Goal: Task Accomplishment & Management: Manage account settings

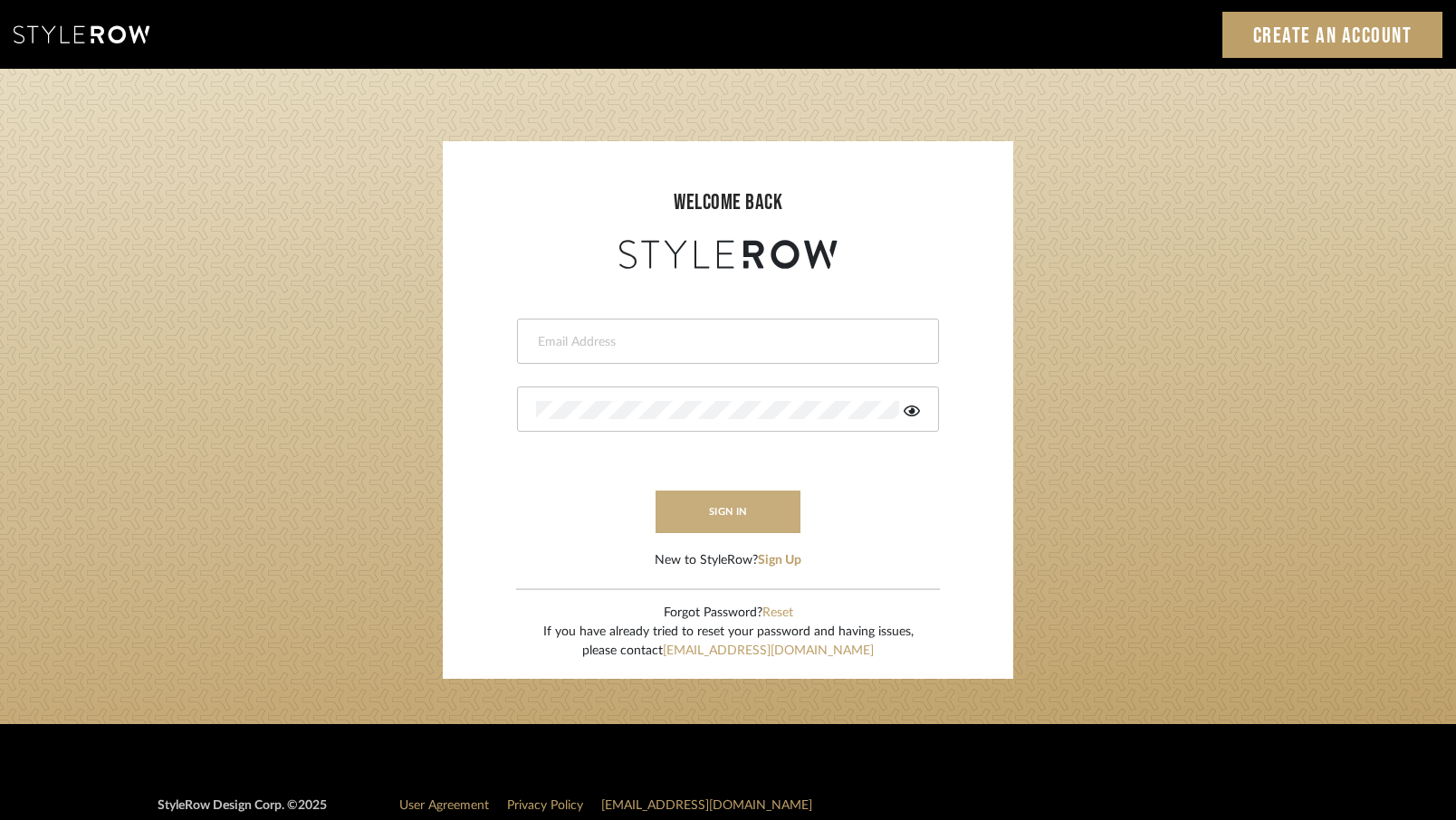
type input "jonna@jonnarobison.com"
click at [692, 506] on button "sign in" at bounding box center [728, 512] width 145 height 42
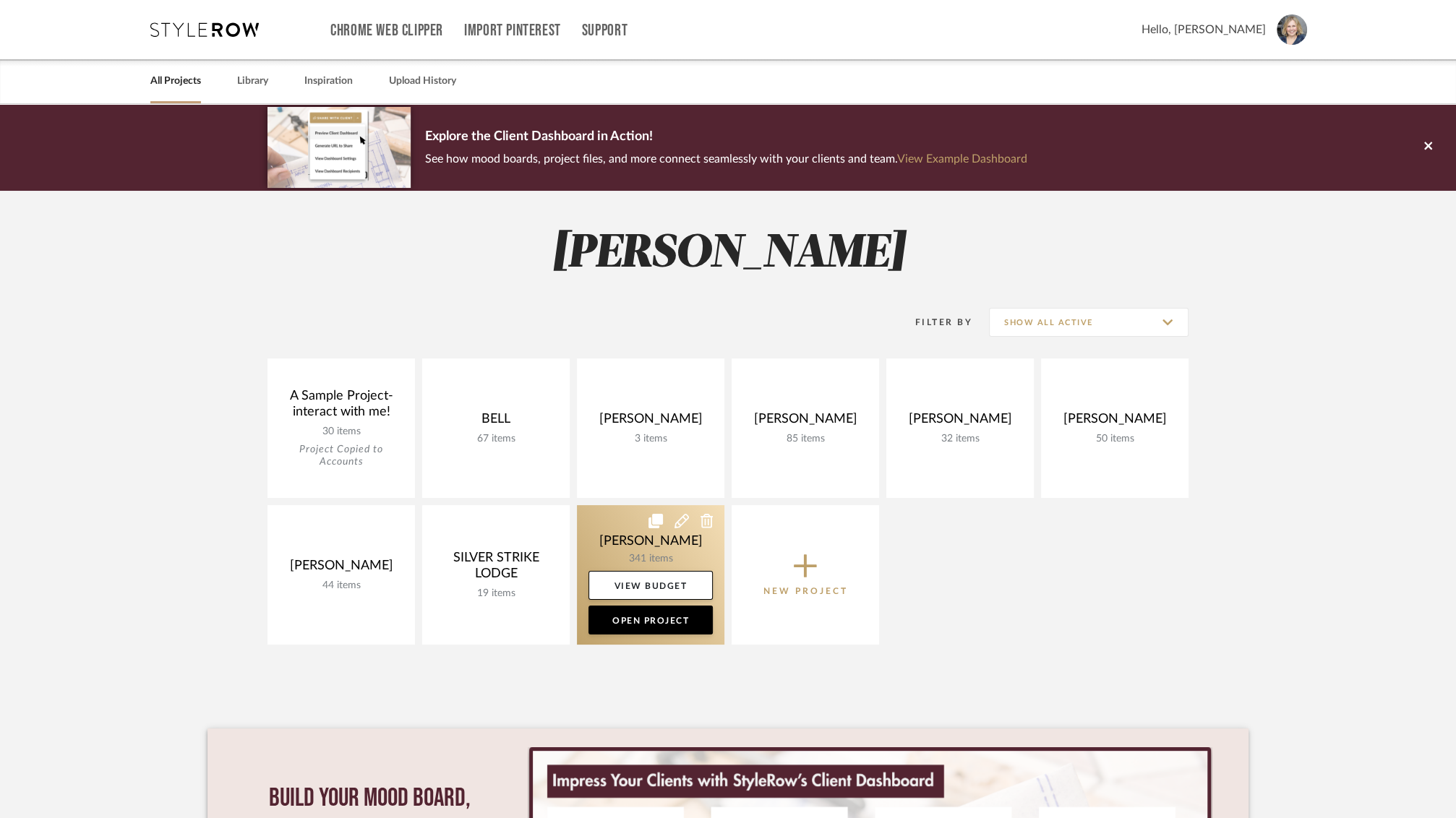
click at [643, 561] on link at bounding box center [650, 575] width 148 height 139
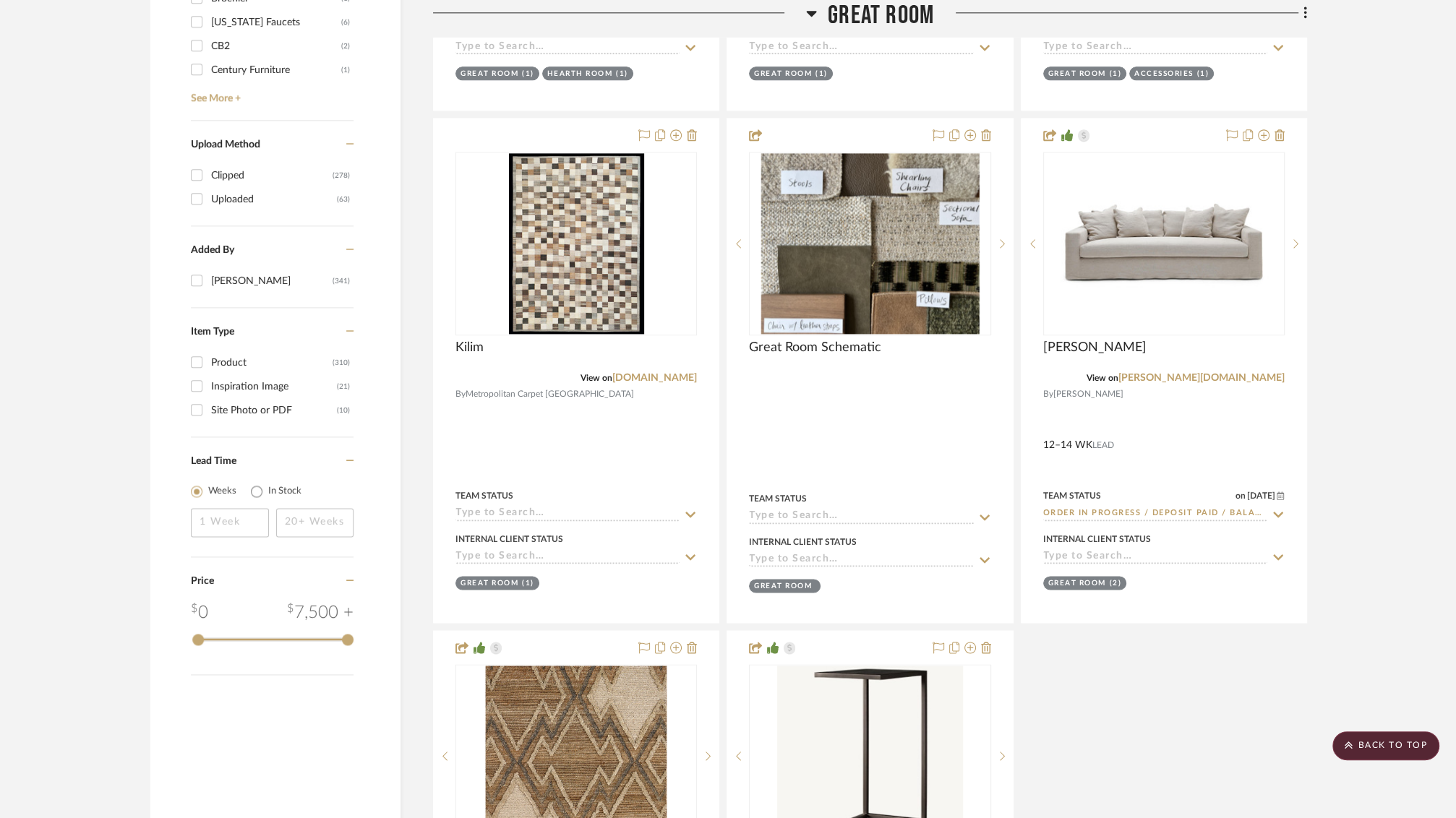
scroll to position [1985, 0]
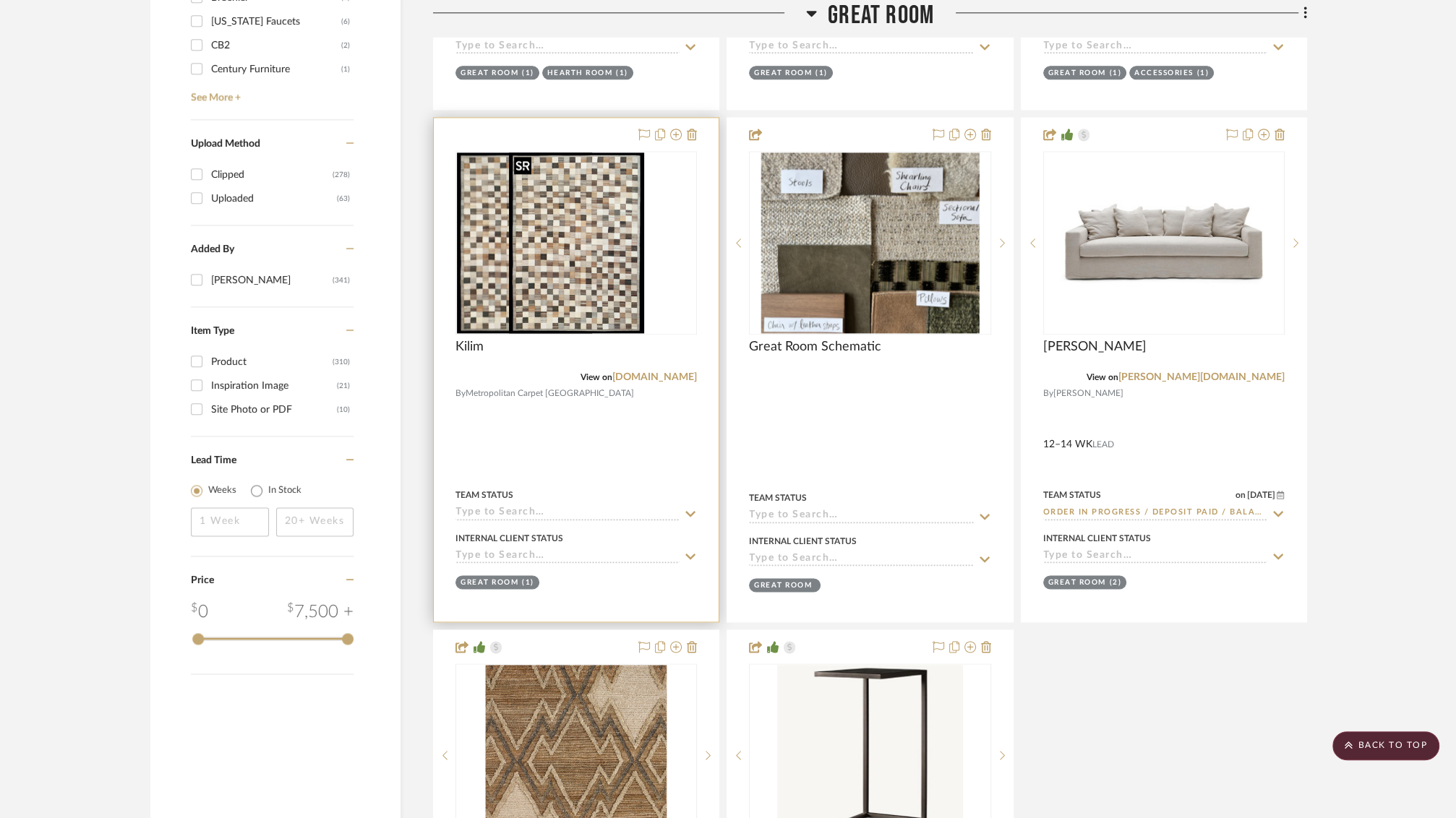
click at [592, 188] on img "0" at bounding box center [524, 243] width 135 height 181
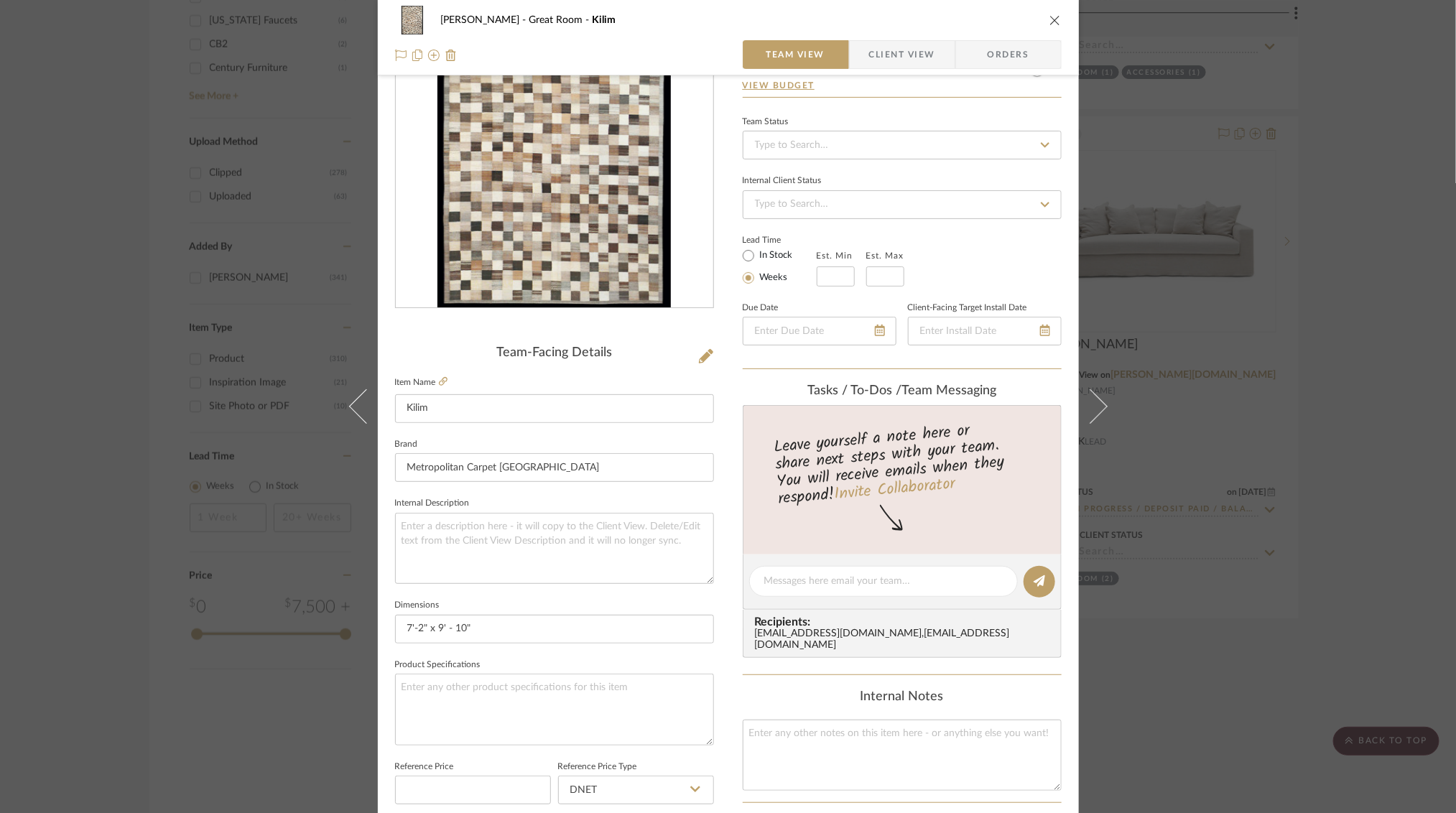
scroll to position [0, 0]
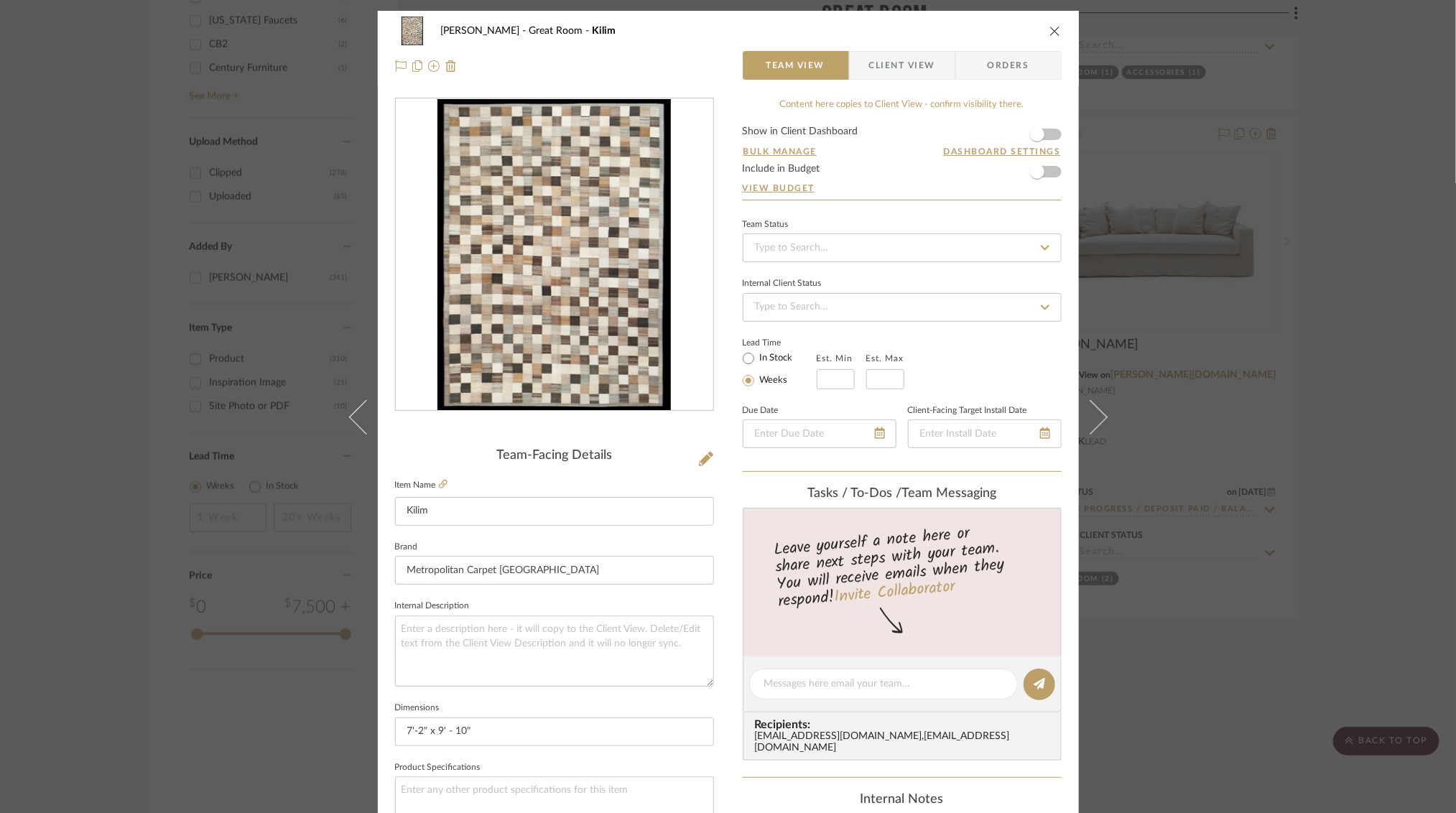
click at [1314, 174] on div "[PERSON_NAME] Great Room Kilim Team View Client View Orders Team-Facing Details…" at bounding box center [728, 406] width 1456 height 813
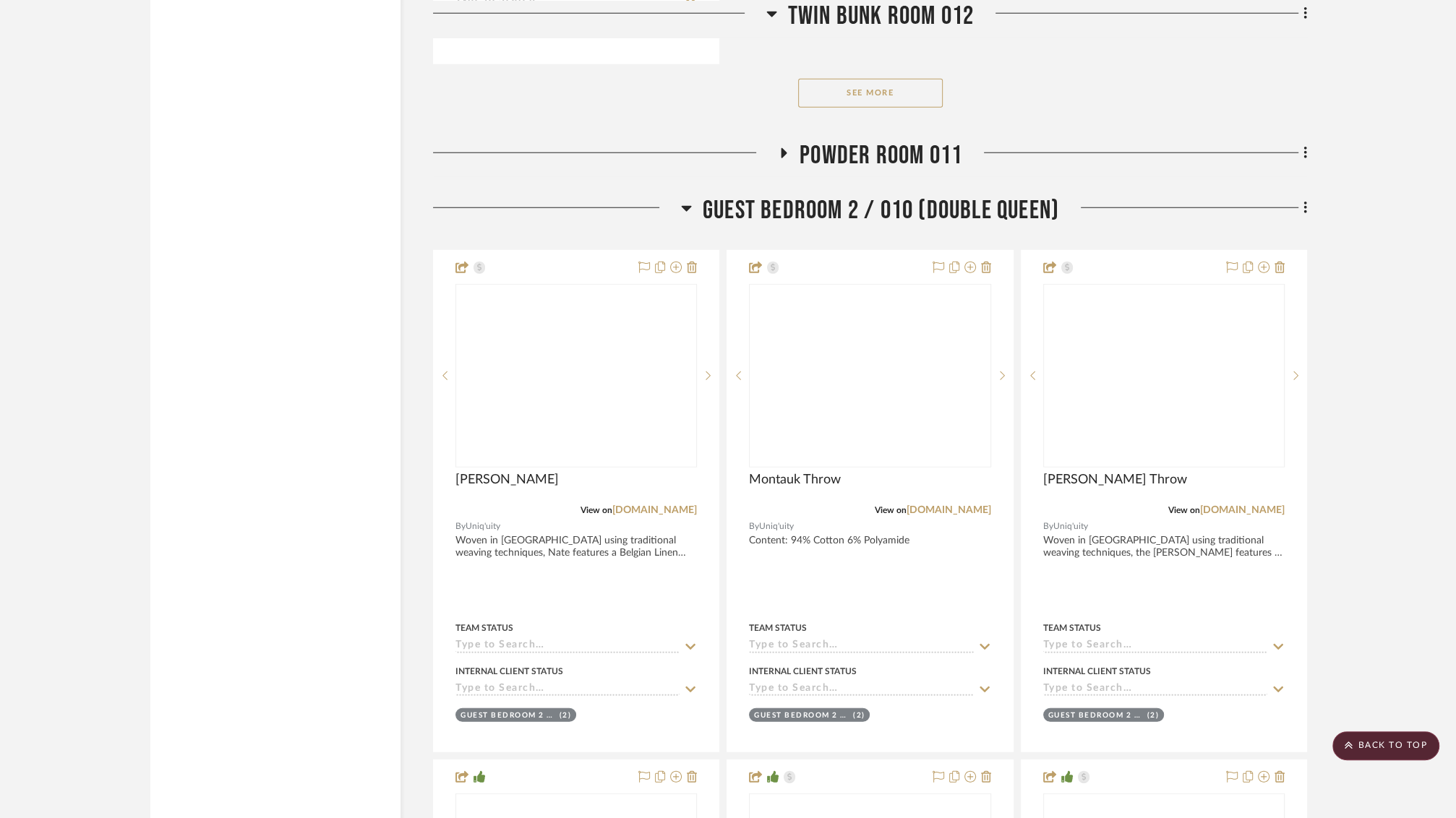
scroll to position [27483, 0]
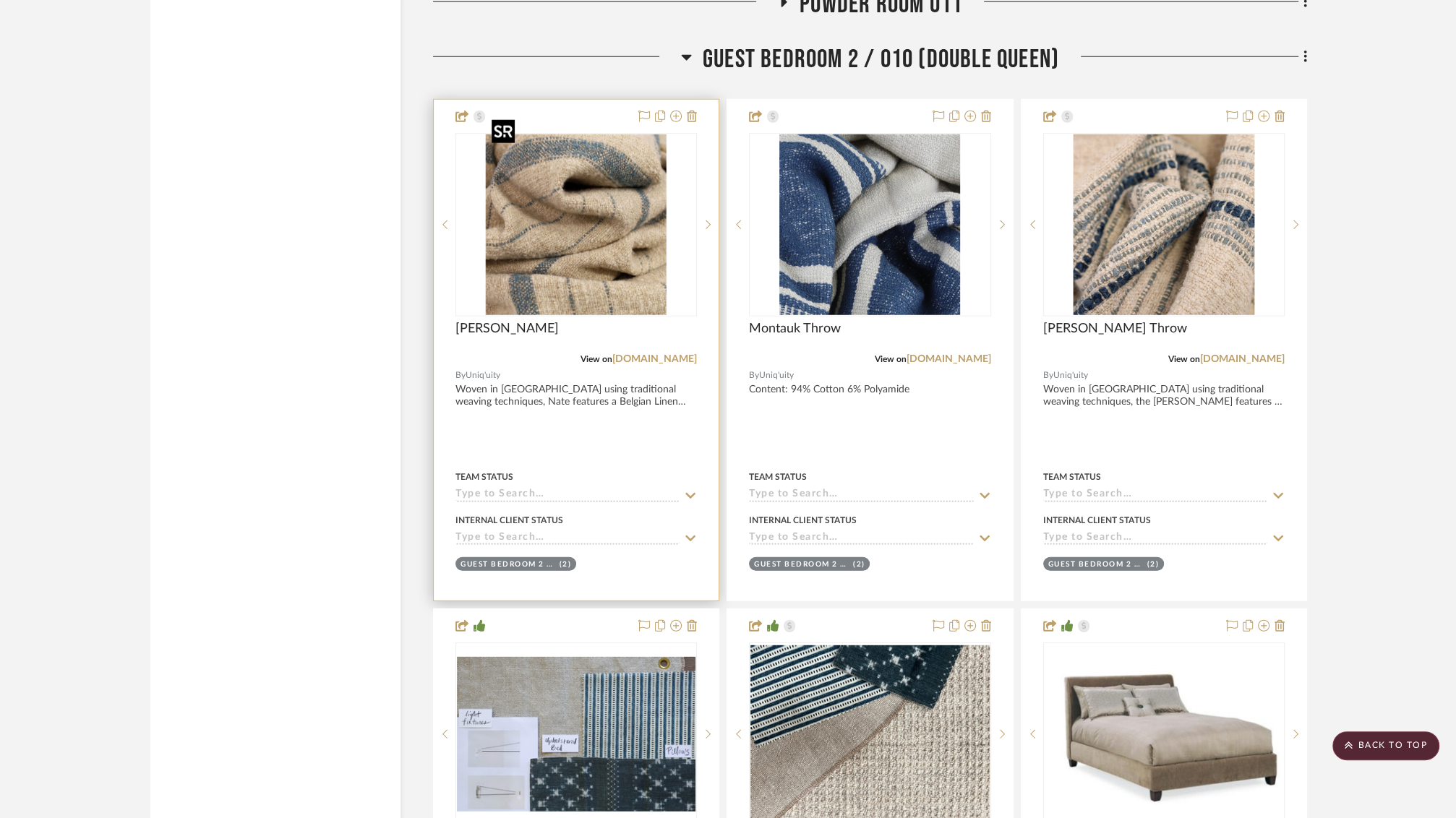
click at [0, 0] on img at bounding box center [0, 0] width 0 height 0
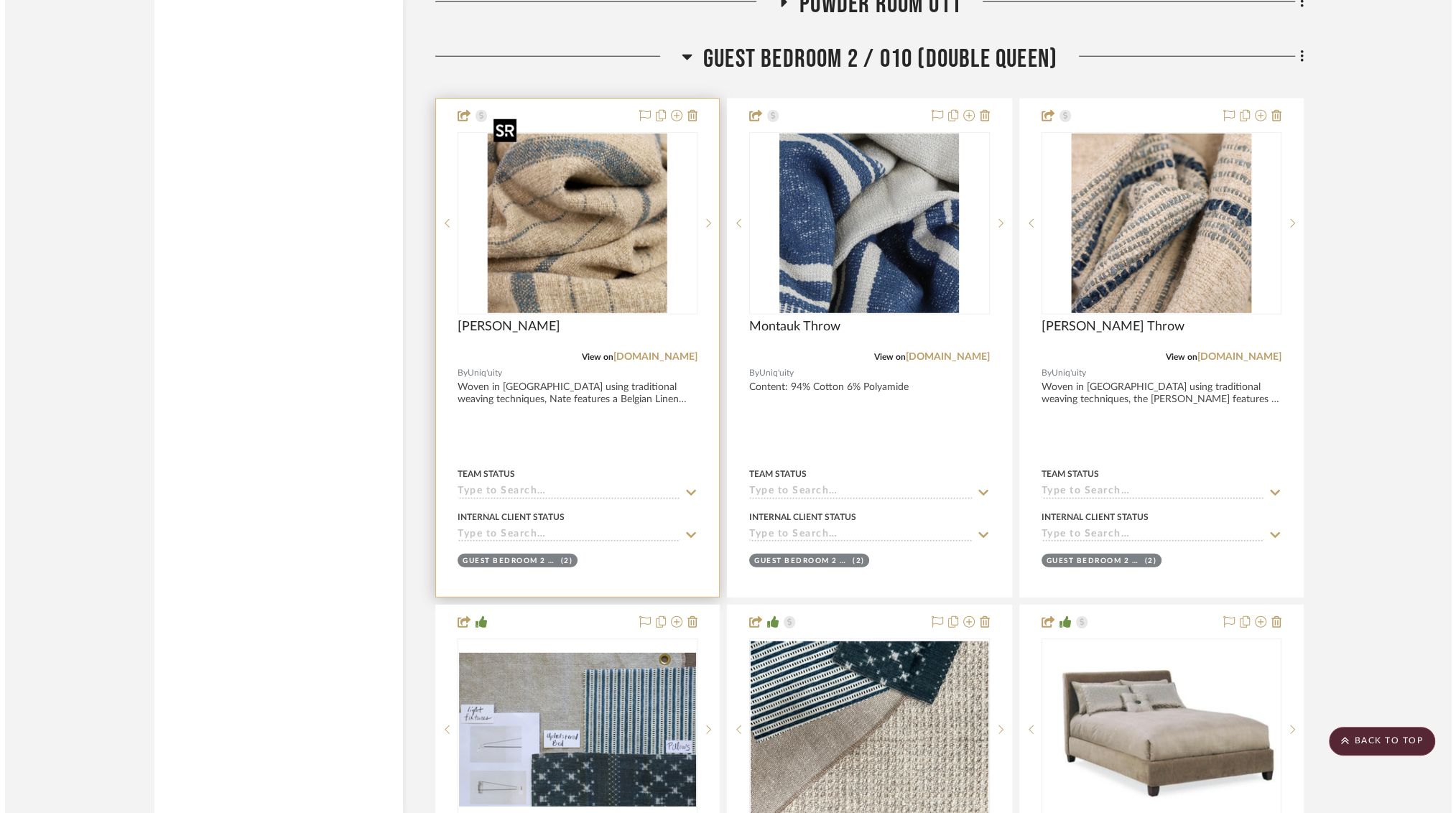
scroll to position [0, 0]
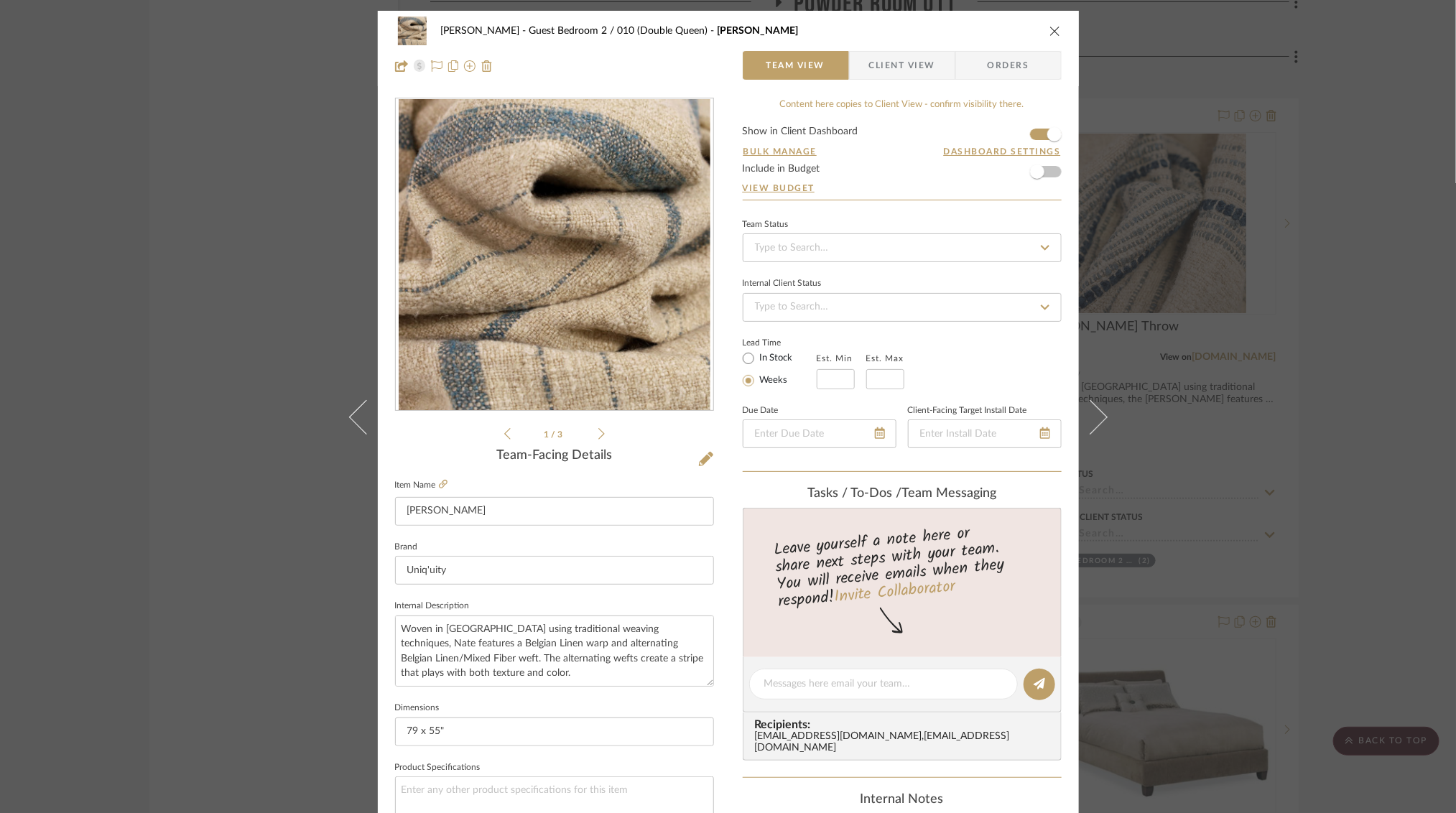
click at [149, 409] on div "[PERSON_NAME] Guest Bedroom 2 / 010 (Double Queen) [PERSON_NAME] Team View Clie…" at bounding box center [728, 406] width 1456 height 813
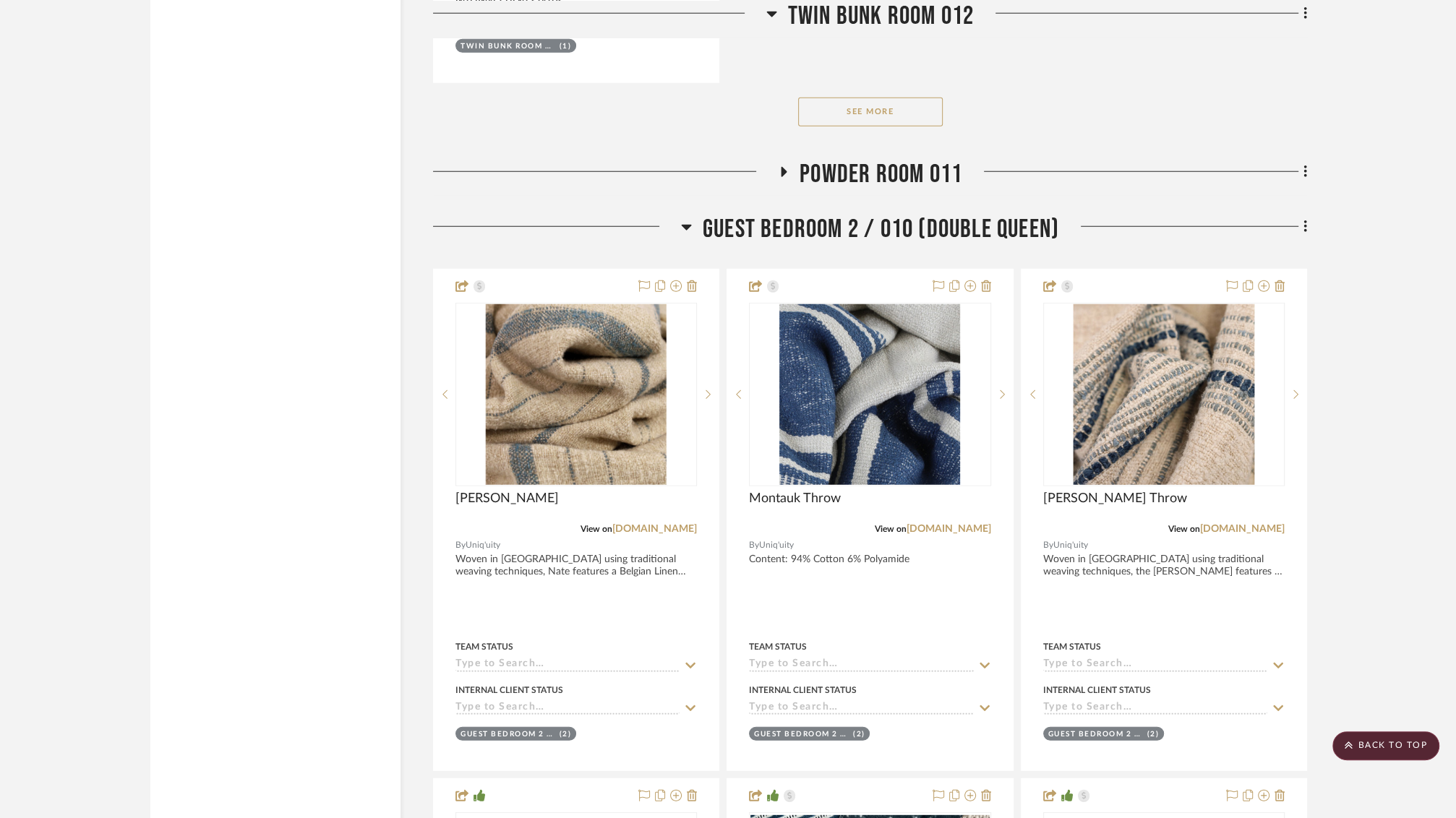
scroll to position [27320, 0]
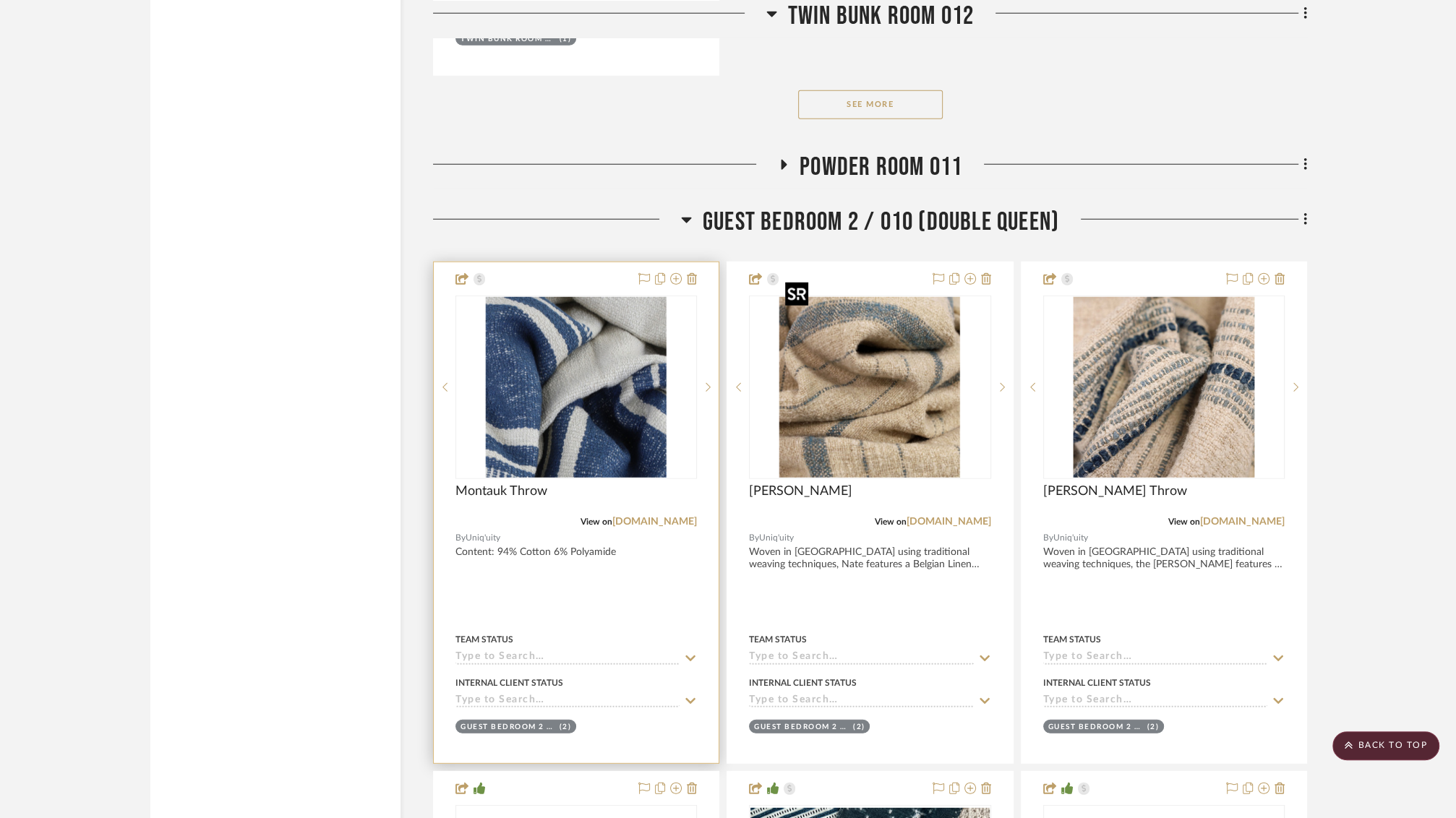
drag, startPoint x: 837, startPoint y: 380, endPoint x: 529, endPoint y: 386, distance: 308.1
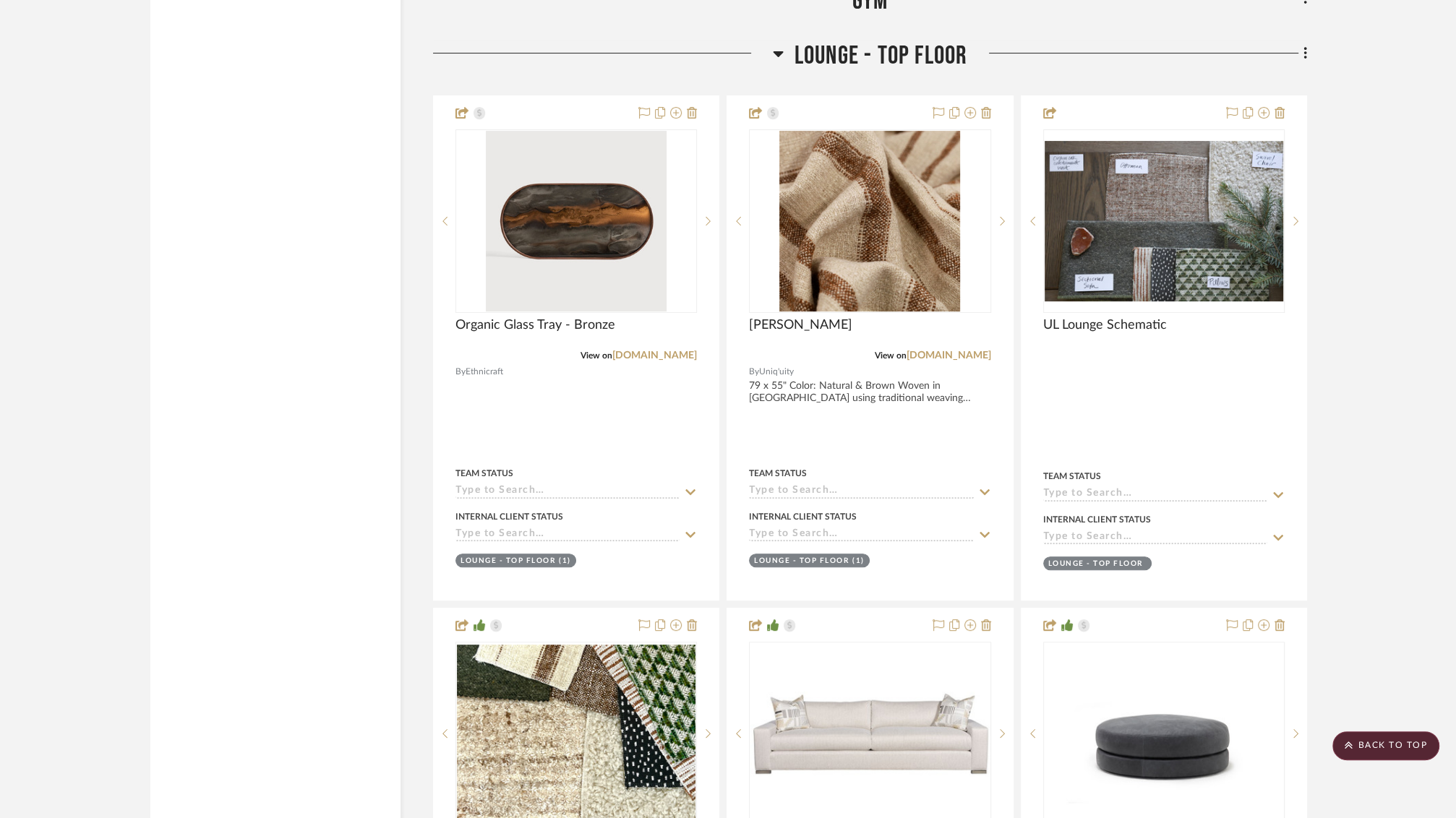
scroll to position [29543, 0]
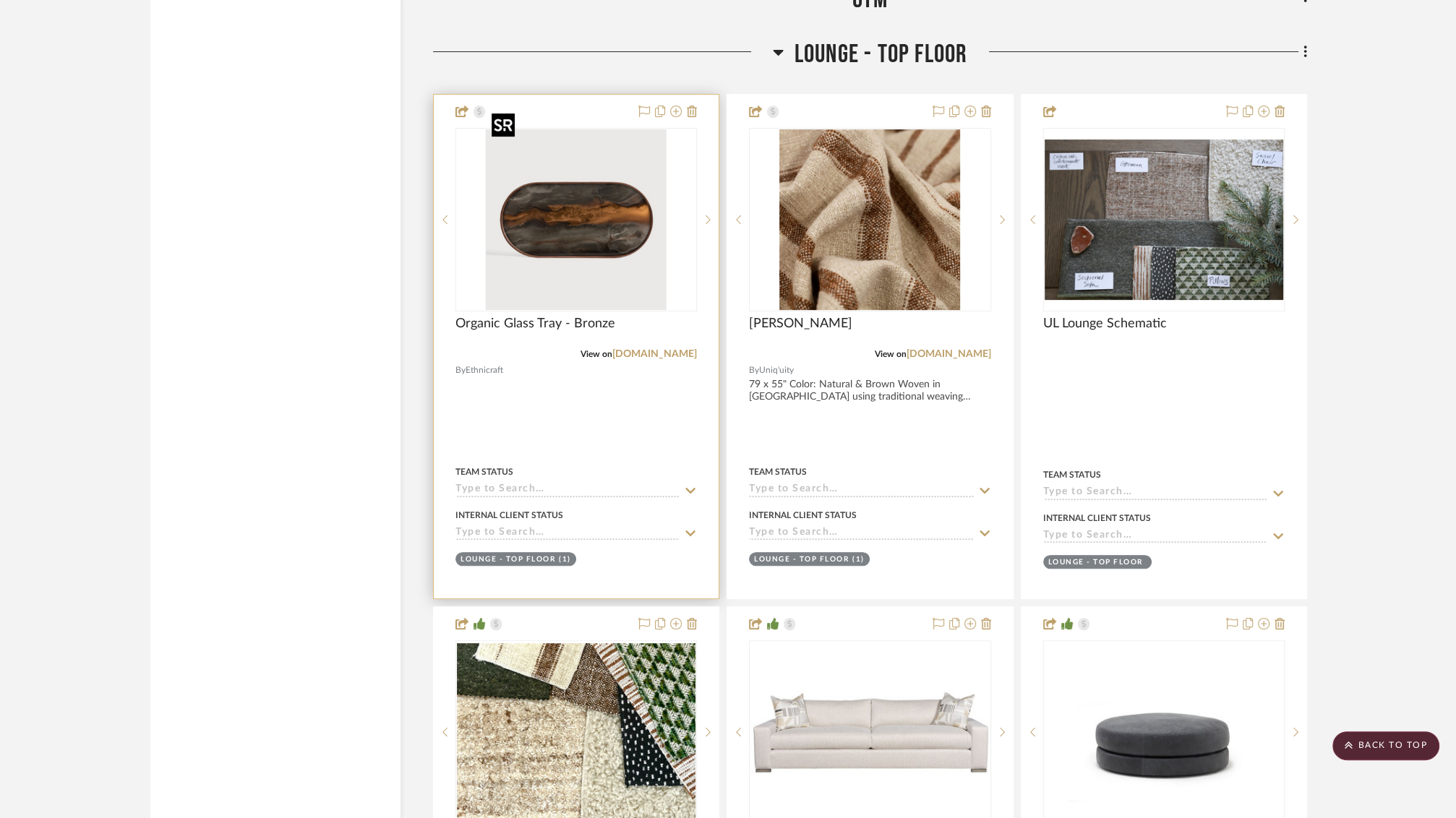
click at [0, 0] on img at bounding box center [0, 0] width 0 height 0
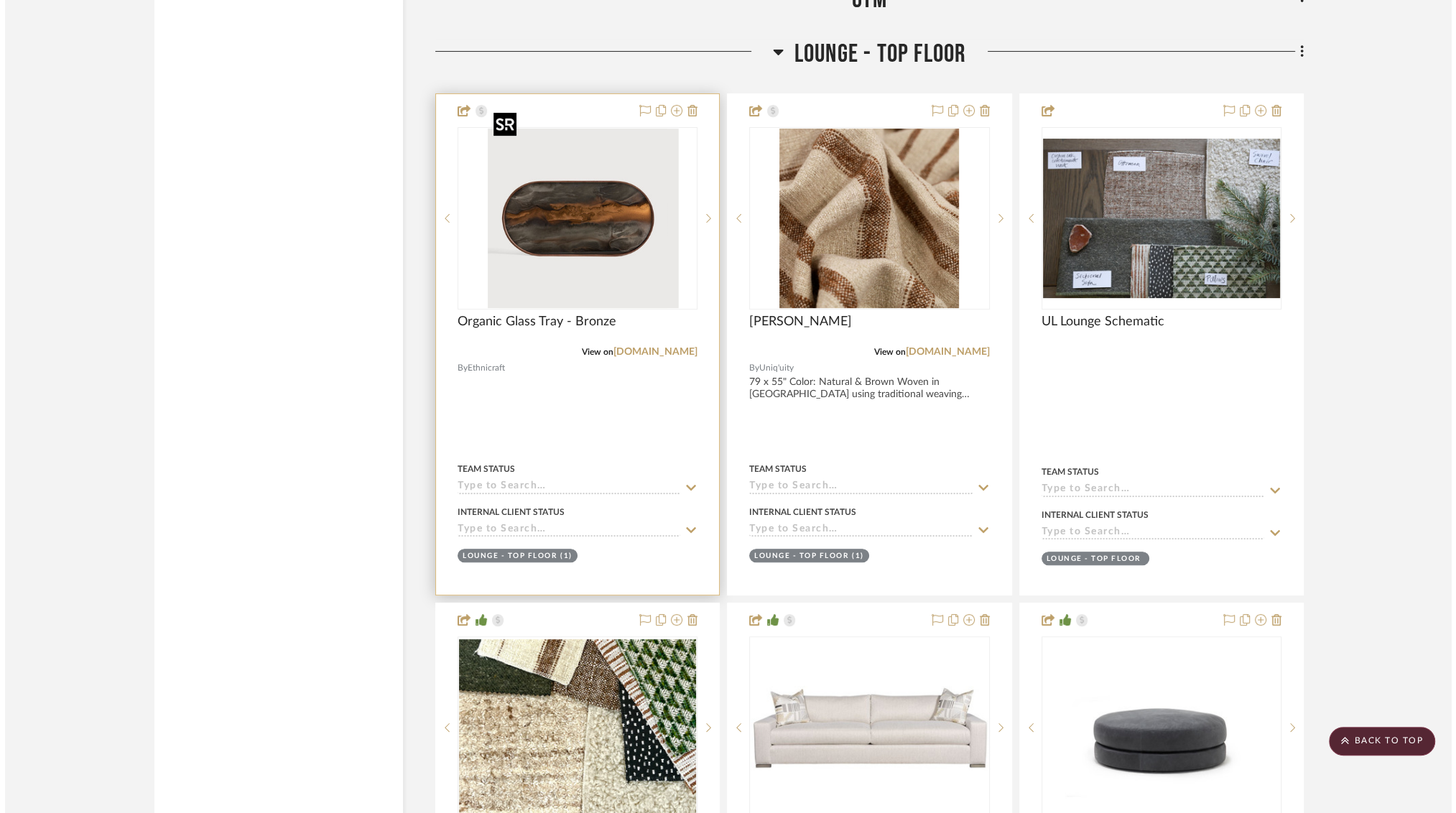
scroll to position [0, 0]
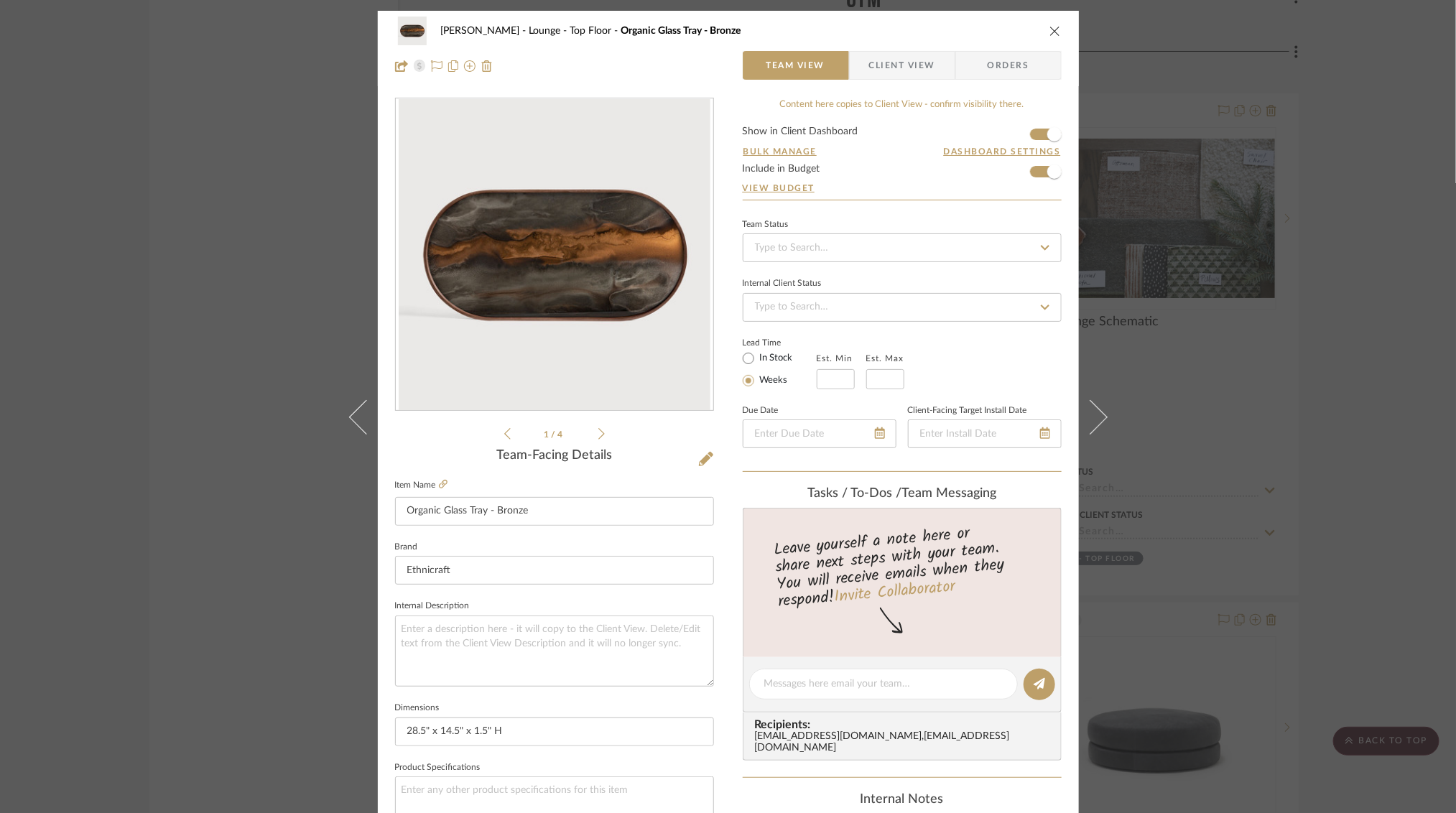
click at [196, 375] on div "[PERSON_NAME] Lounge - Top Floor Organic Glass Tray - Bronze Team View Client V…" at bounding box center [728, 406] width 1456 height 813
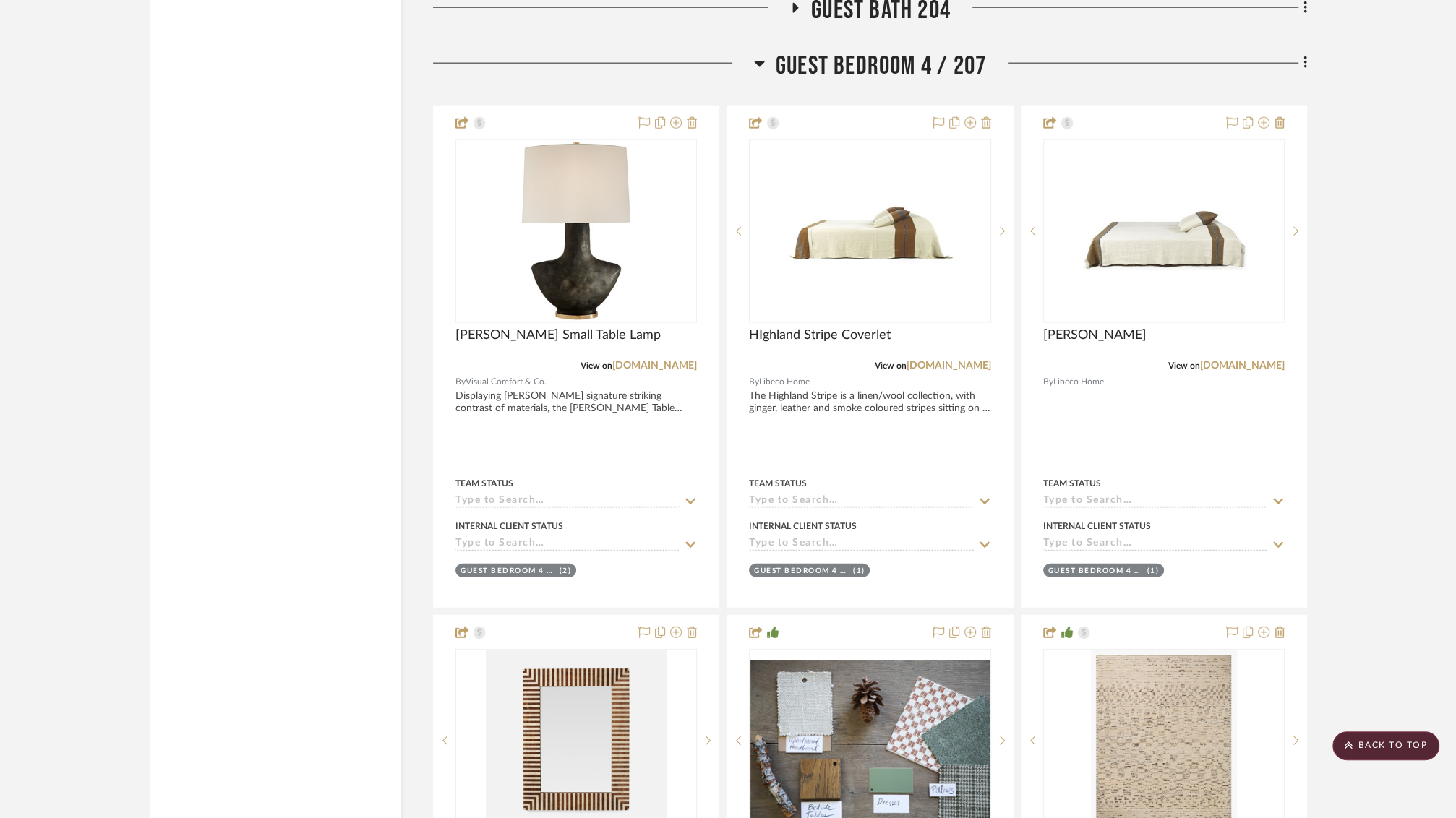
scroll to position [32922, 0]
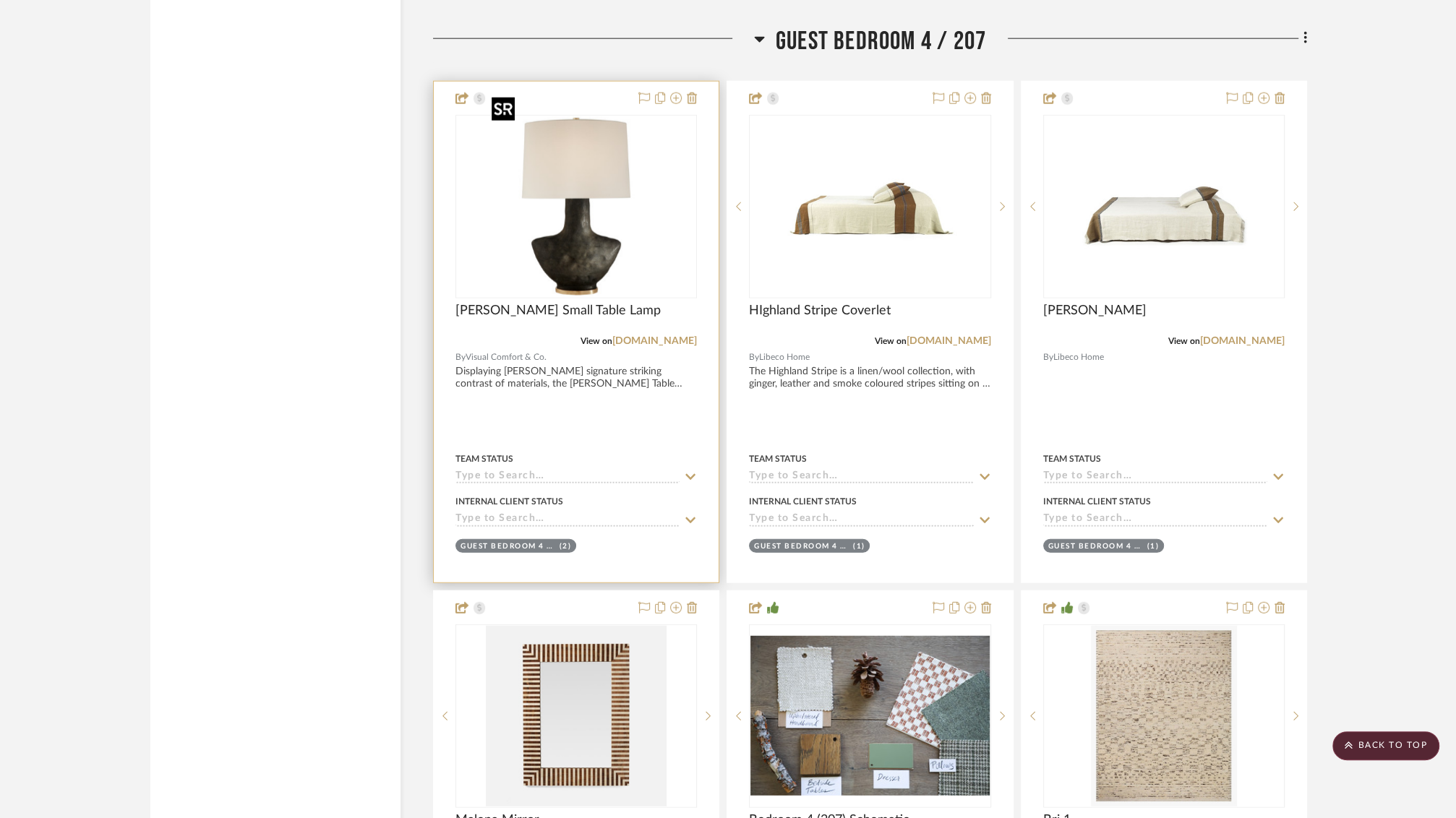
click at [564, 175] on img "0" at bounding box center [576, 207] width 181 height 181
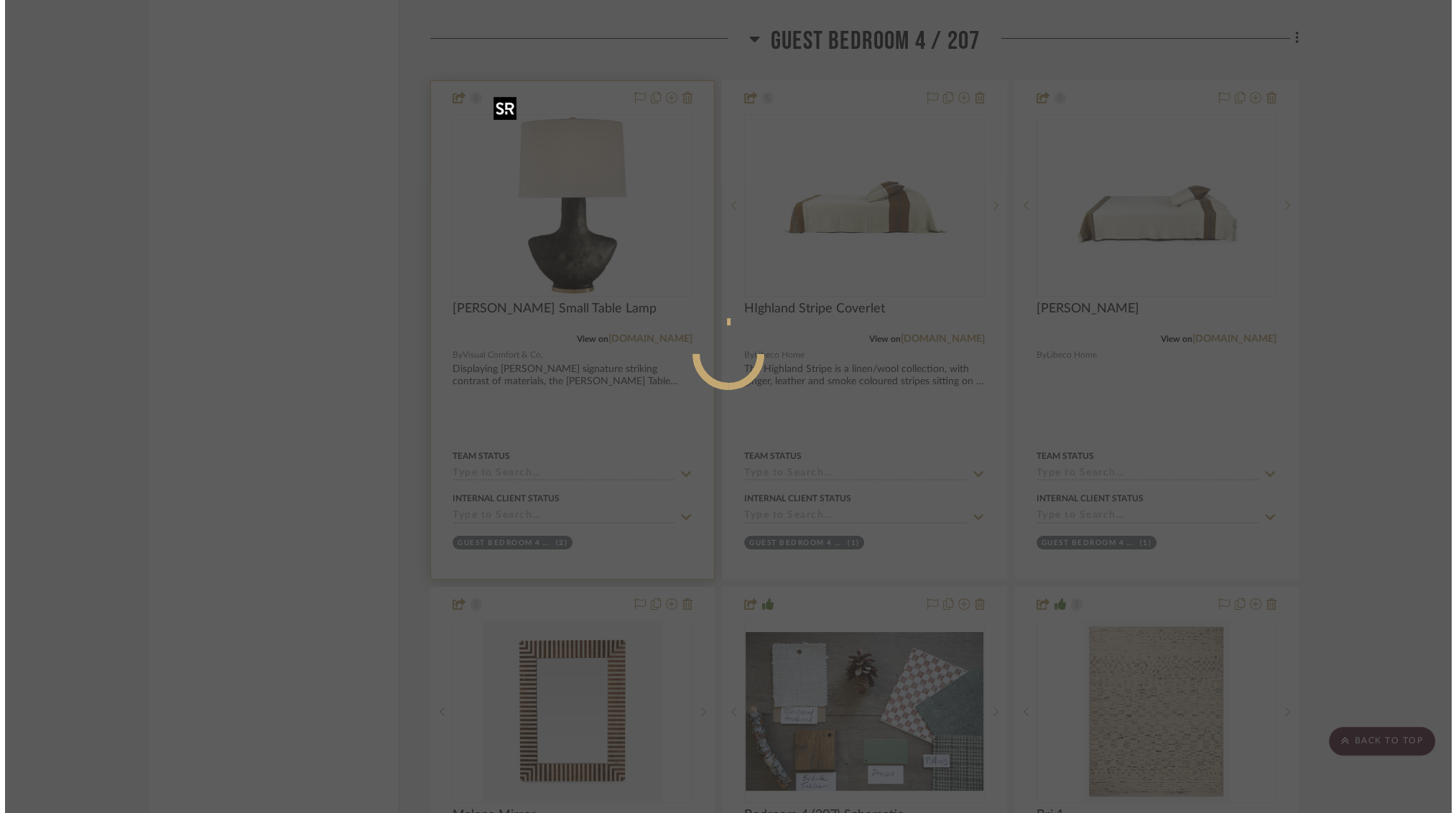
scroll to position [0, 0]
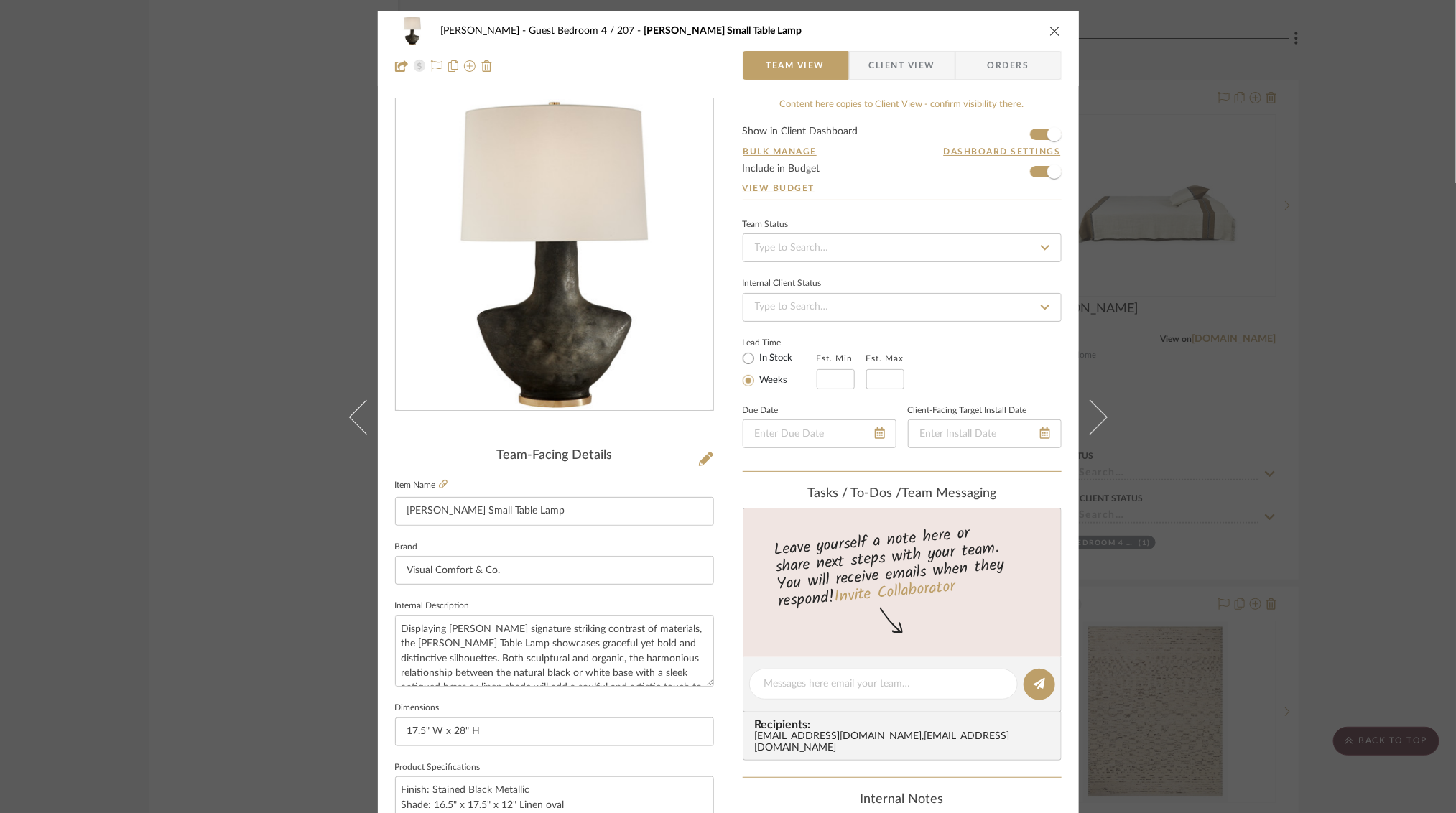
click at [144, 354] on div "[PERSON_NAME] Guest Bedroom 4 / 207 [PERSON_NAME] Small Table Lamp Team View Cl…" at bounding box center [728, 406] width 1456 height 813
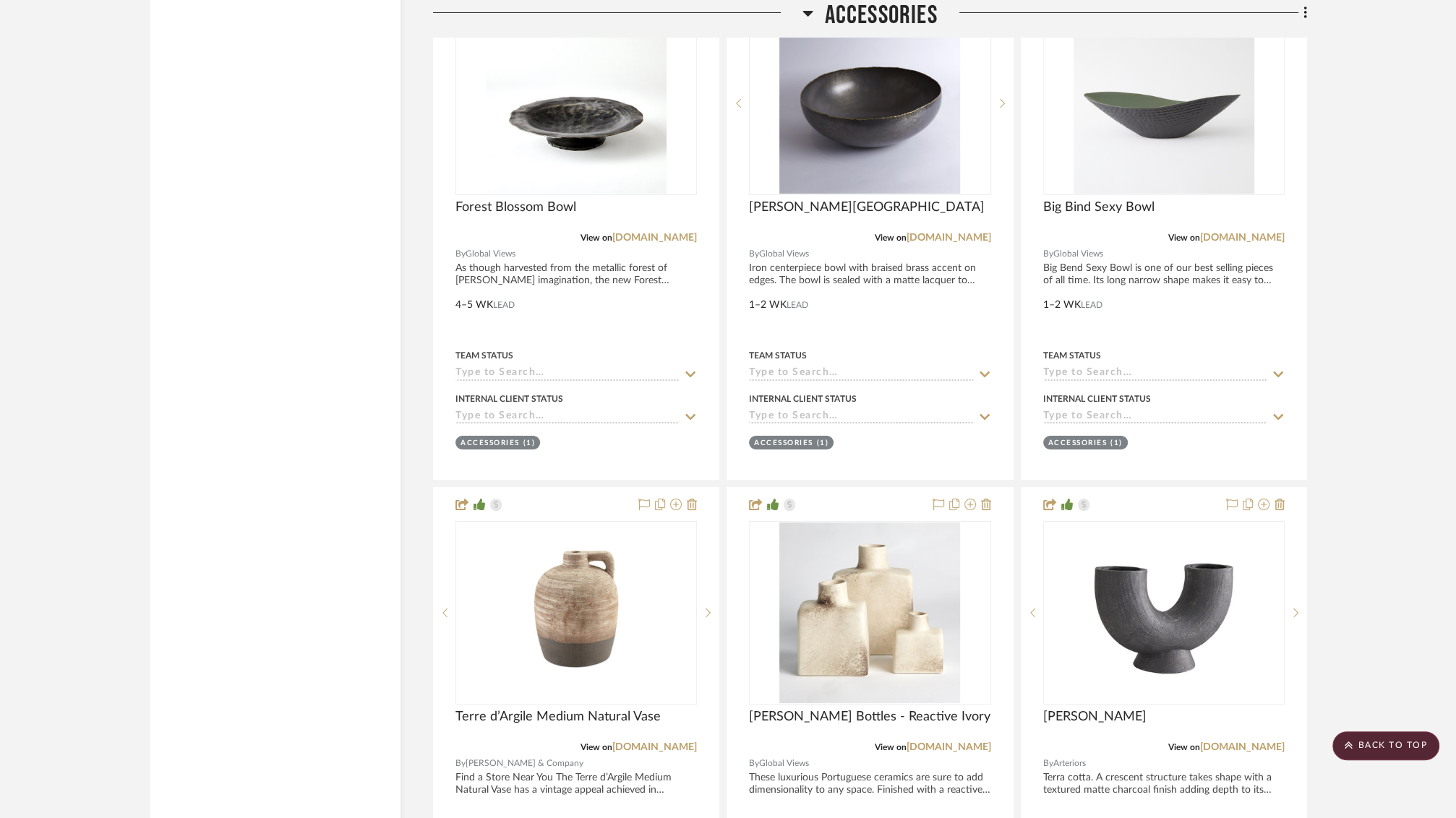
scroll to position [34792, 0]
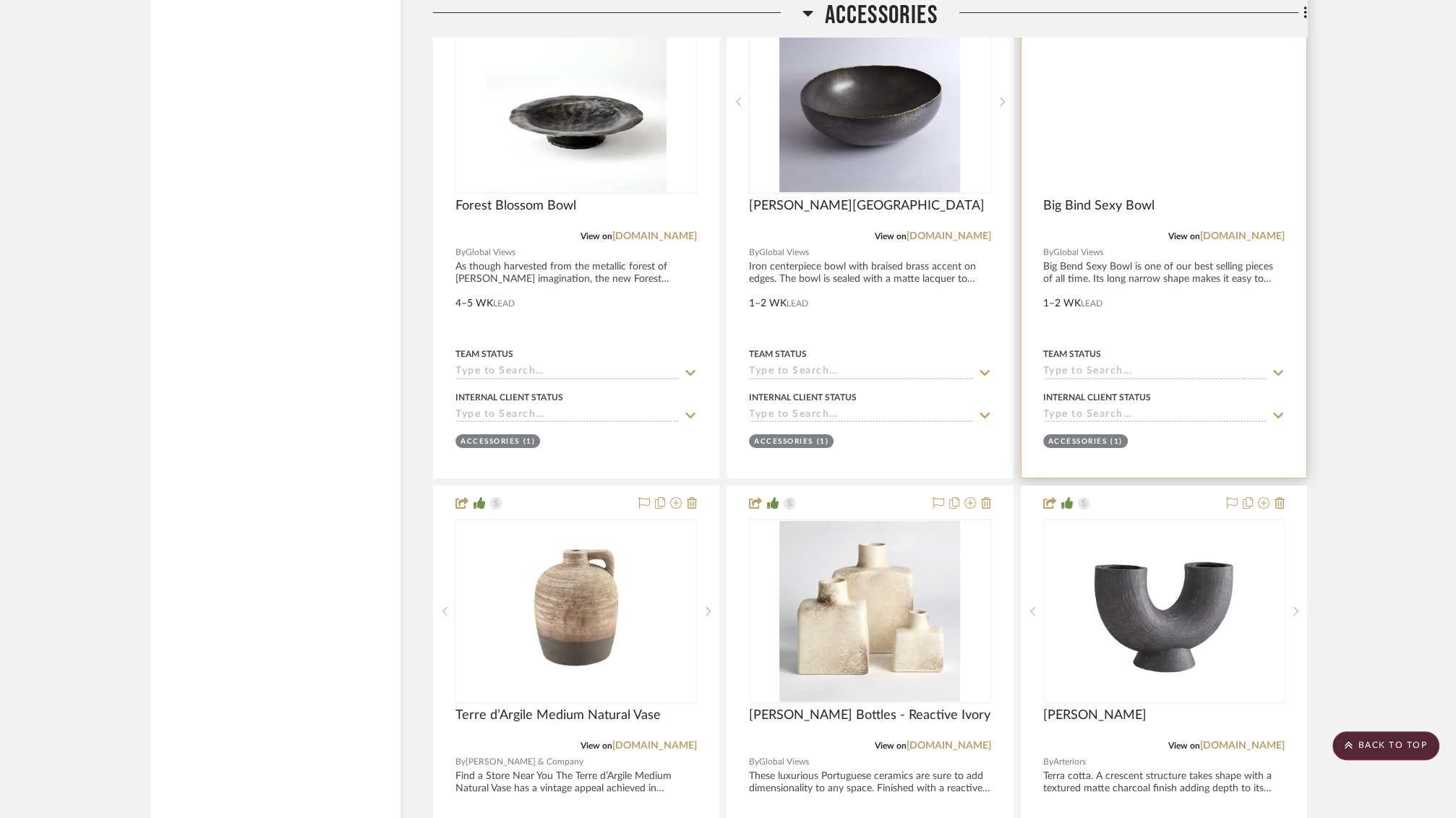
click at [0, 0] on img at bounding box center [0, 0] width 0 height 0
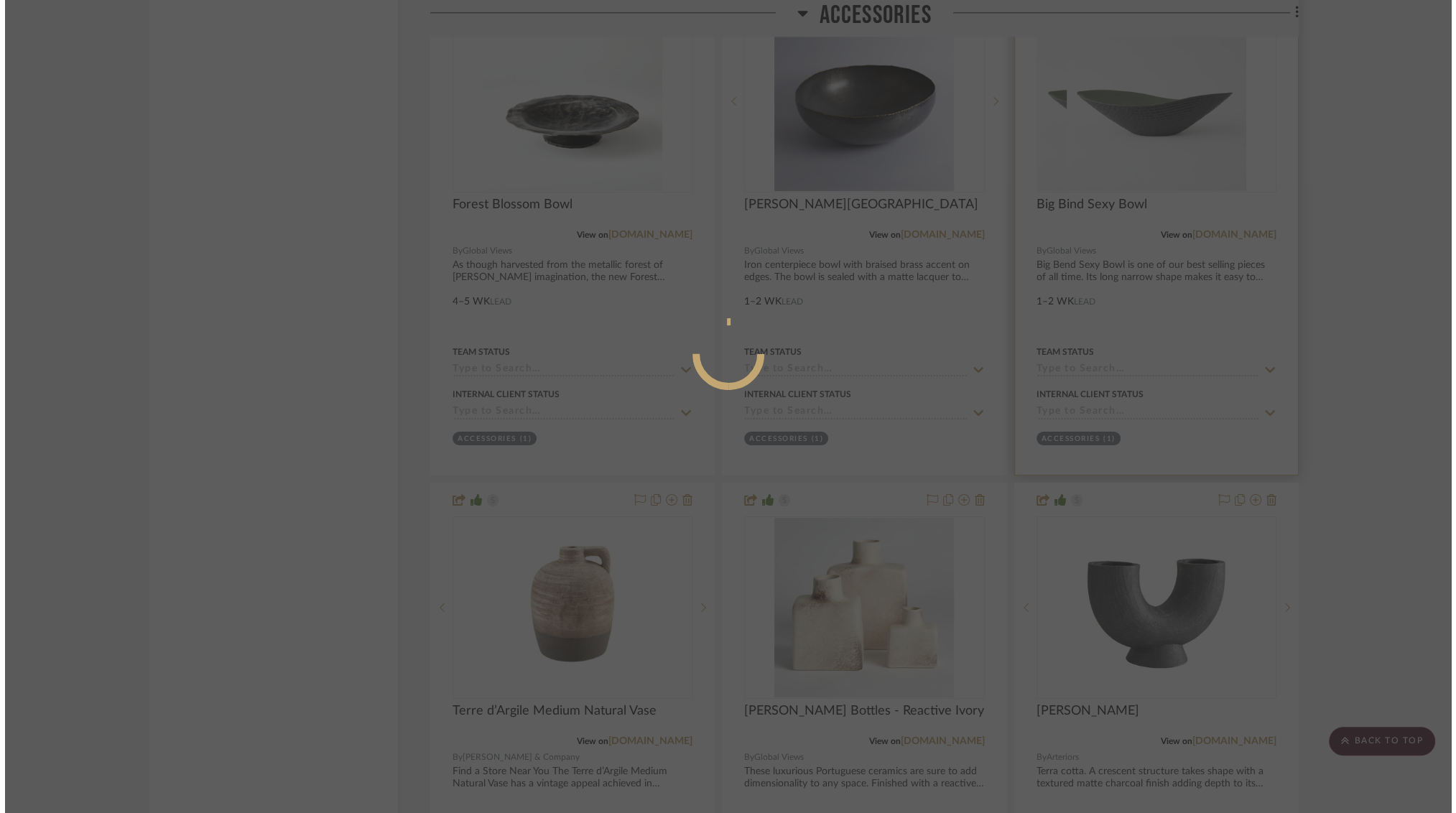
scroll to position [0, 0]
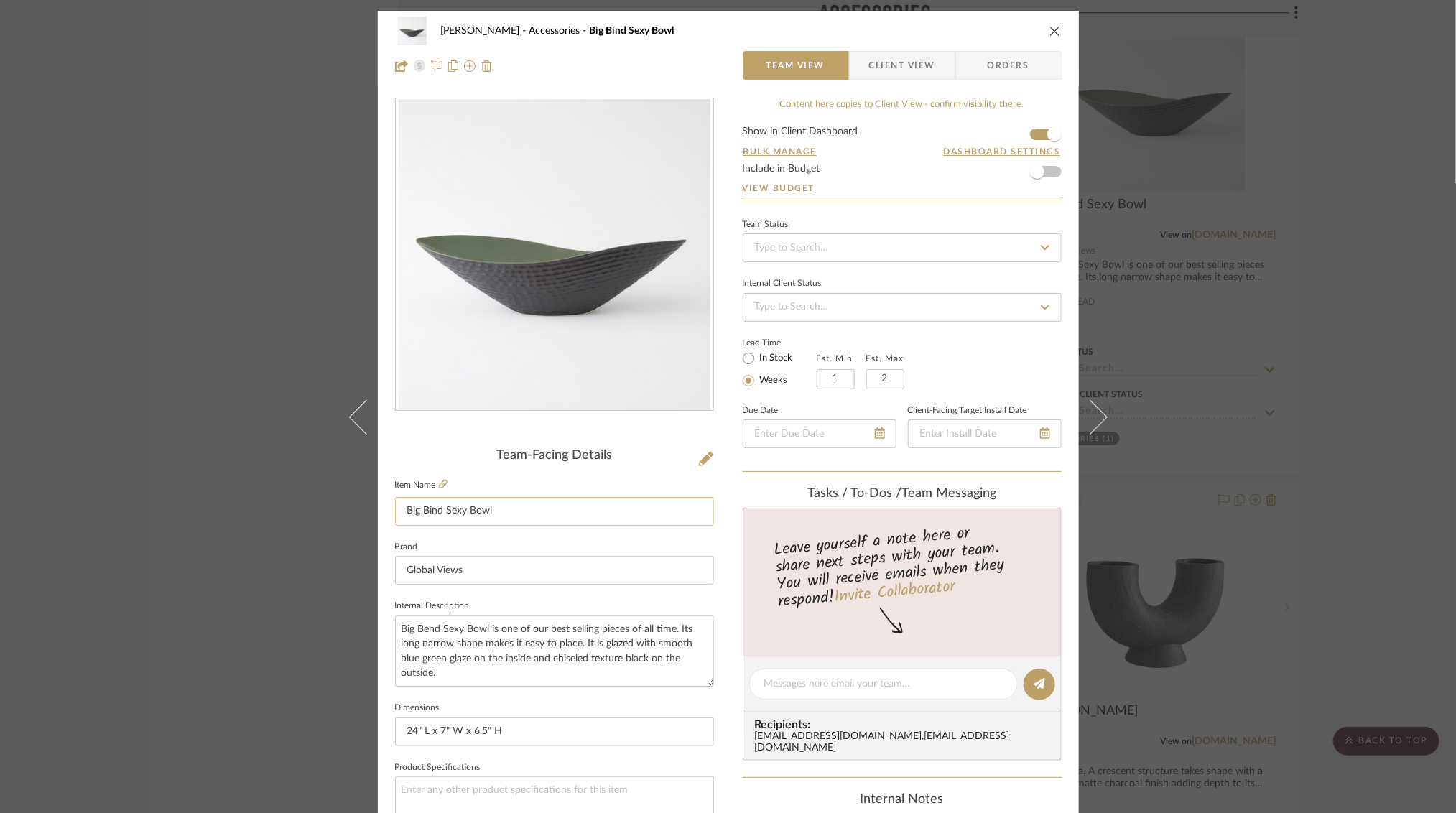
click at [429, 513] on input "Big Bind Sexy Bowl" at bounding box center [554, 512] width 319 height 29
type input "Big Bend Sexy Bowl"
click at [1043, 169] on span "button" at bounding box center [1037, 172] width 32 height 32
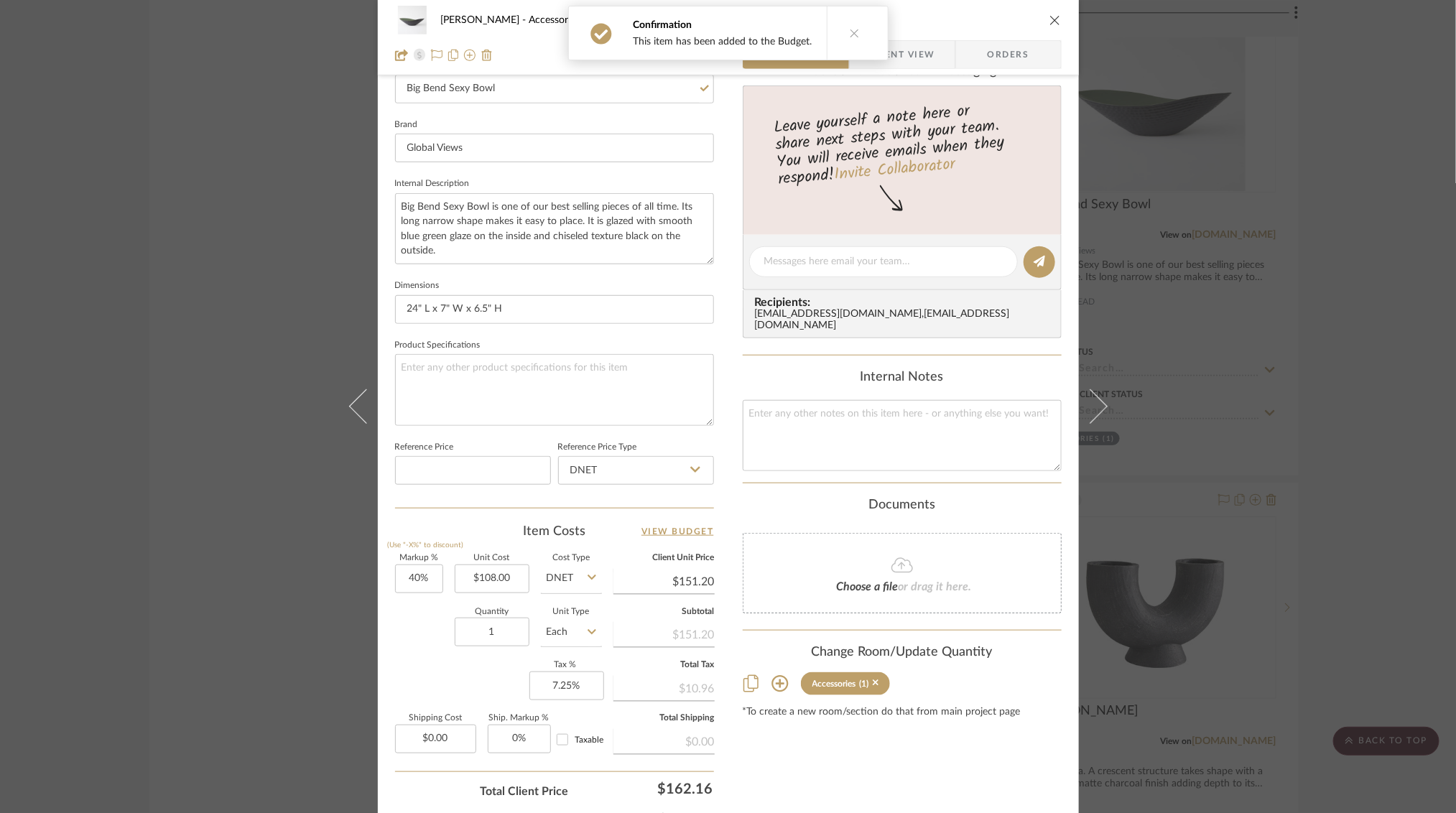
scroll to position [437, 0]
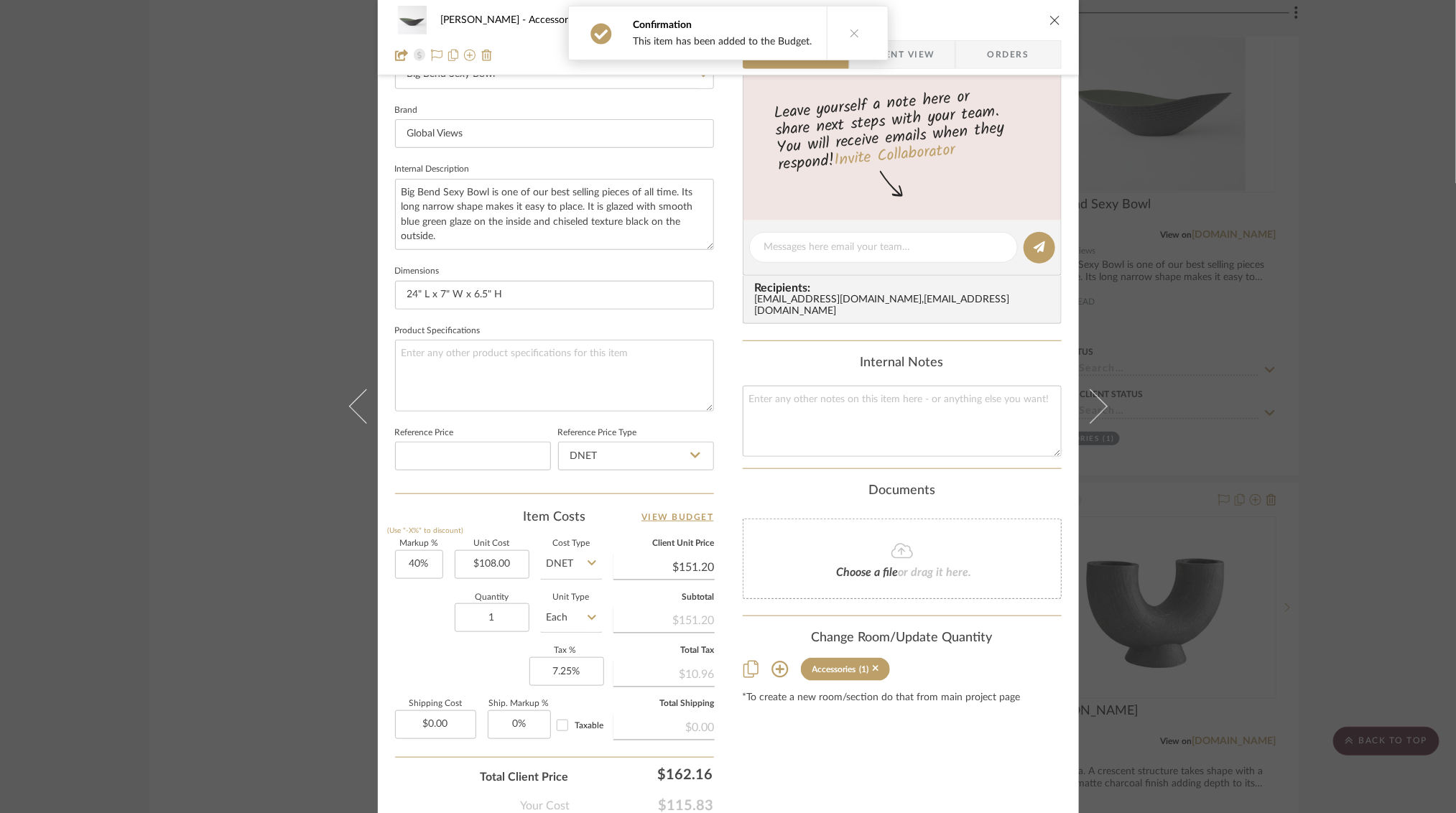
click at [100, 637] on div "[PERSON_NAME] Accessories Big Bend Sexy Bowl Team View Client View Orders Team-…" at bounding box center [728, 406] width 1456 height 813
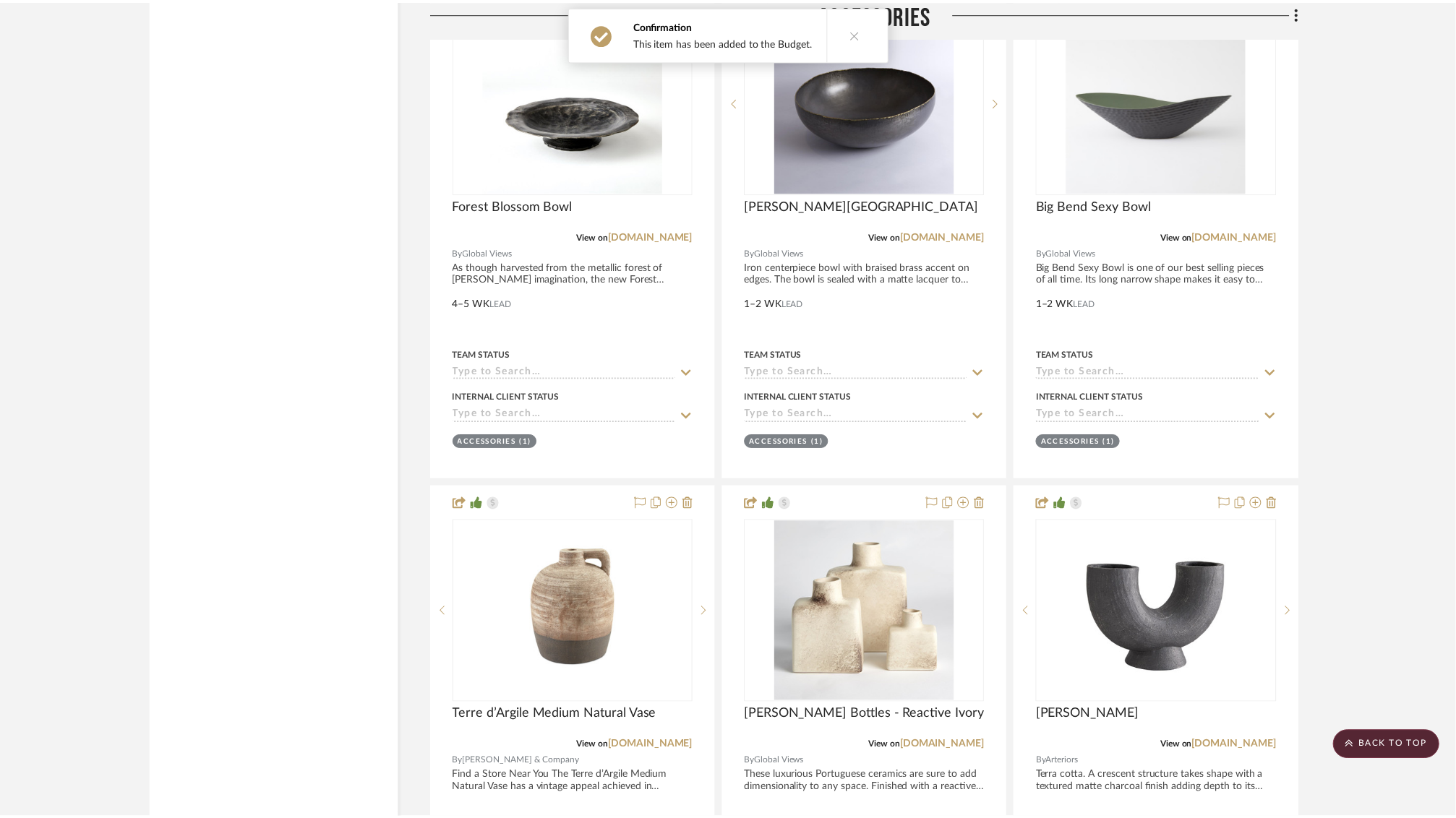
scroll to position [34792, 0]
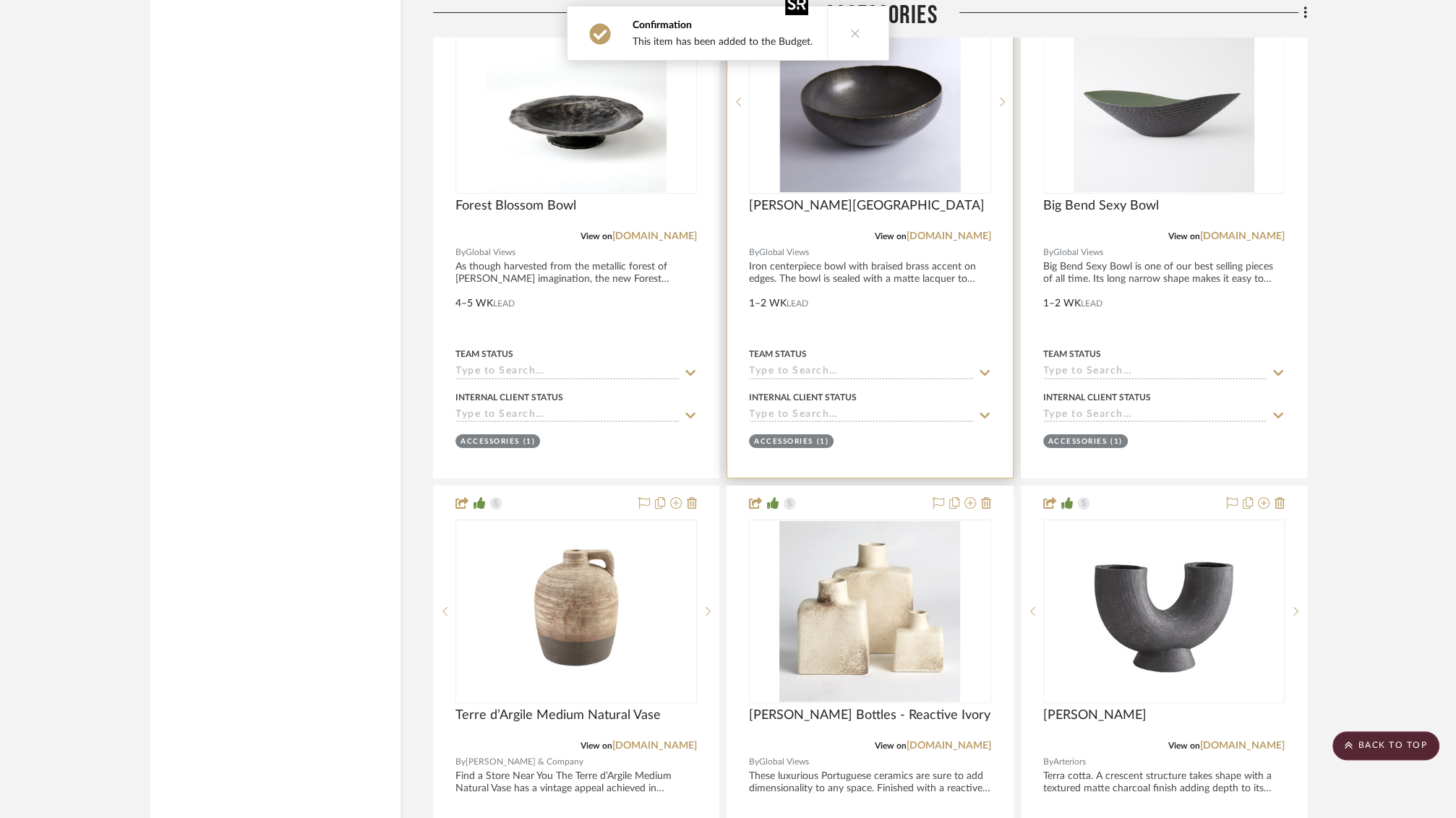
click at [0, 0] on img at bounding box center [0, 0] width 0 height 0
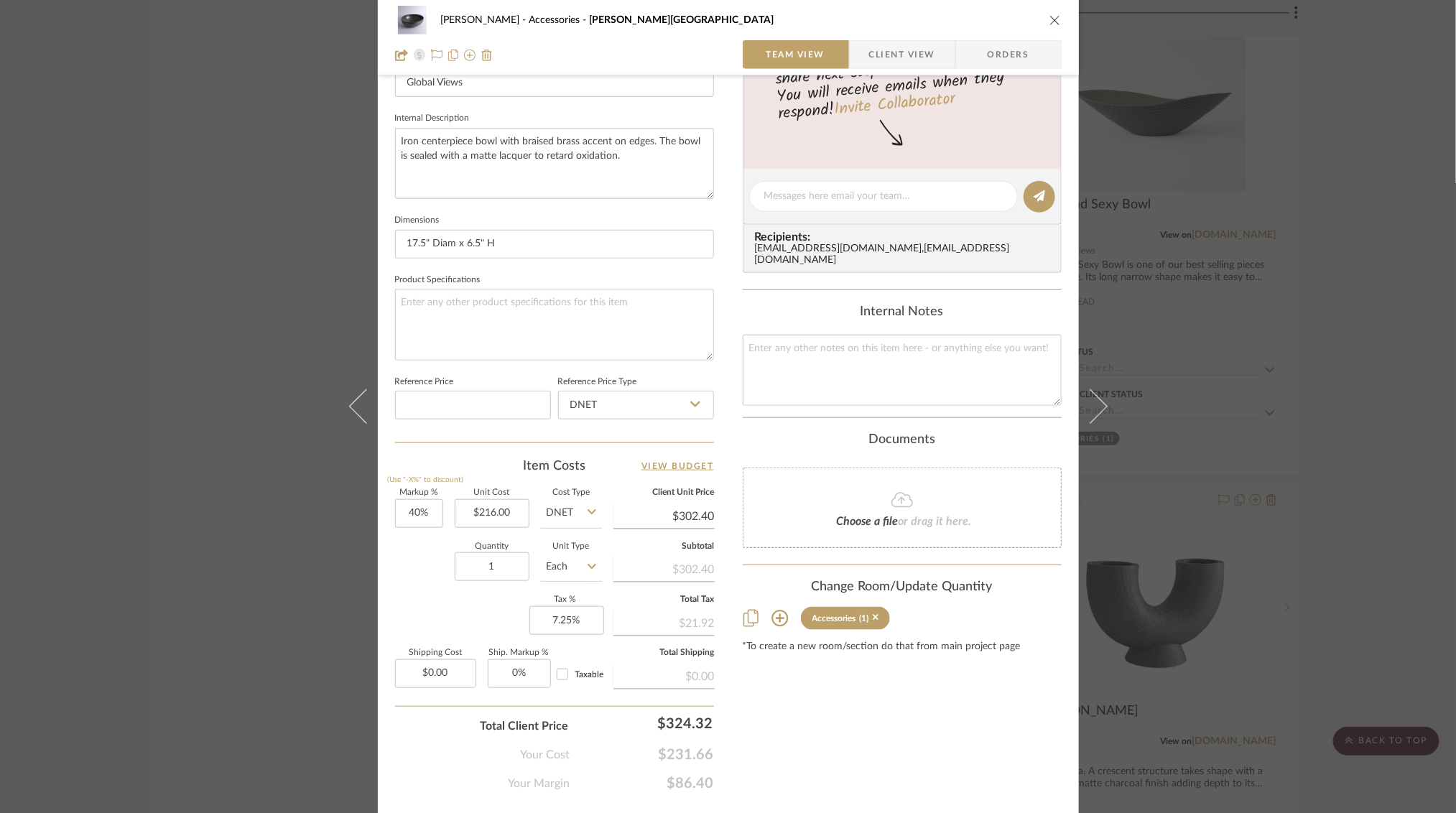
scroll to position [0, 0]
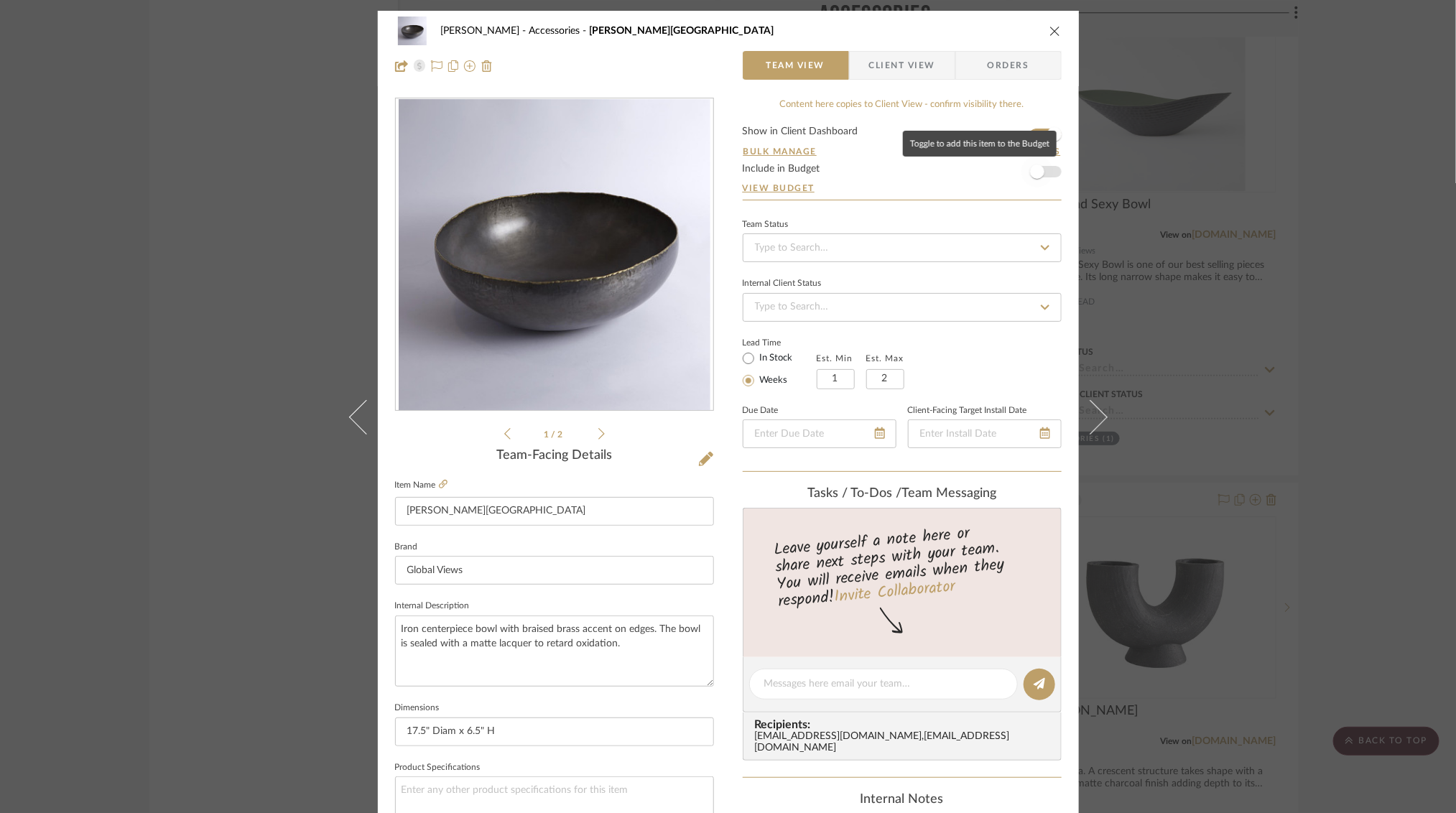
click at [1045, 170] on span "button" at bounding box center [1037, 172] width 32 height 32
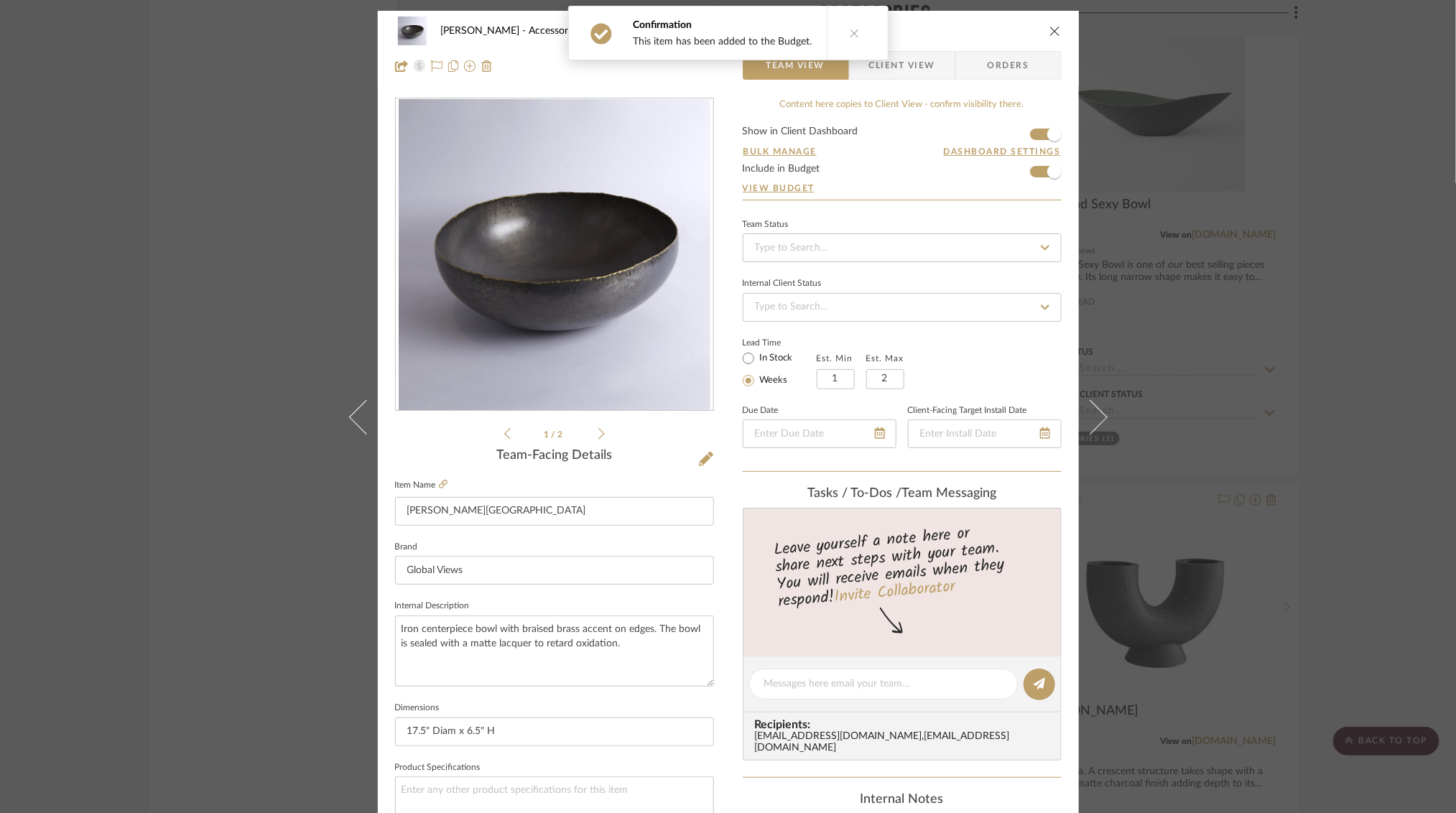
click at [1345, 157] on div "[PERSON_NAME] Accessories [PERSON_NAME] Center Bowl Team View Client View Order…" at bounding box center [728, 406] width 1456 height 813
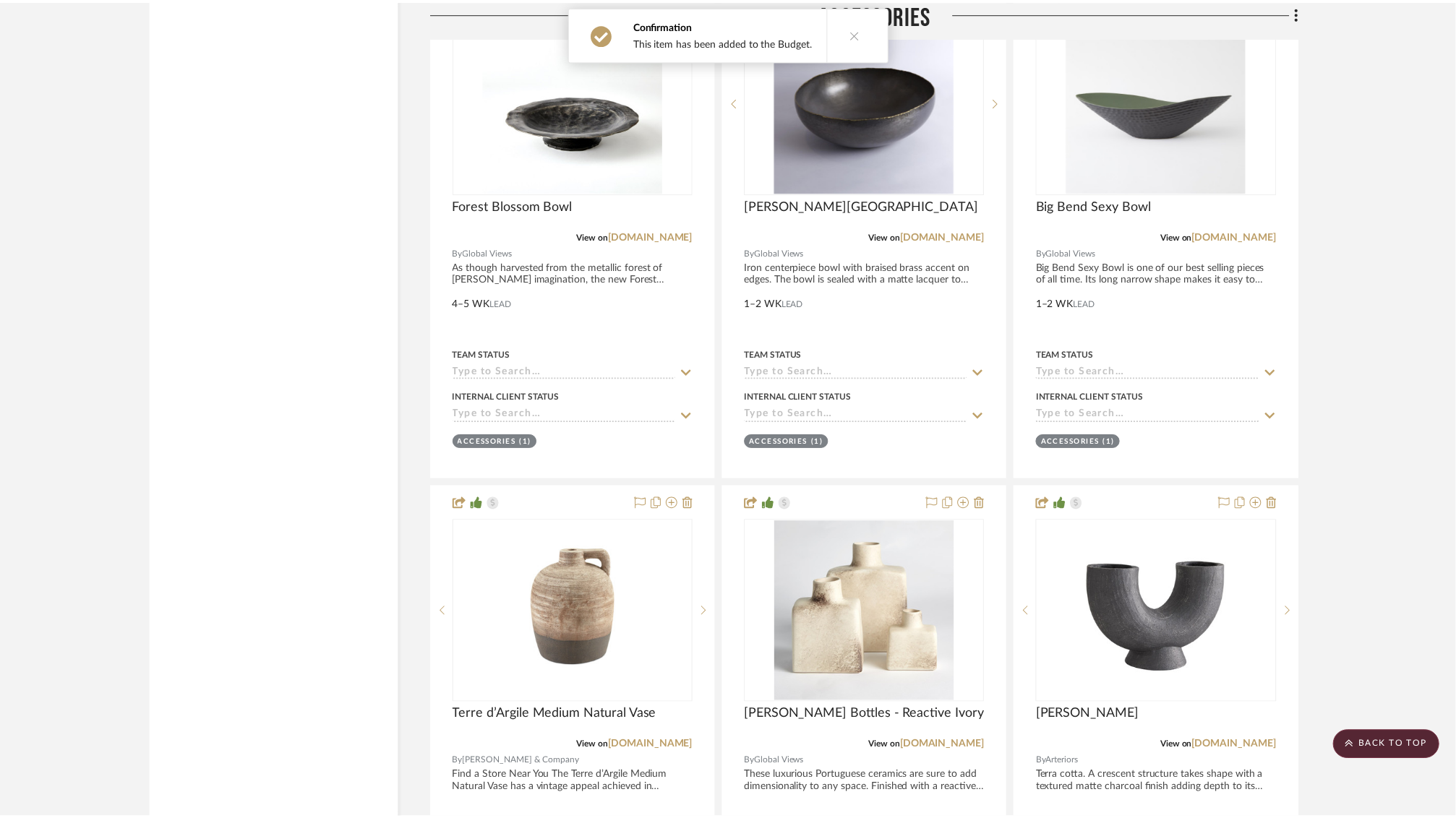
scroll to position [34792, 0]
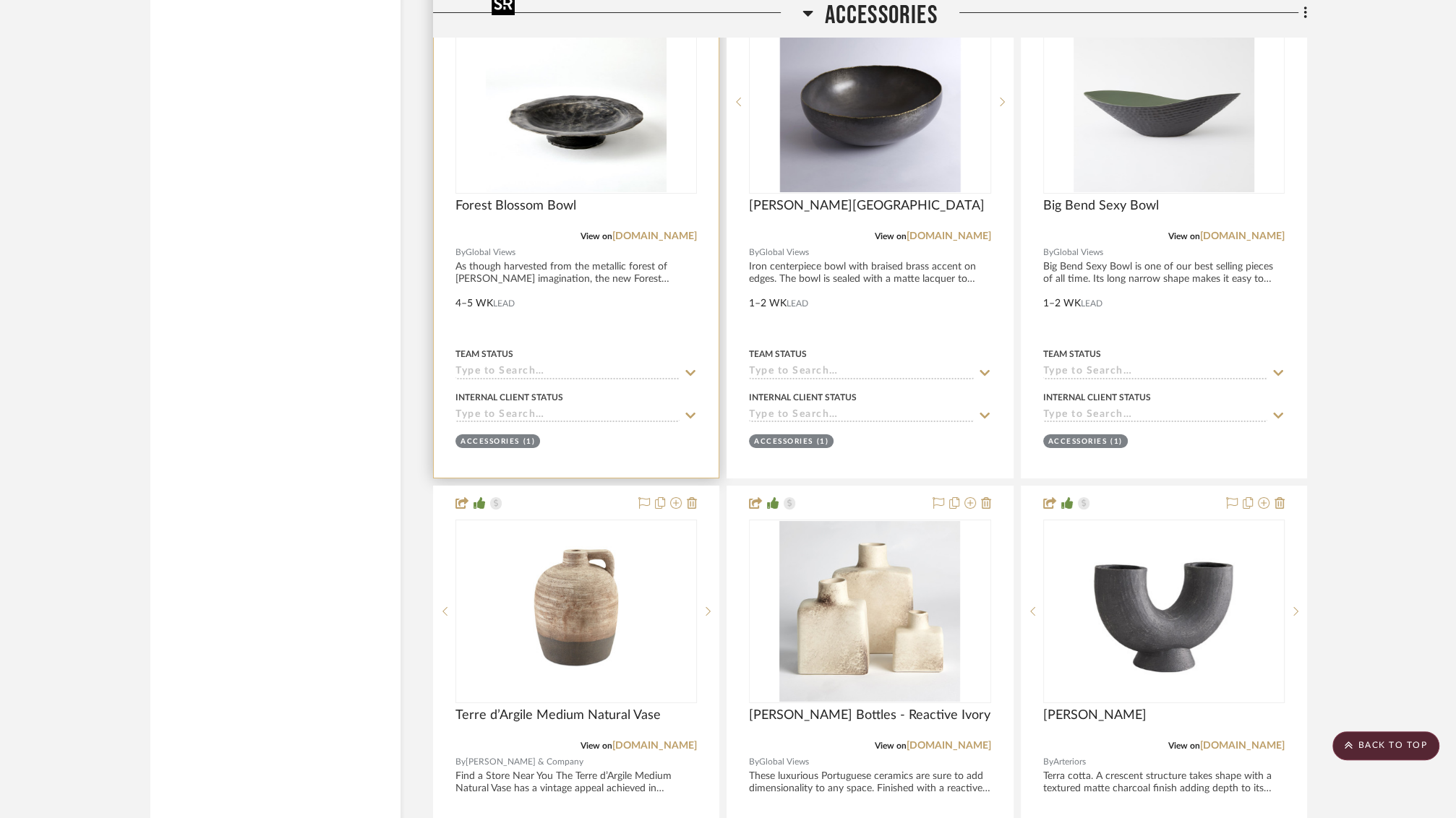
click at [617, 102] on img "0" at bounding box center [576, 102] width 181 height 181
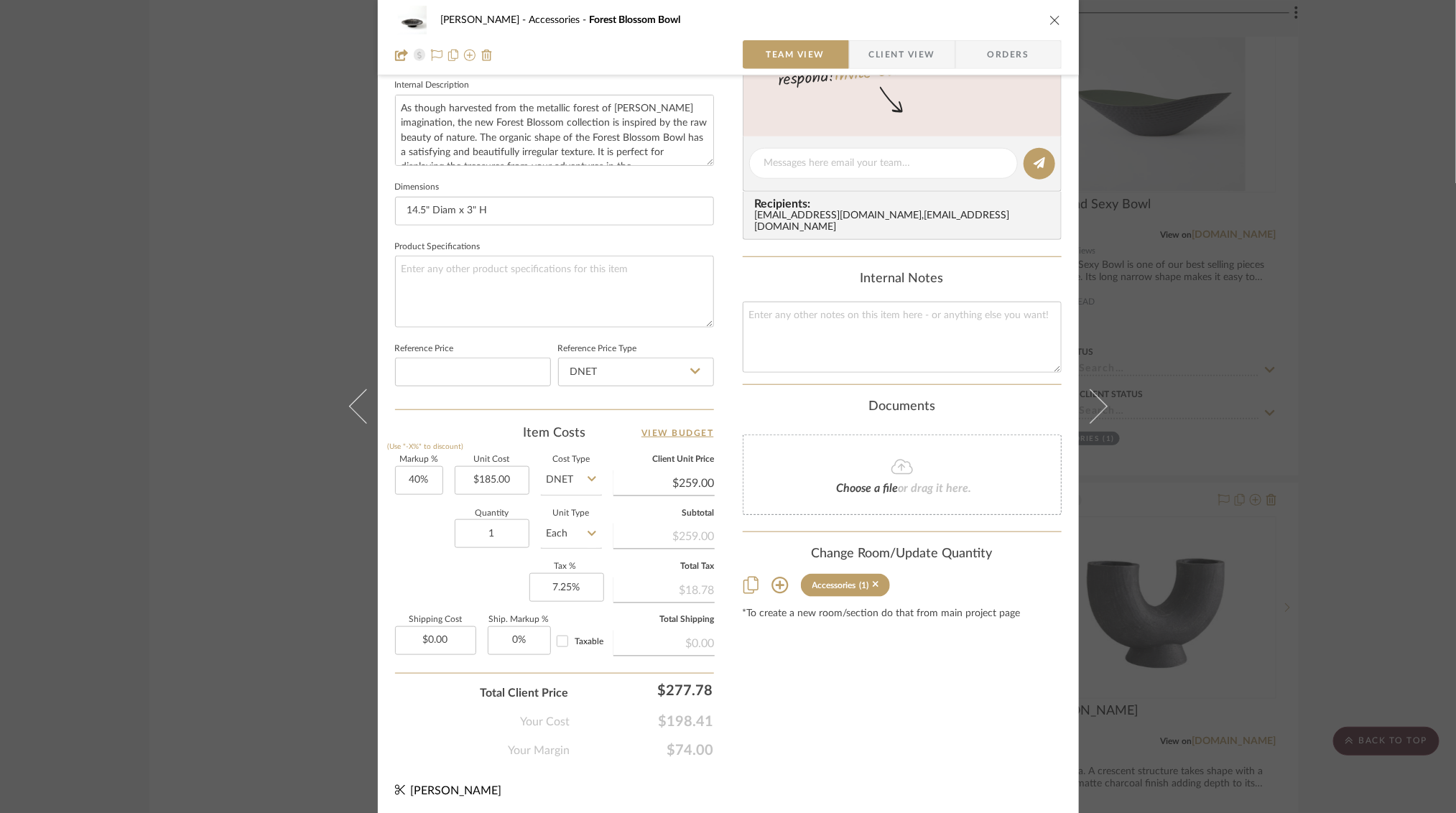
scroll to position [0, 0]
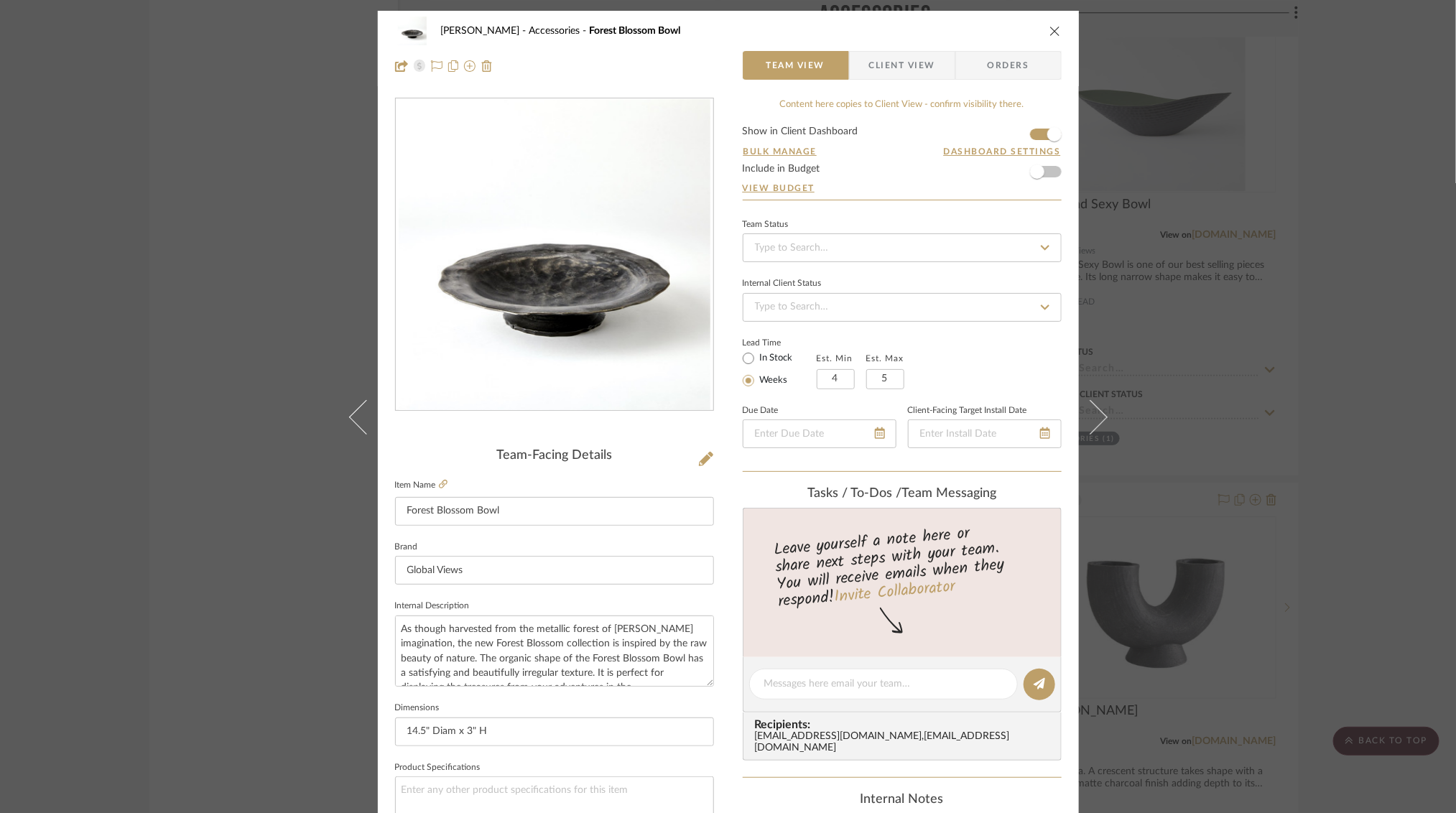
click at [1049, 25] on icon "close" at bounding box center [1055, 30] width 11 height 11
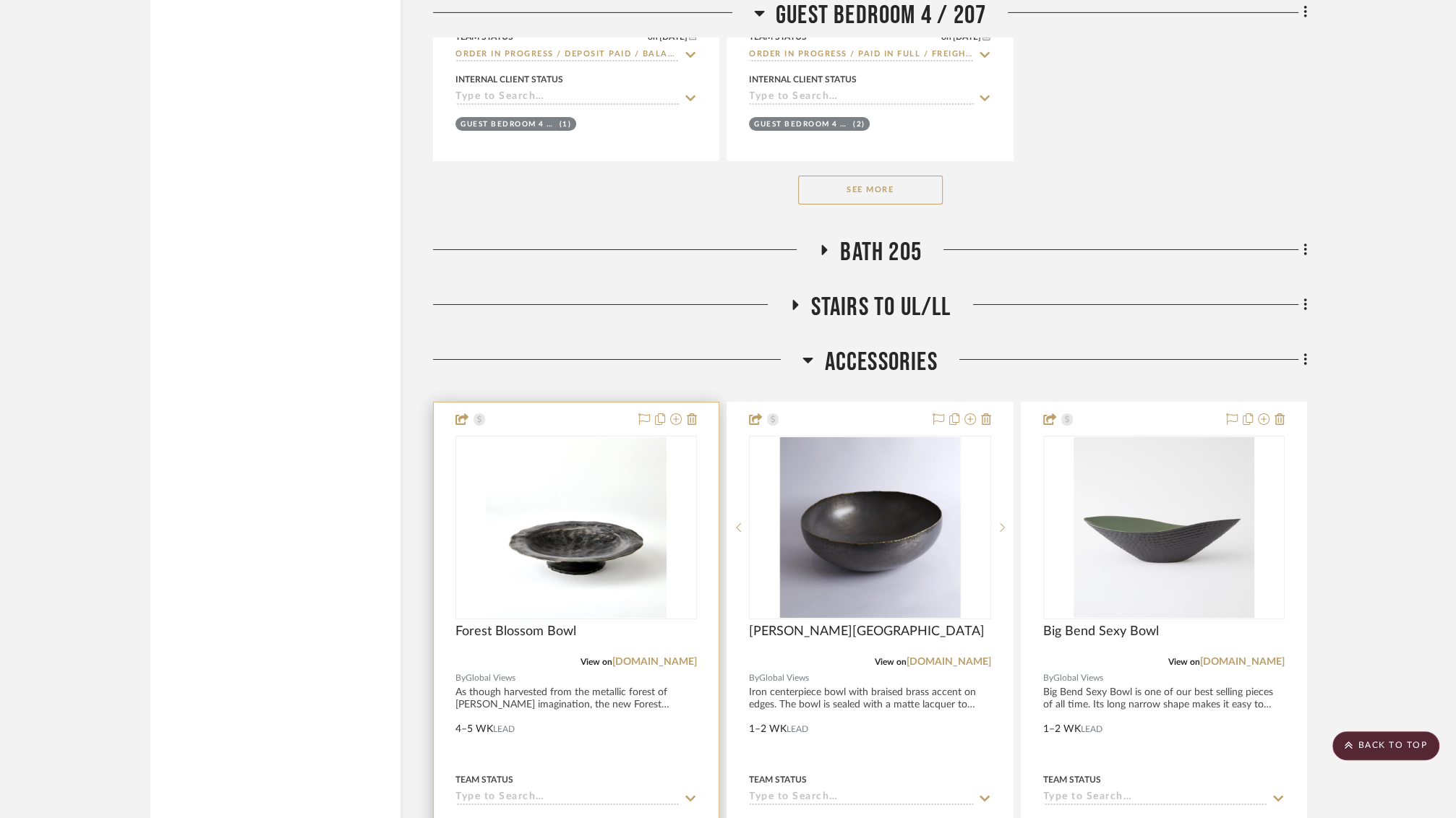
scroll to position [34276, 0]
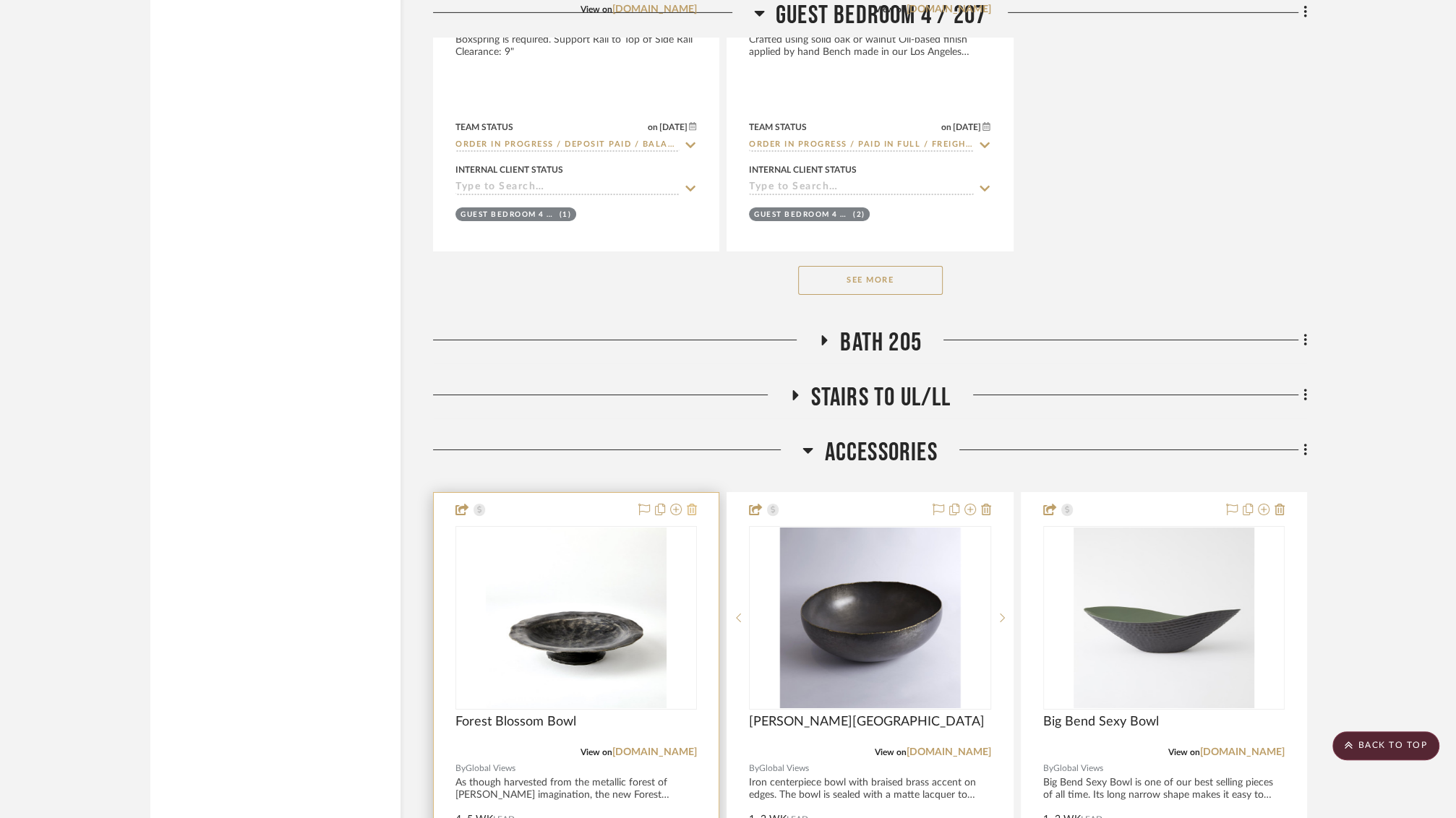
click at [696, 504] on icon at bounding box center [691, 509] width 10 height 11
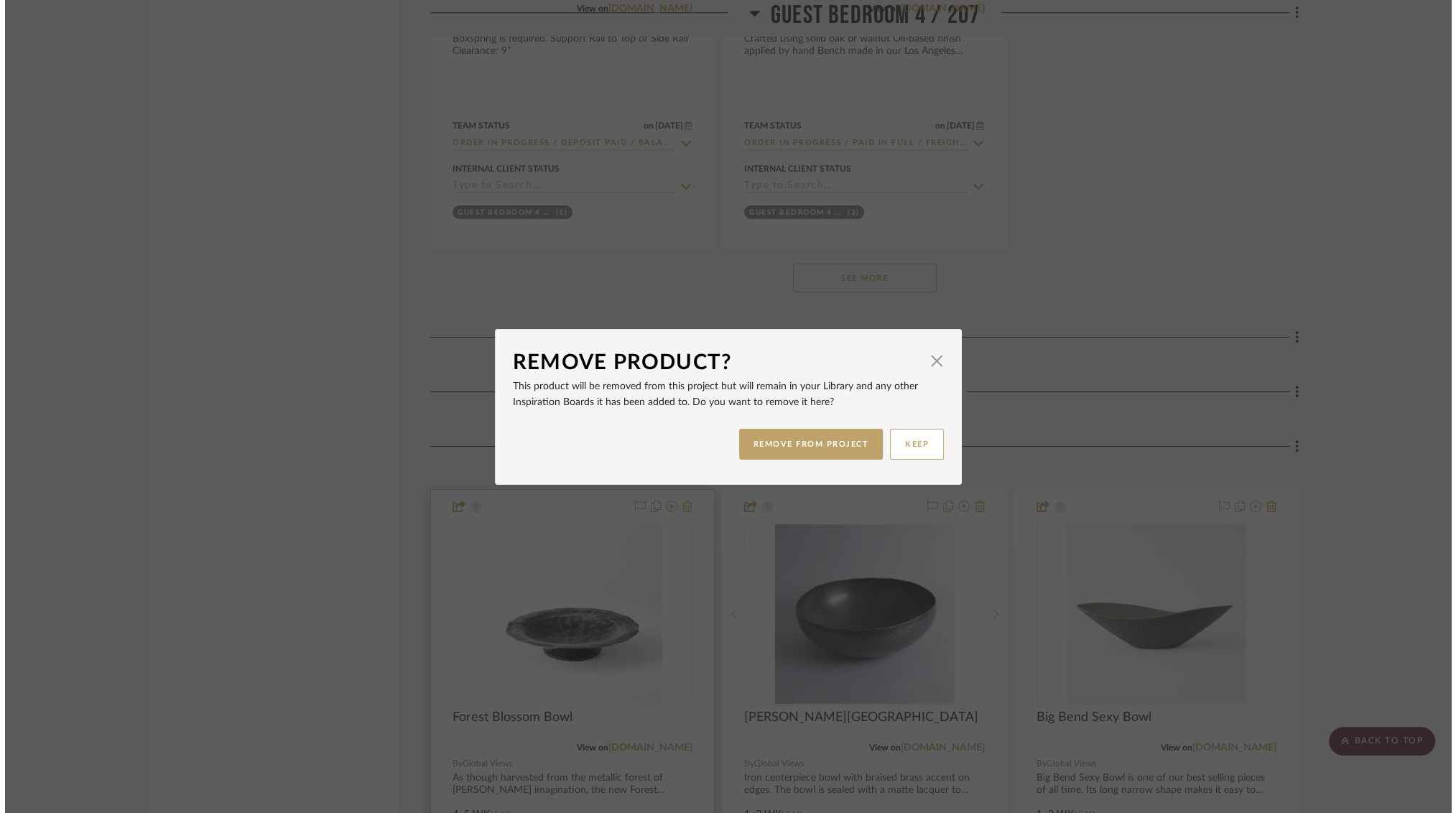
scroll to position [0, 0]
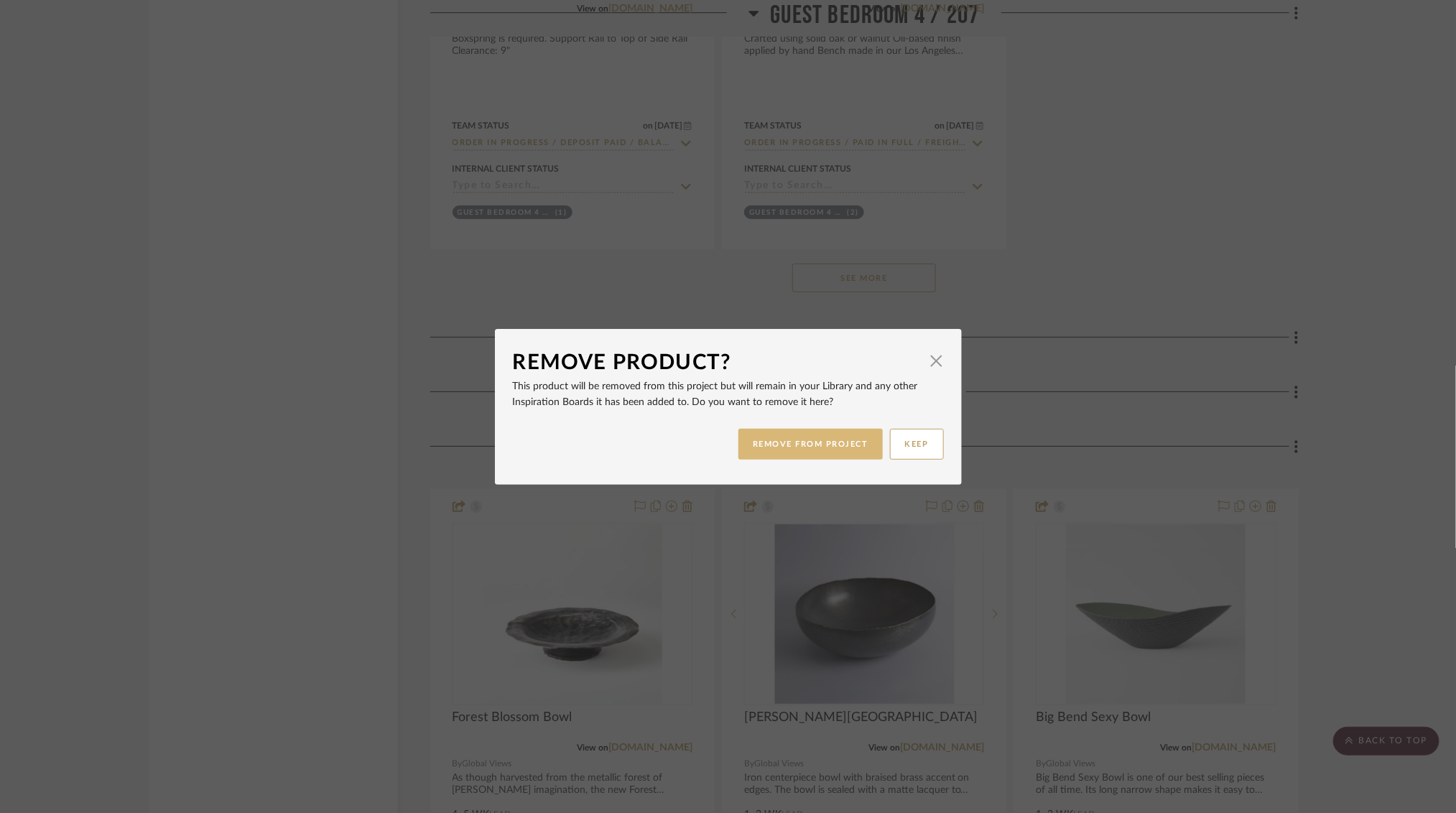
click at [795, 447] on button "REMOVE FROM PROJECT" at bounding box center [810, 444] width 144 height 31
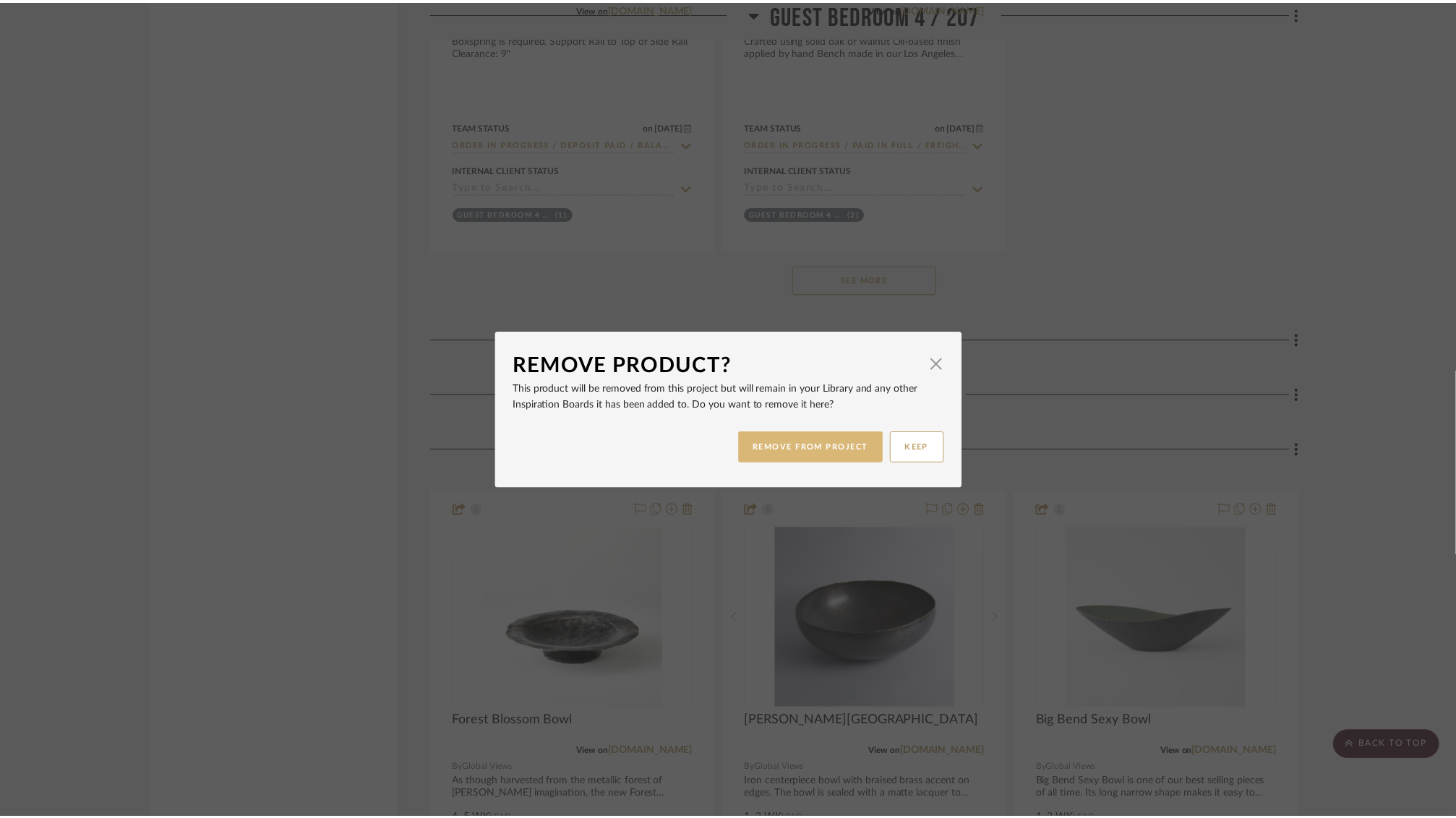
scroll to position [34276, 0]
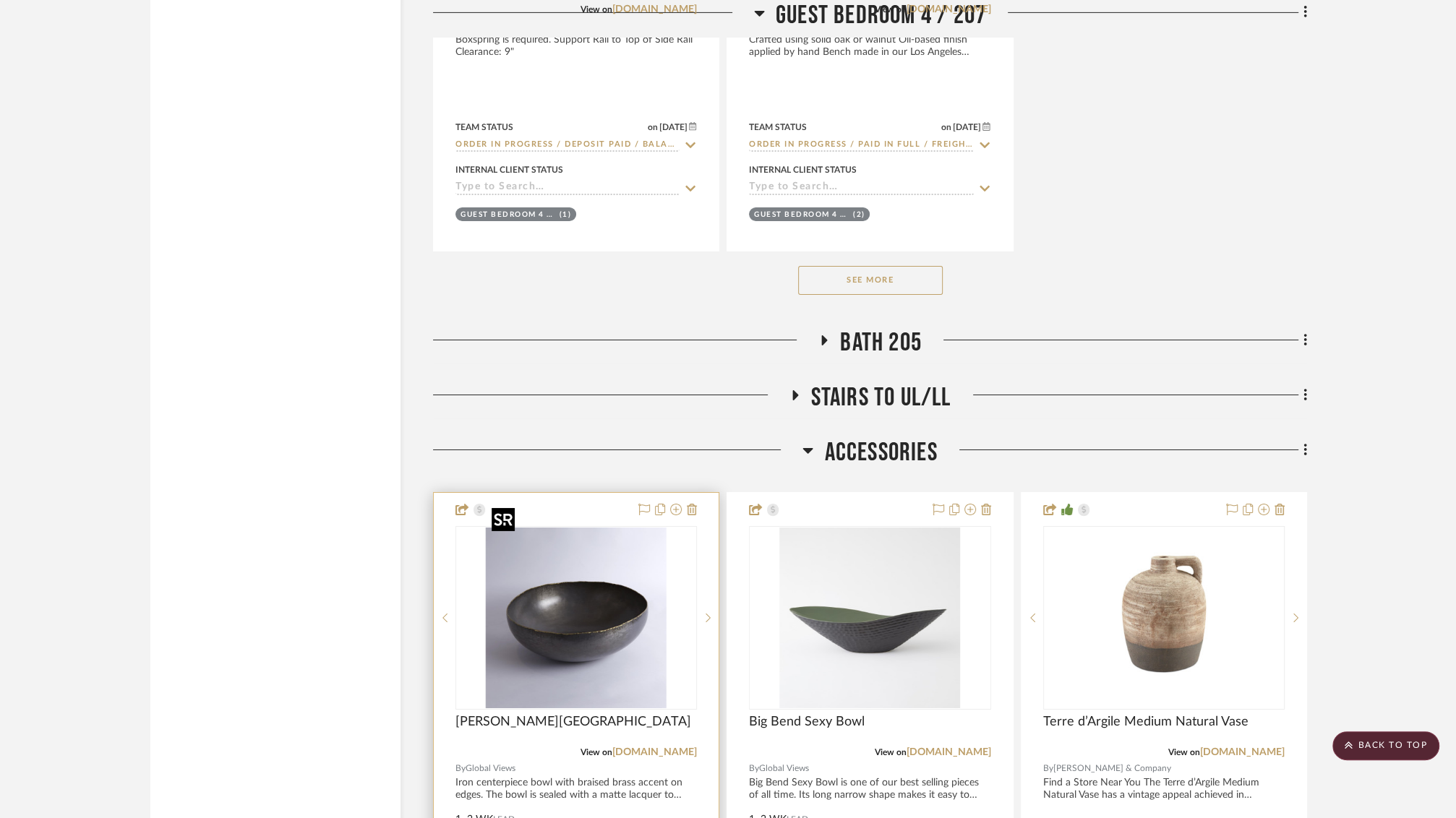
click at [587, 569] on img "0" at bounding box center [576, 618] width 181 height 181
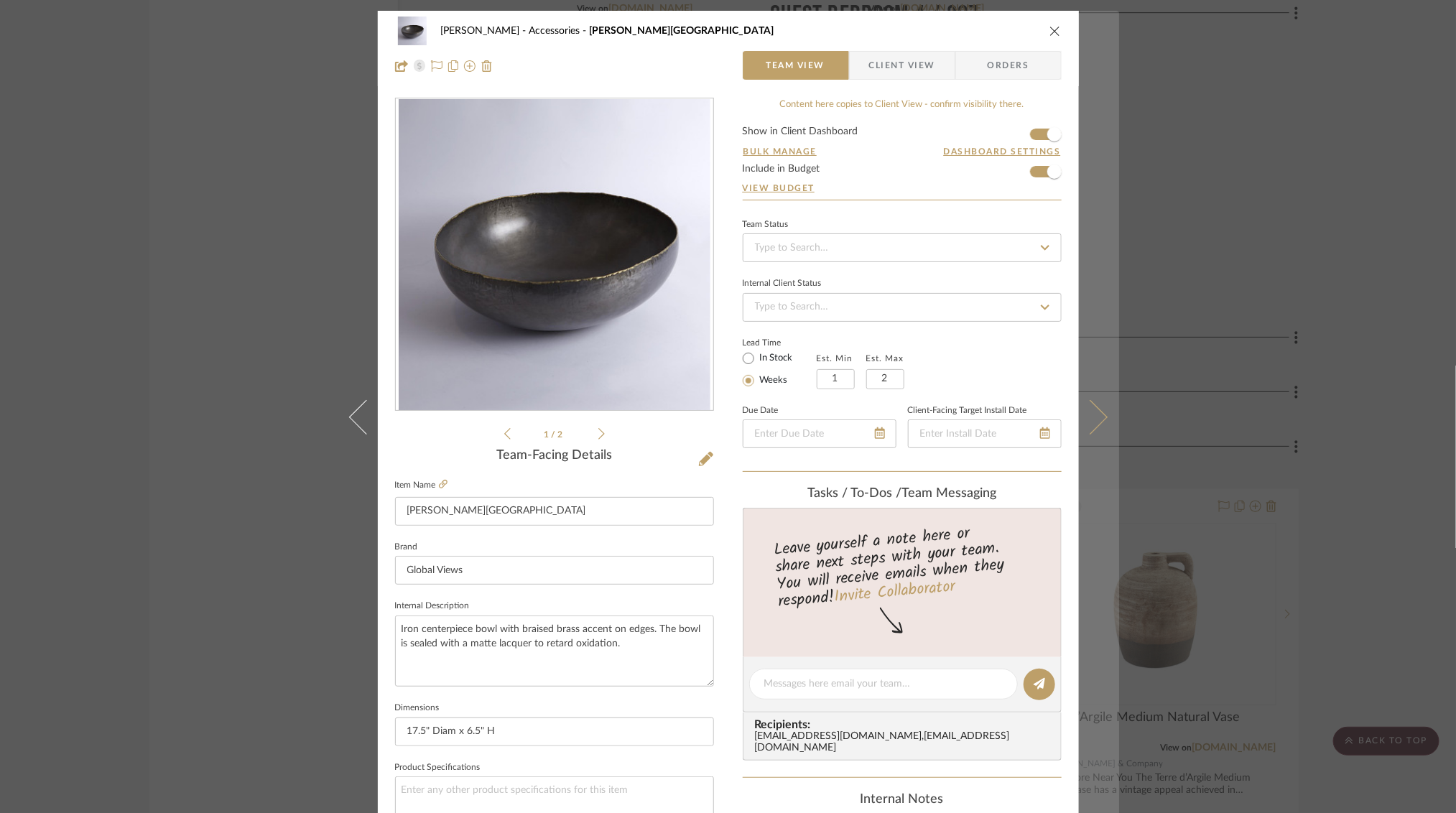
click at [1098, 421] on icon at bounding box center [1089, 417] width 34 height 34
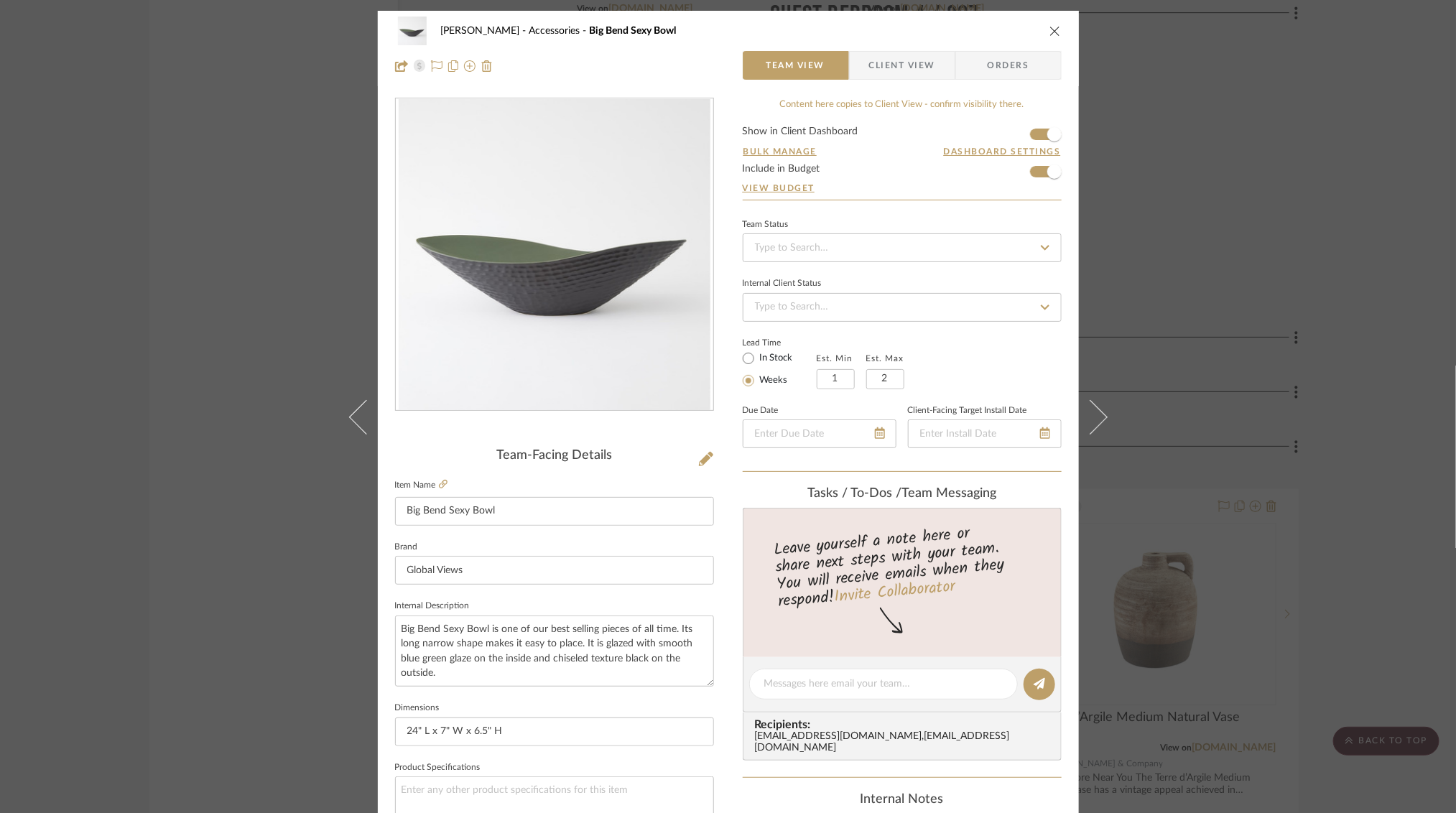
click at [1264, 219] on div "[PERSON_NAME] Accessories Big Bend Sexy Bowl Team View Client View Orders Team-…" at bounding box center [728, 406] width 1456 height 813
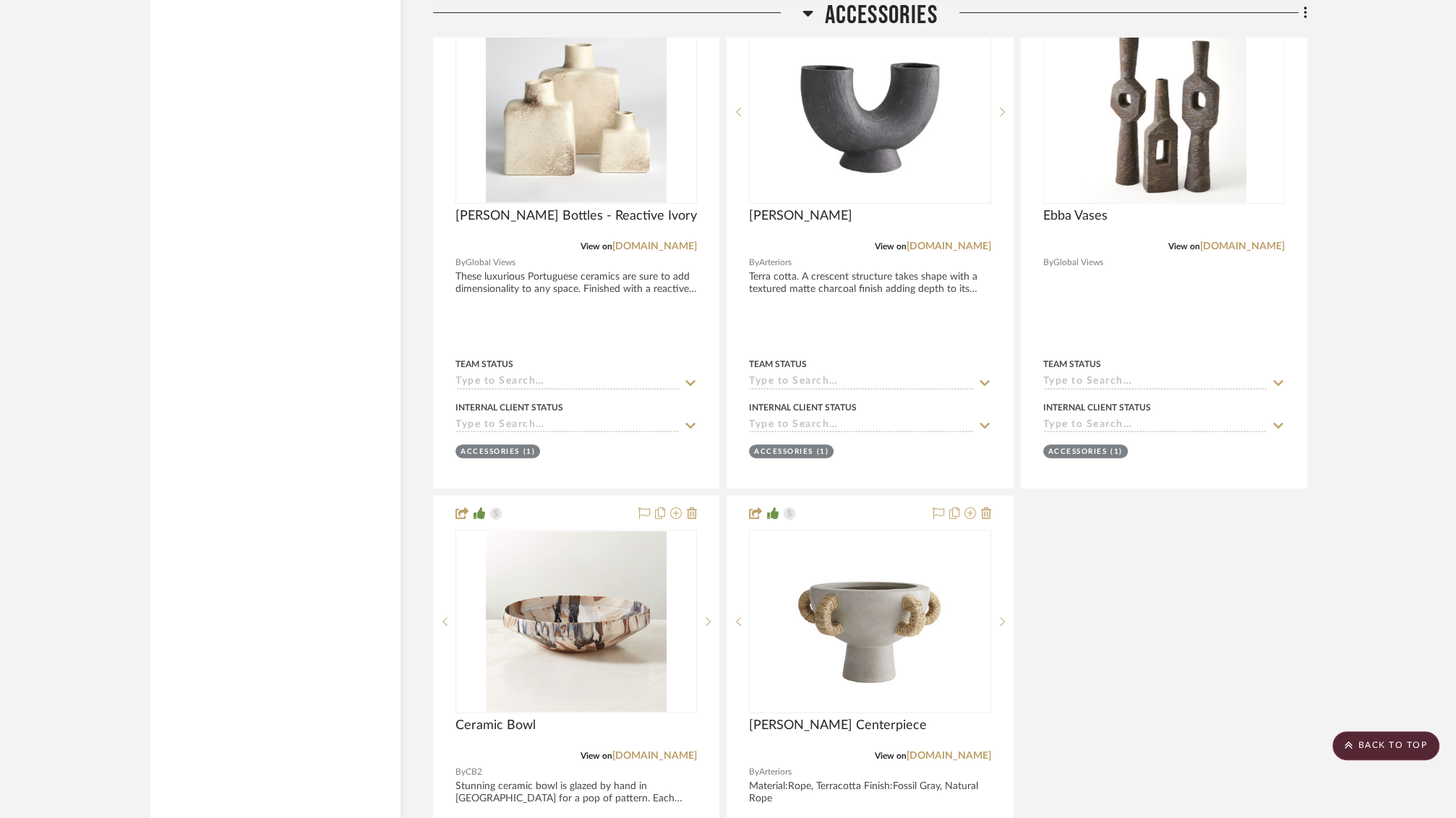
scroll to position [35293, 0]
click at [1389, 752] on scroll-to-top-button "BACK TO TOP" at bounding box center [1386, 746] width 107 height 29
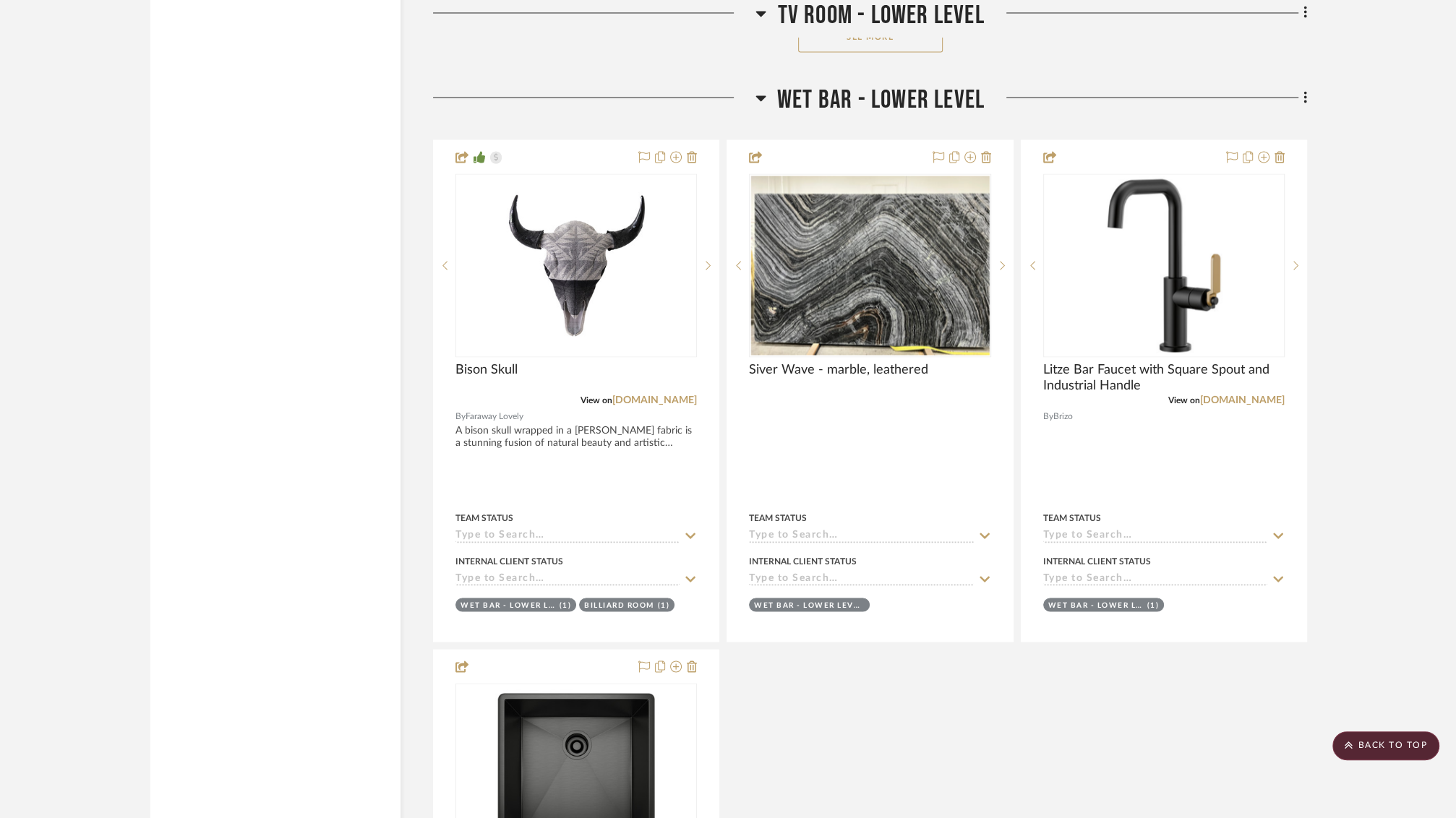
scroll to position [20136, 0]
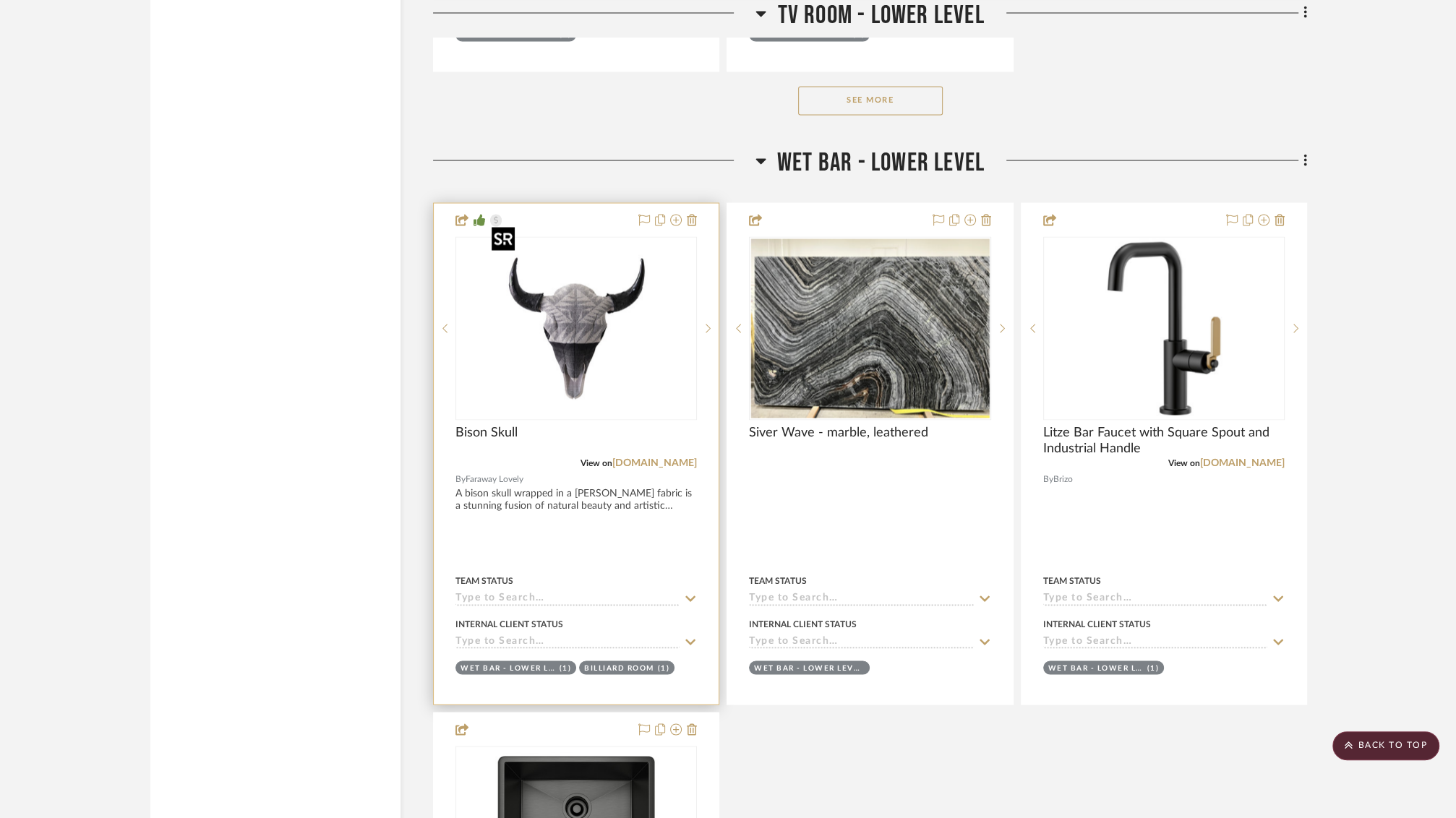
click at [0, 0] on img at bounding box center [0, 0] width 0 height 0
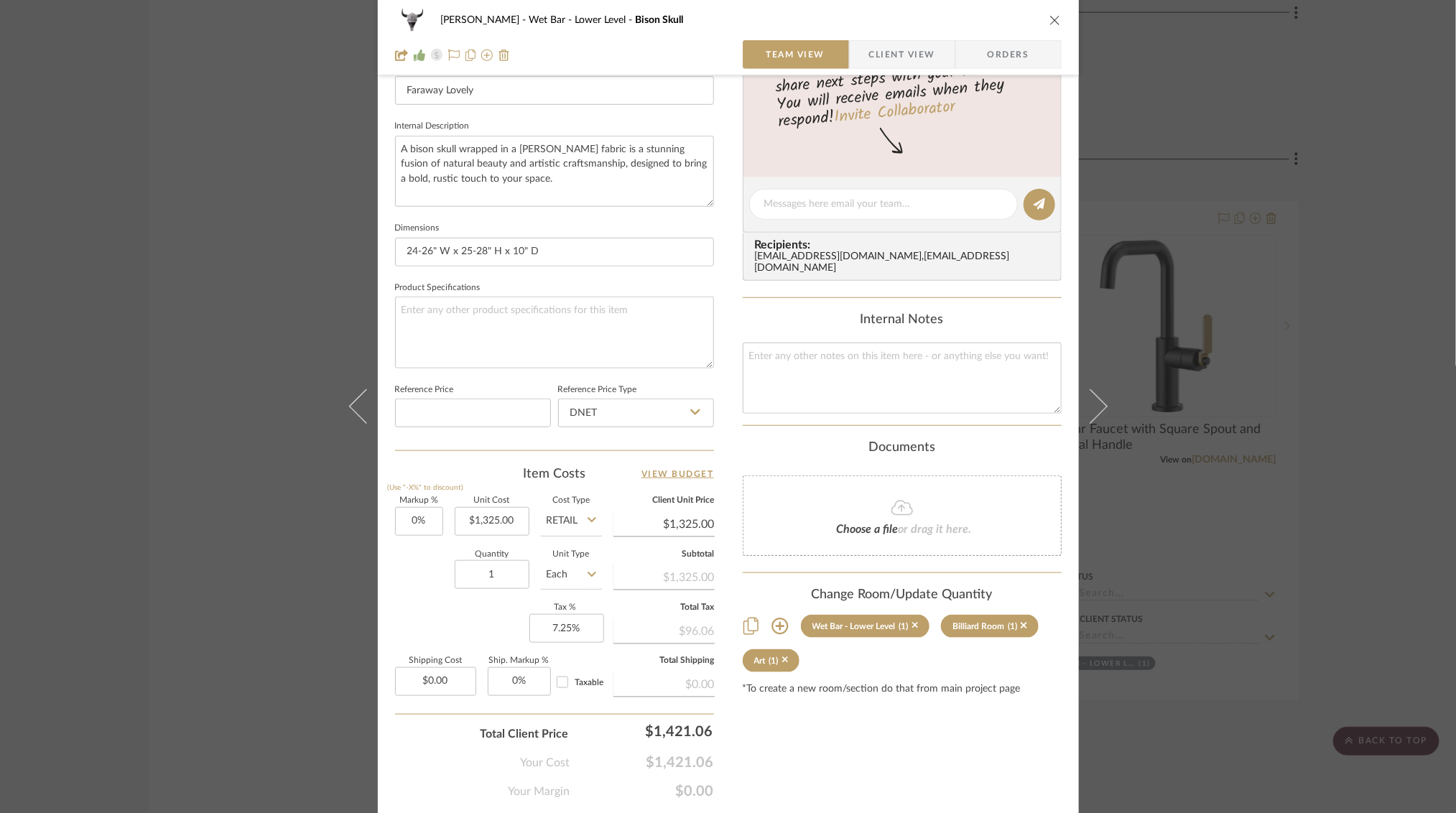
scroll to position [521, 0]
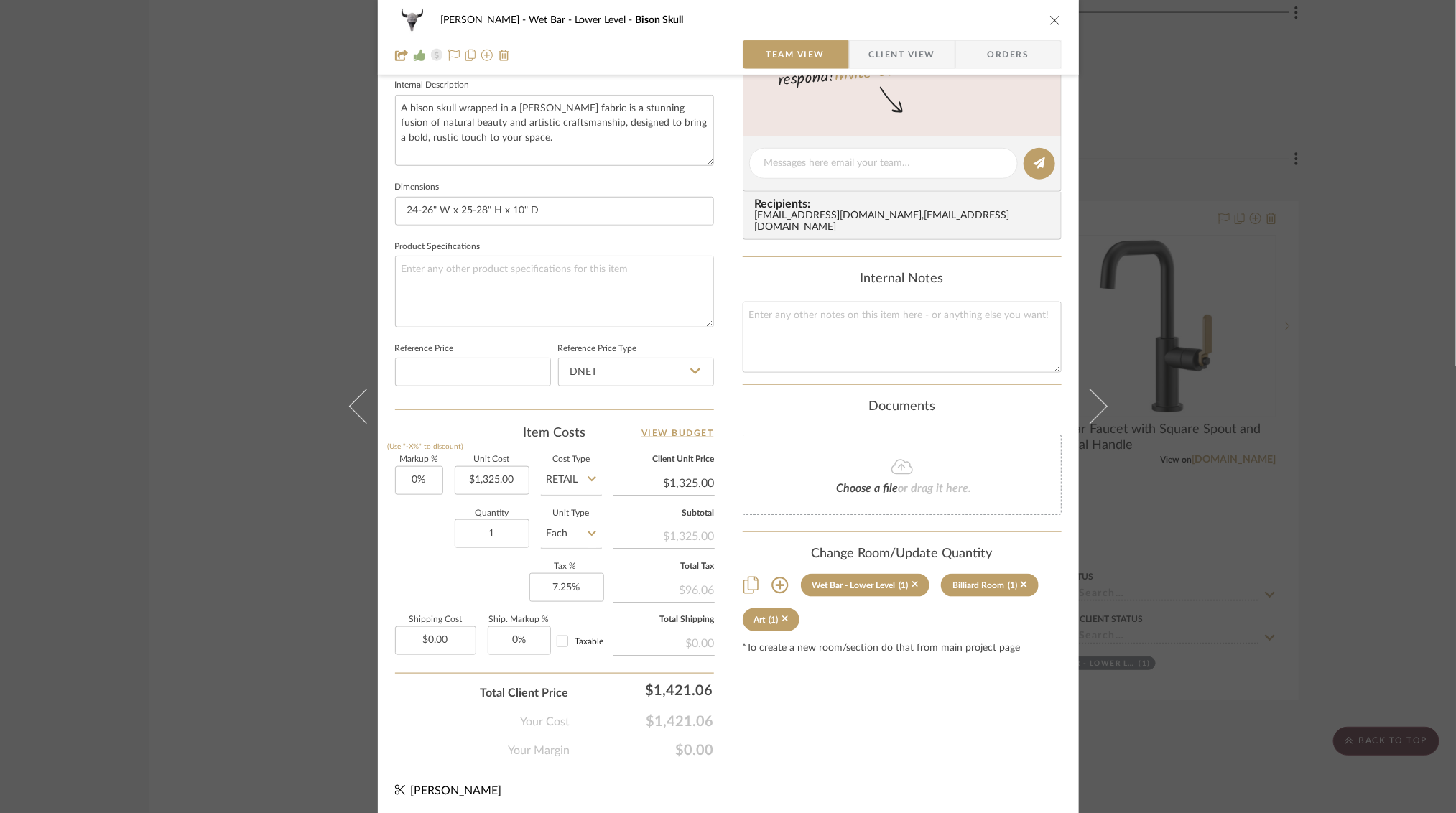
click at [1276, 332] on div "[PERSON_NAME] Wet Bar - Lower Level Bison Skull Team View Client View Orders 1 …" at bounding box center [728, 406] width 1456 height 813
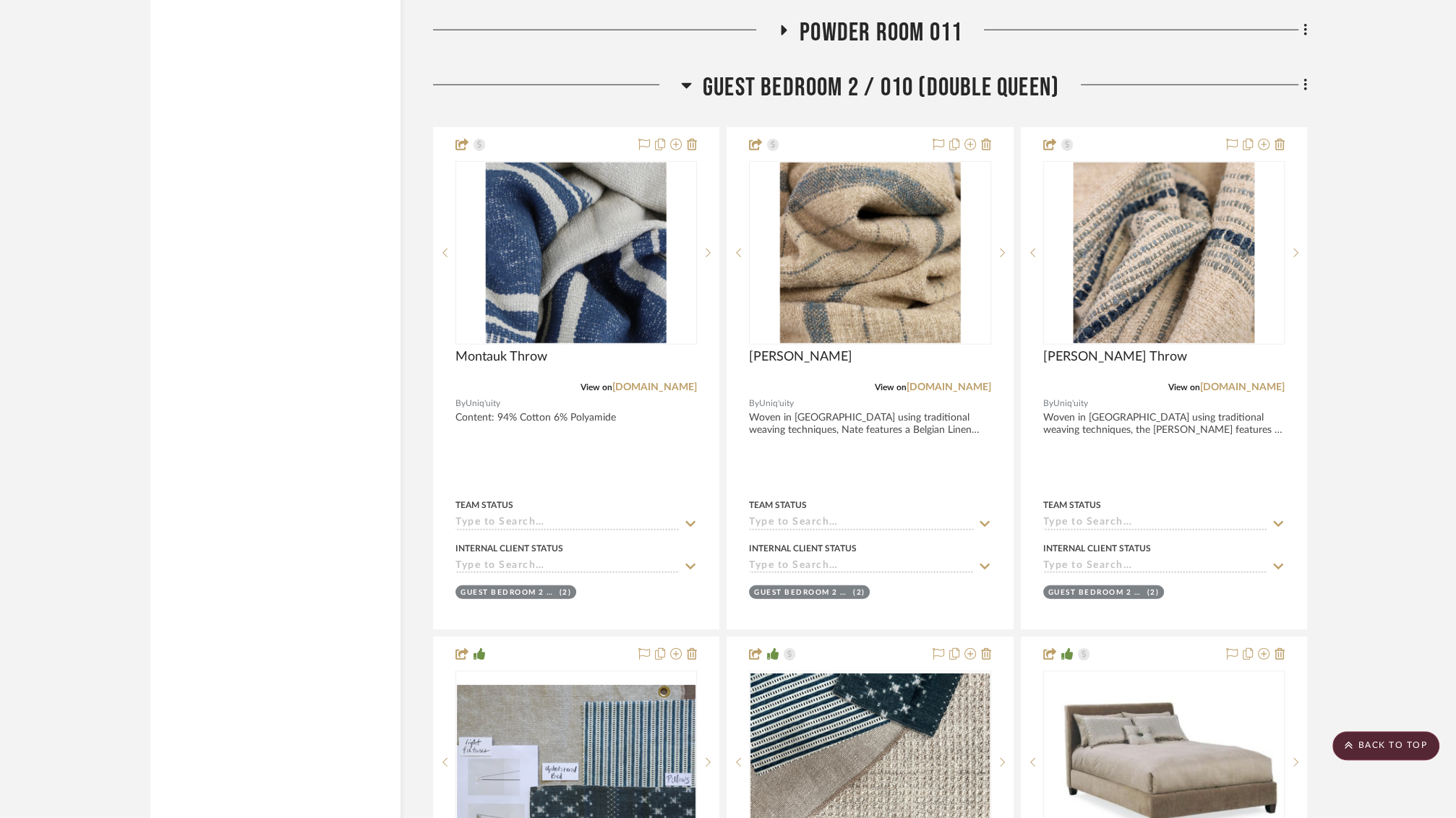
scroll to position [27608, 0]
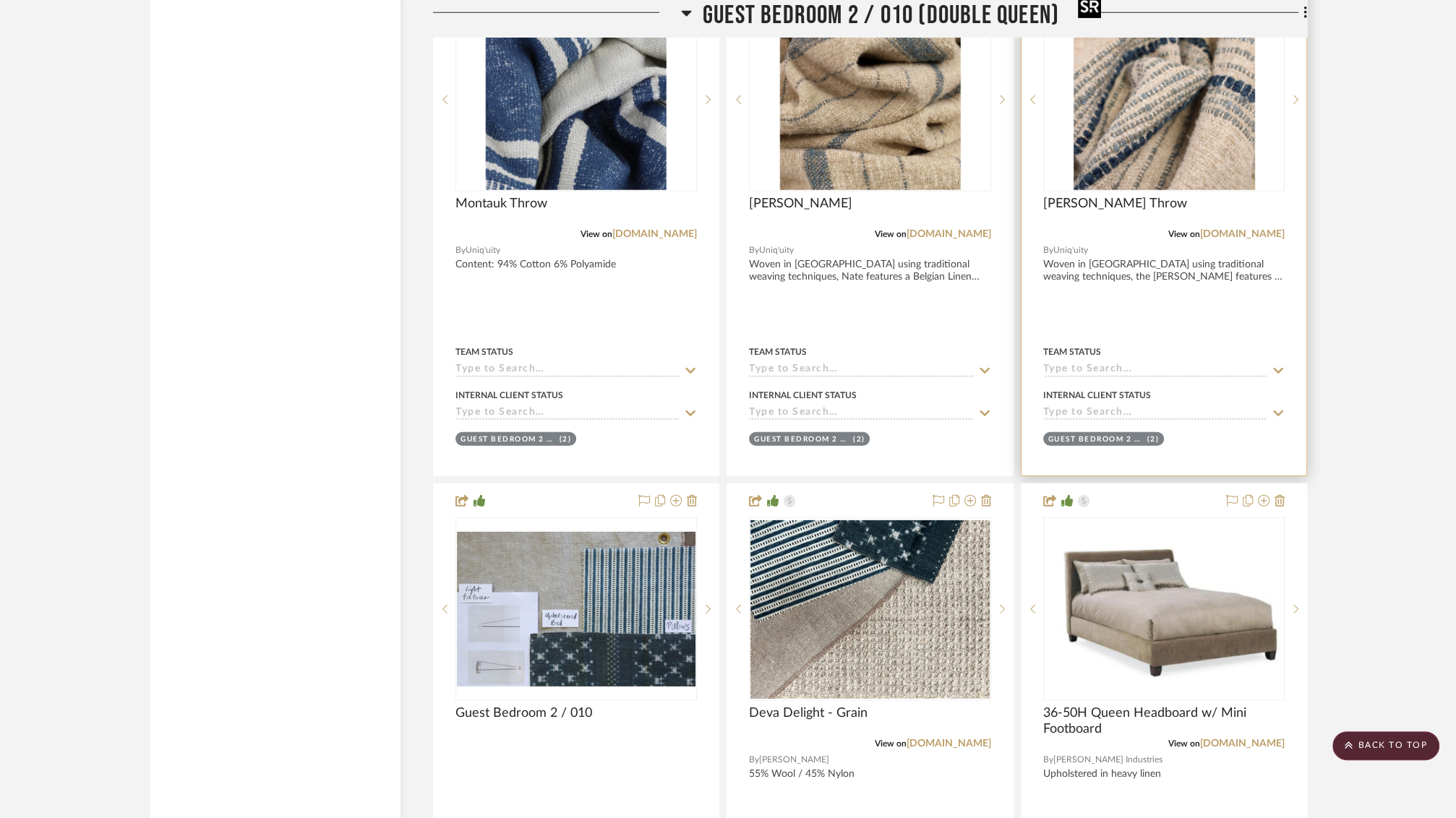
click at [0, 0] on img at bounding box center [0, 0] width 0 height 0
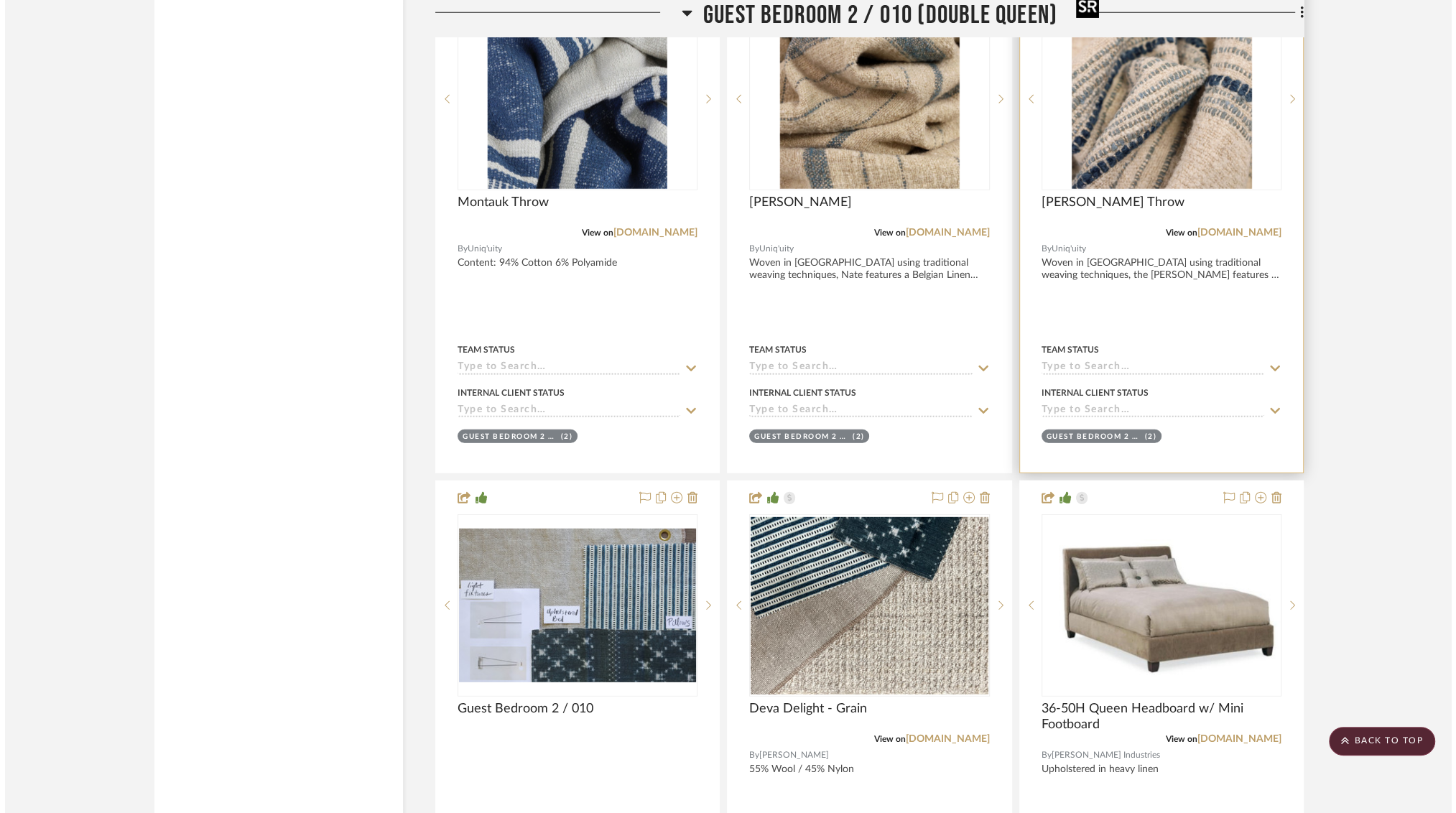
scroll to position [0, 0]
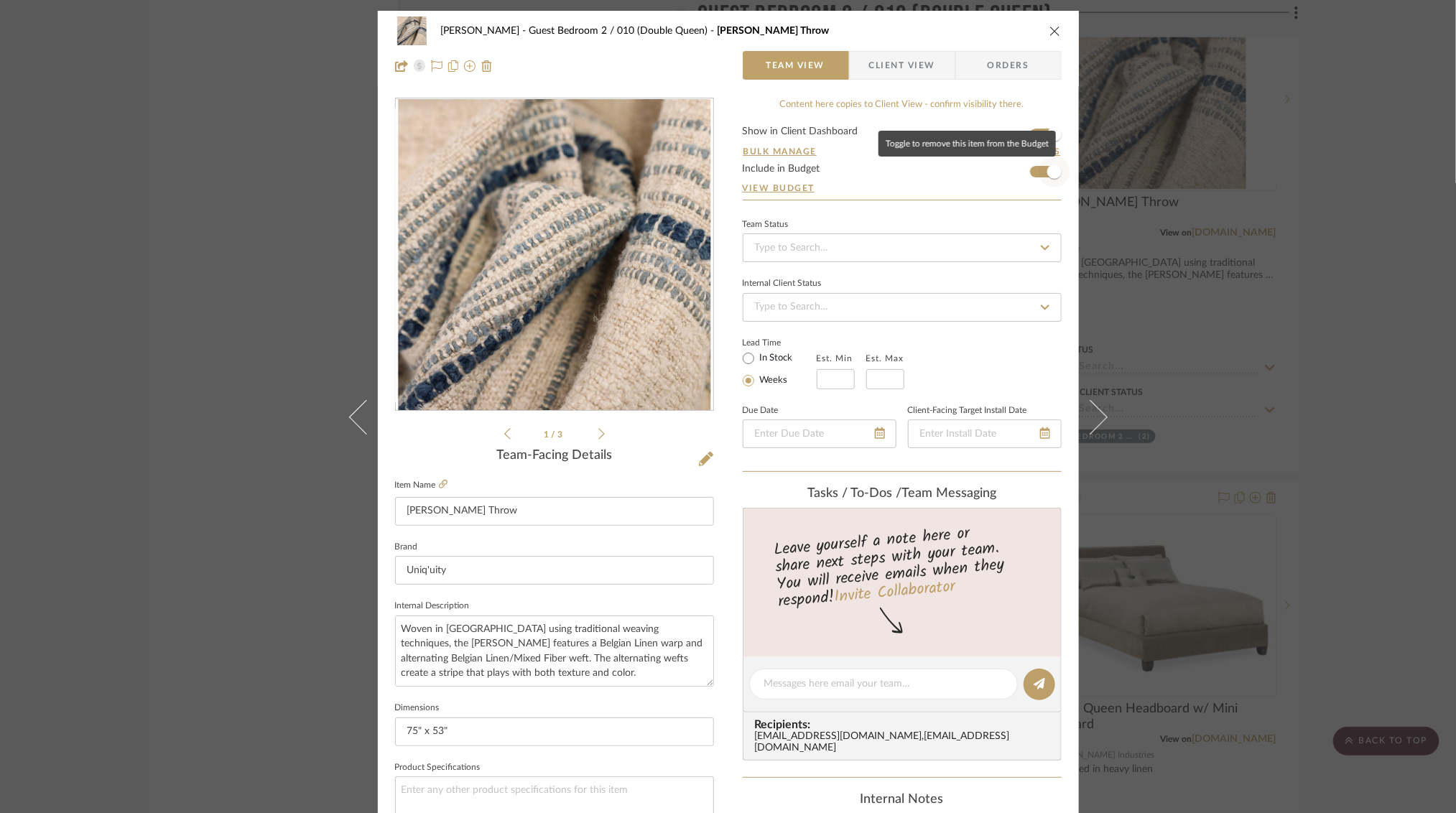
click at [1050, 173] on span "button" at bounding box center [1054, 171] width 14 height 14
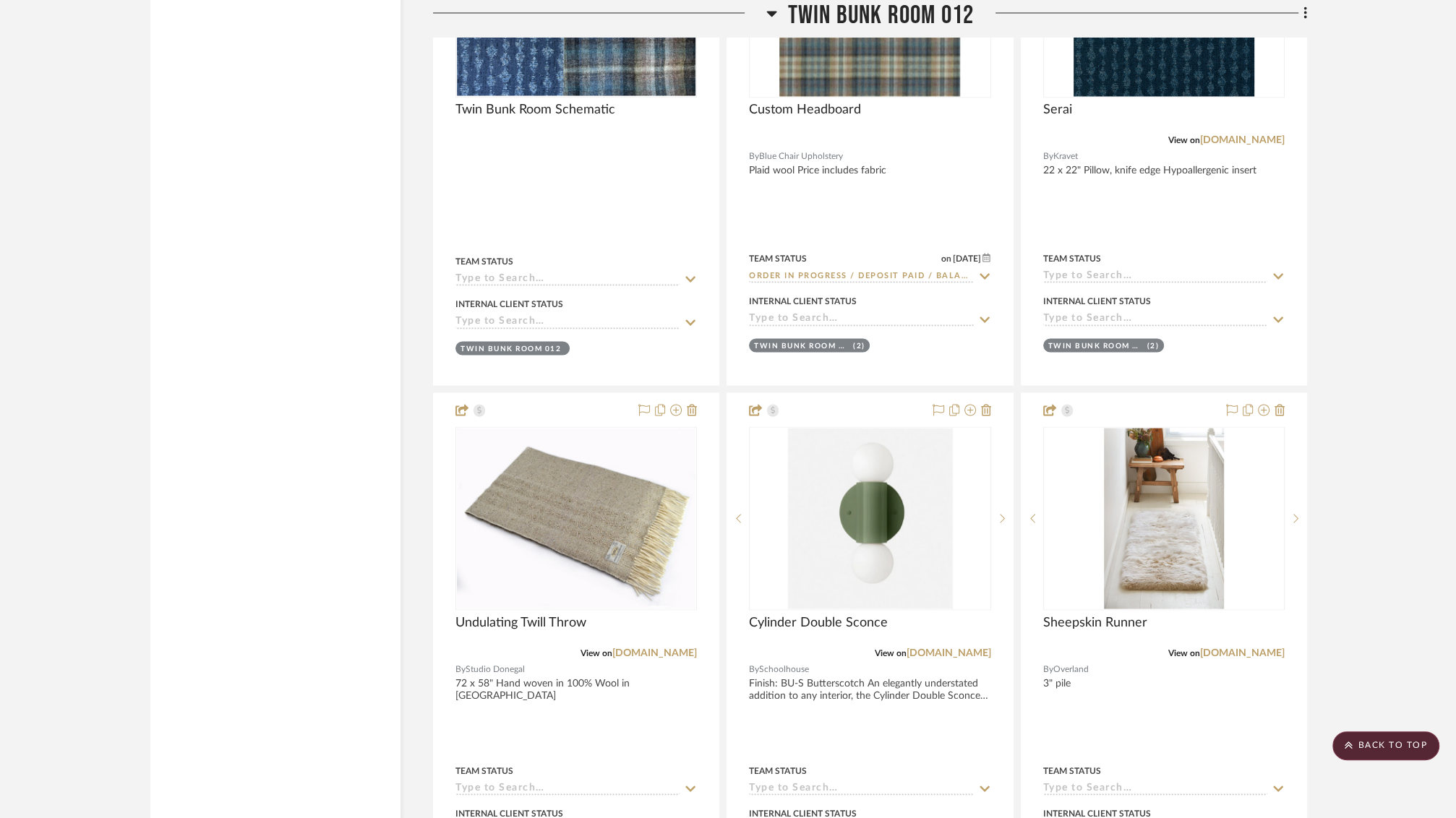
scroll to position [26011, 0]
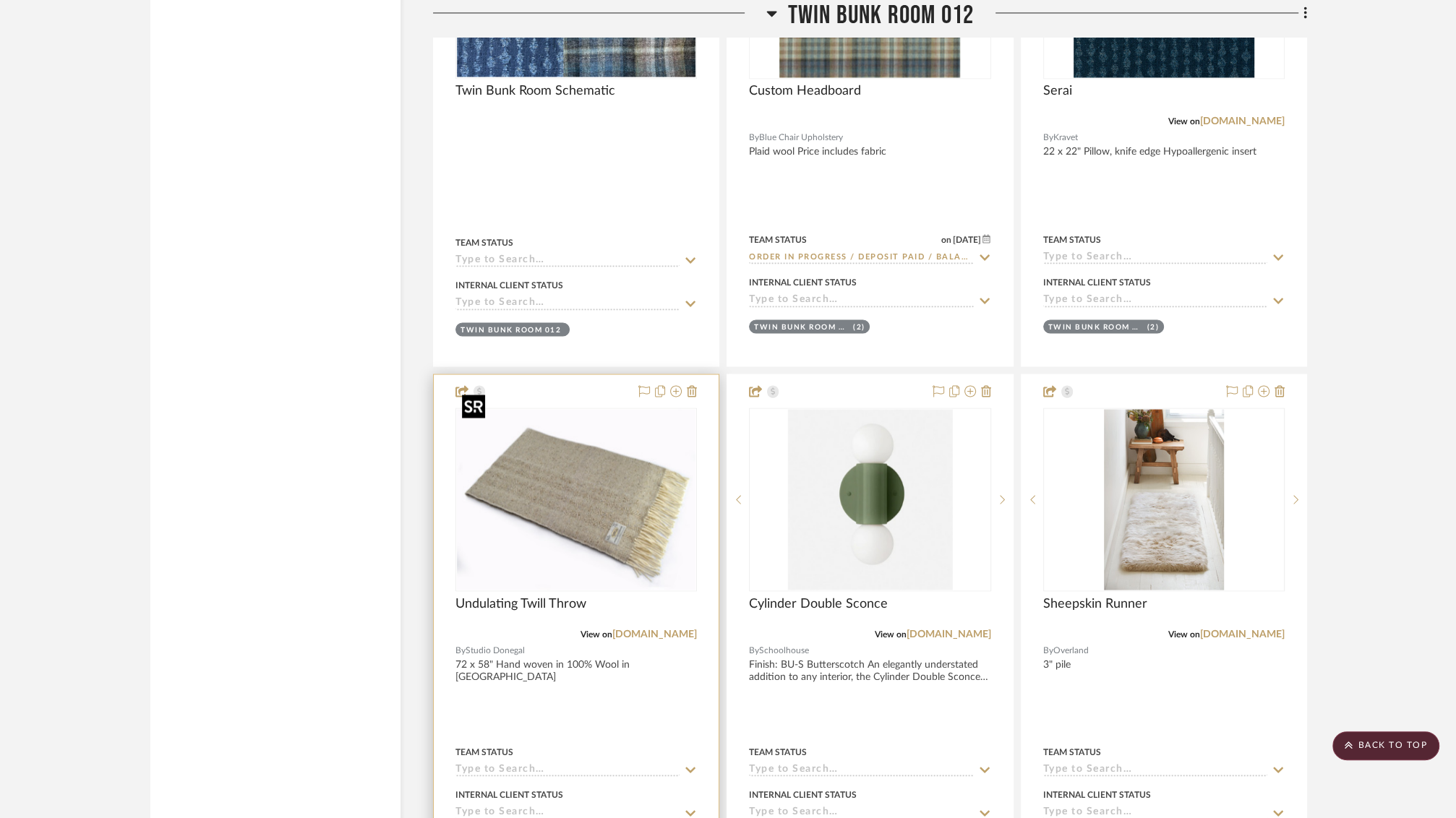
click at [0, 0] on img at bounding box center [0, 0] width 0 height 0
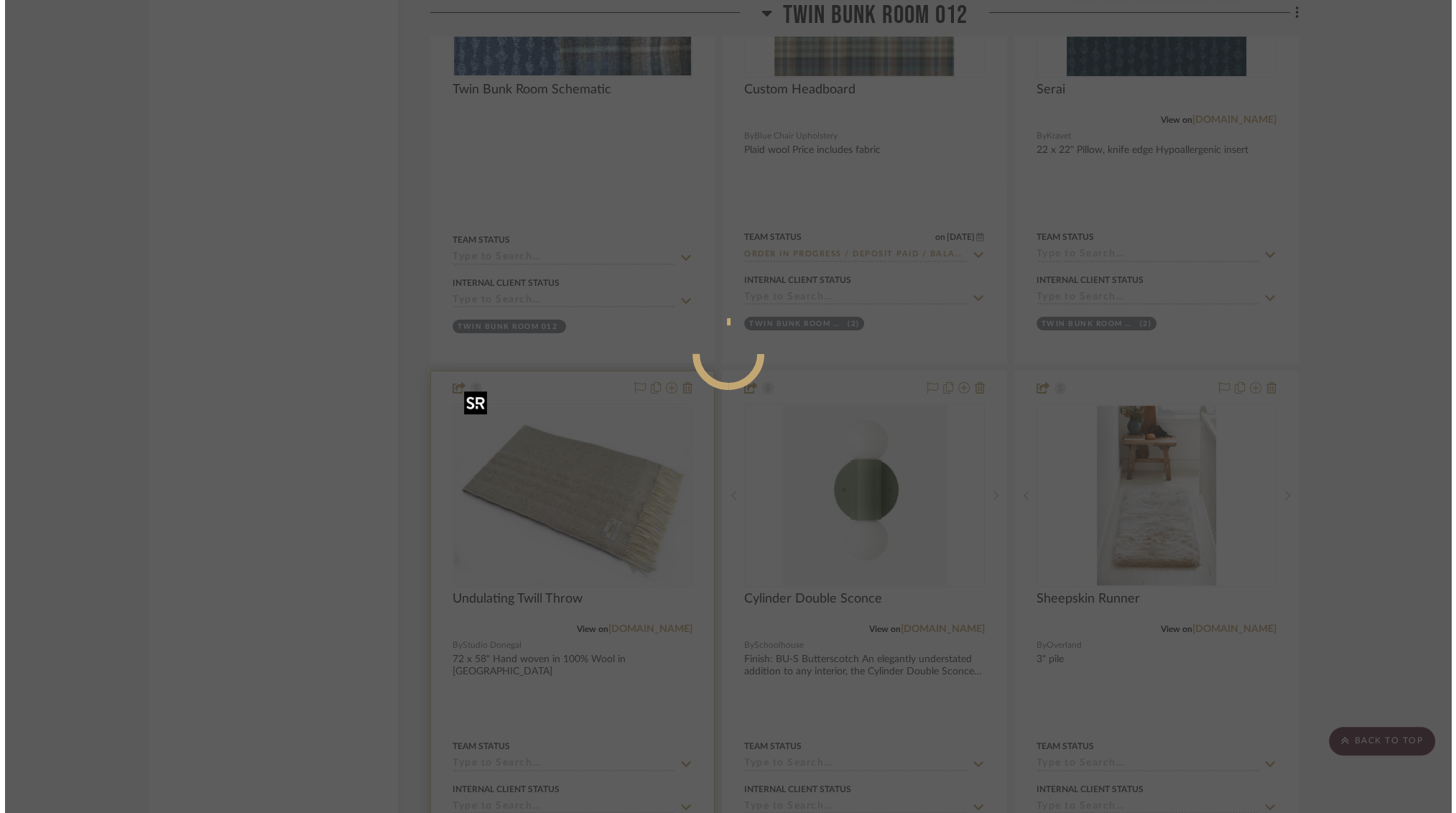
scroll to position [0, 0]
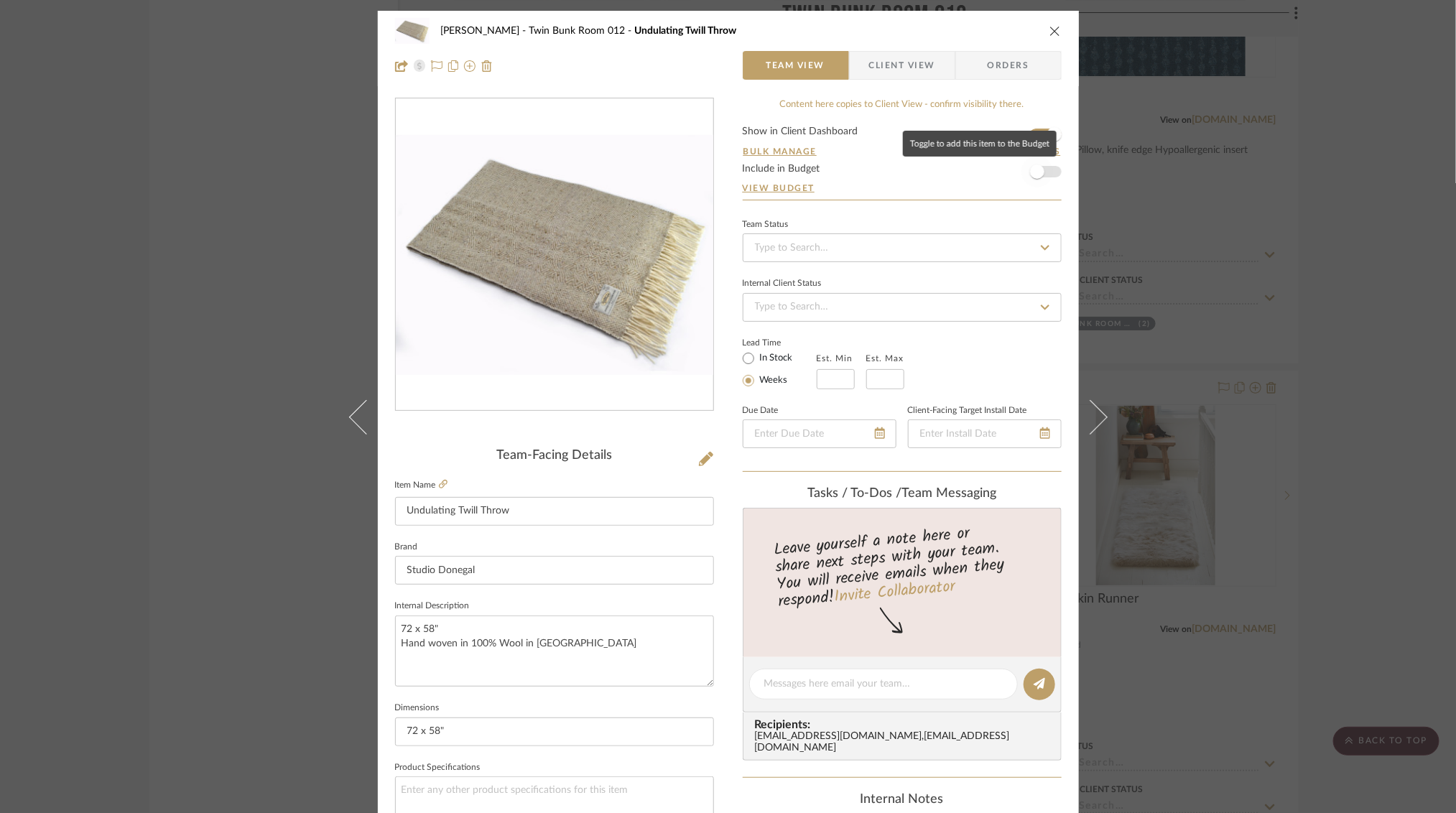
click at [1037, 175] on span "button" at bounding box center [1037, 171] width 14 height 14
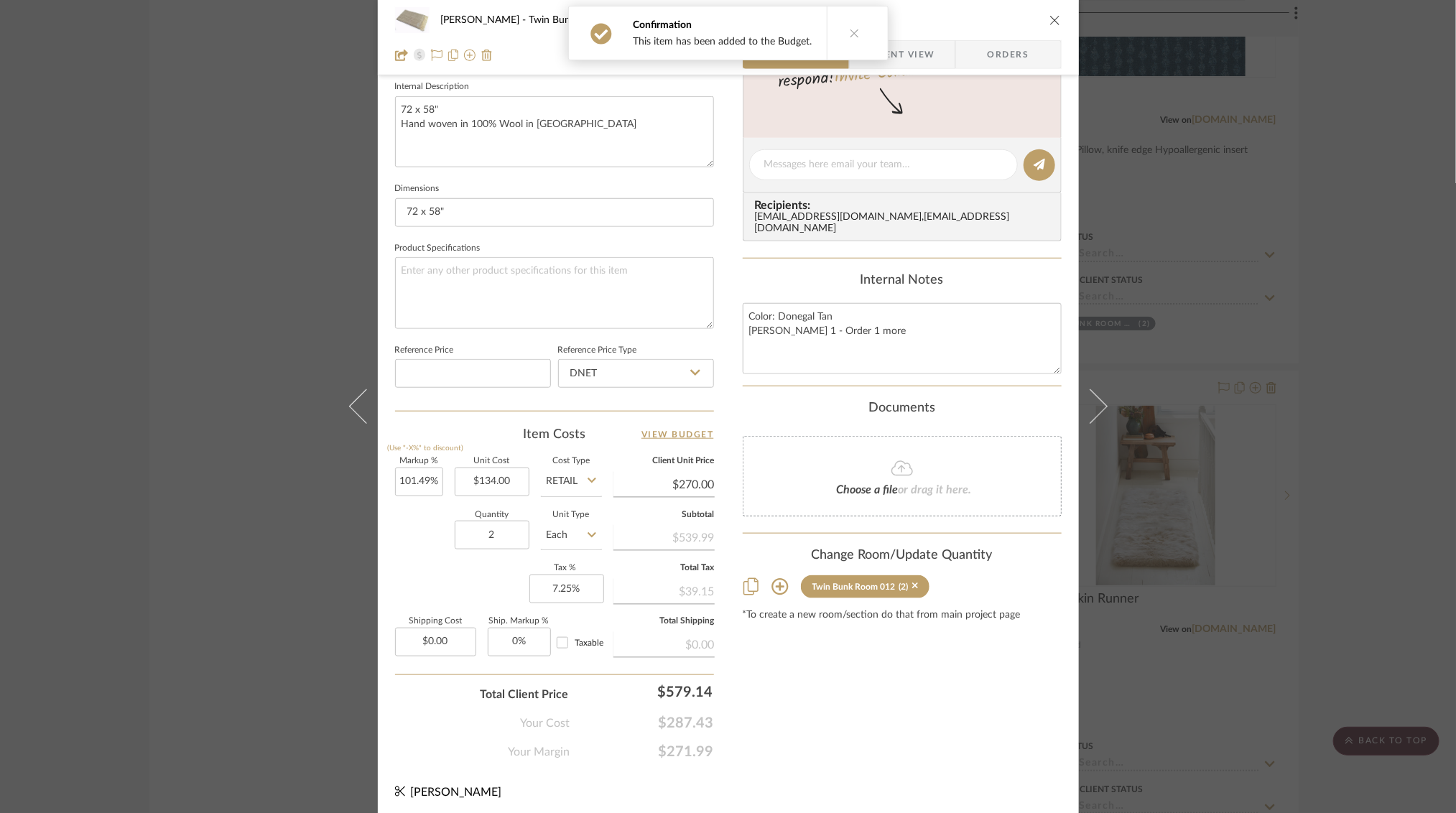
scroll to position [521, 0]
click at [1342, 168] on div "[PERSON_NAME] Twin Bunk Room 012 Undulating Twill Throw Team View Client View O…" at bounding box center [728, 406] width 1456 height 813
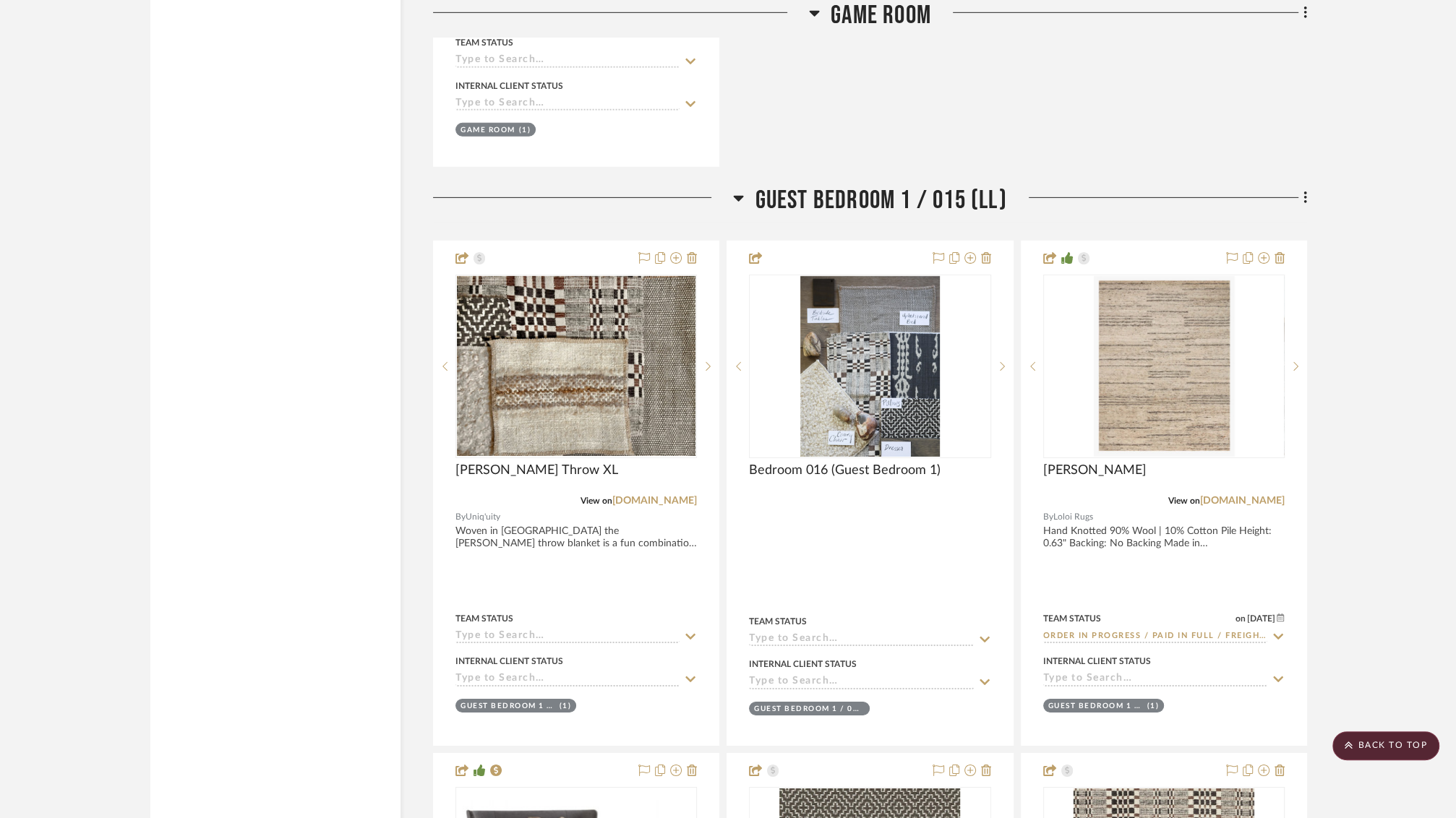
scroll to position [22303, 0]
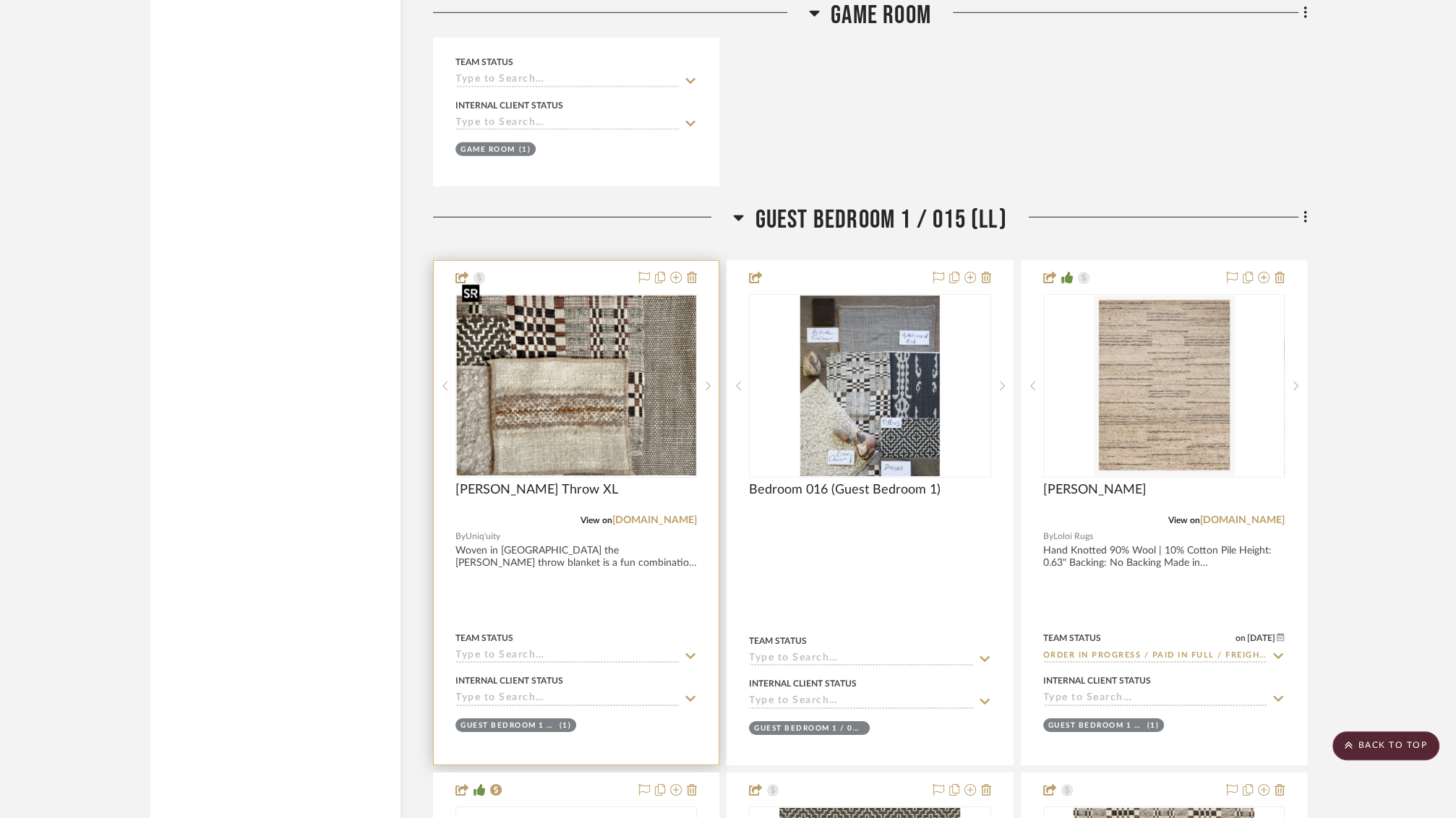
click at [0, 0] on img at bounding box center [0, 0] width 0 height 0
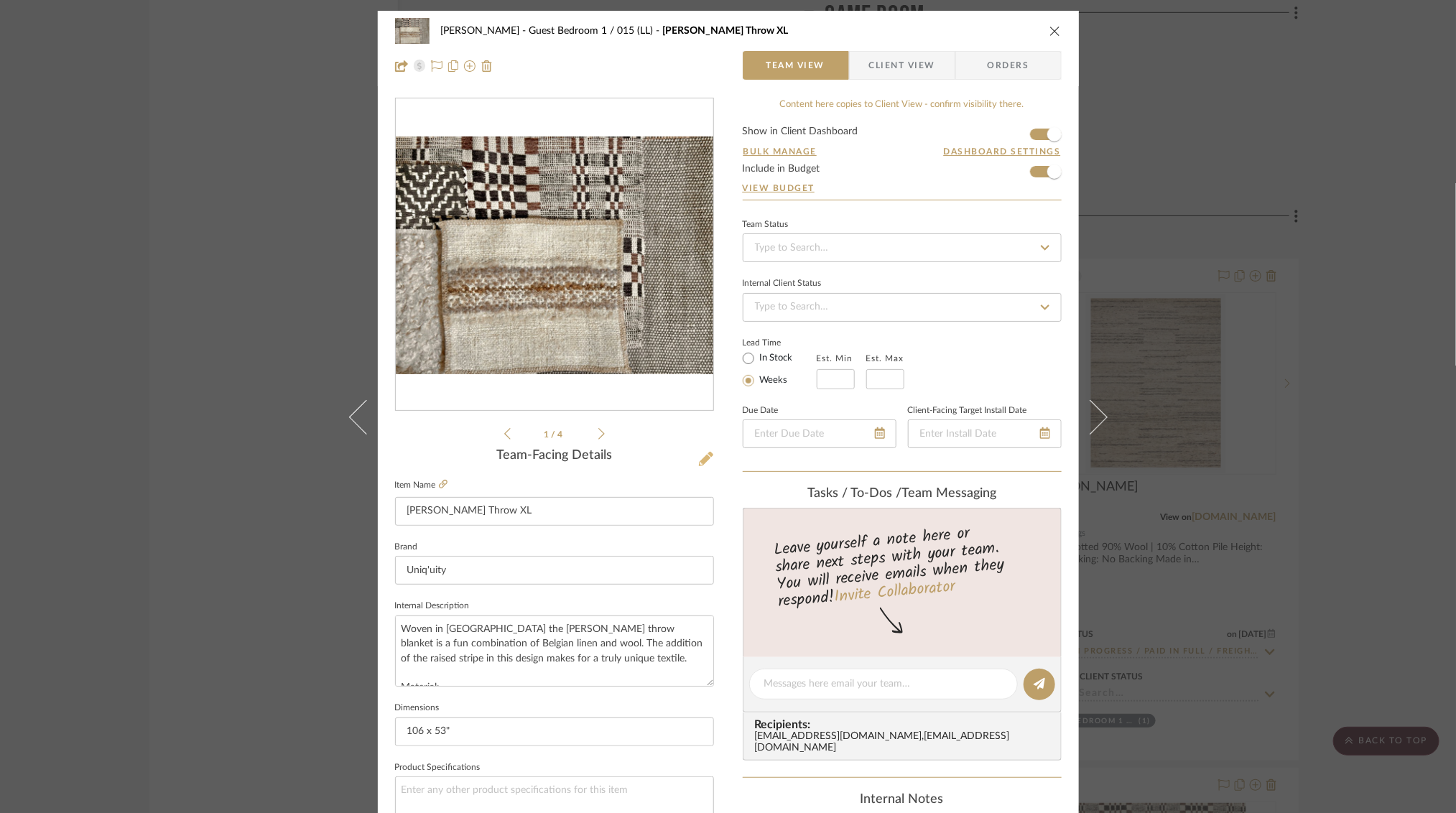
click at [703, 459] on icon at bounding box center [706, 459] width 14 height 14
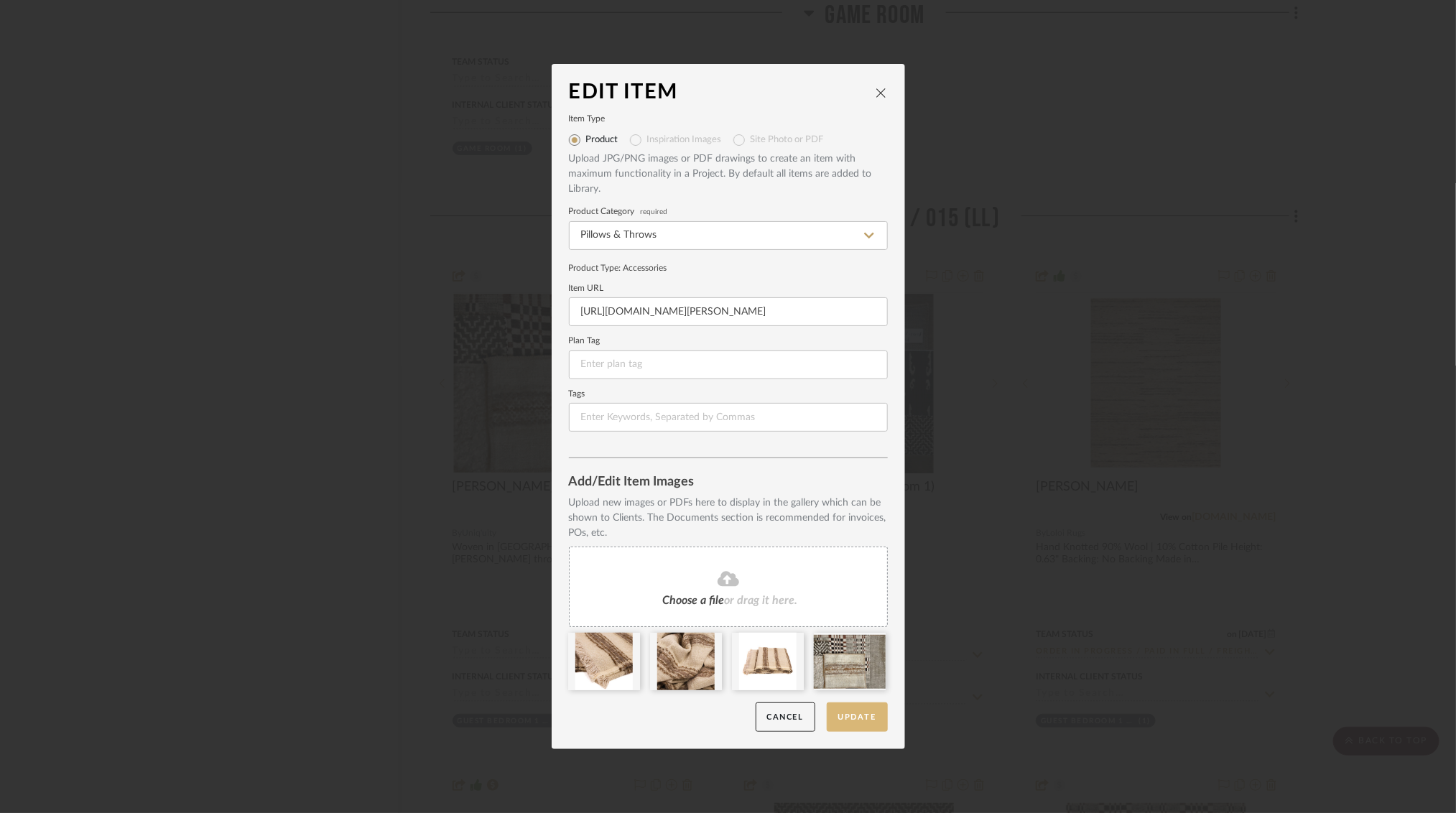
click at [846, 719] on button "Update" at bounding box center [857, 717] width 61 height 30
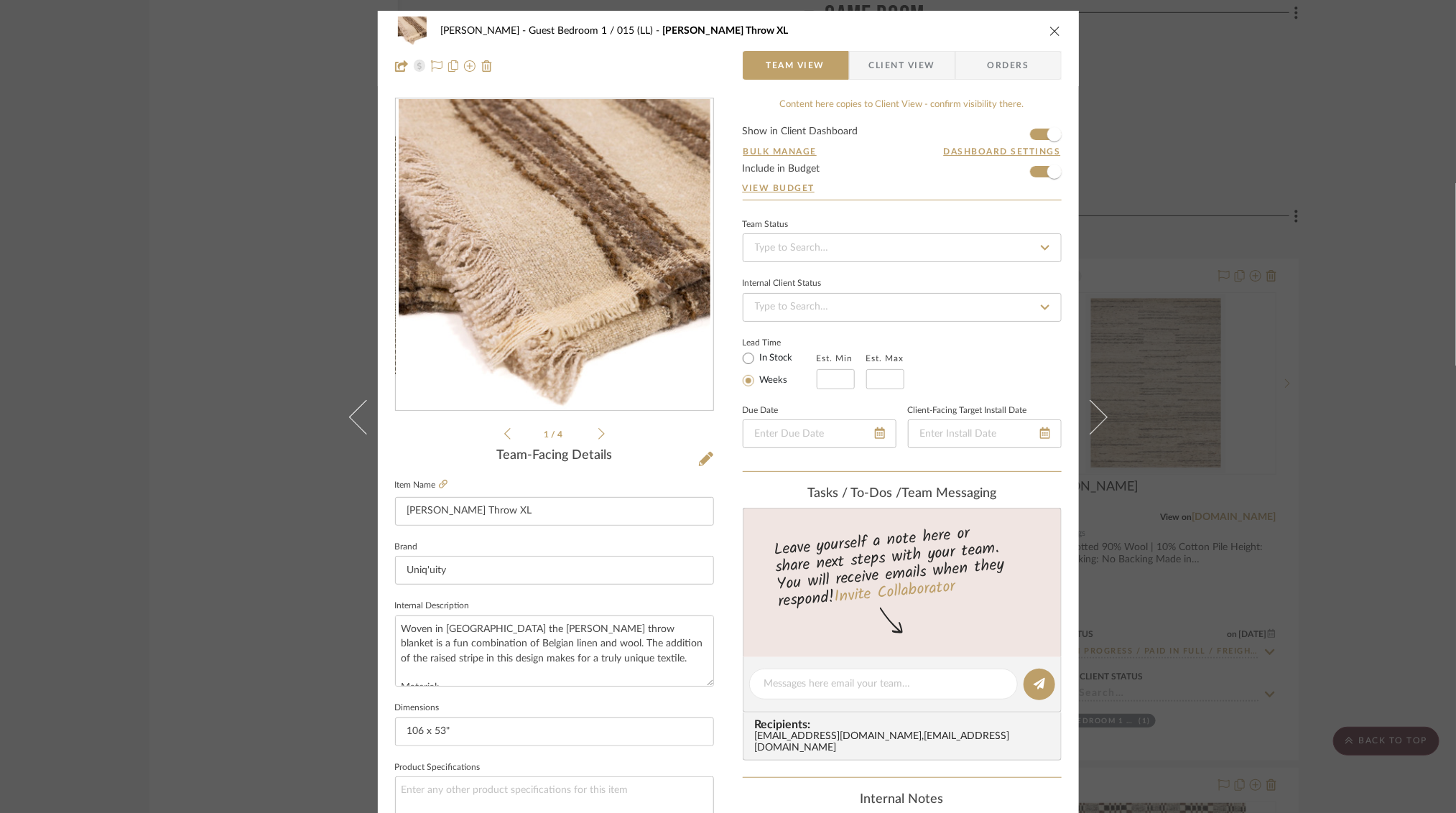
click at [1300, 161] on div "[PERSON_NAME] Guest Bedroom 1 / 015 (LL) [PERSON_NAME] Throw XL Team View Clien…" at bounding box center [728, 406] width 1456 height 813
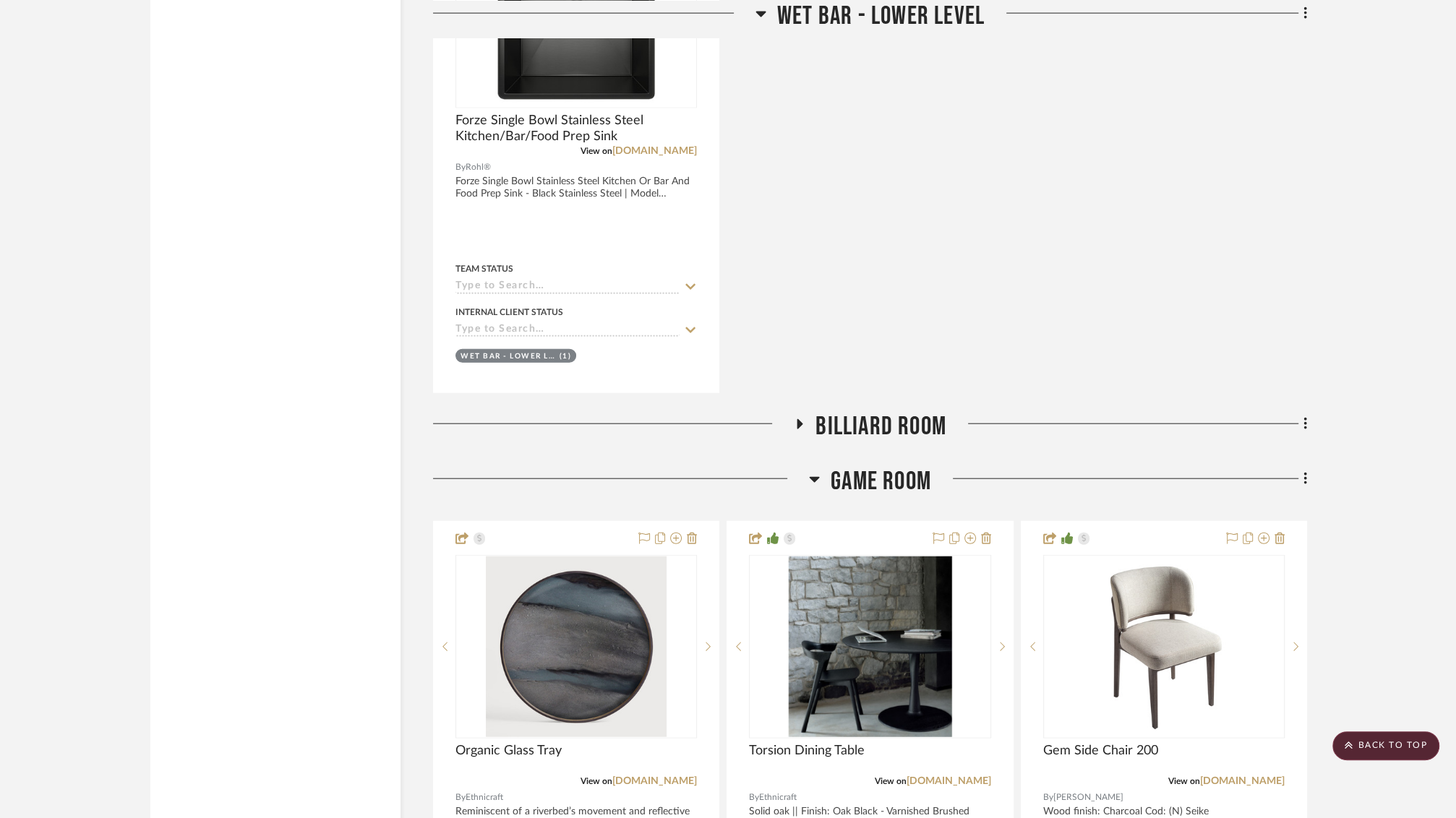
scroll to position [20957, 0]
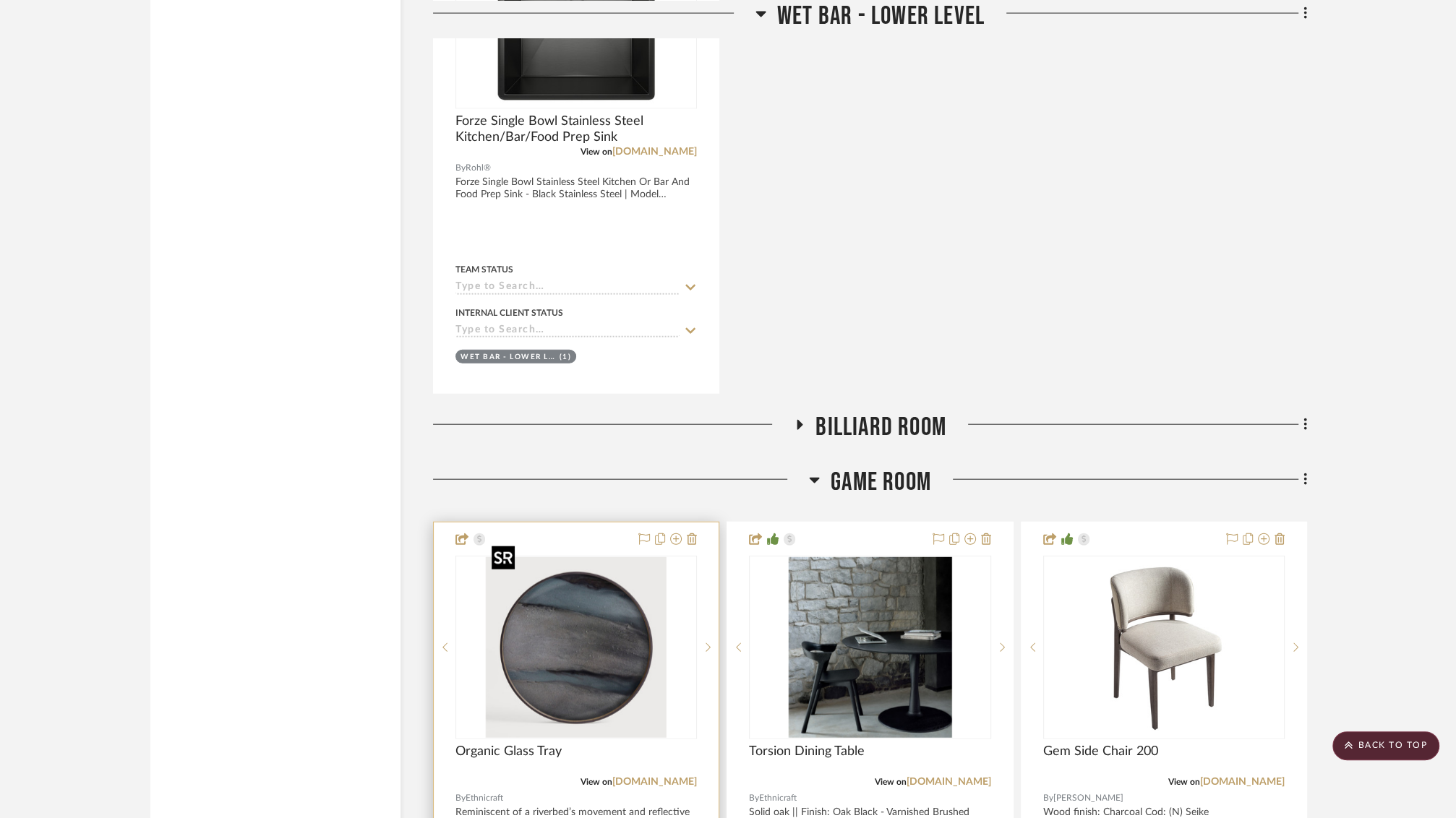
click at [0, 0] on img at bounding box center [0, 0] width 0 height 0
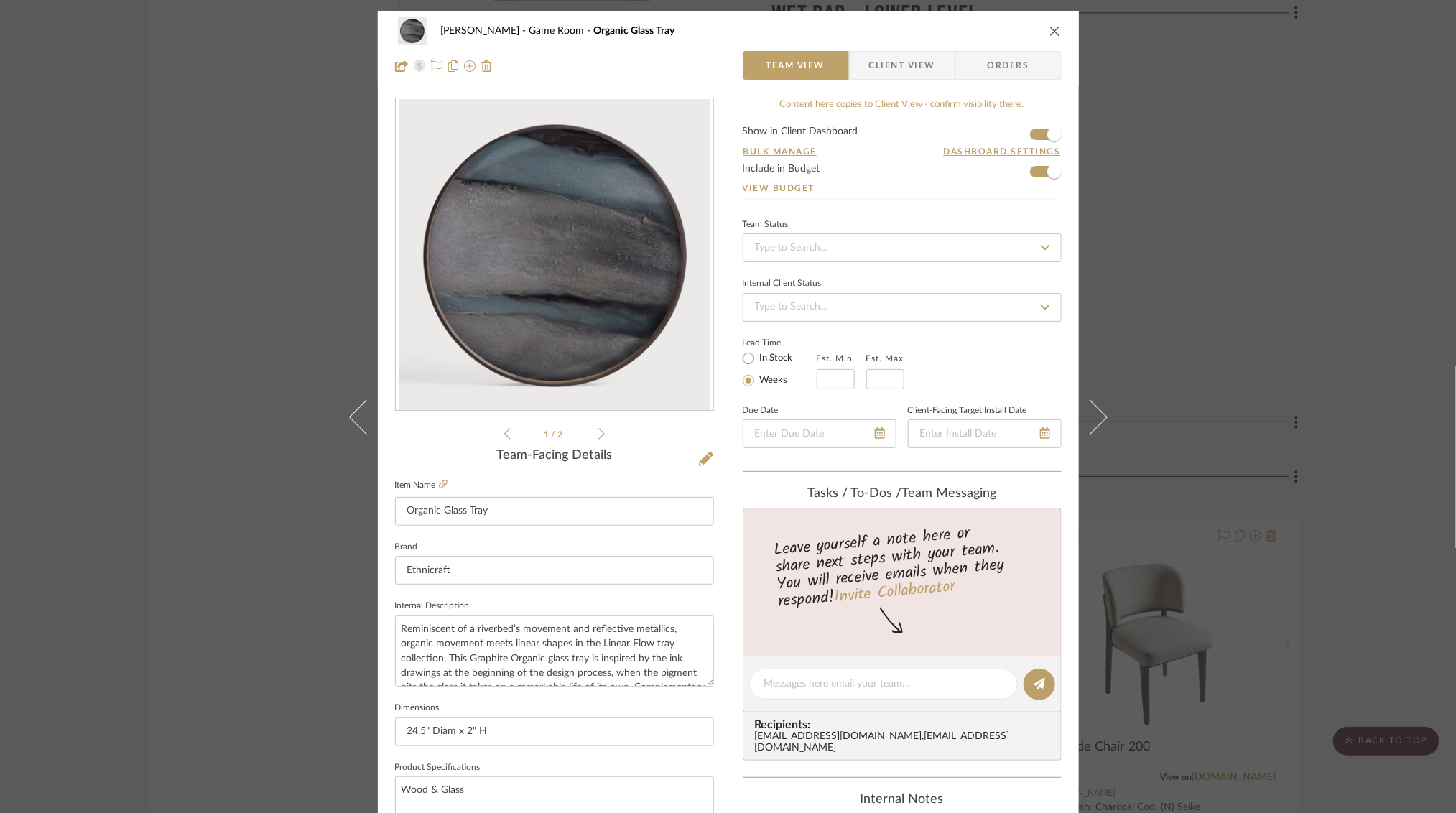
click at [1232, 224] on div "[PERSON_NAME] Game Room Organic Glass Tray Team View Client View Orders 1 / 2 T…" at bounding box center [728, 406] width 1456 height 813
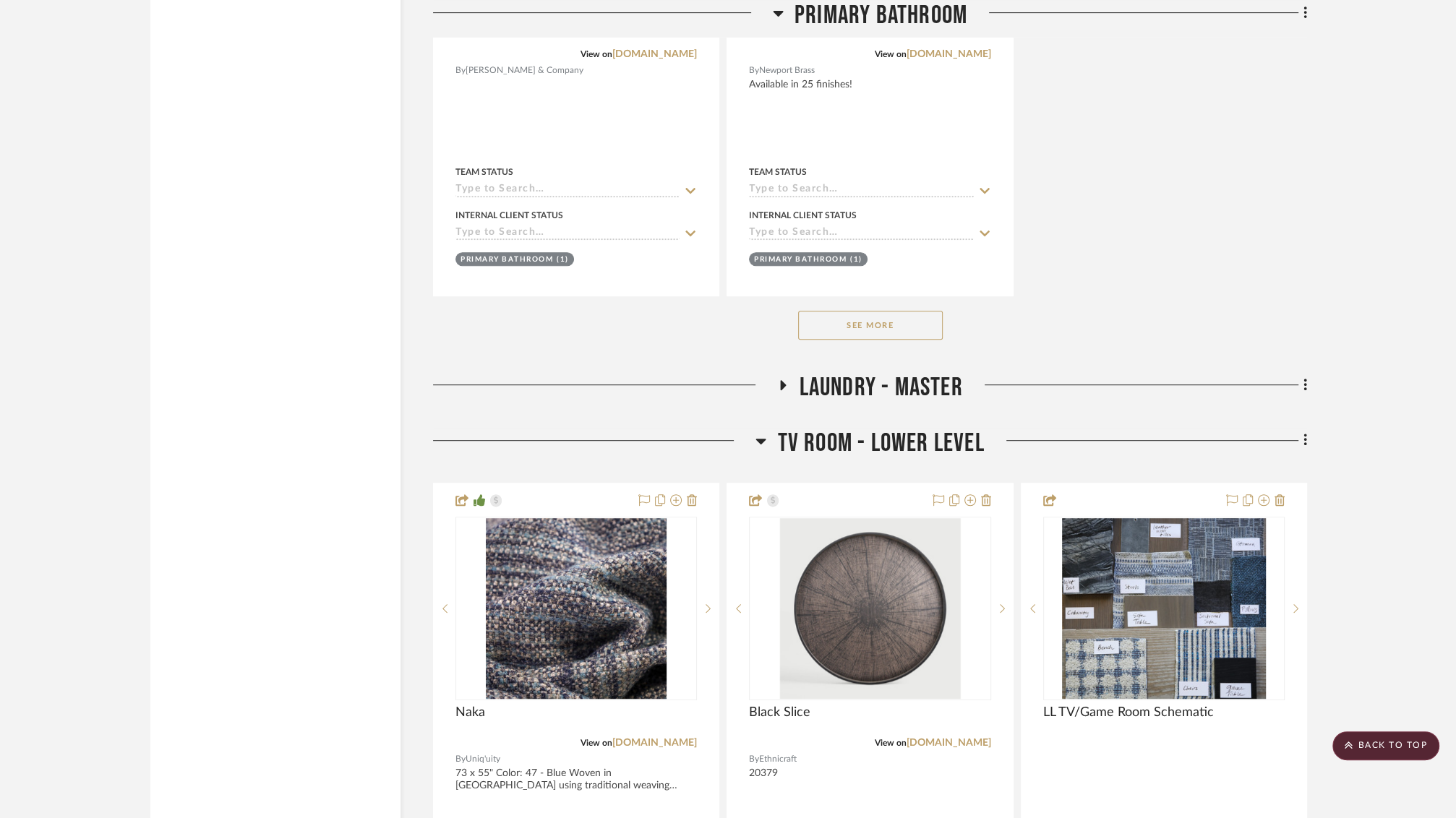
scroll to position [18198, 0]
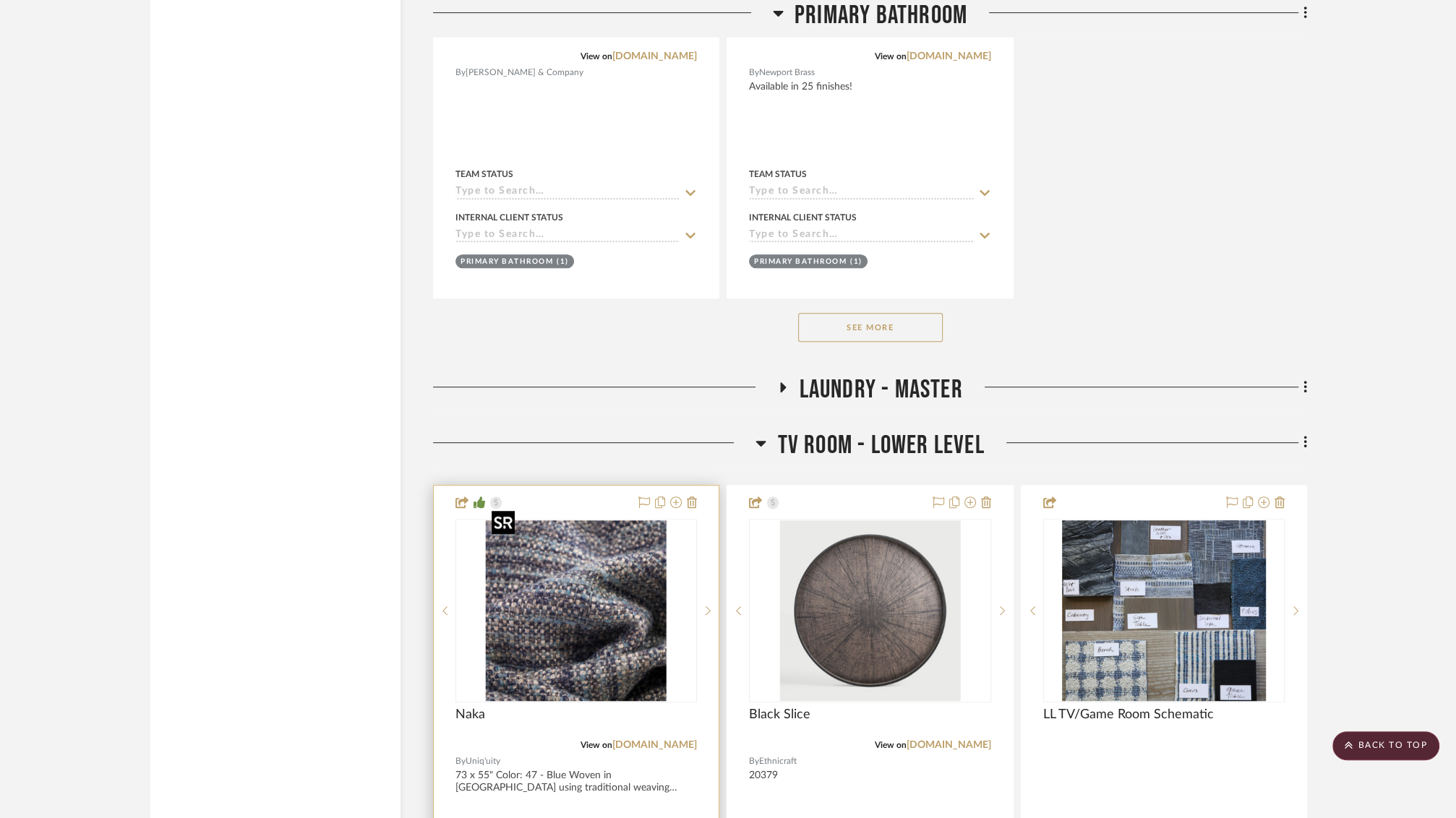
click at [0, 0] on img at bounding box center [0, 0] width 0 height 0
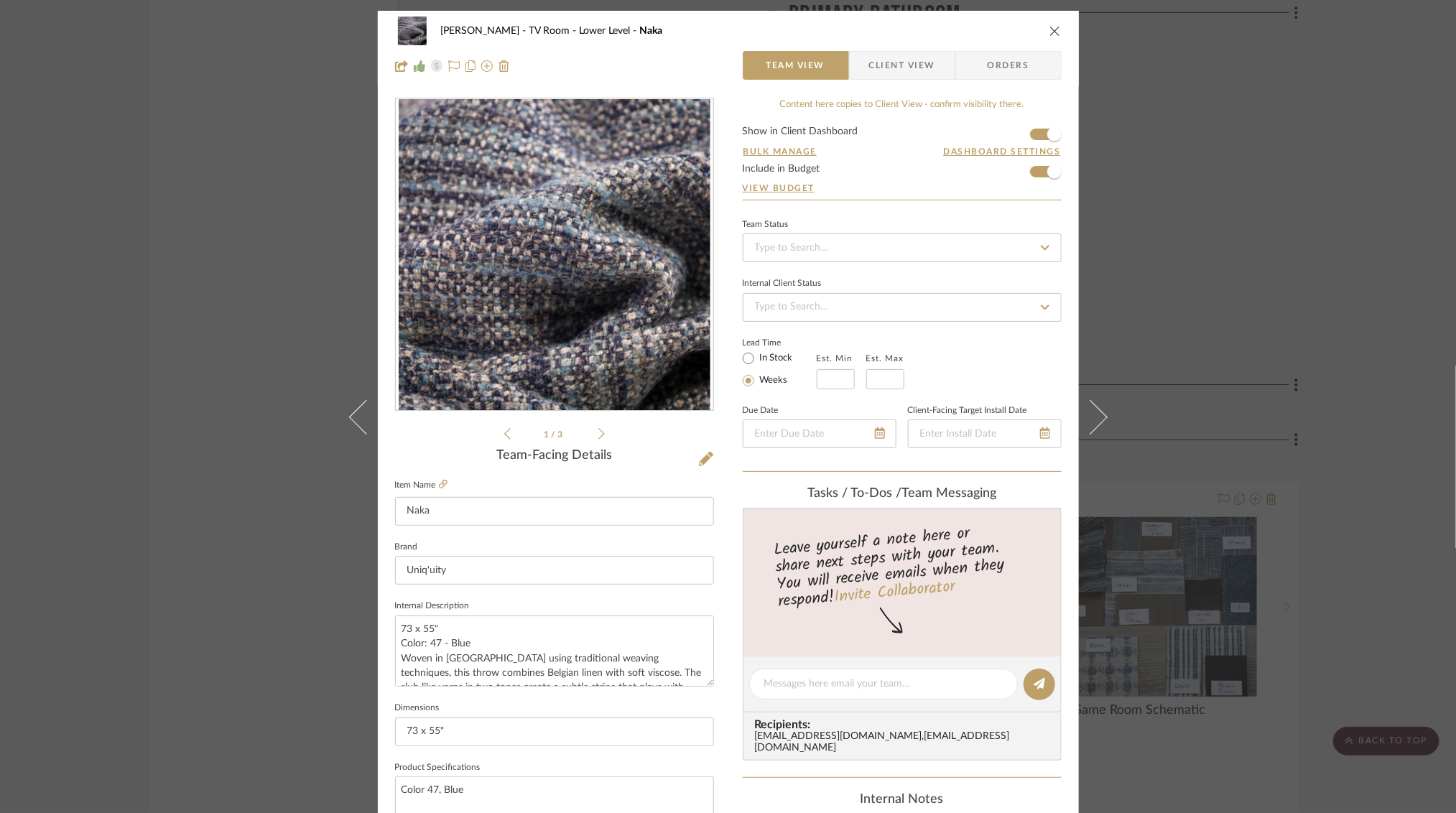
click at [1244, 258] on div "[PERSON_NAME] TV Room - Lower Level Naka Team View Client View Orders 1 / 3 Tea…" at bounding box center [728, 406] width 1456 height 813
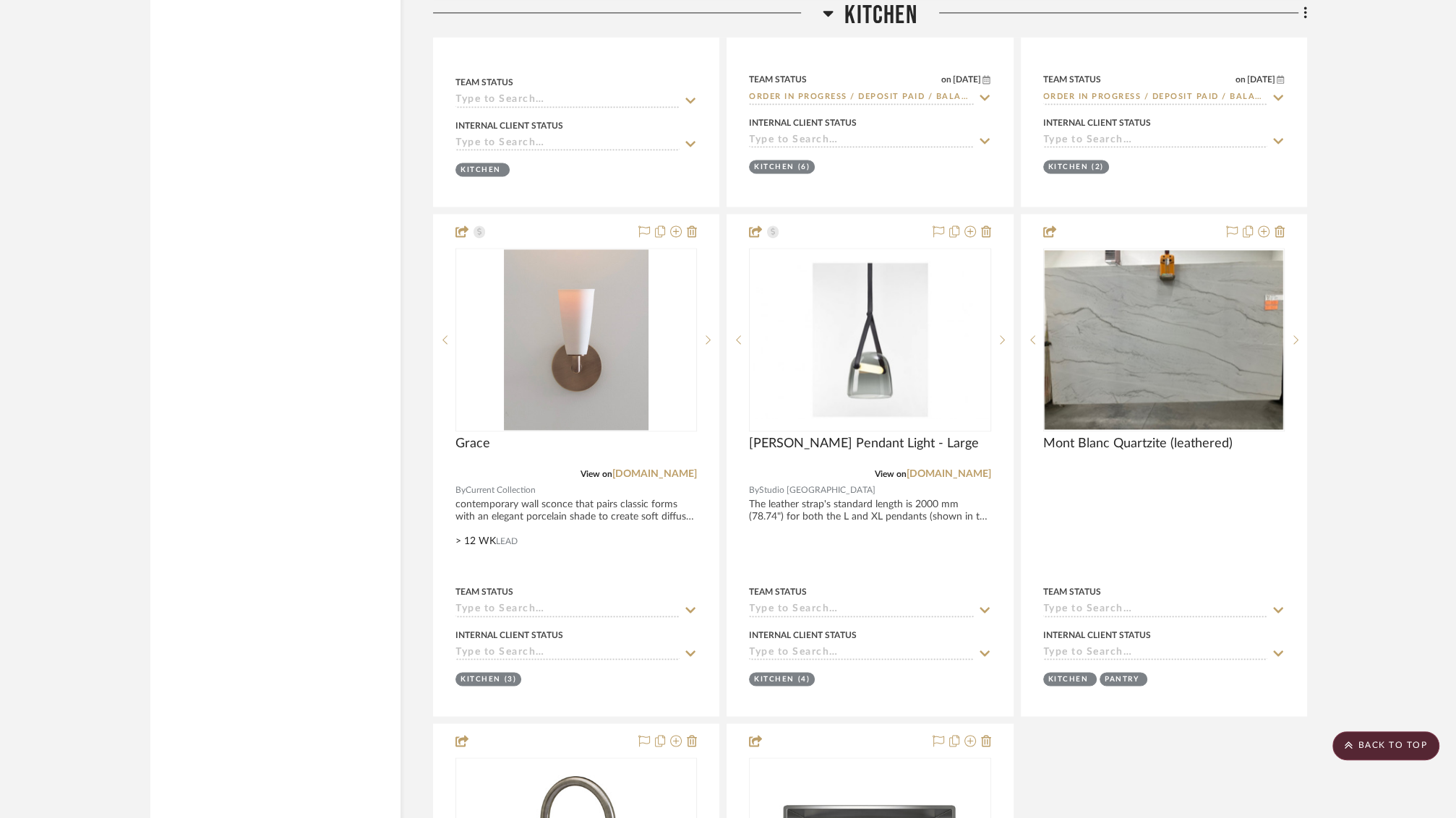
scroll to position [5866, 0]
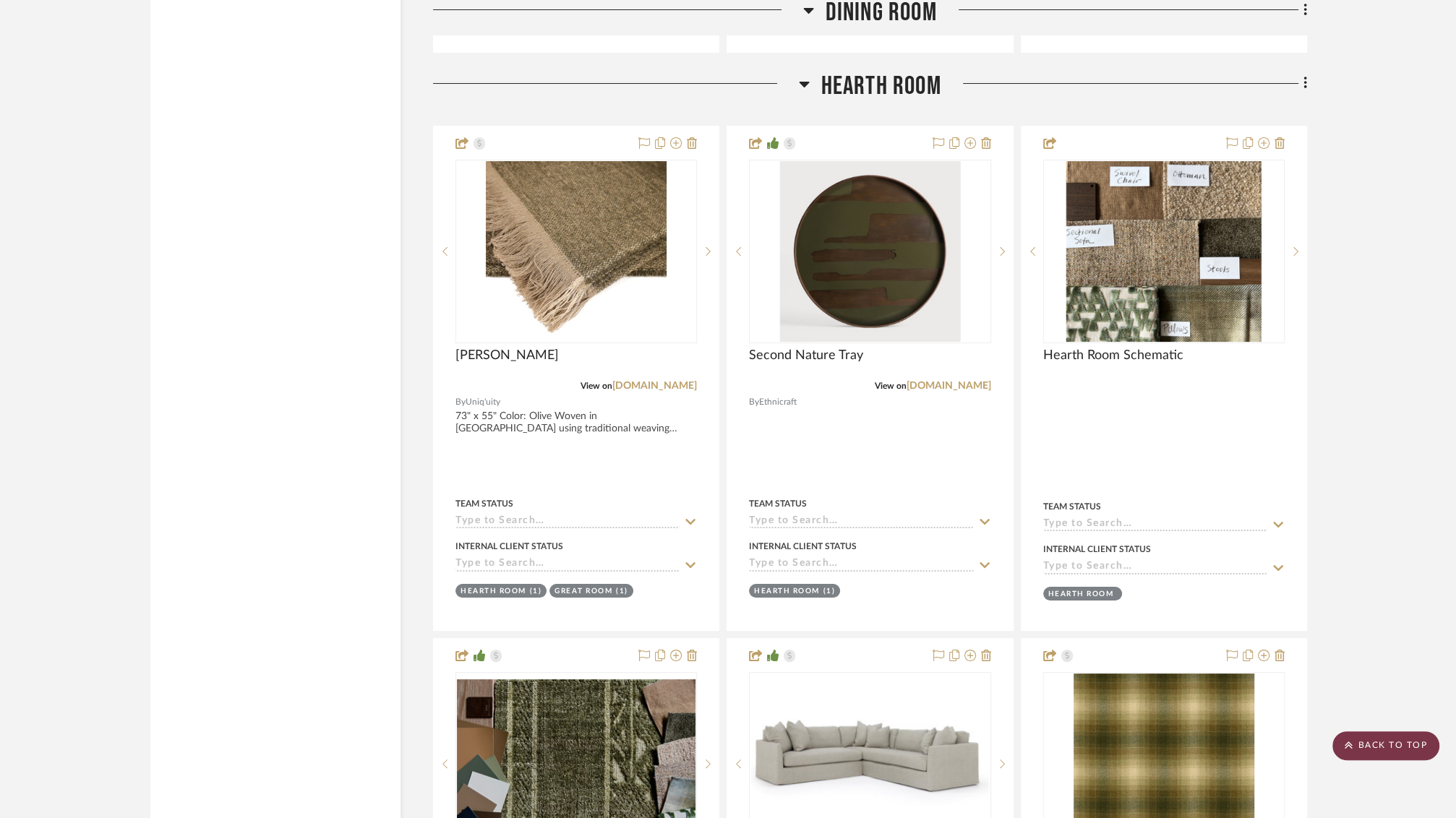
click at [1373, 741] on scroll-to-top-button "BACK TO TOP" at bounding box center [1386, 746] width 107 height 29
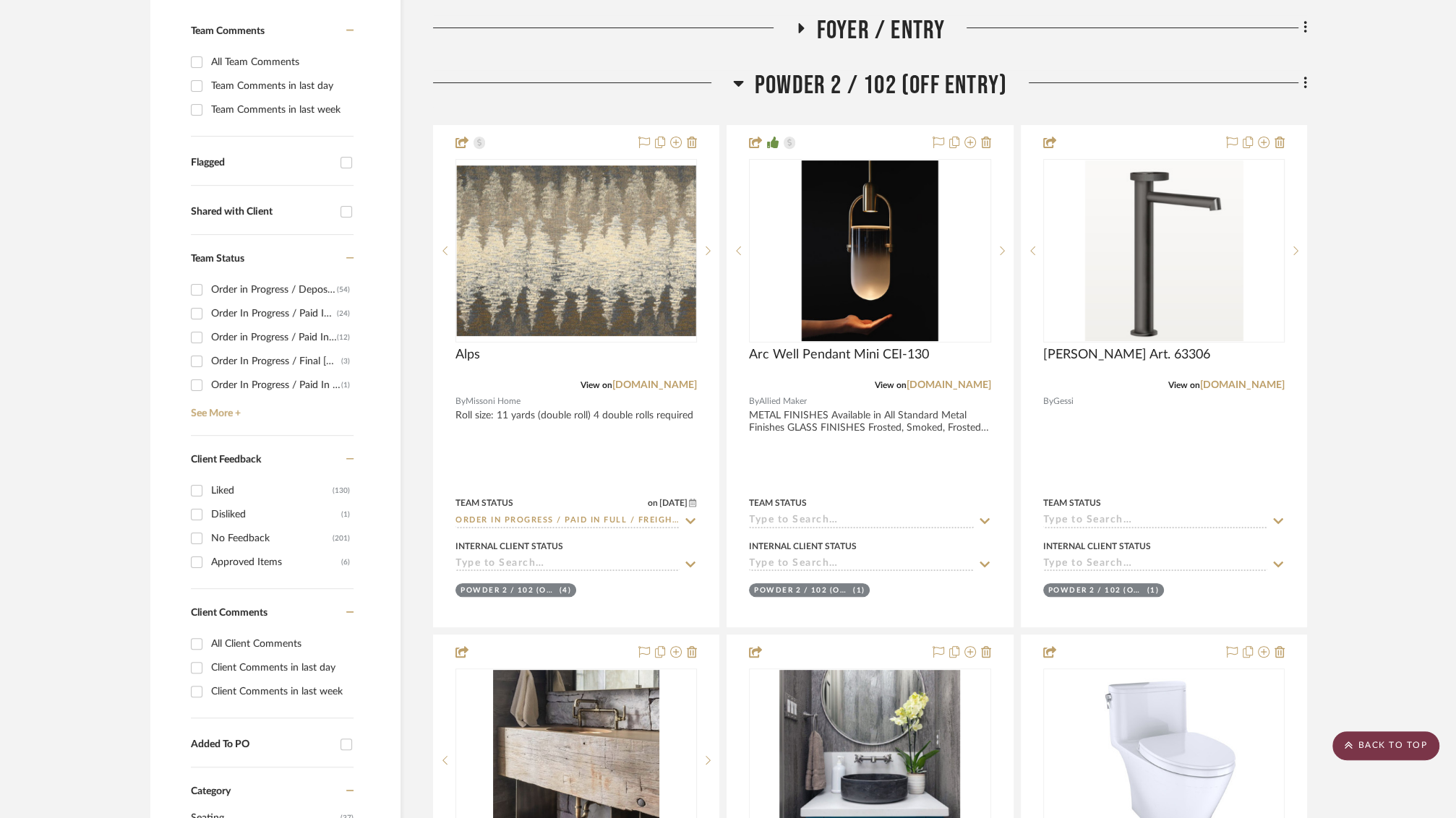
scroll to position [0, 0]
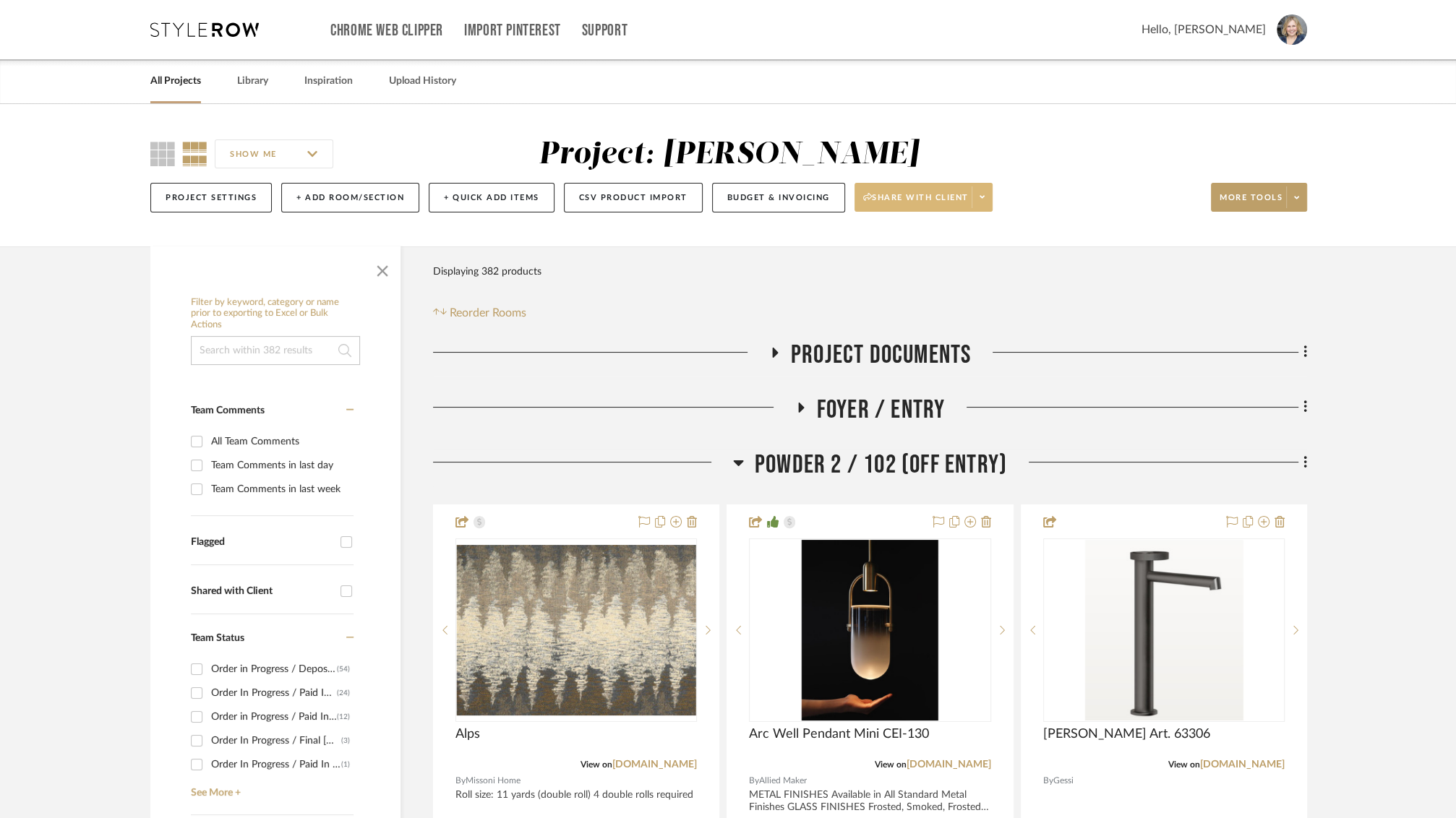
click at [979, 194] on icon at bounding box center [982, 197] width 5 height 8
click at [1023, 163] on div at bounding box center [728, 409] width 1456 height 818
click at [1297, 195] on icon at bounding box center [1296, 197] width 5 height 8
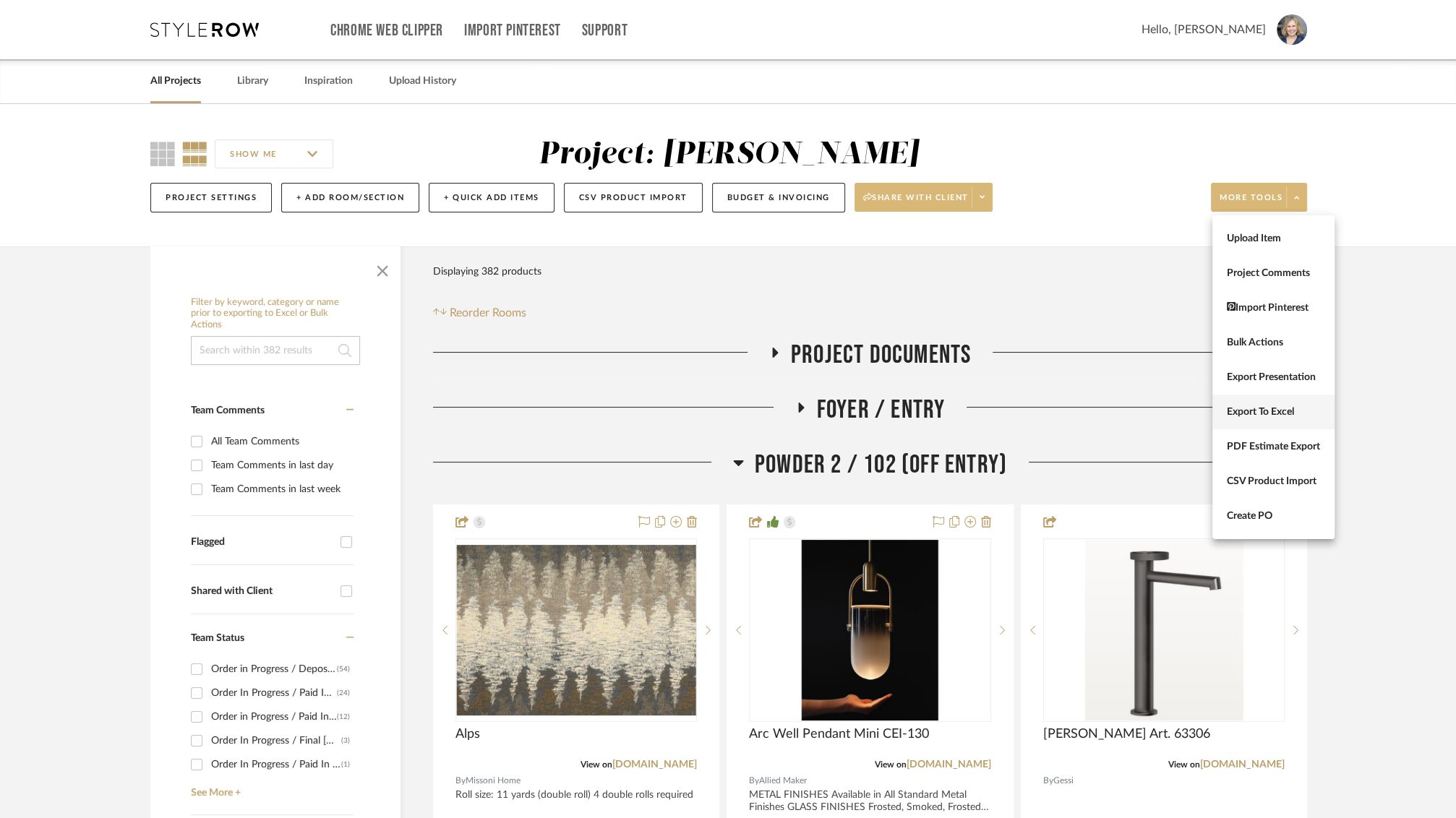
click at [1270, 400] on button "Export To Excel" at bounding box center [1273, 412] width 122 height 34
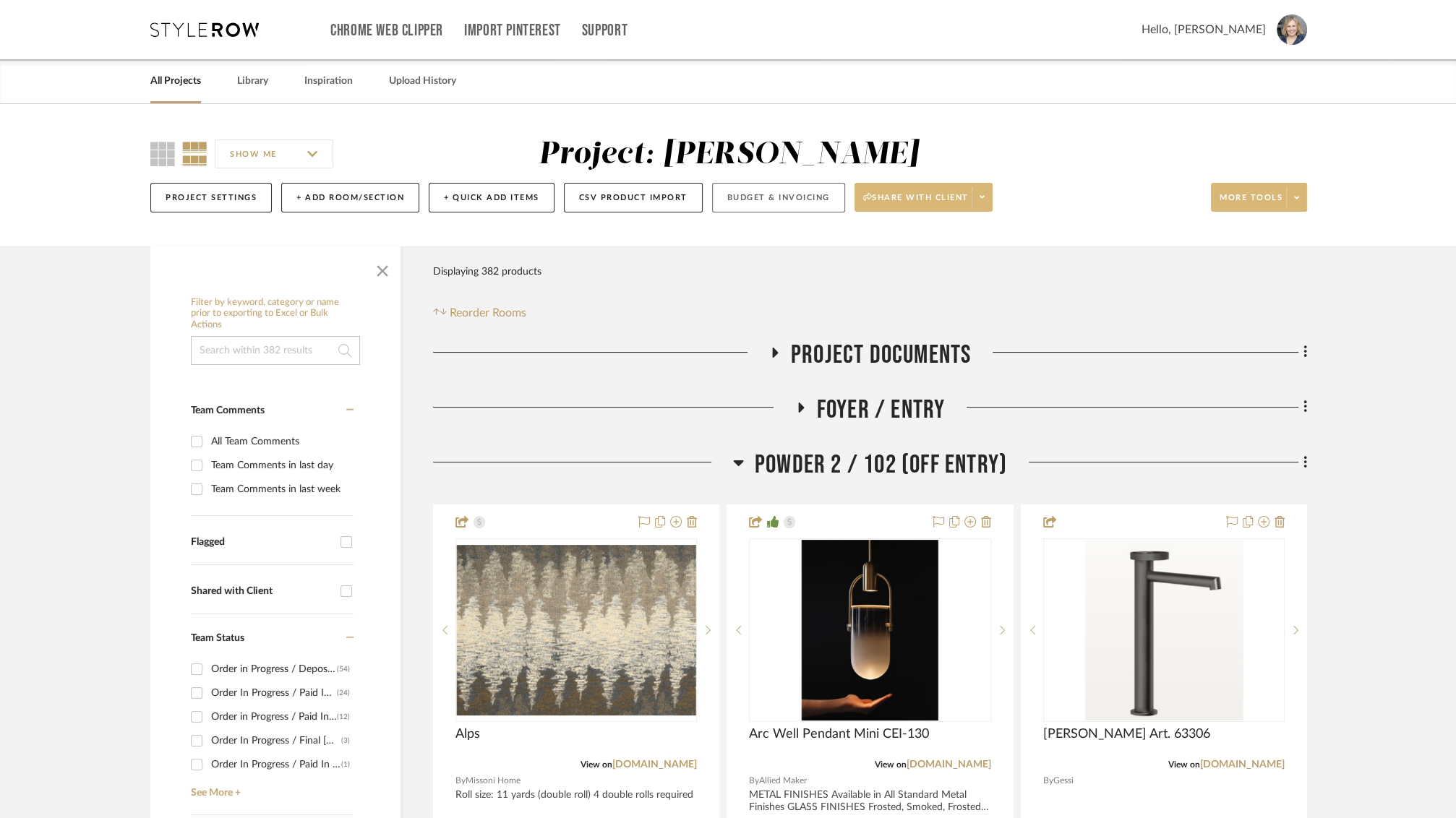
click at [773, 197] on button "Budget & Invoicing" at bounding box center [778, 197] width 133 height 30
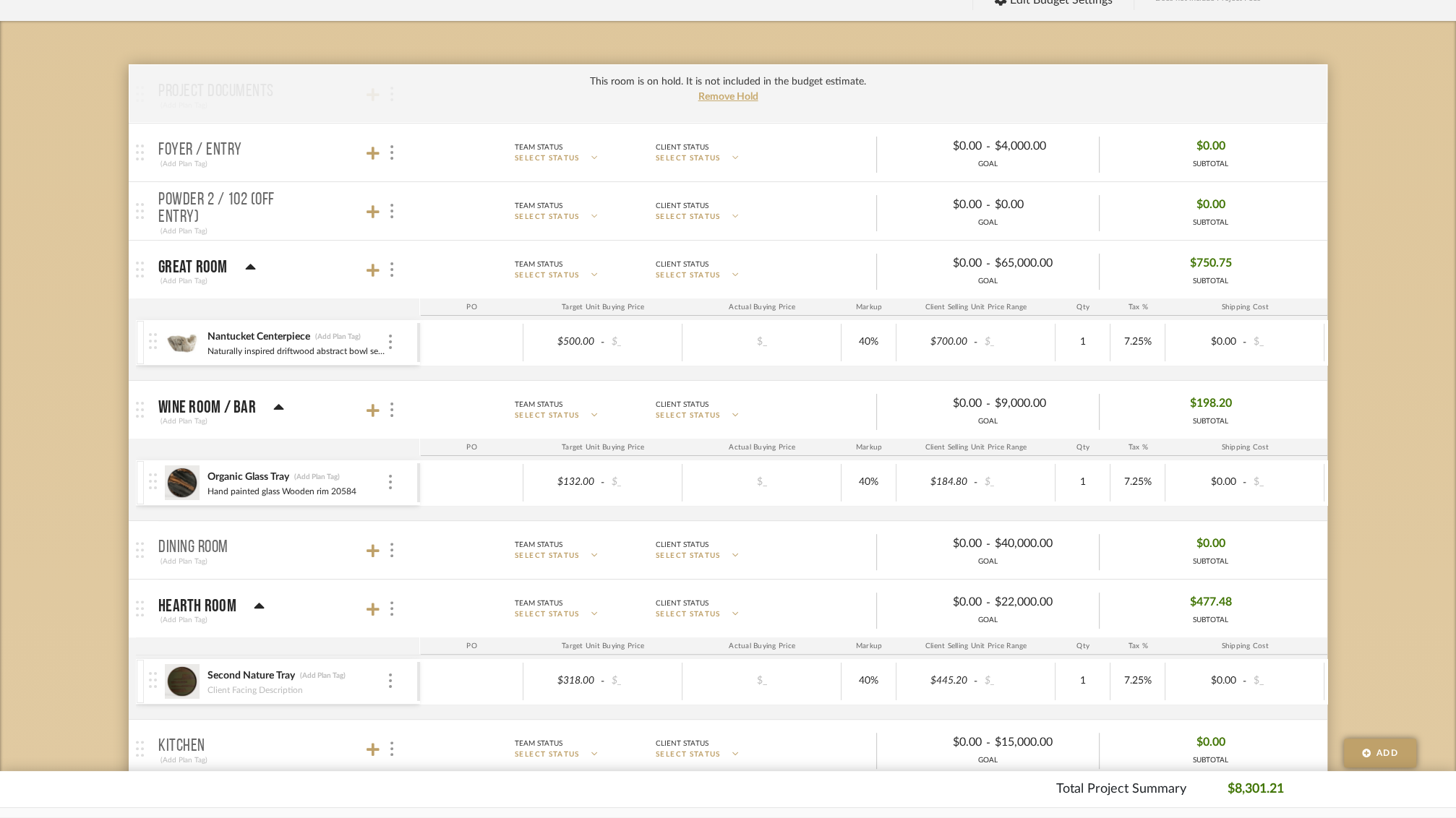
scroll to position [233, 0]
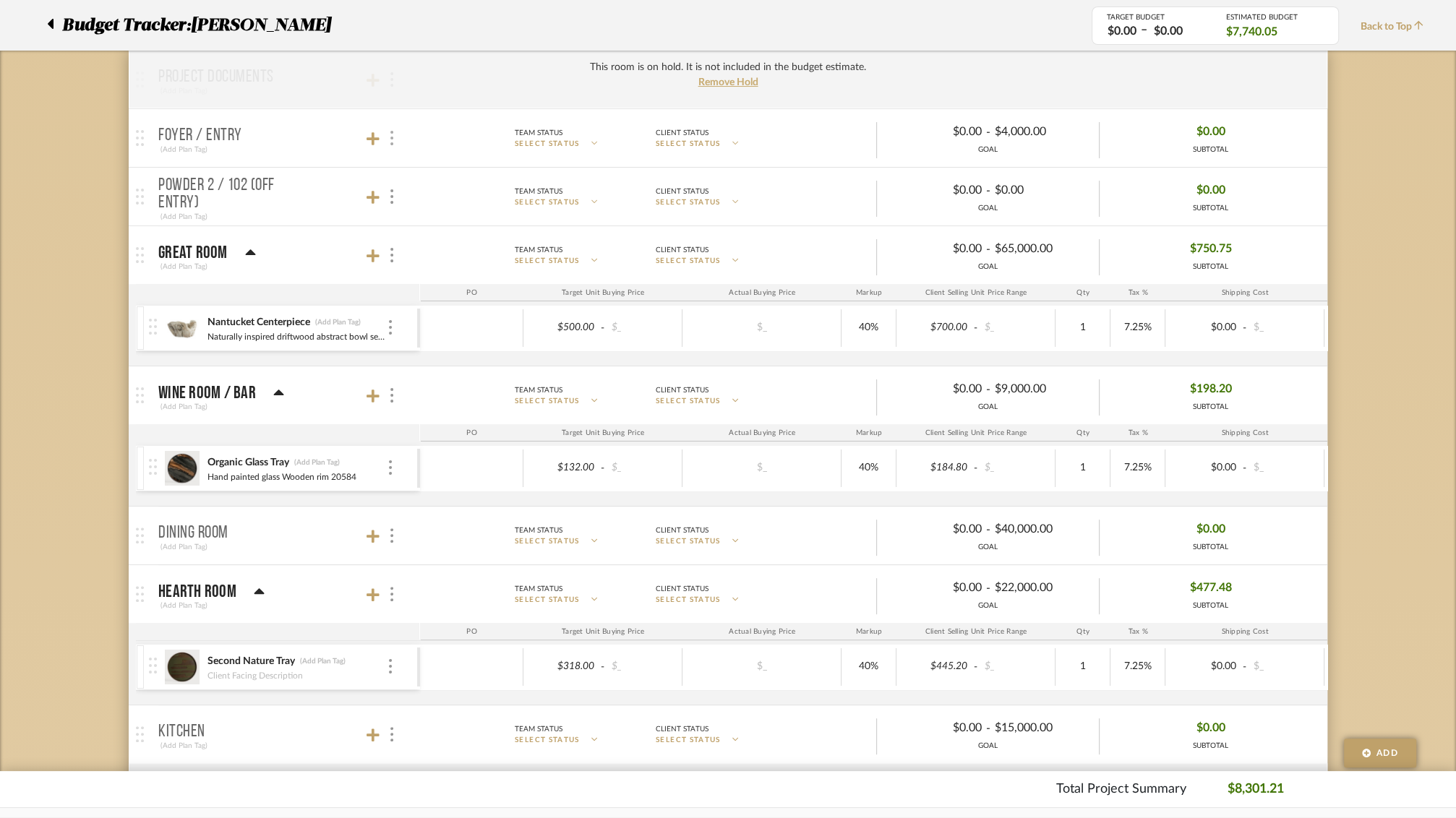
click at [390, 139] on img at bounding box center [392, 138] width 3 height 15
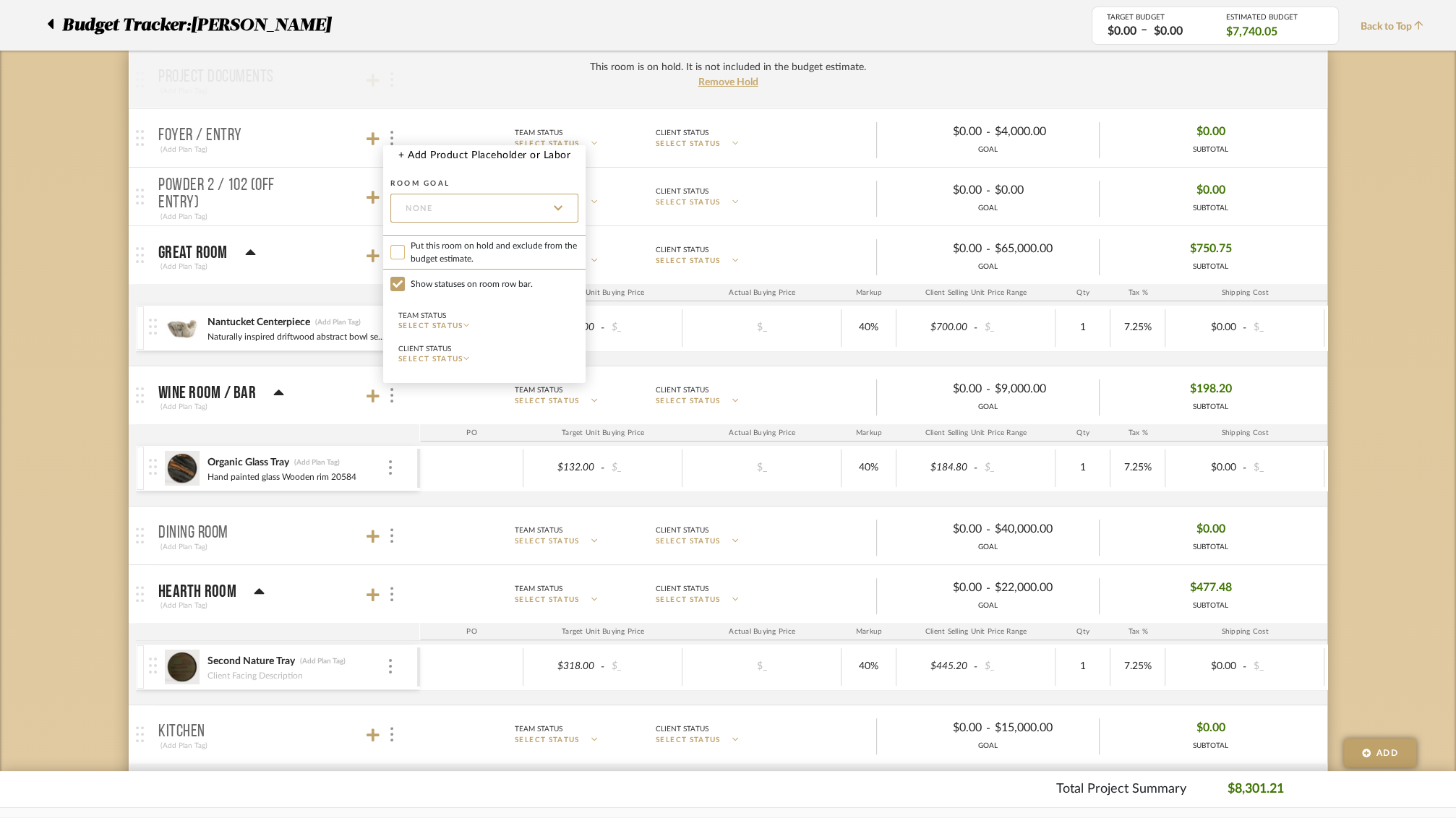
click at [396, 249] on input "Put this room on hold and exclude from the budget estimate." at bounding box center [397, 252] width 15 height 15
checkbox input "true"
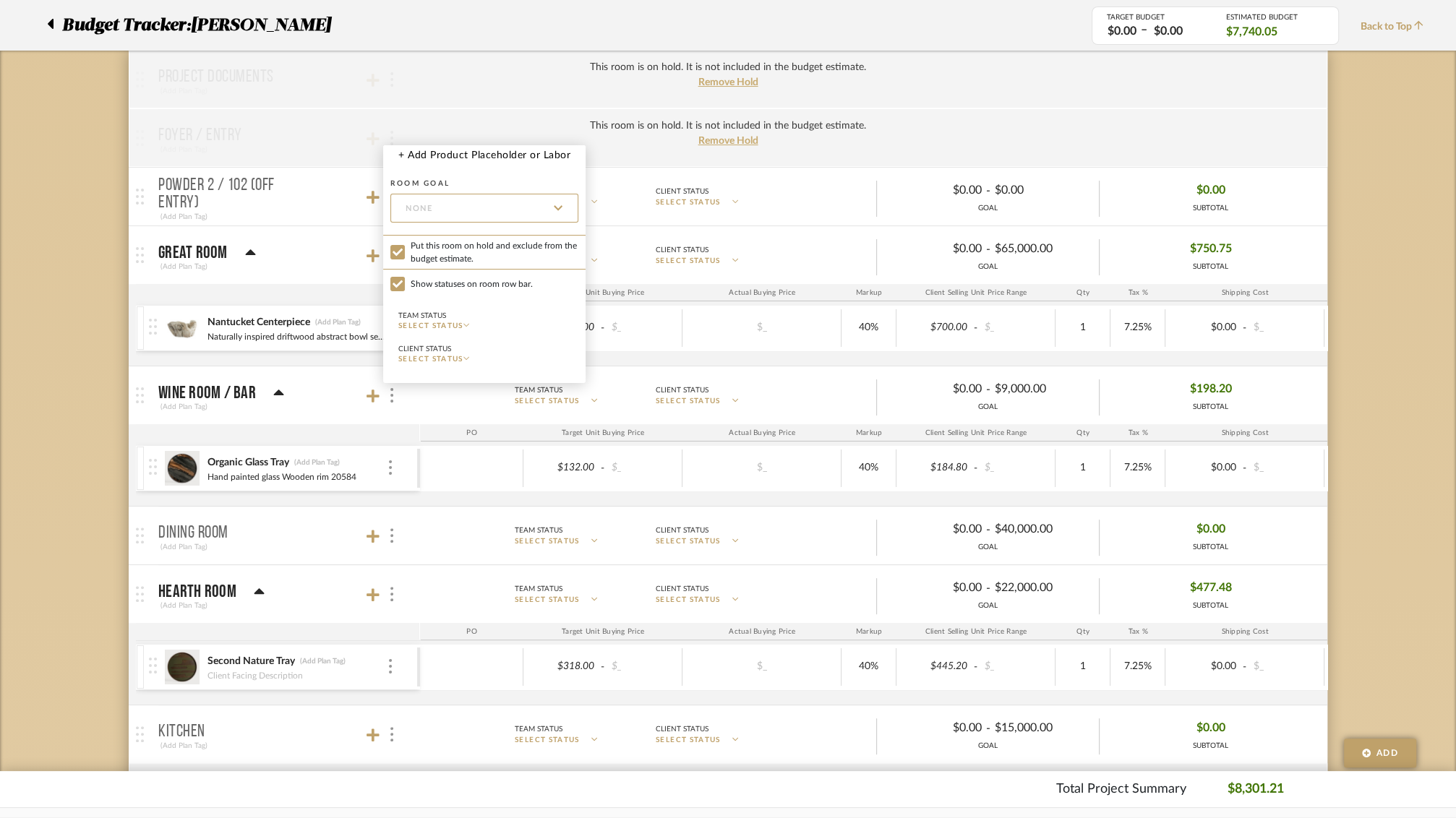
click at [327, 172] on div at bounding box center [728, 409] width 1456 height 818
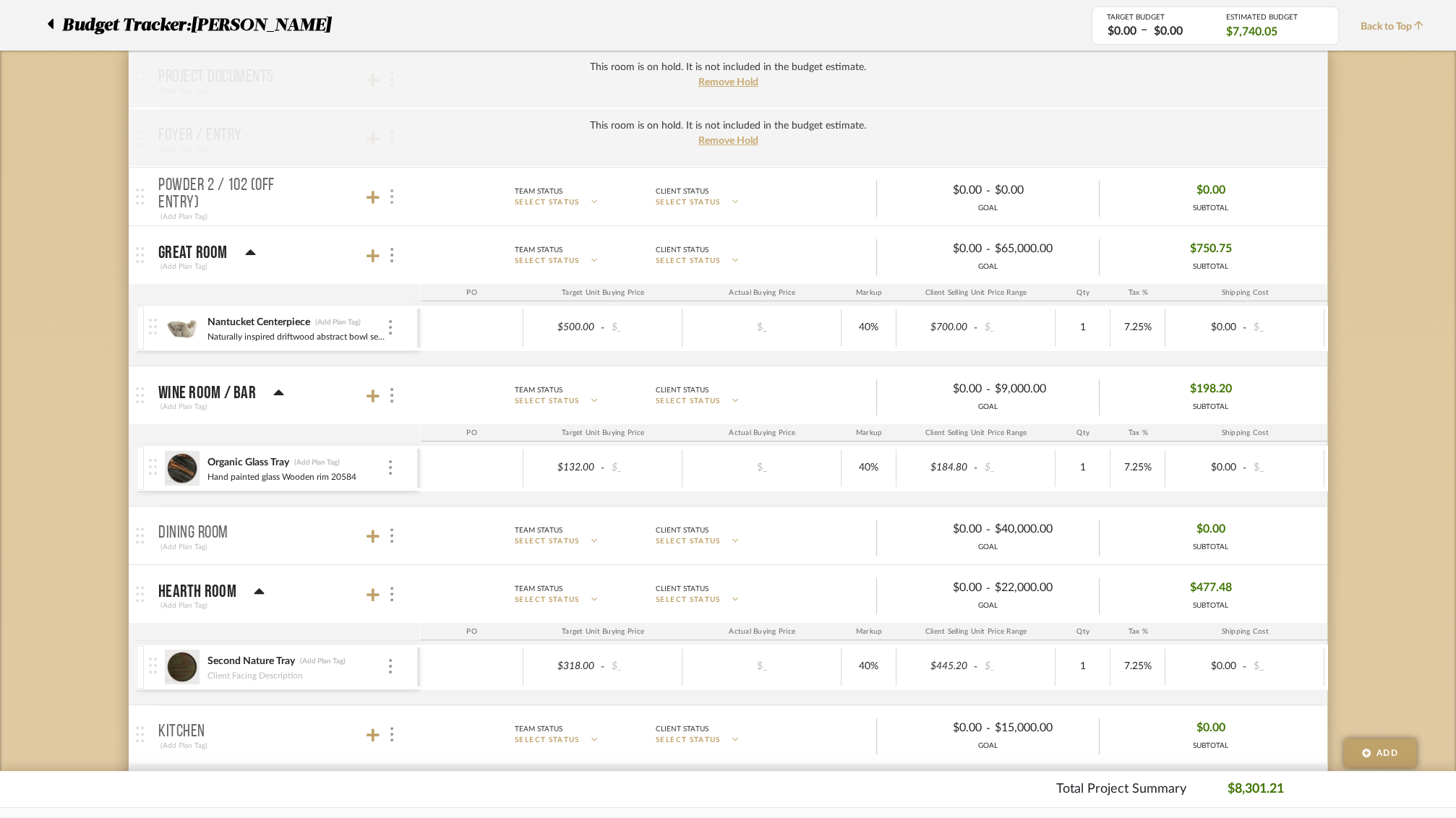
click at [396, 197] on div at bounding box center [391, 197] width 15 height 20
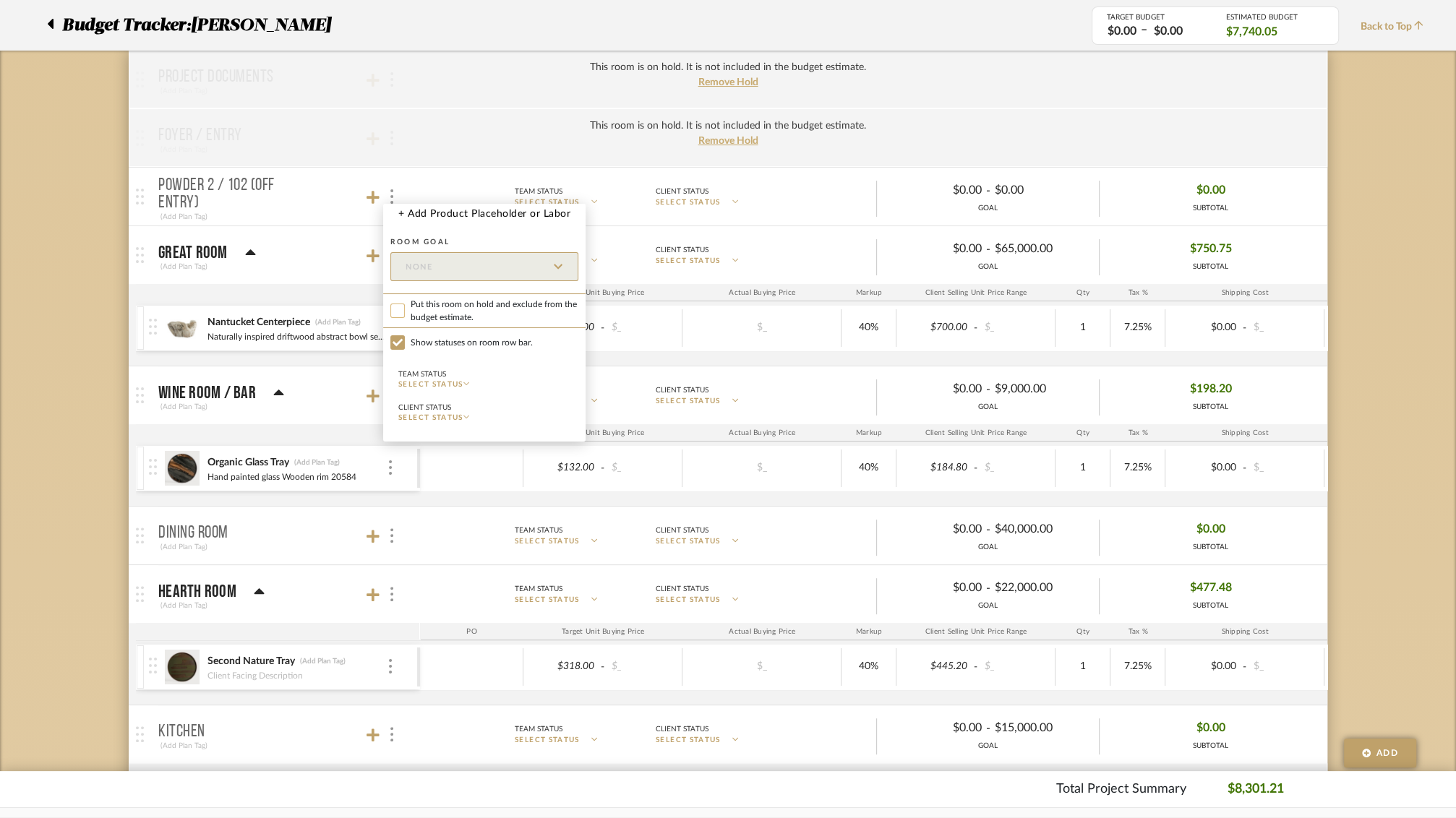
click at [404, 308] on input "Put this room on hold and exclude from the budget estimate." at bounding box center [397, 311] width 15 height 15
checkbox input "true"
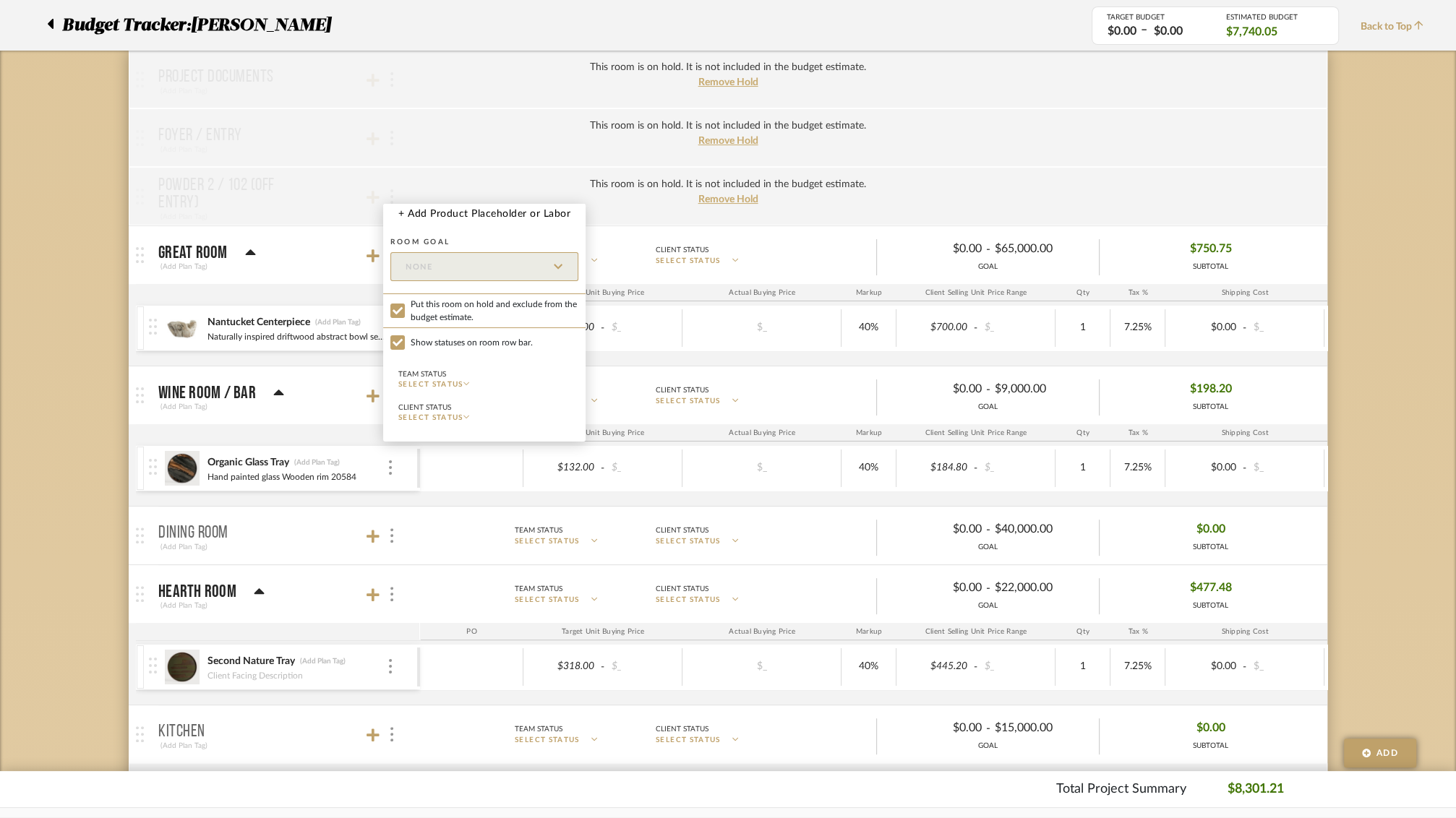
click at [346, 122] on div at bounding box center [728, 409] width 1456 height 818
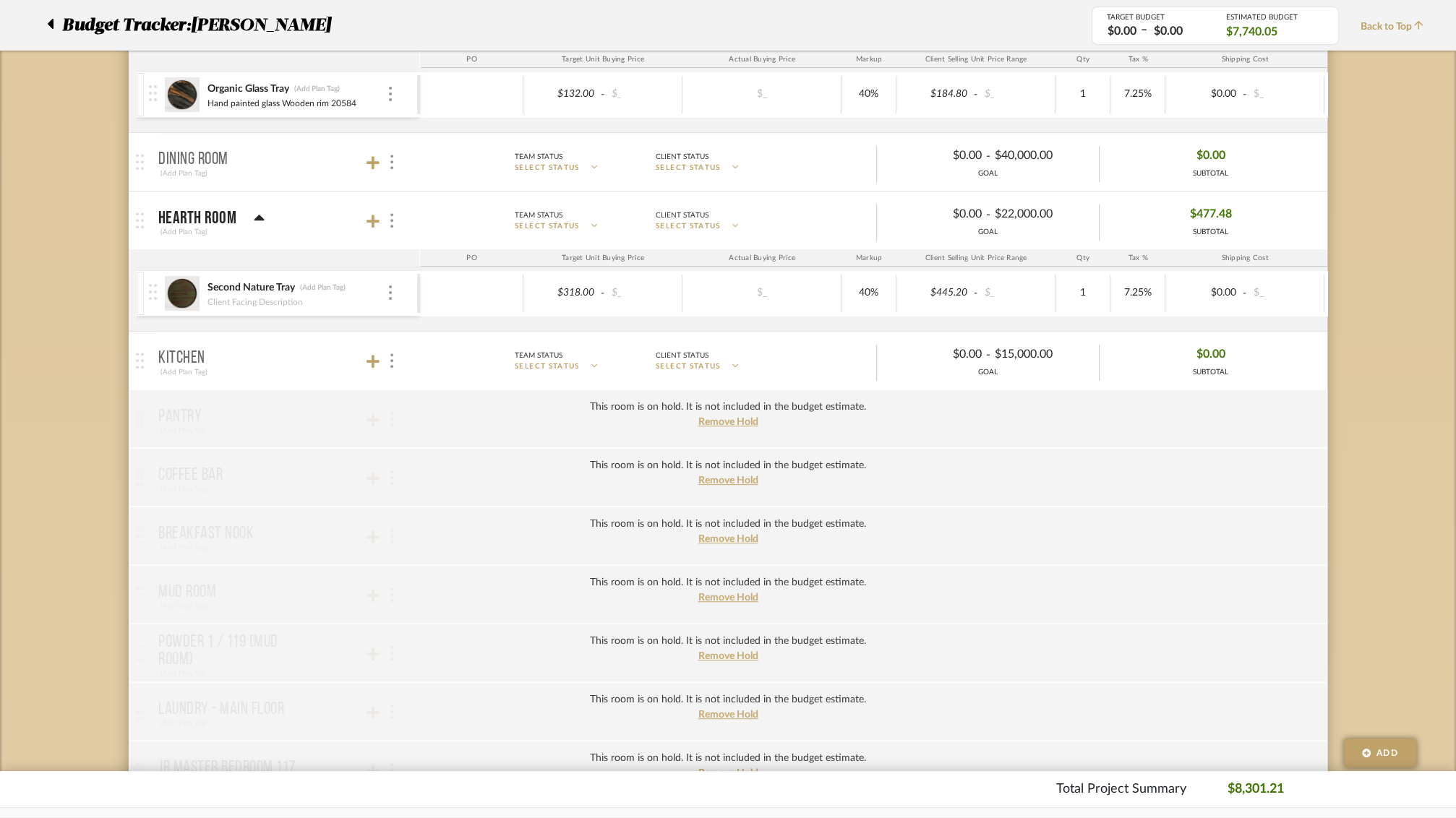
scroll to position [613, 0]
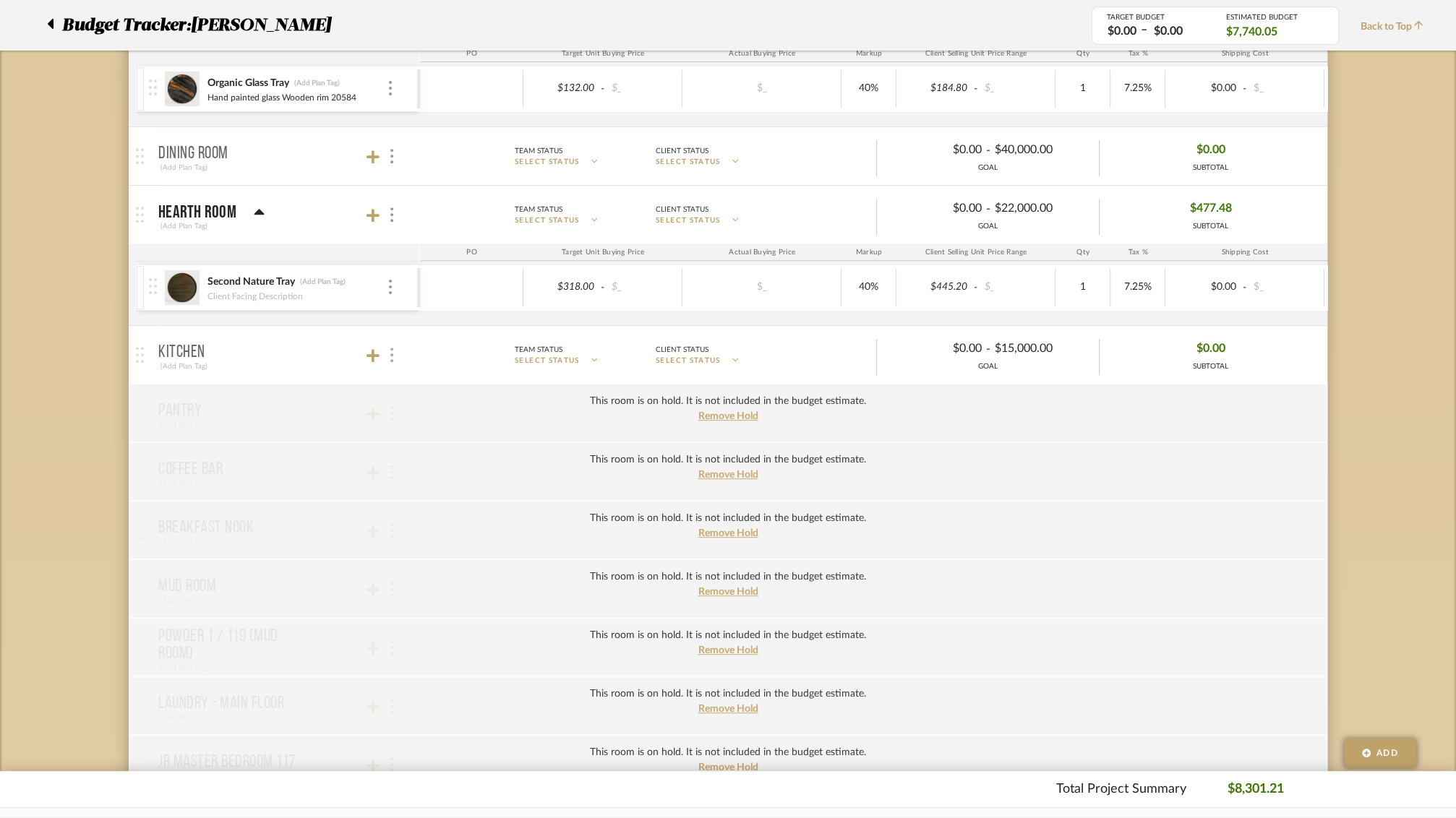
click at [393, 347] on img at bounding box center [392, 354] width 3 height 15
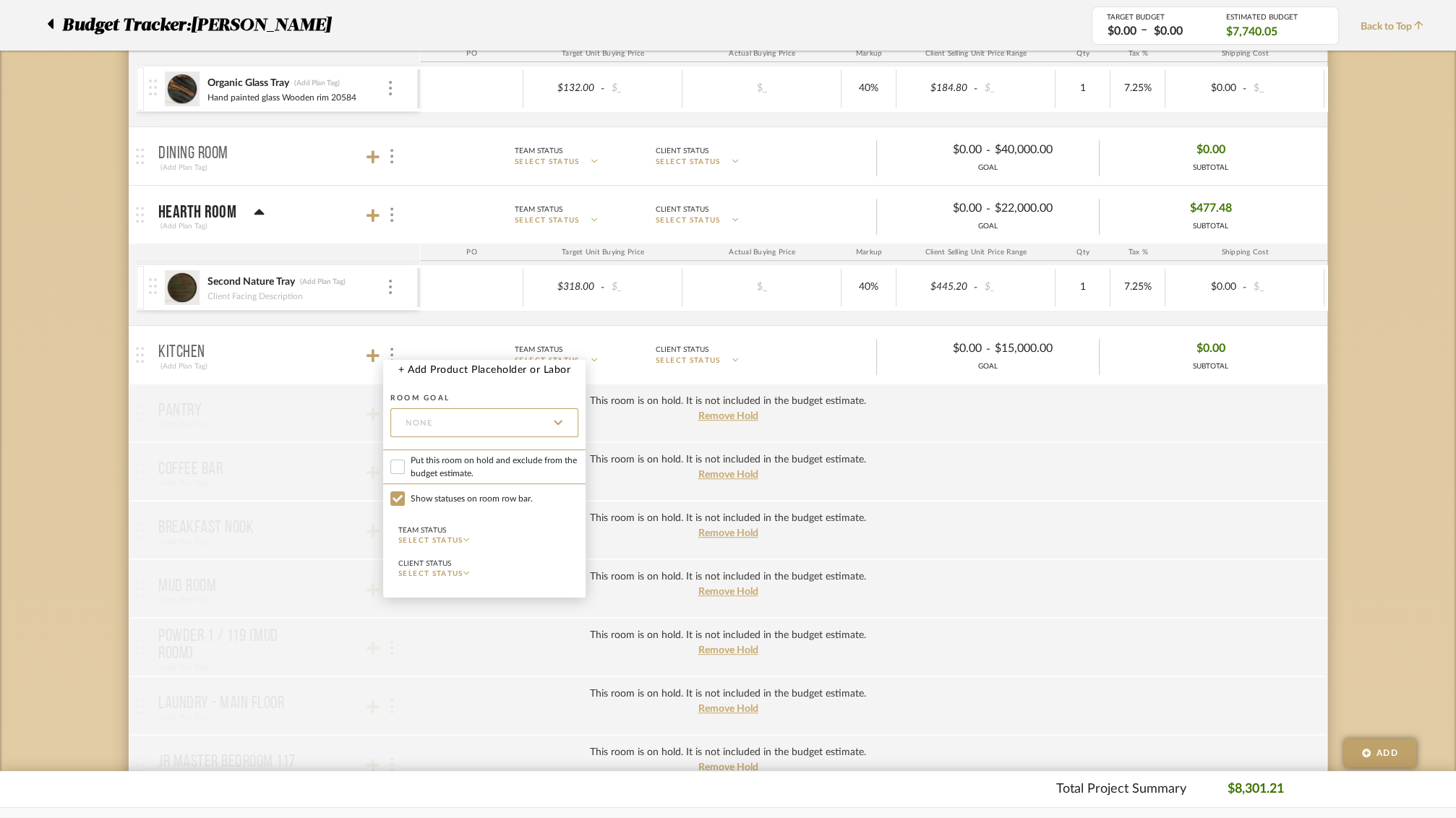
click at [269, 366] on div at bounding box center [728, 409] width 1456 height 818
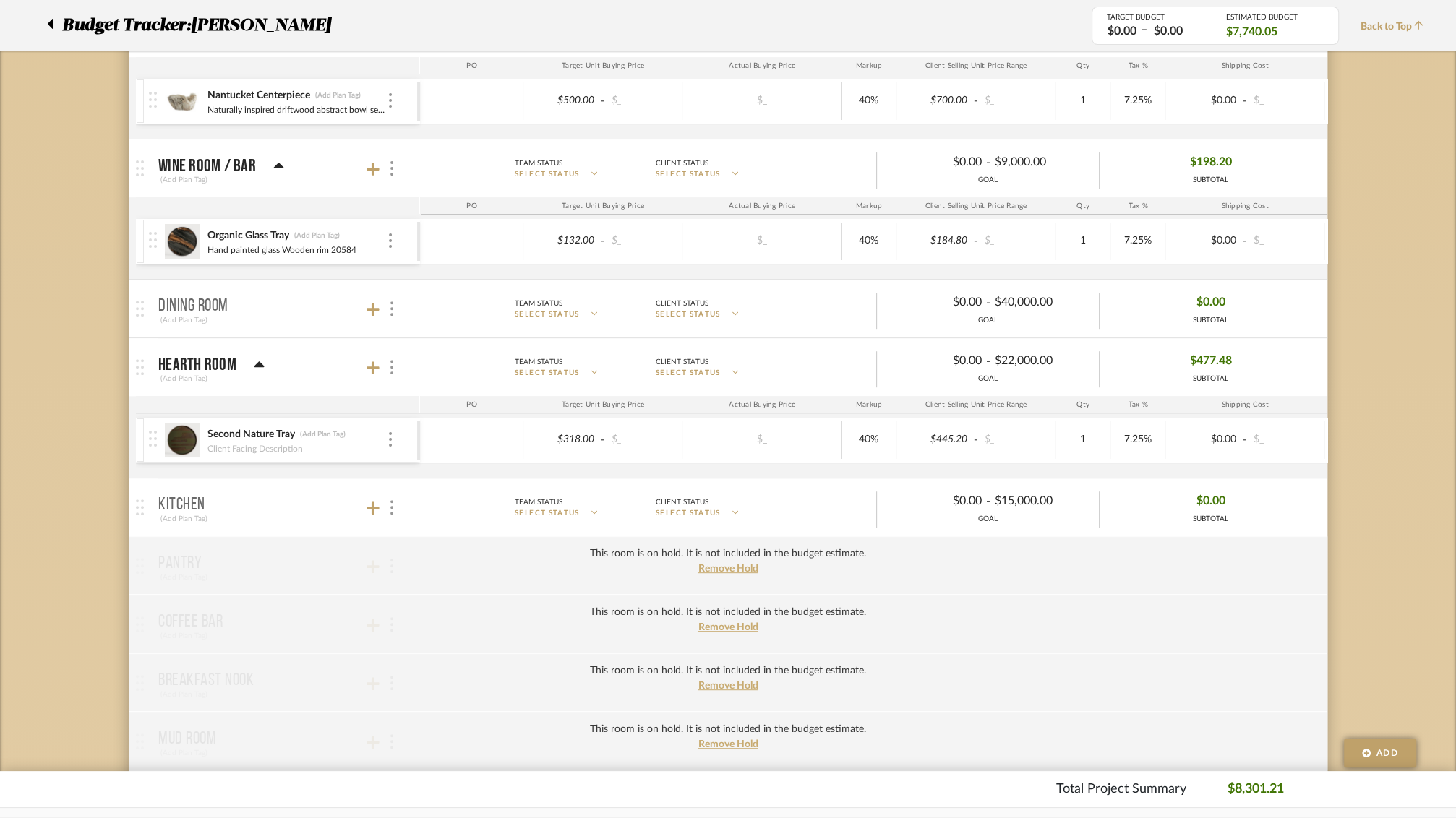
scroll to position [438, 0]
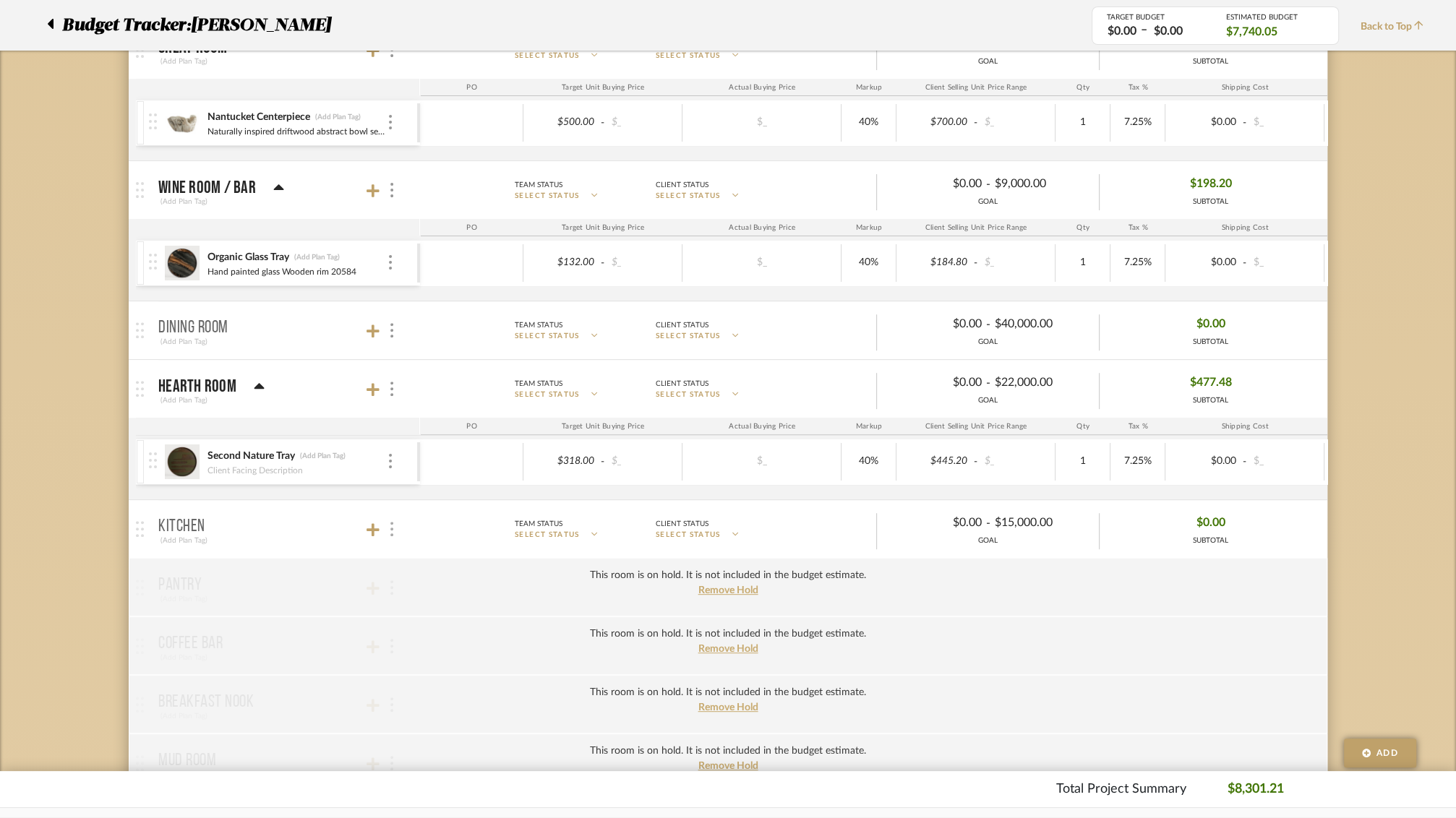
click at [391, 529] on img at bounding box center [392, 529] width 3 height 15
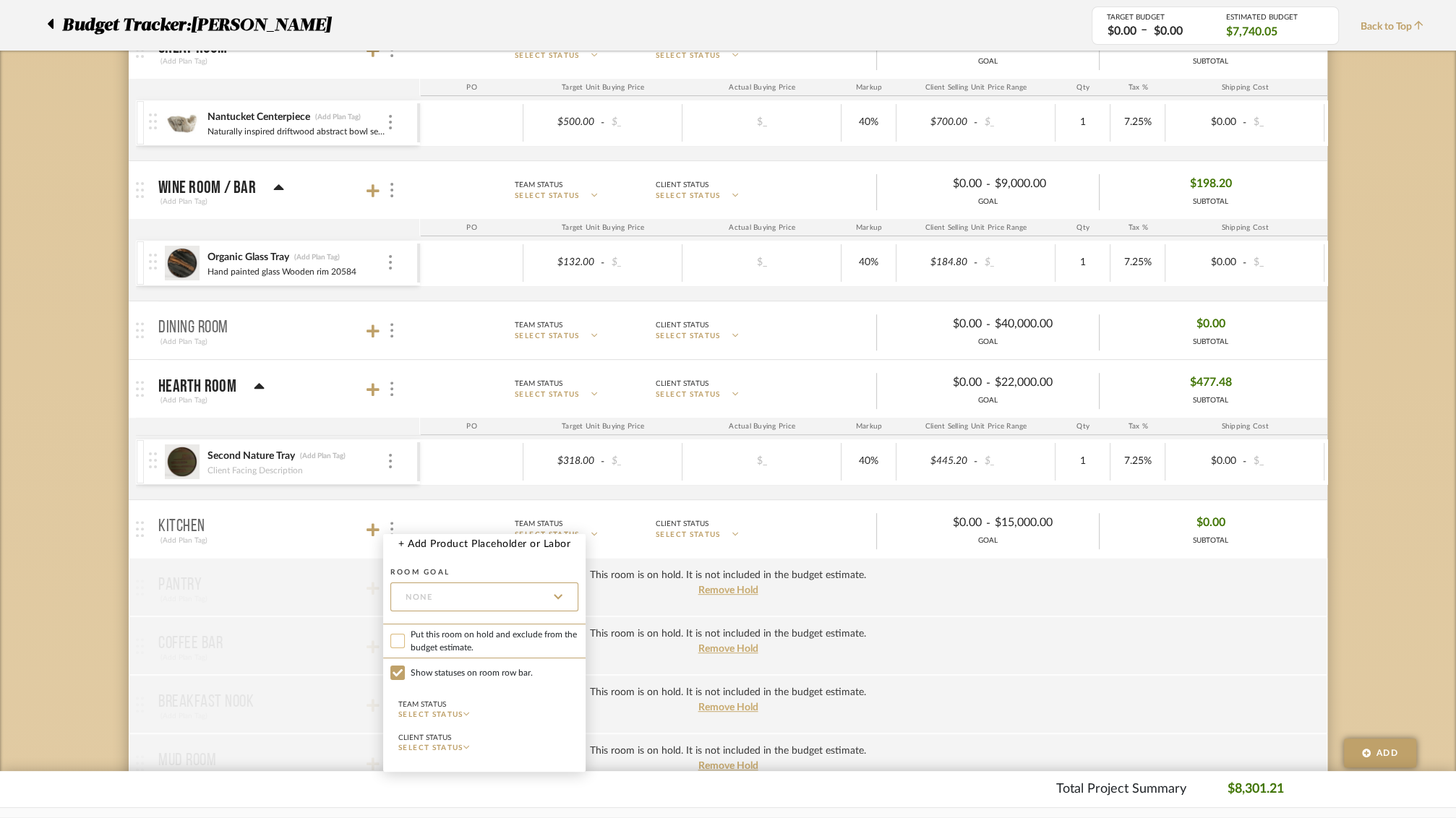
click at [400, 639] on input "Put this room on hold and exclude from the budget estimate." at bounding box center [397, 640] width 15 height 15
checkbox input "true"
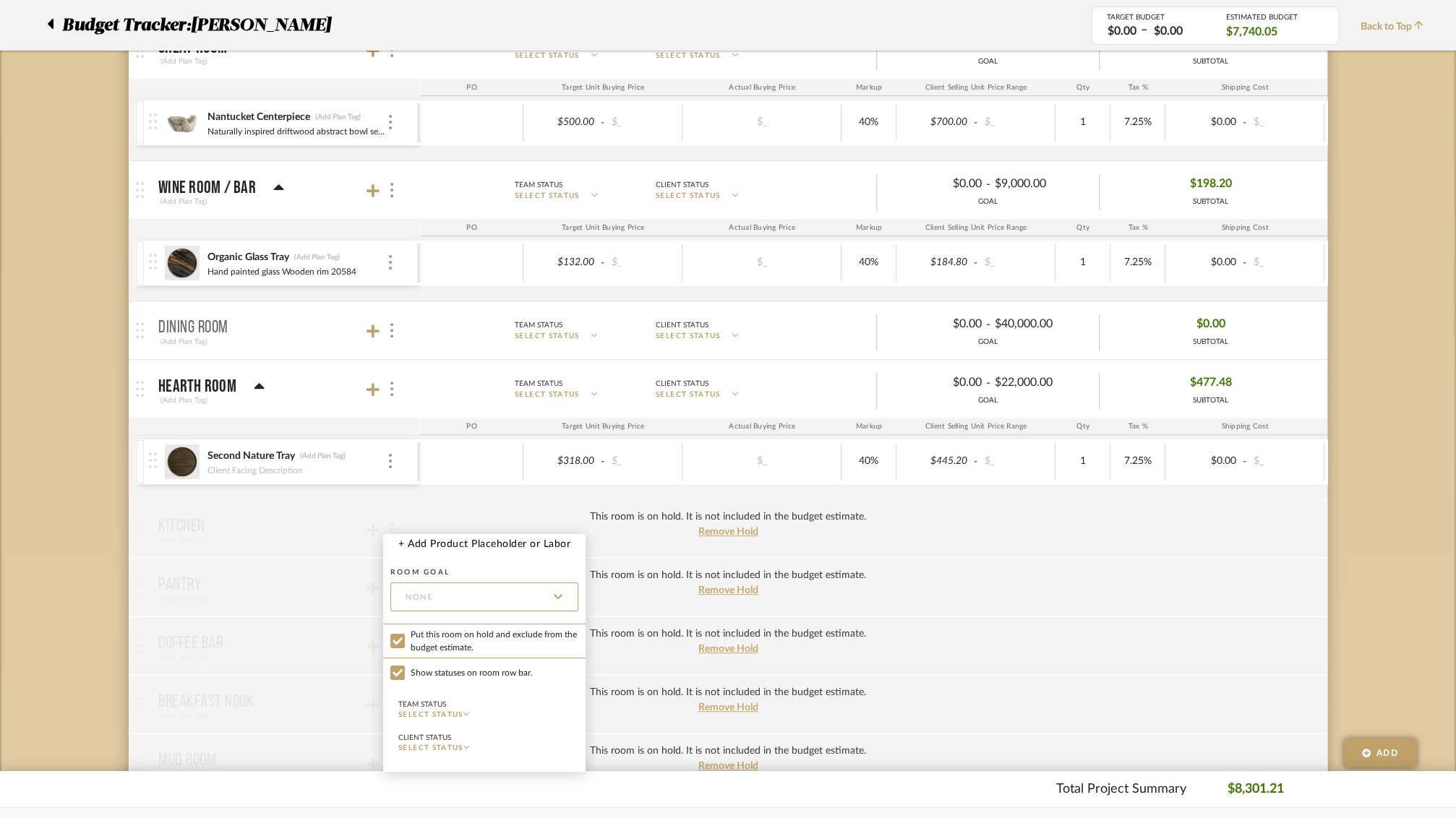
click at [392, 328] on div at bounding box center [728, 409] width 1456 height 818
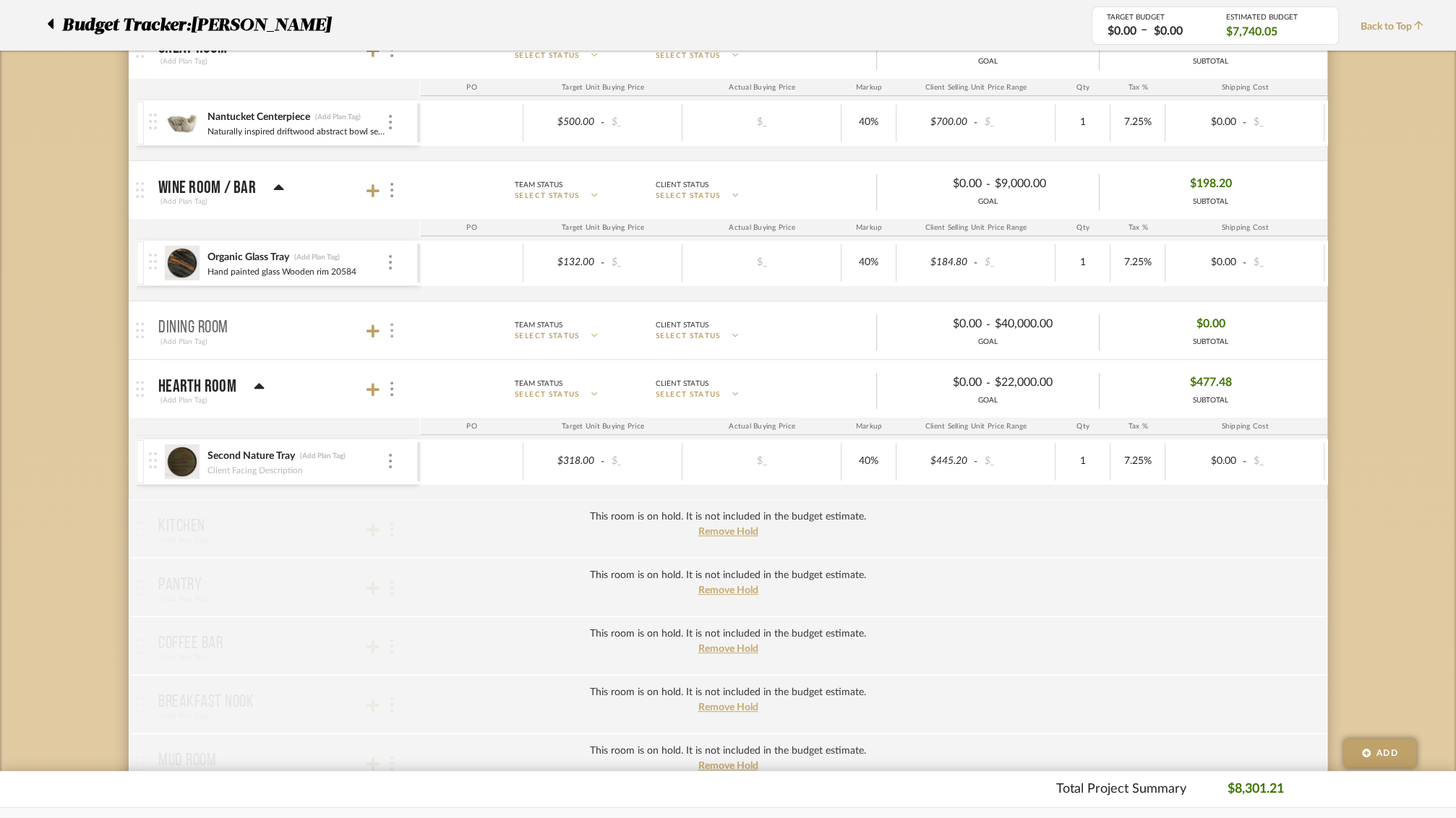
click at [391, 327] on img at bounding box center [392, 330] width 3 height 15
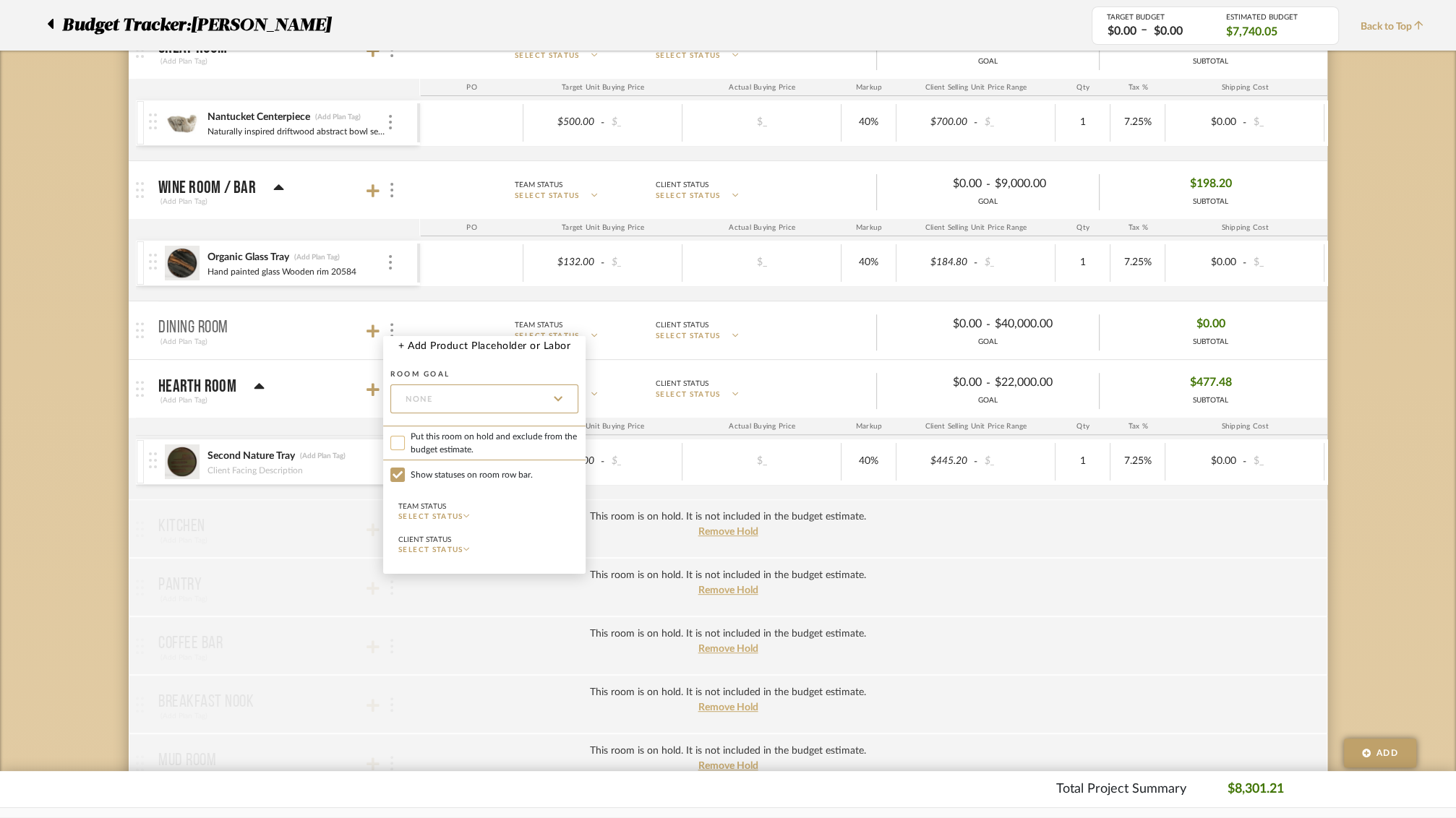
click at [402, 442] on input "Put this room on hold and exclude from the budget estimate." at bounding box center [397, 443] width 15 height 15
checkbox input "true"
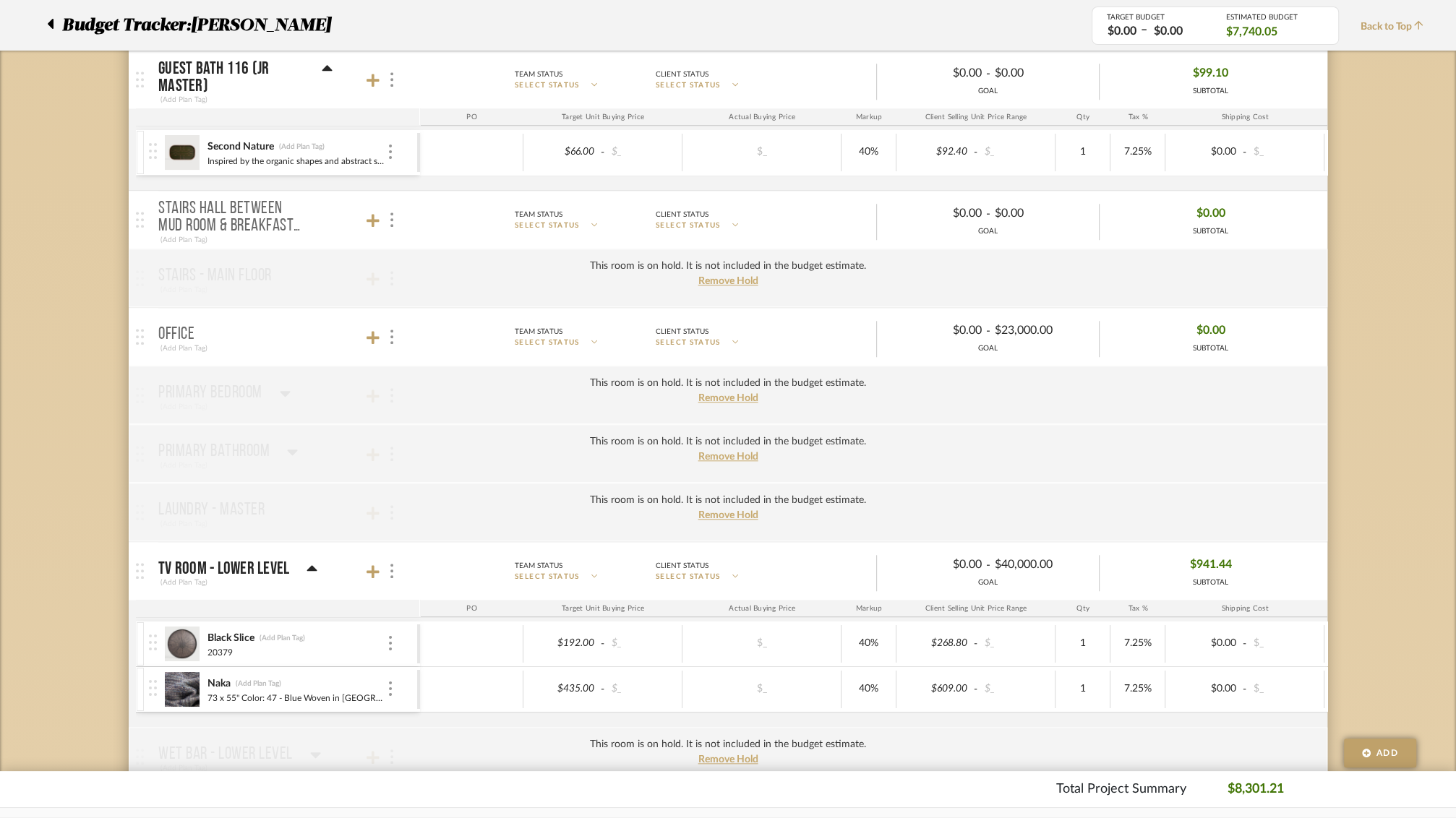
scroll to position [1359, 0]
click at [392, 210] on img at bounding box center [392, 217] width 3 height 15
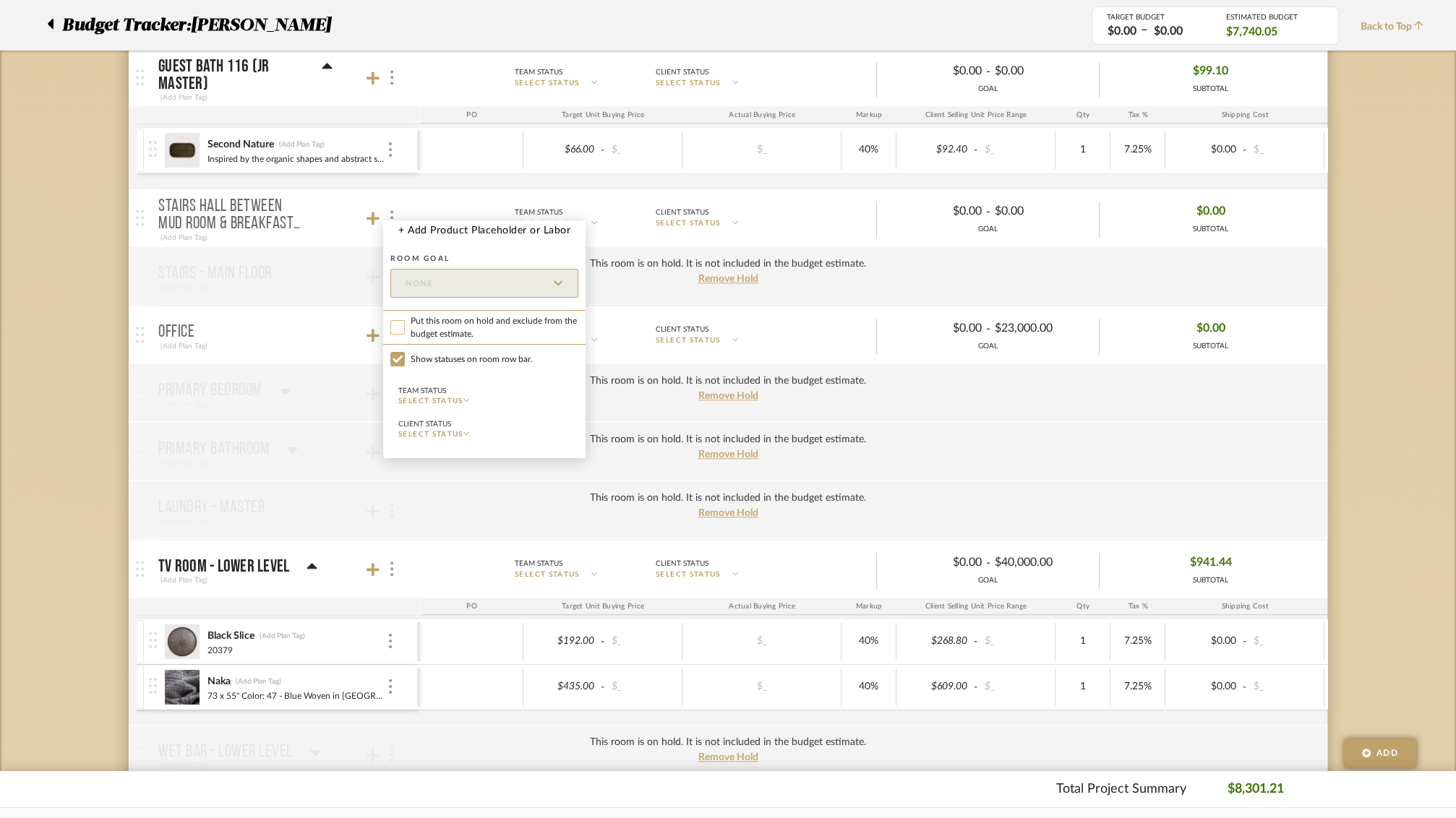
click at [394, 326] on input "Put this room on hold and exclude from the budget estimate." at bounding box center [397, 327] width 15 height 15
checkbox input "true"
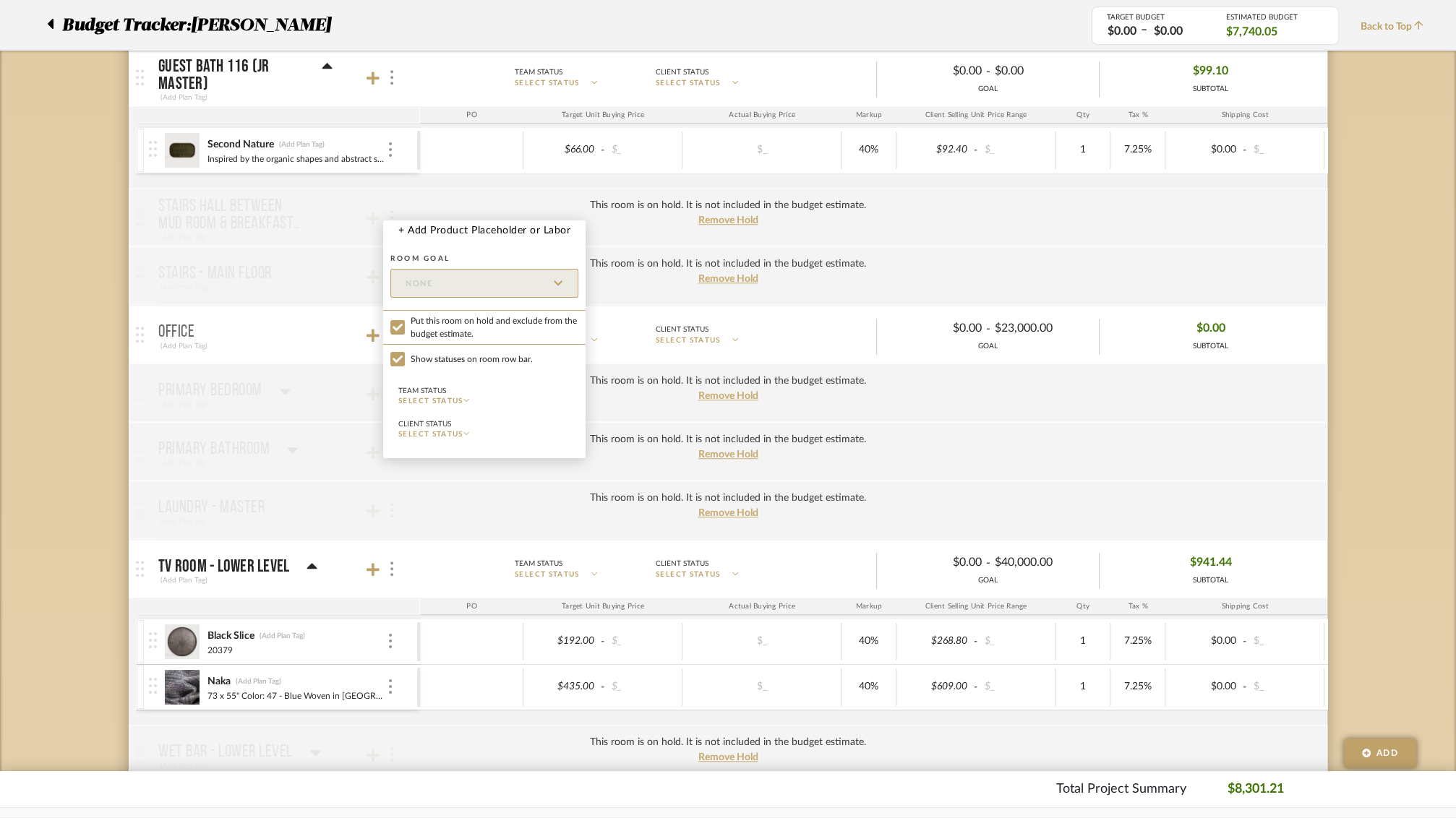
click at [330, 339] on div at bounding box center [728, 409] width 1456 height 818
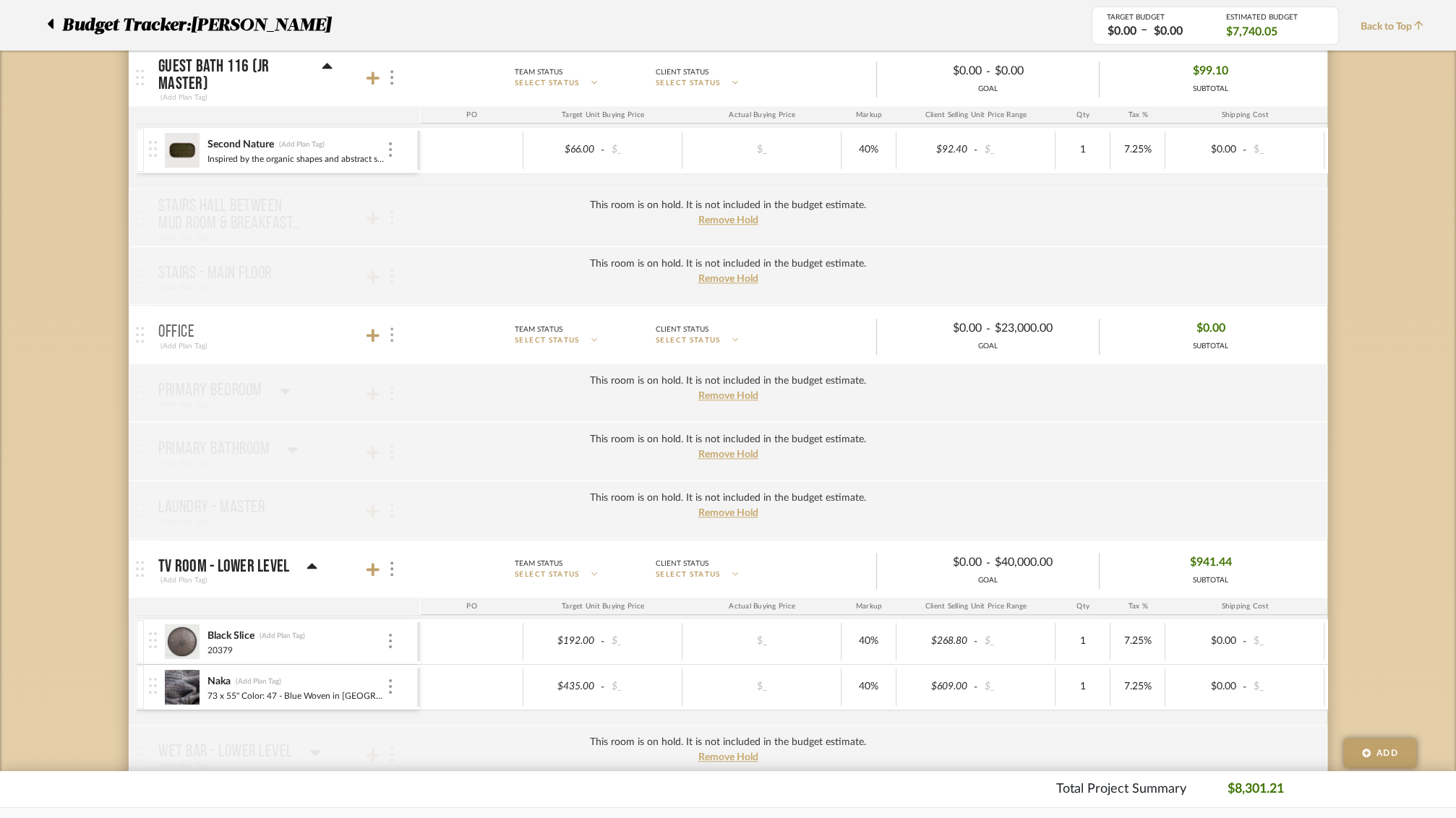
click at [393, 325] on div at bounding box center [391, 335] width 15 height 20
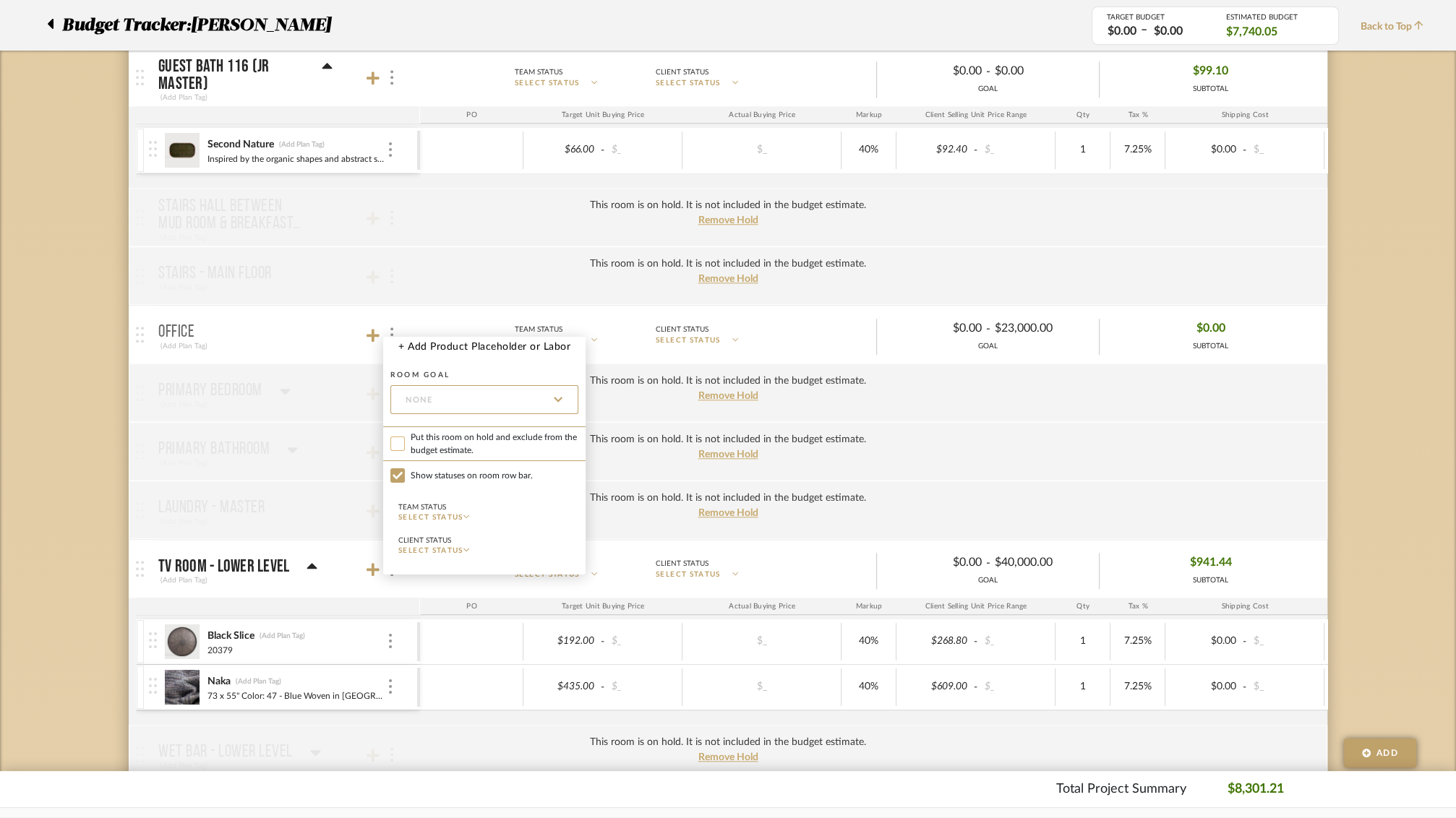
click at [399, 443] on input "Put this room on hold and exclude from the budget estimate." at bounding box center [397, 444] width 15 height 15
checkbox input "true"
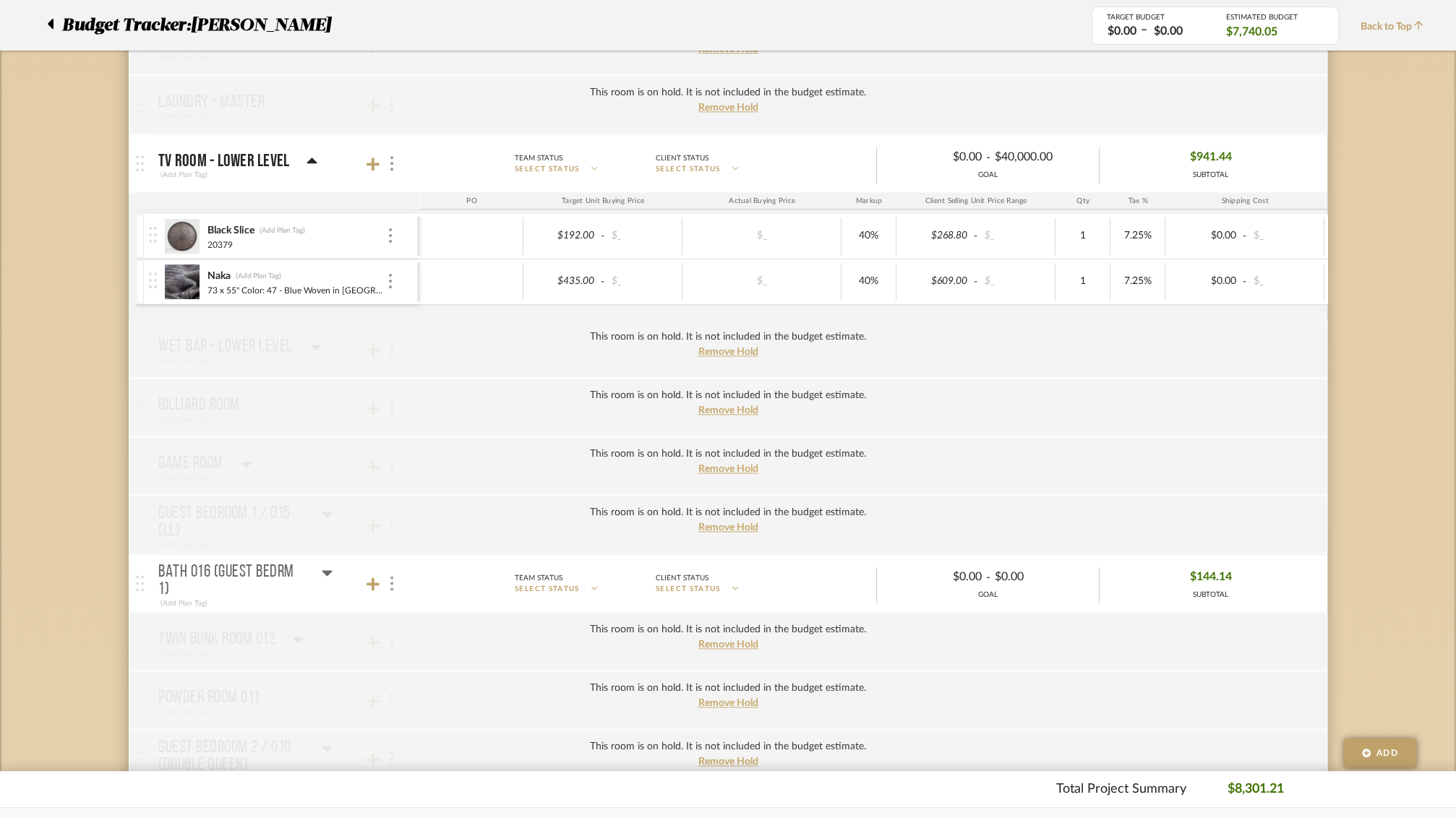
scroll to position [1775, 0]
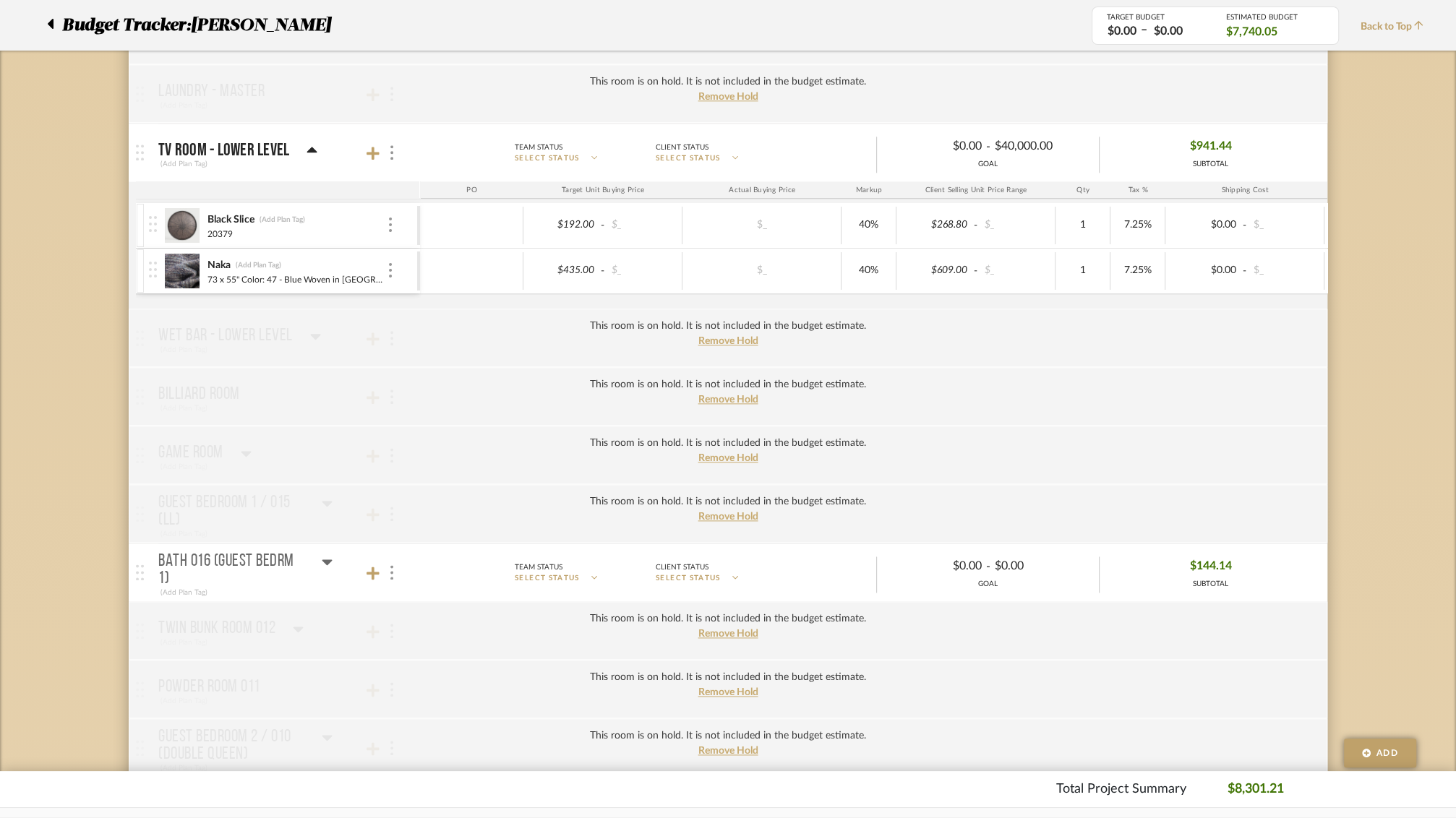
click at [386, 333] on div "This room is on hold. It is not included in the budget estimate. Remove Hold" at bounding box center [728, 337] width 1198 height 59
click at [390, 330] on div "This room is on hold. It is not included in the budget estimate. Remove Hold" at bounding box center [728, 337] width 1198 height 59
click at [720, 336] on span "Remove Hold" at bounding box center [728, 341] width 60 height 10
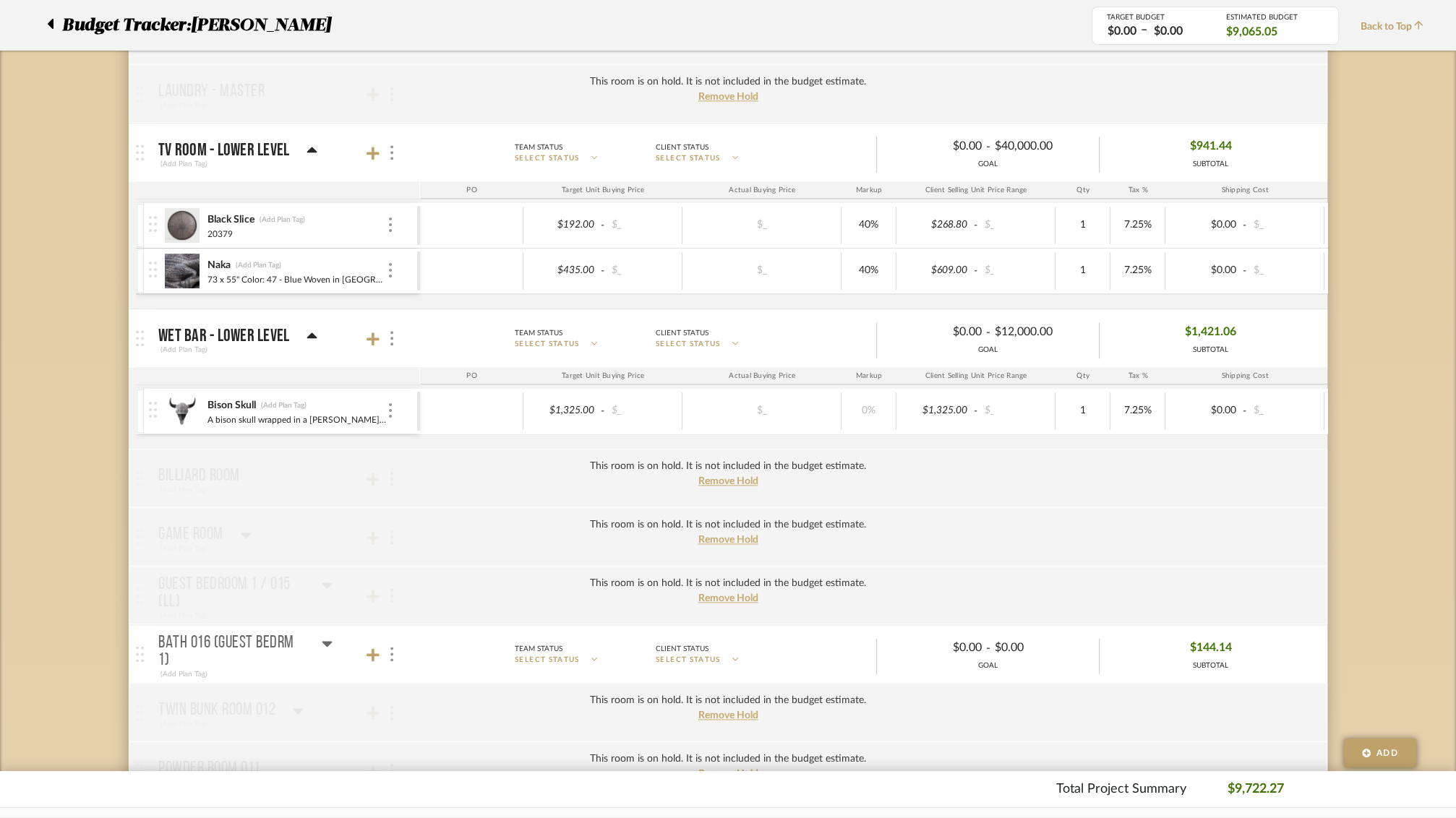
click at [425, 458] on div "This room is on hold. It is not included in the budget estimate. Remove Hold" at bounding box center [728, 478] width 1198 height 59
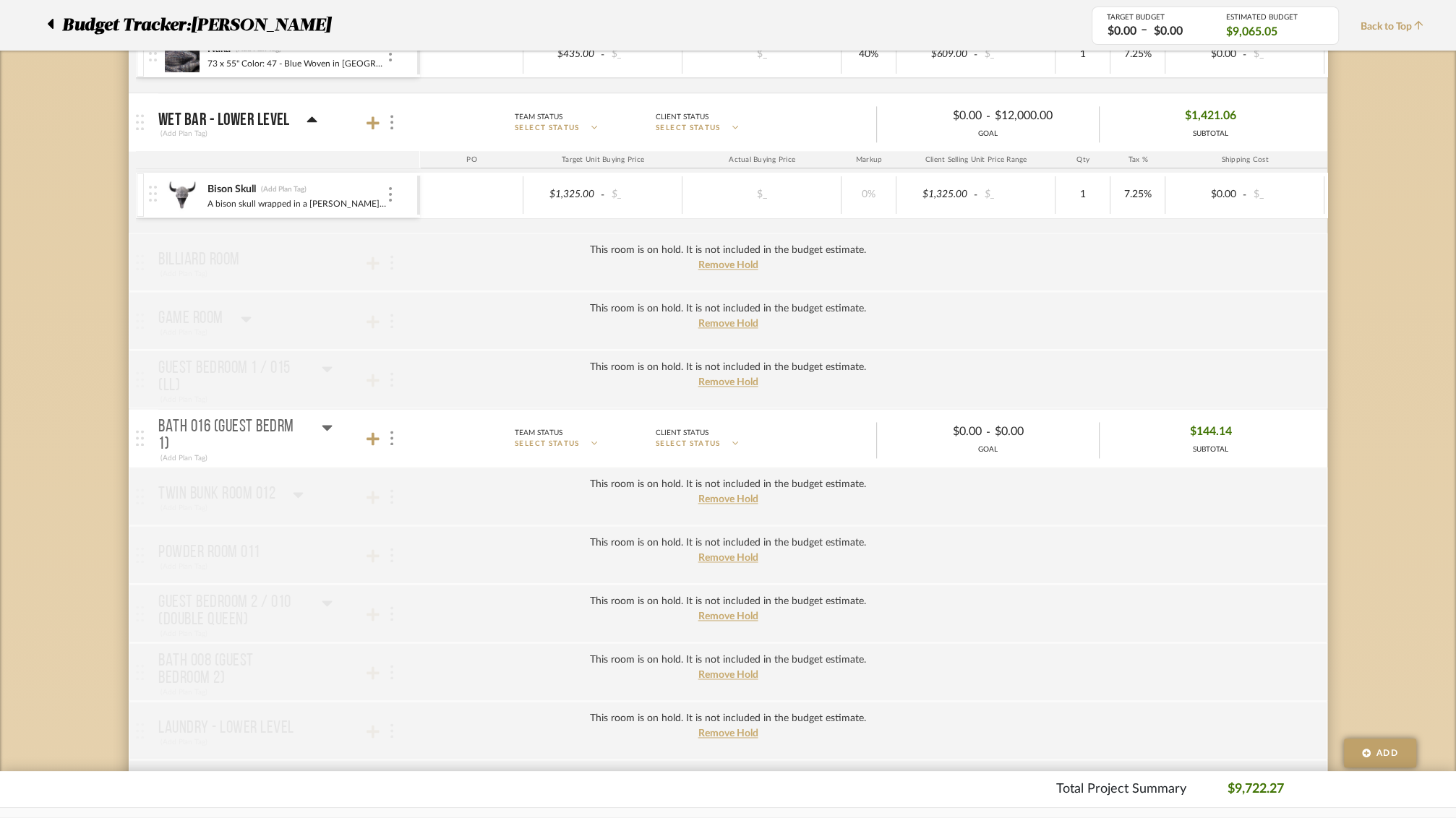
scroll to position [1993, 0]
click at [388, 312] on div "This room is on hold. It is not included in the budget estimate. Remove Hold" at bounding box center [728, 319] width 1198 height 59
click at [721, 318] on span "Remove Hold" at bounding box center [728, 322] width 60 height 10
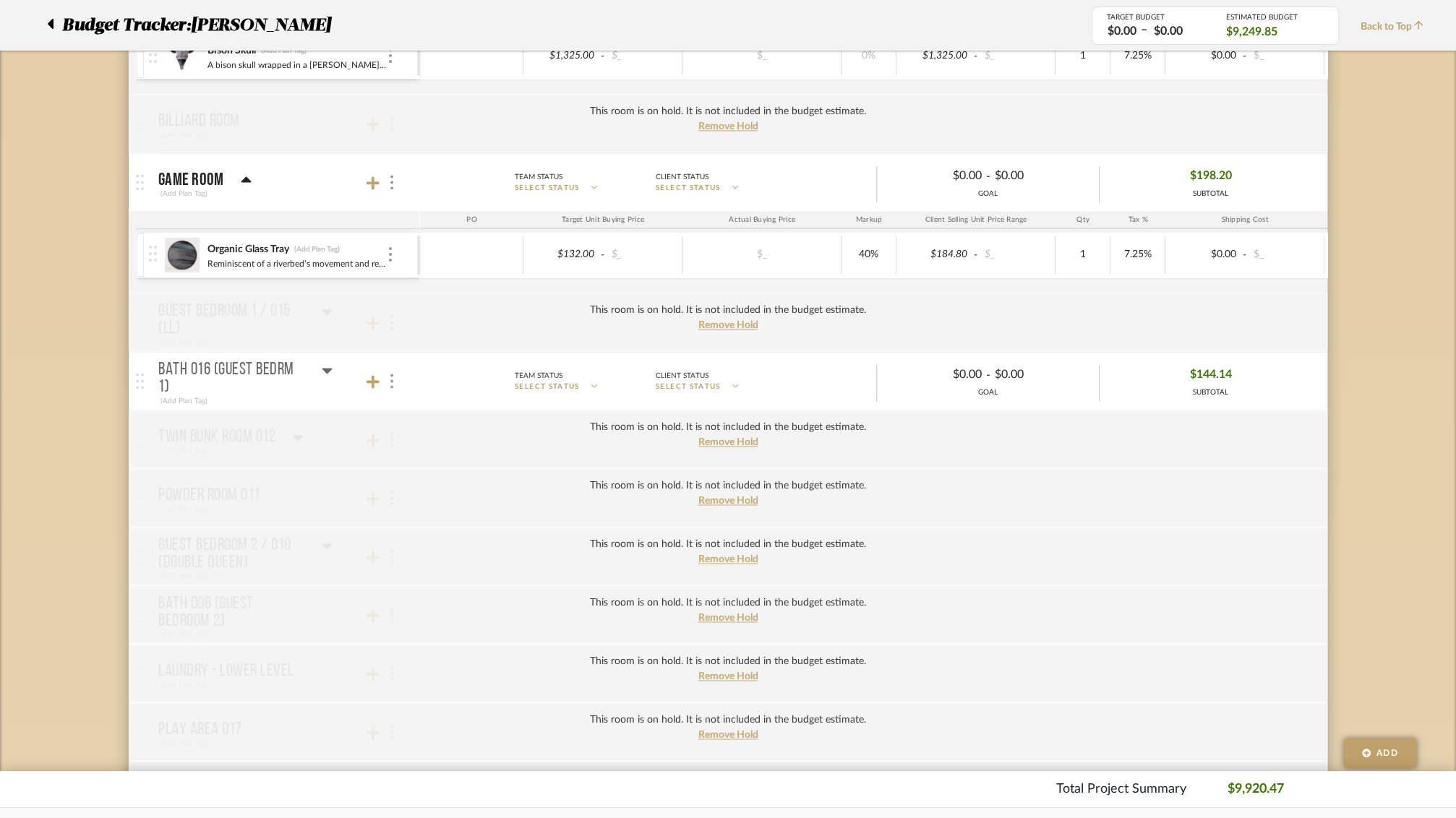
scroll to position [2133, 0]
click at [704, 318] on span "Remove Hold" at bounding box center [728, 322] width 60 height 10
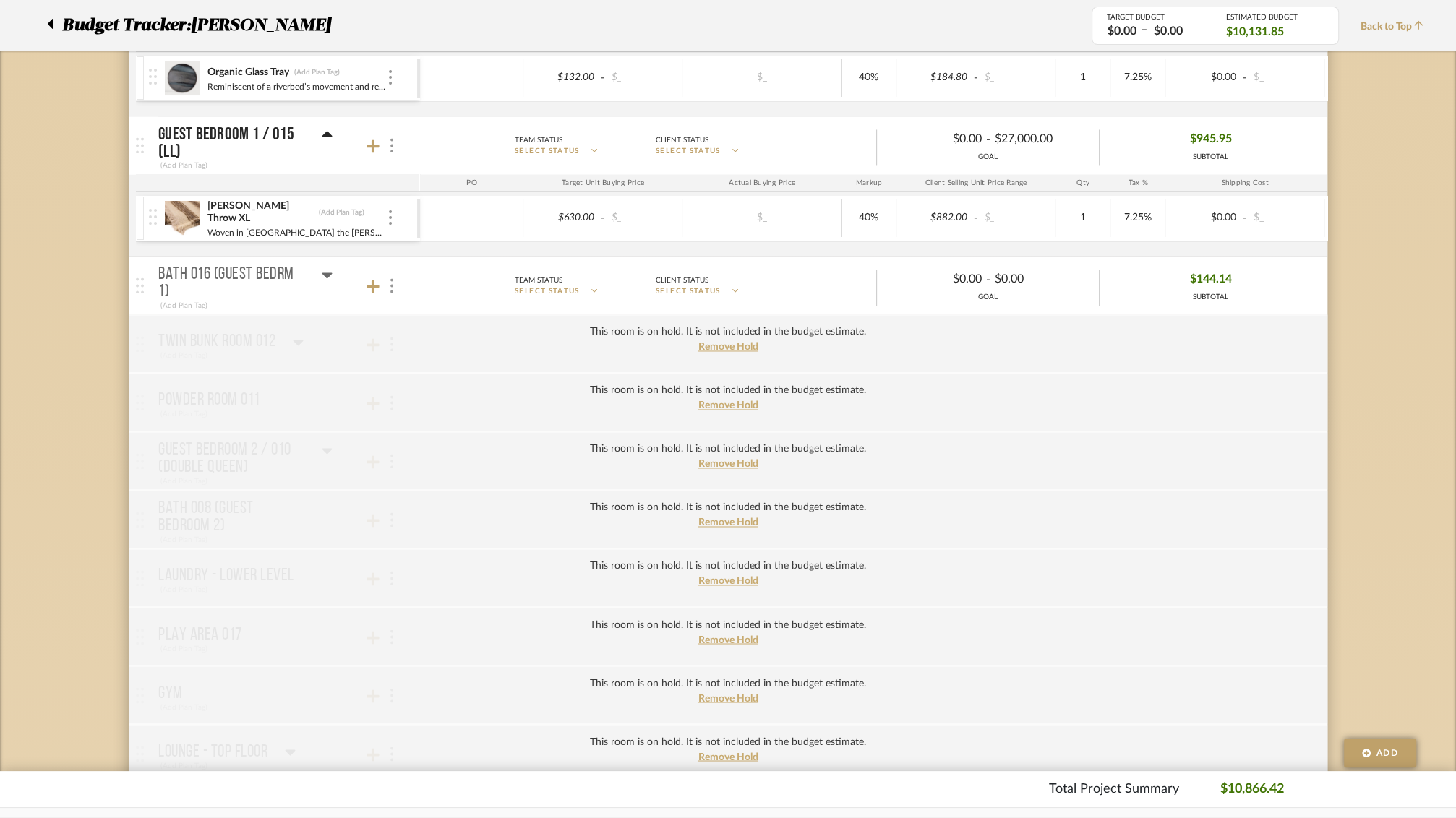
scroll to position [2310, 0]
click at [712, 339] on span "Remove Hold" at bounding box center [728, 344] width 60 height 10
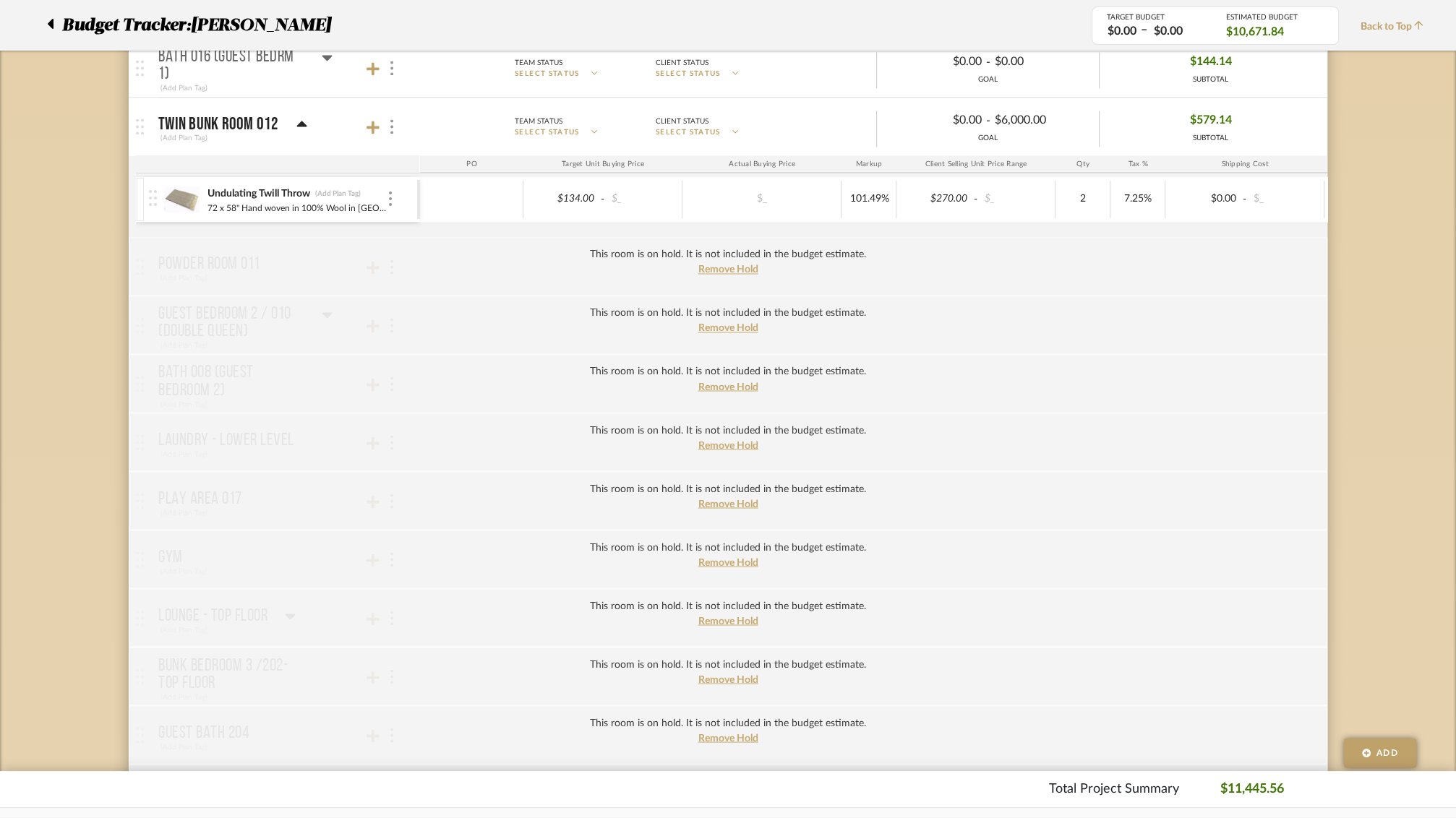
scroll to position [2535, 0]
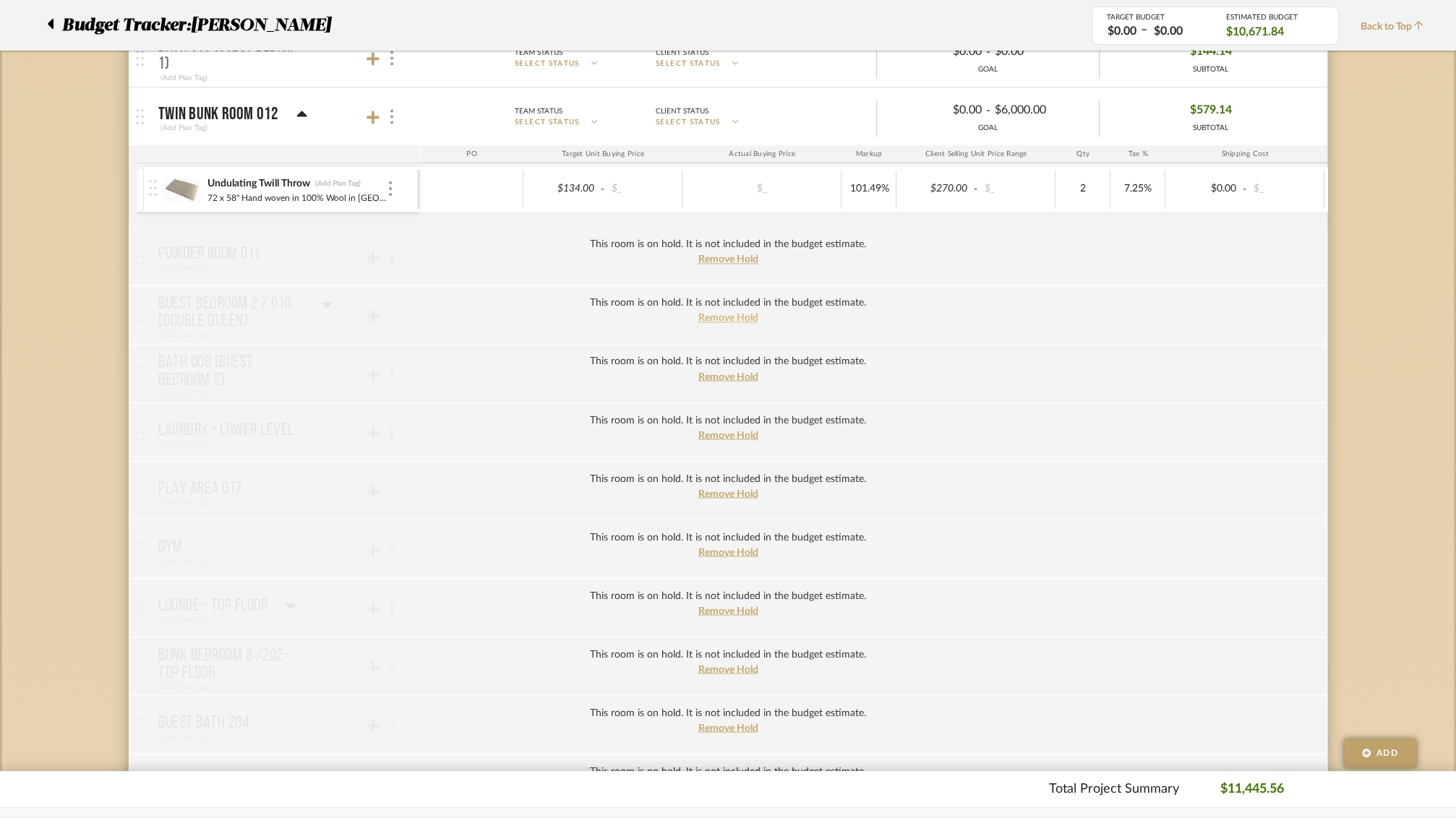
click at [718, 313] on span "Remove Hold" at bounding box center [728, 318] width 60 height 10
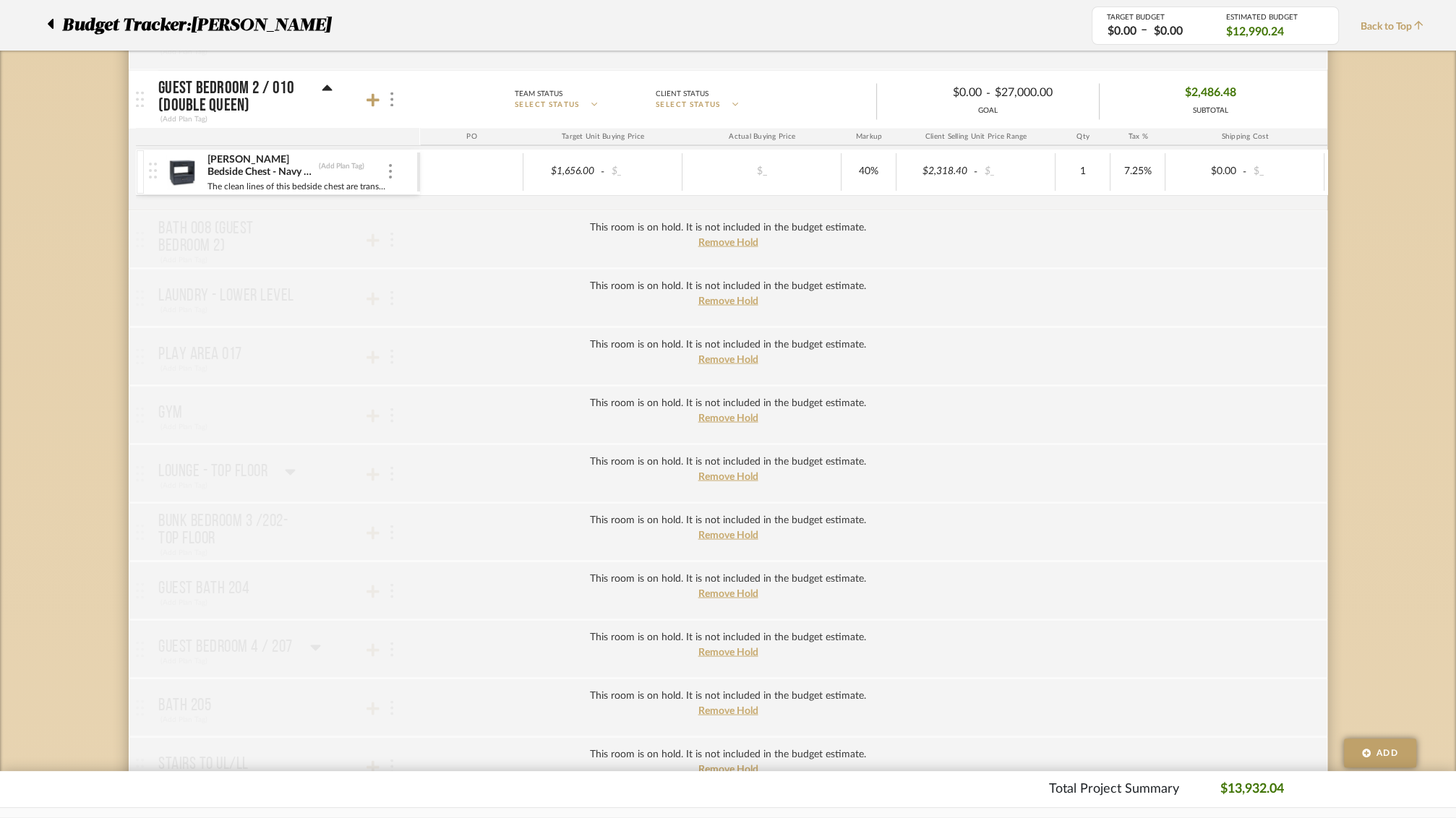
scroll to position [2754, 0]
click at [725, 234] on span "Remove Hold" at bounding box center [728, 239] width 60 height 10
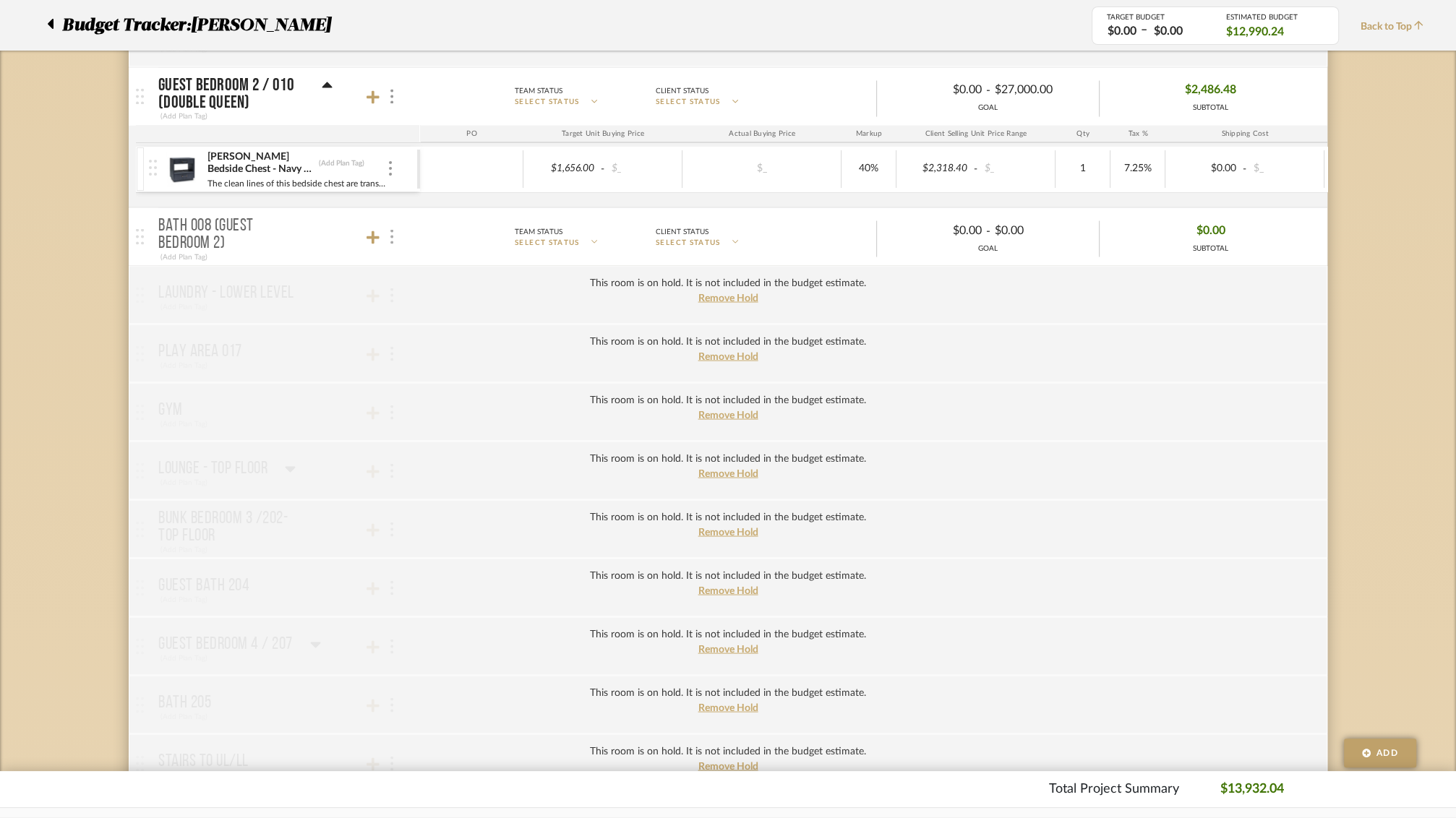
click at [391, 229] on img at bounding box center [392, 236] width 3 height 15
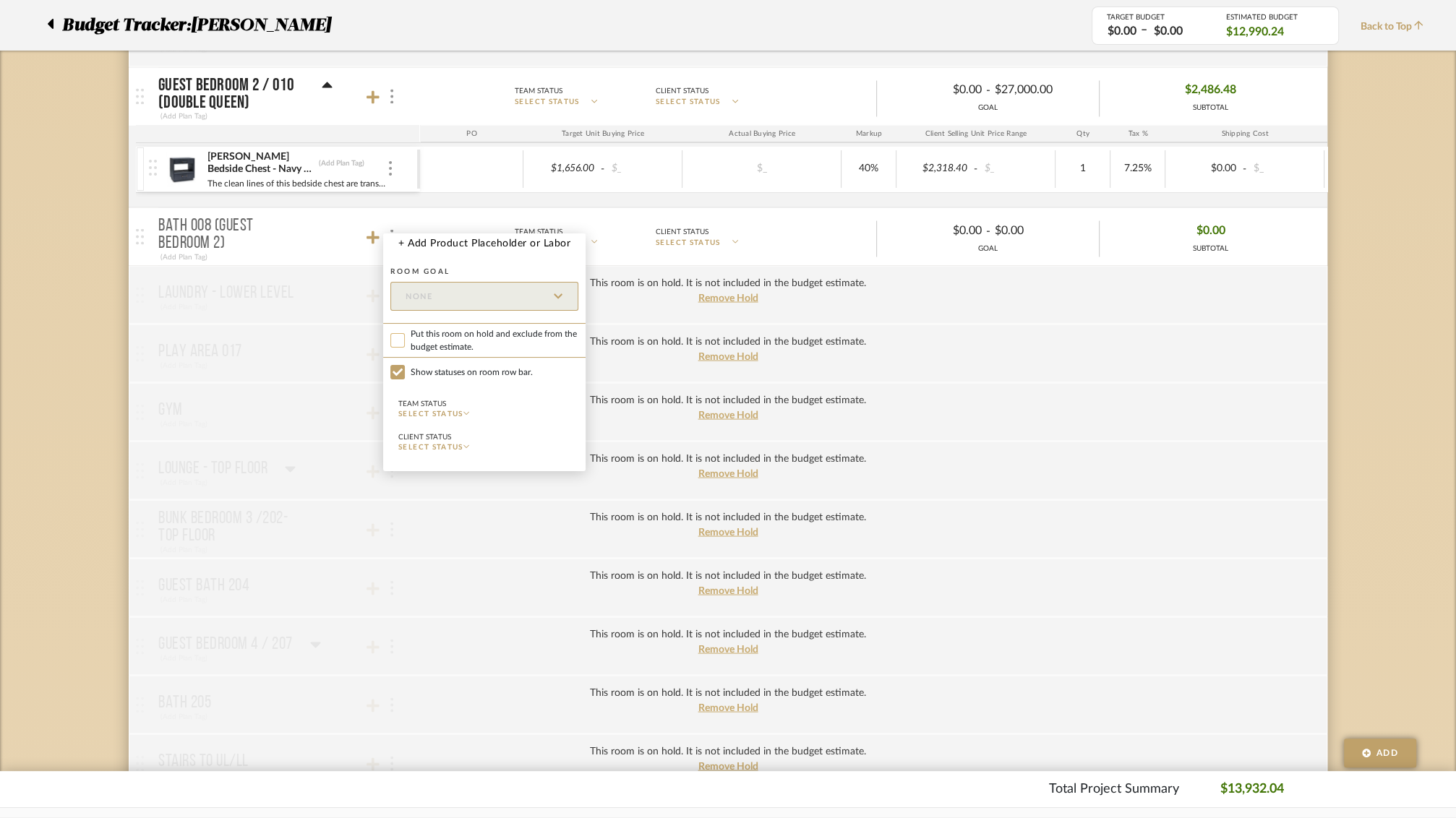
click at [402, 334] on input "Put this room on hold and exclude from the budget estimate." at bounding box center [397, 340] width 15 height 15
checkbox input "true"
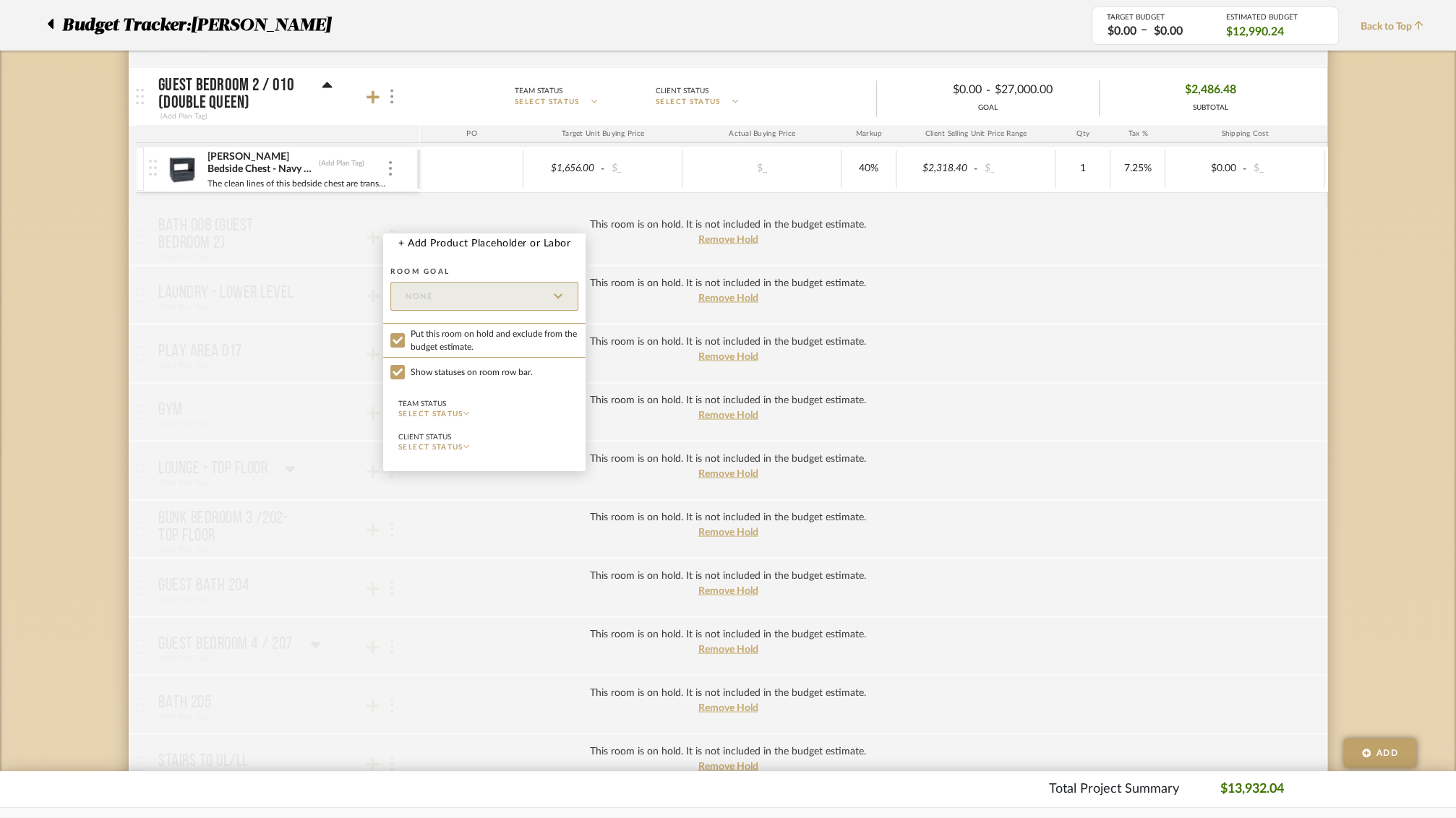
click at [326, 285] on div at bounding box center [728, 409] width 1456 height 818
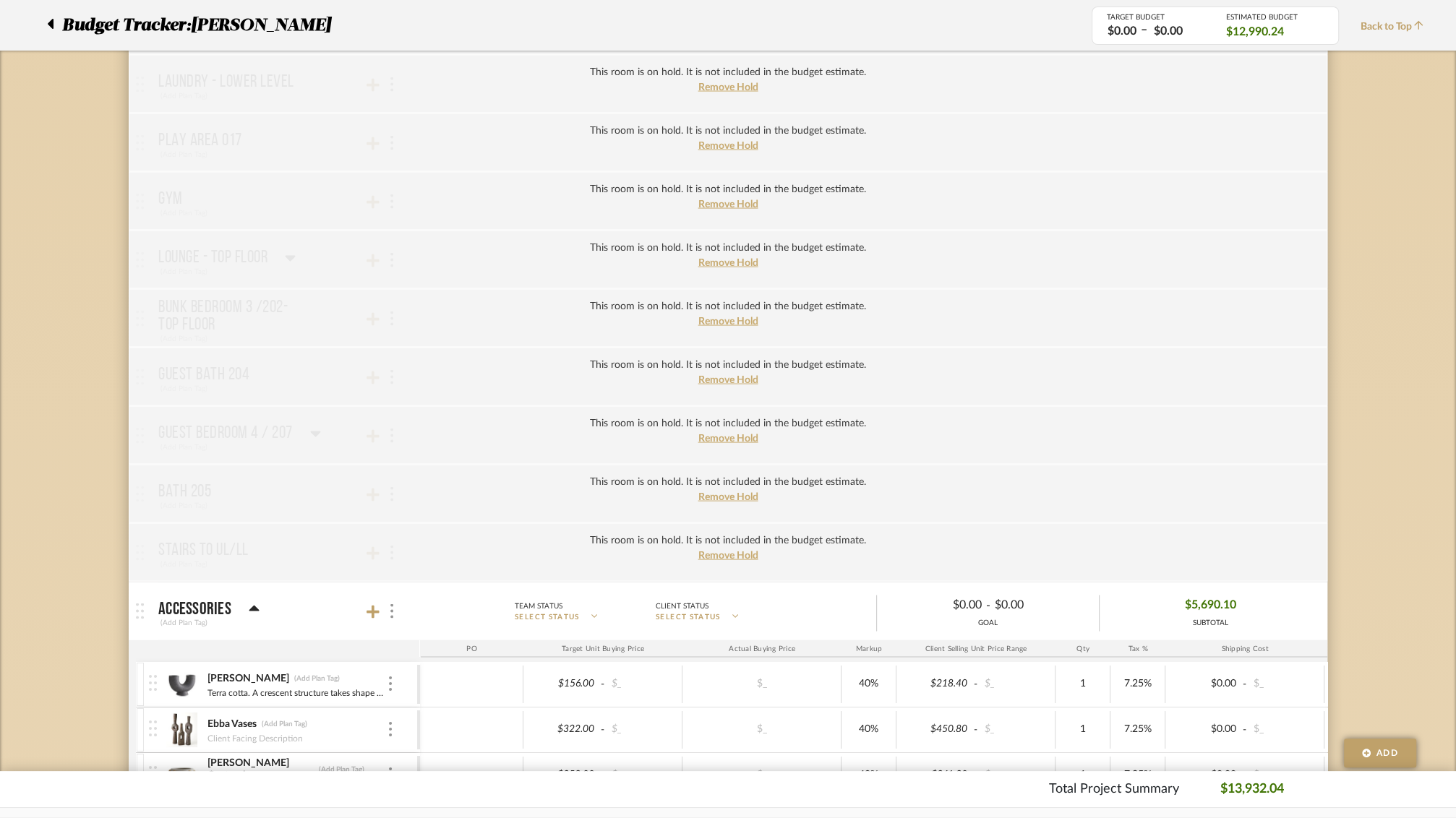
scroll to position [2967, 0]
click at [723, 255] on span "Remove Hold" at bounding box center [728, 259] width 60 height 10
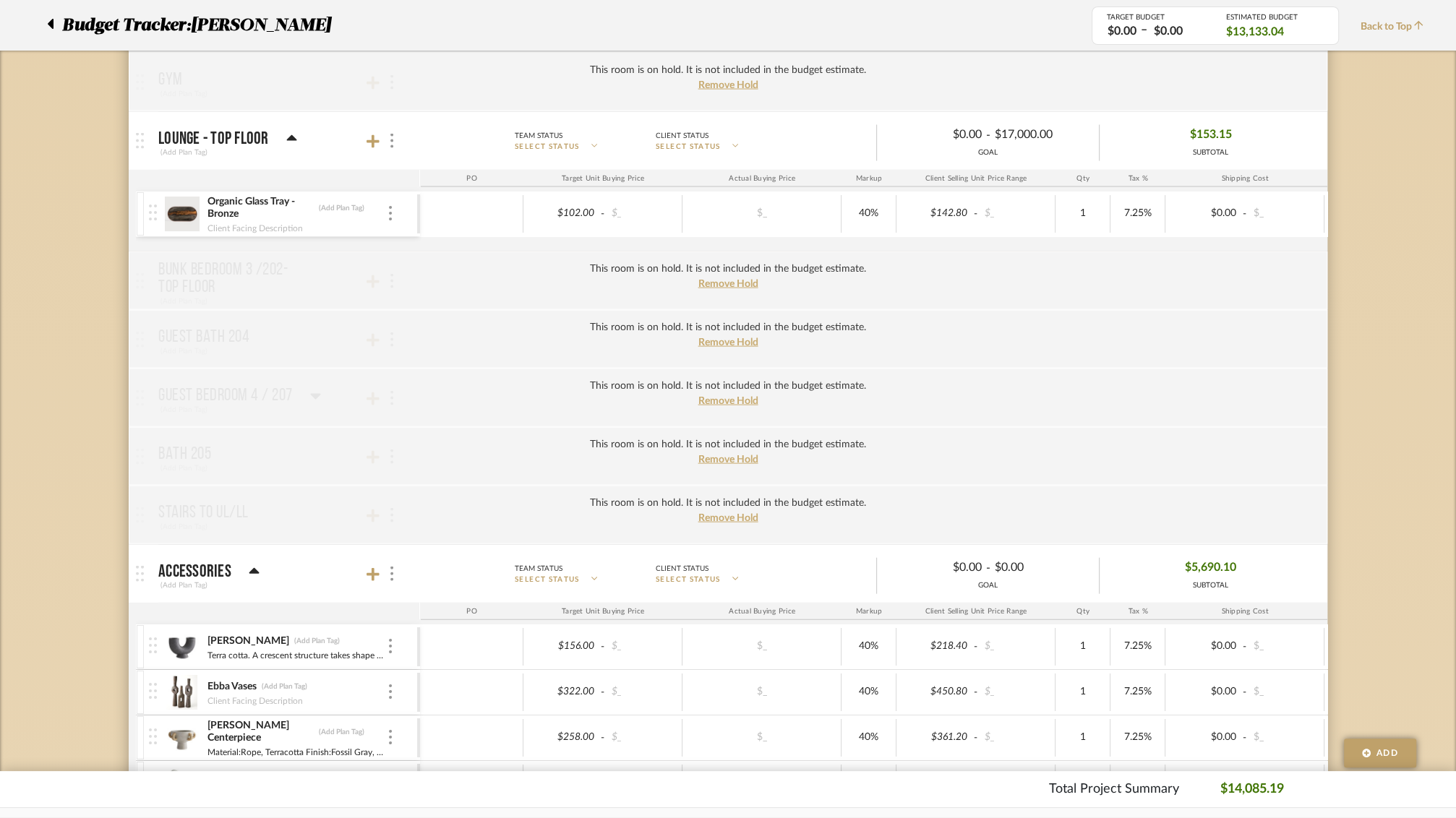
scroll to position [3124, 0]
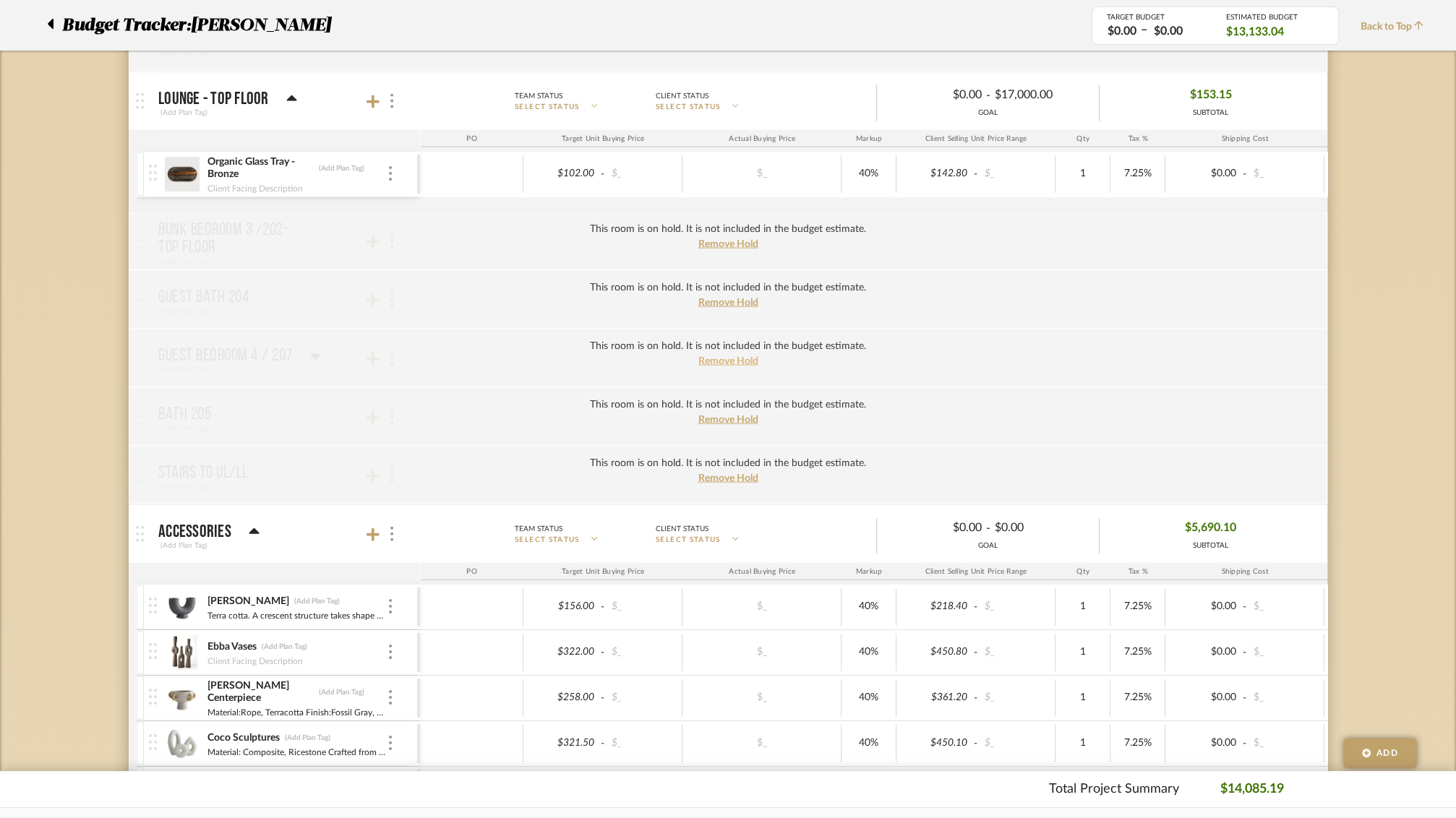
click at [722, 357] on span "Remove Hold" at bounding box center [728, 361] width 60 height 10
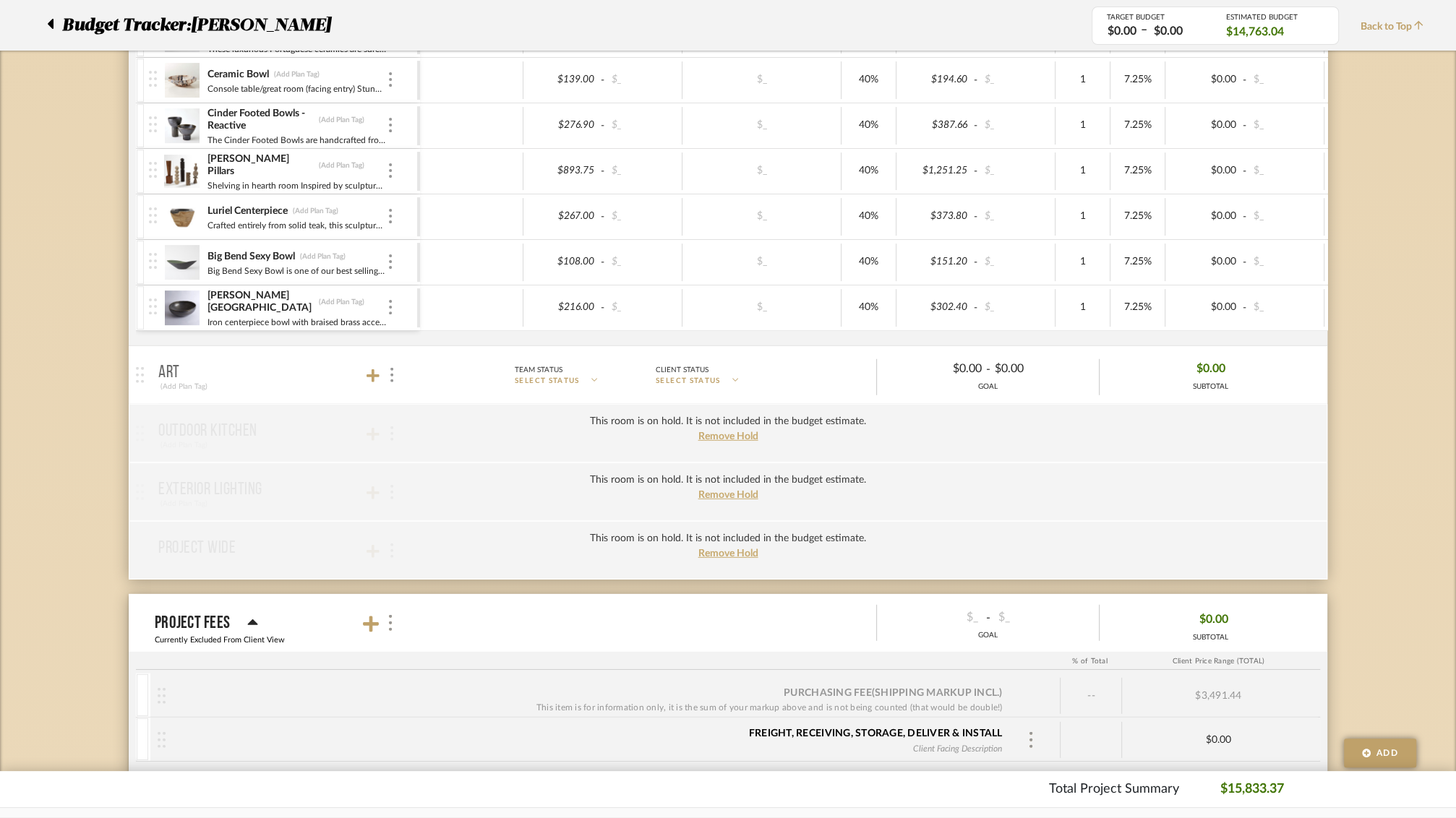
scroll to position [4215, 0]
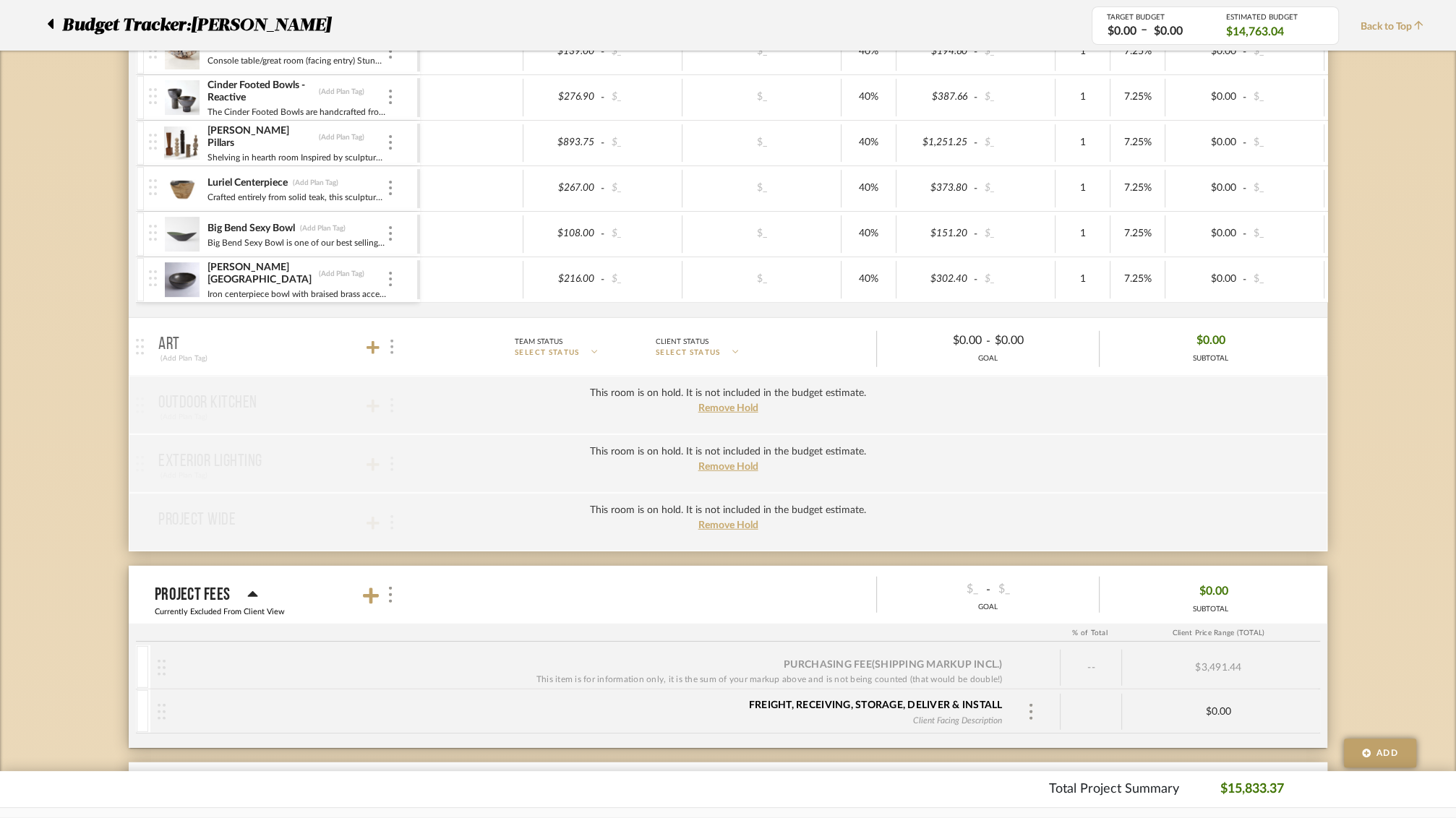
click at [387, 337] on div at bounding box center [391, 347] width 15 height 20
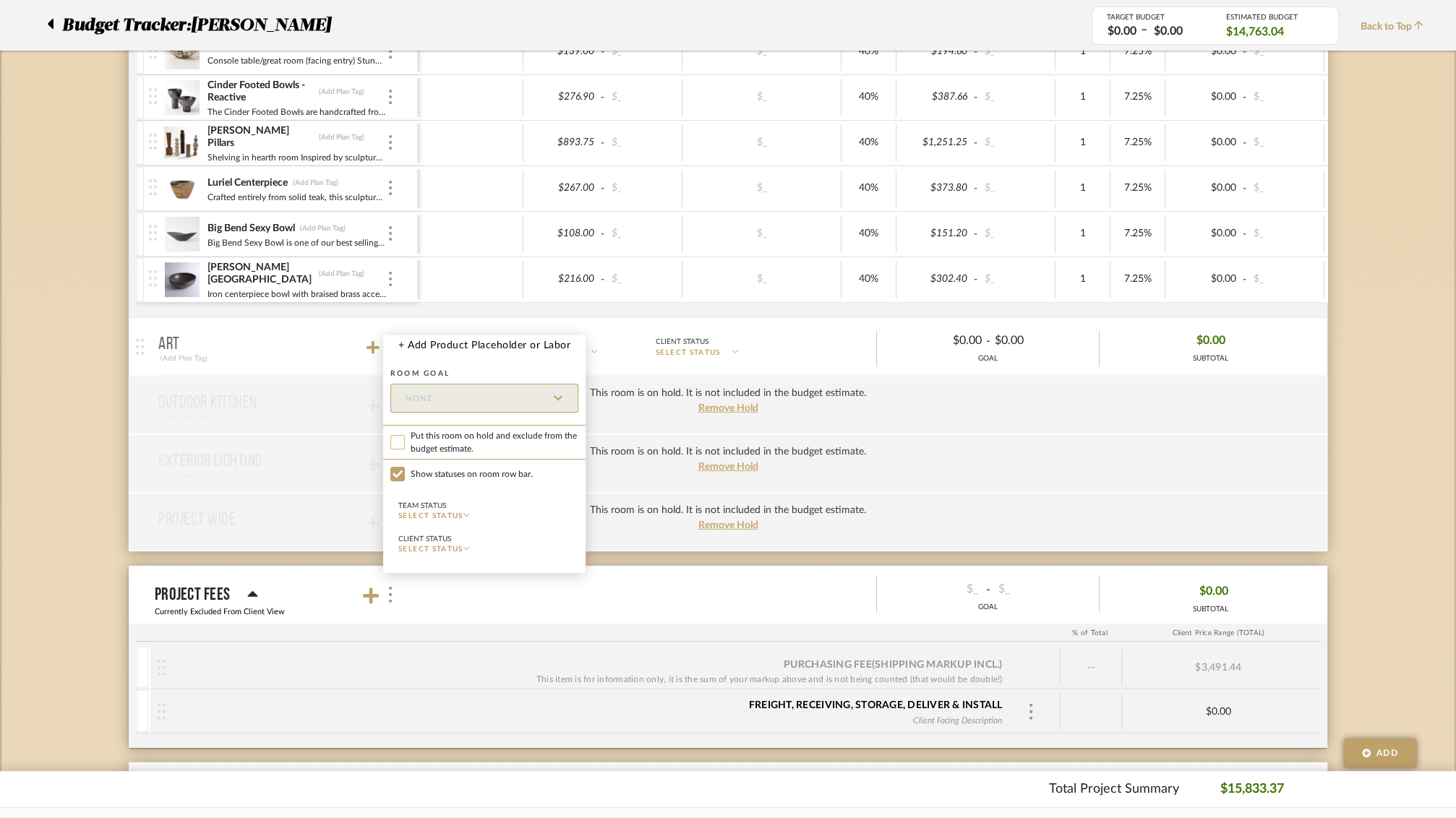
click at [393, 442] on input "Put this room on hold and exclude from the budget estimate." at bounding box center [397, 442] width 15 height 15
checkbox input "true"
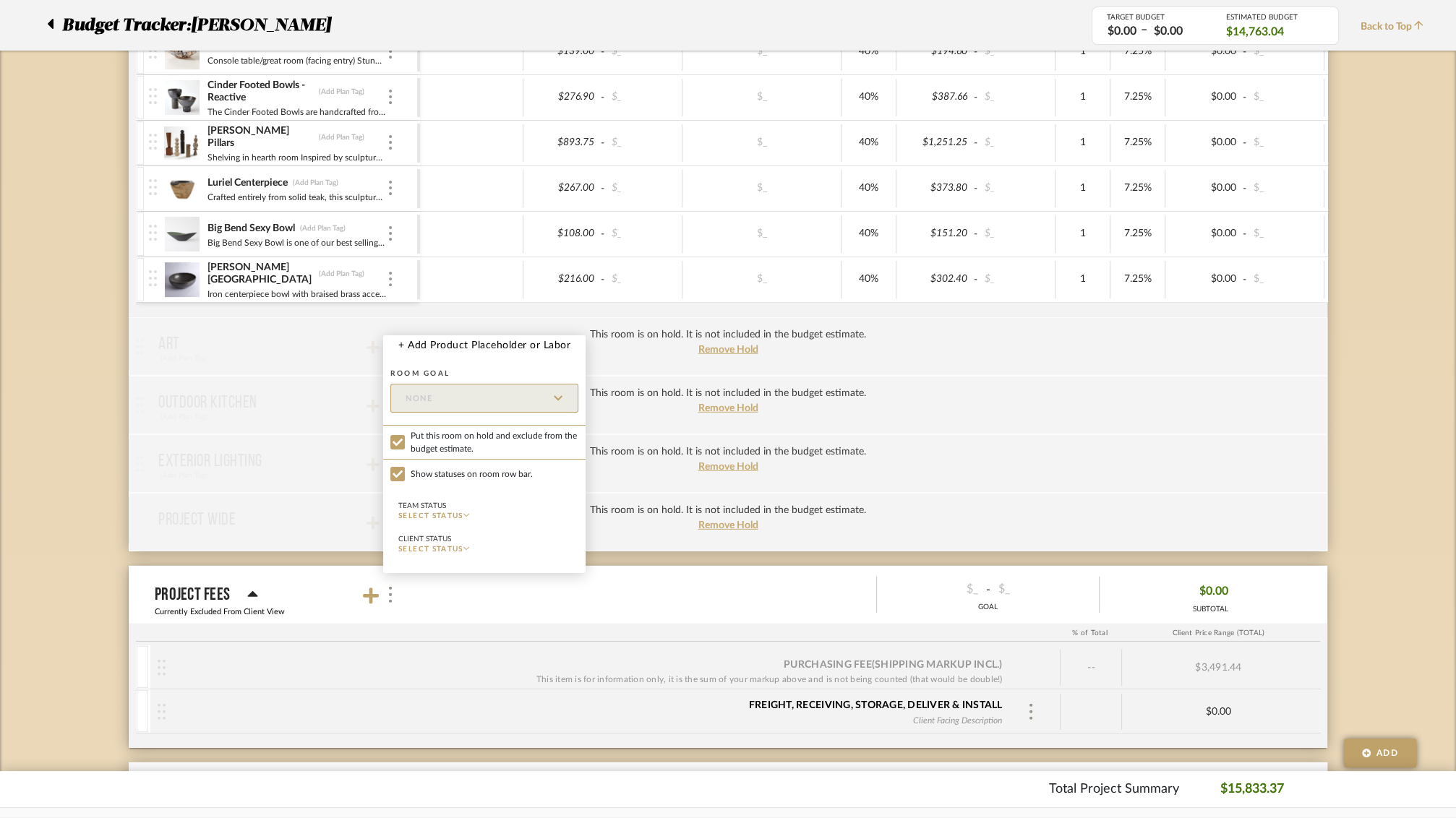
click at [299, 487] on div at bounding box center [728, 409] width 1456 height 818
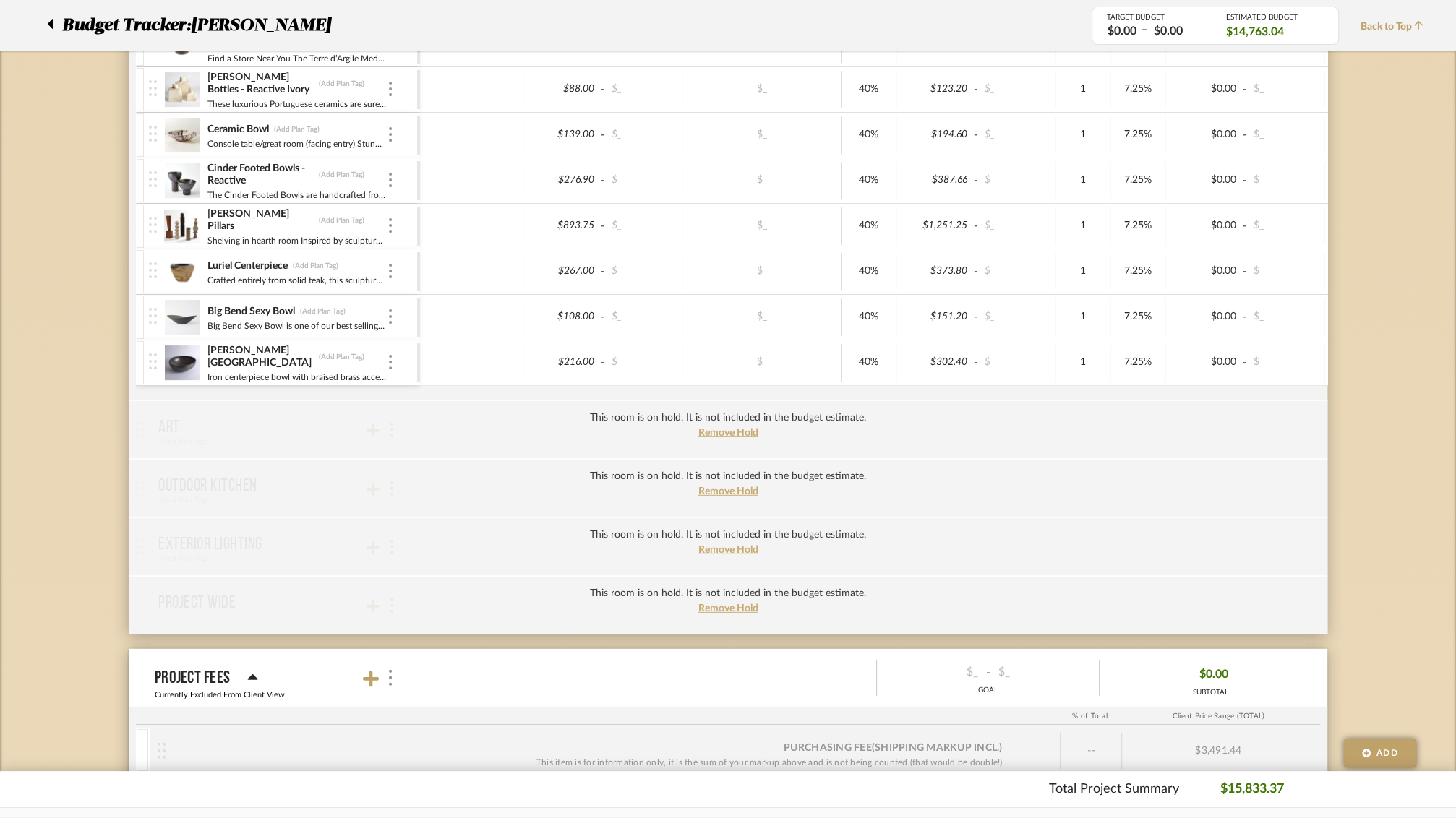
scroll to position [4444, 0]
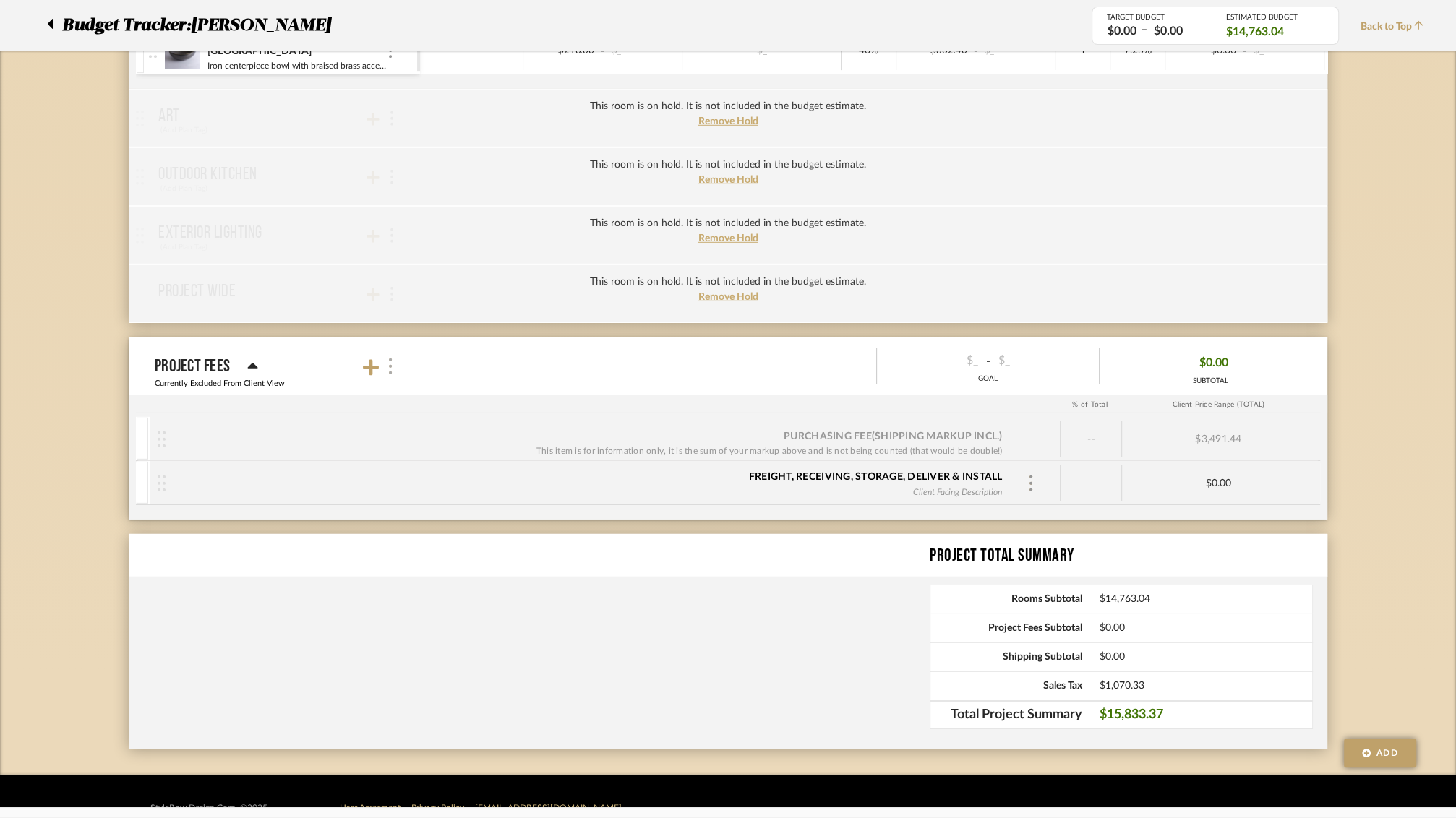
click at [387, 359] on img at bounding box center [389, 367] width 7 height 16
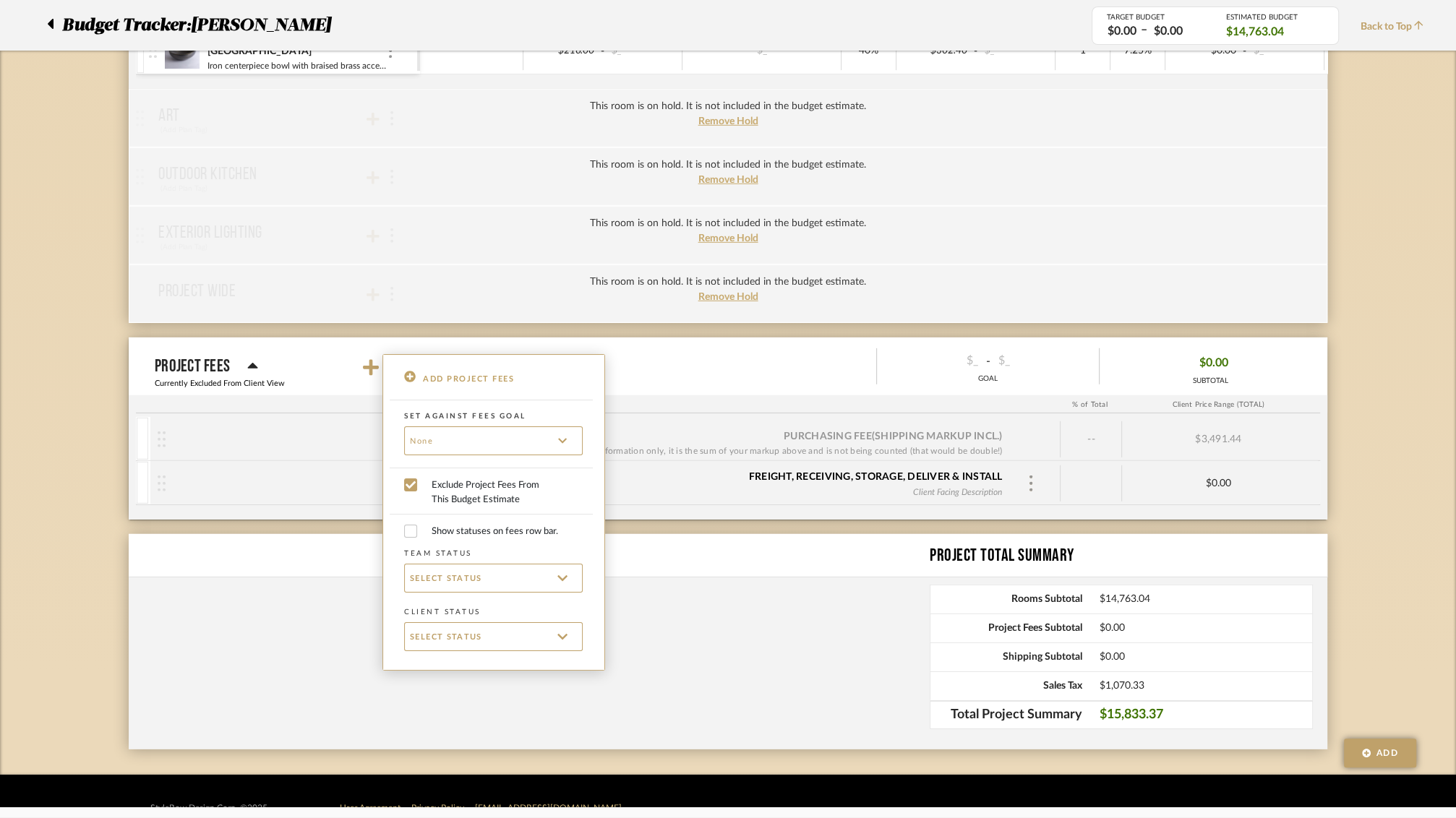
click at [329, 574] on div at bounding box center [728, 409] width 1456 height 818
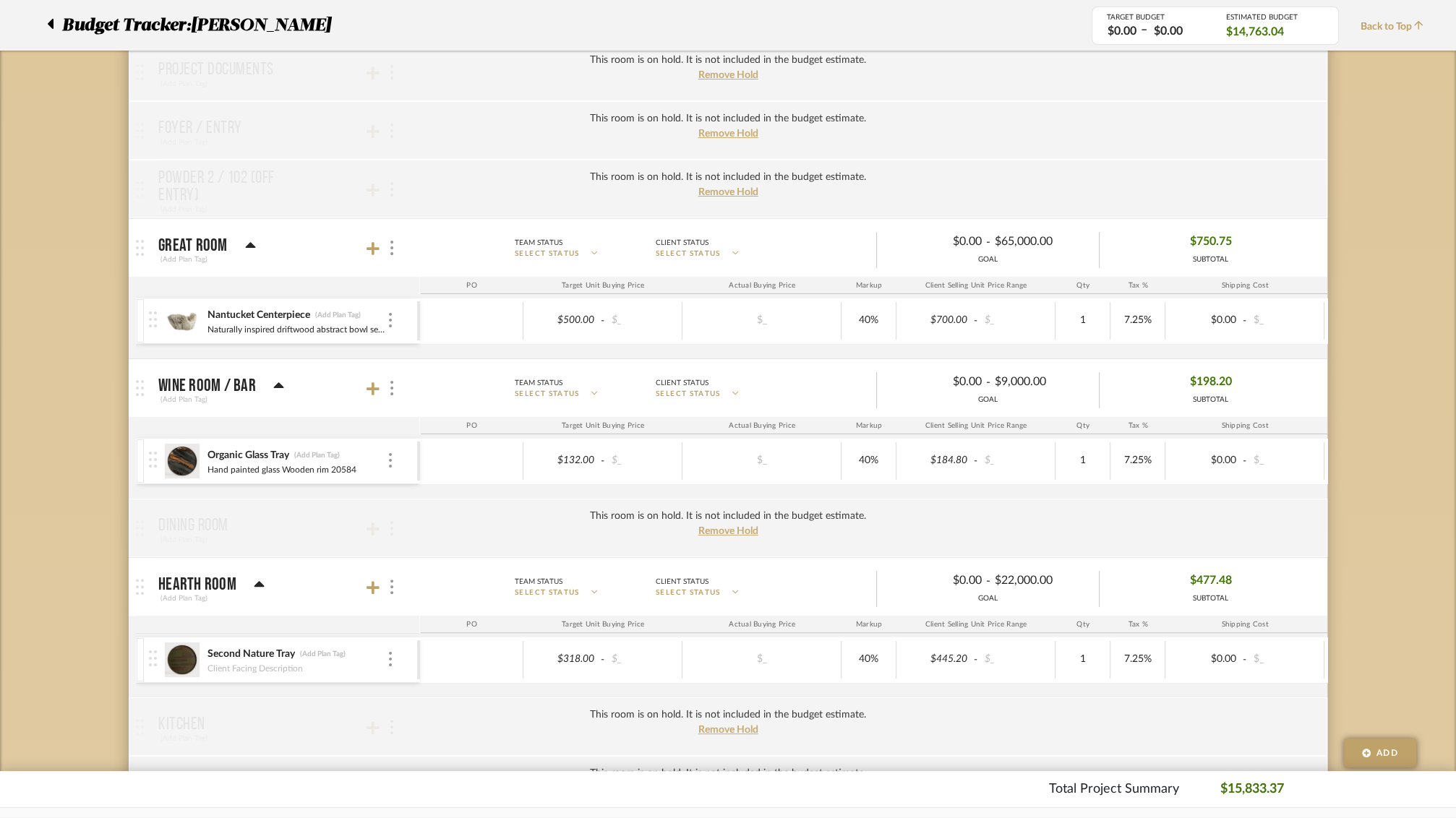
scroll to position [174, 0]
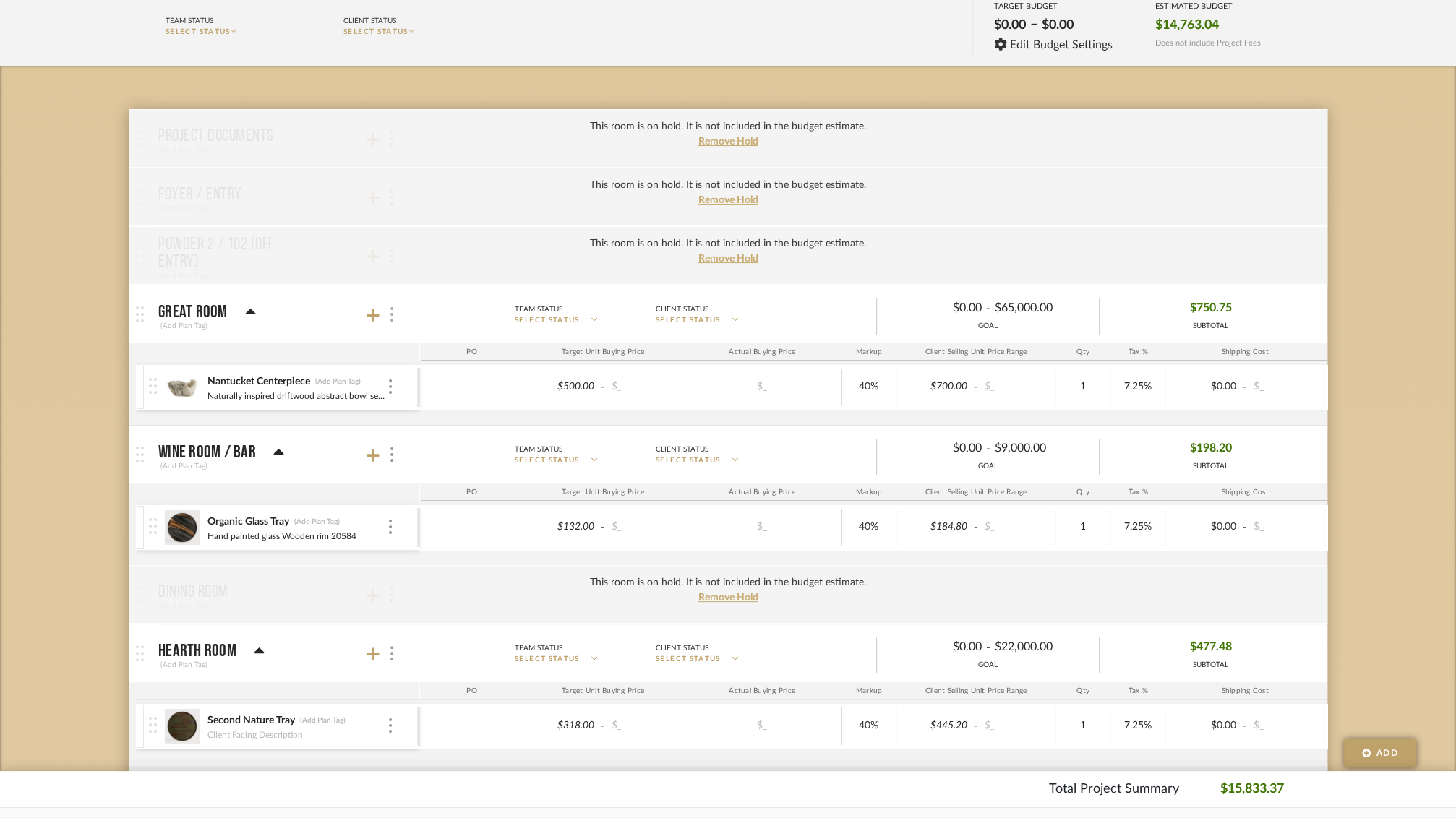
click at [393, 311] on div at bounding box center [391, 315] width 15 height 20
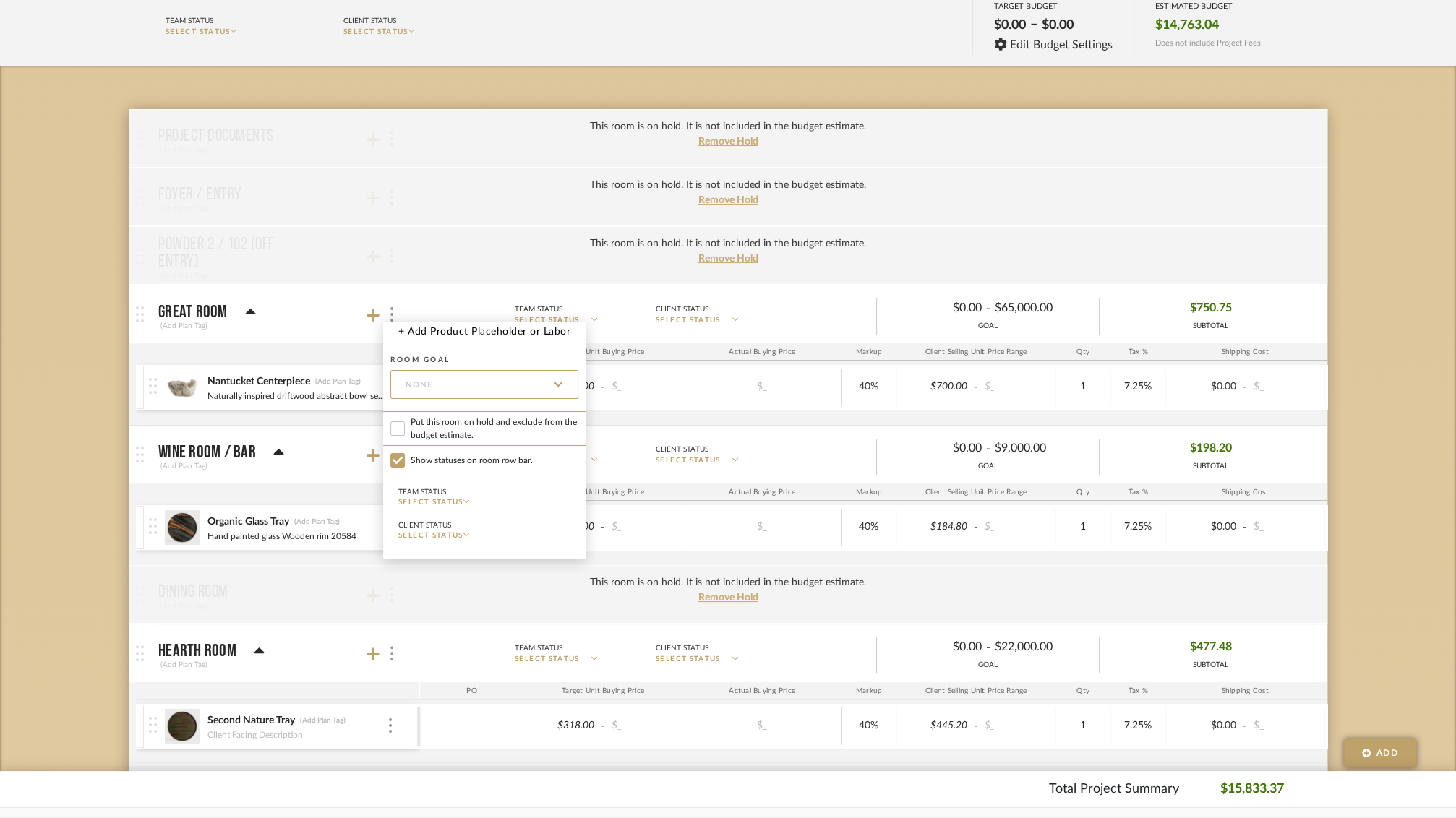
click at [435, 255] on div at bounding box center [728, 409] width 1456 height 818
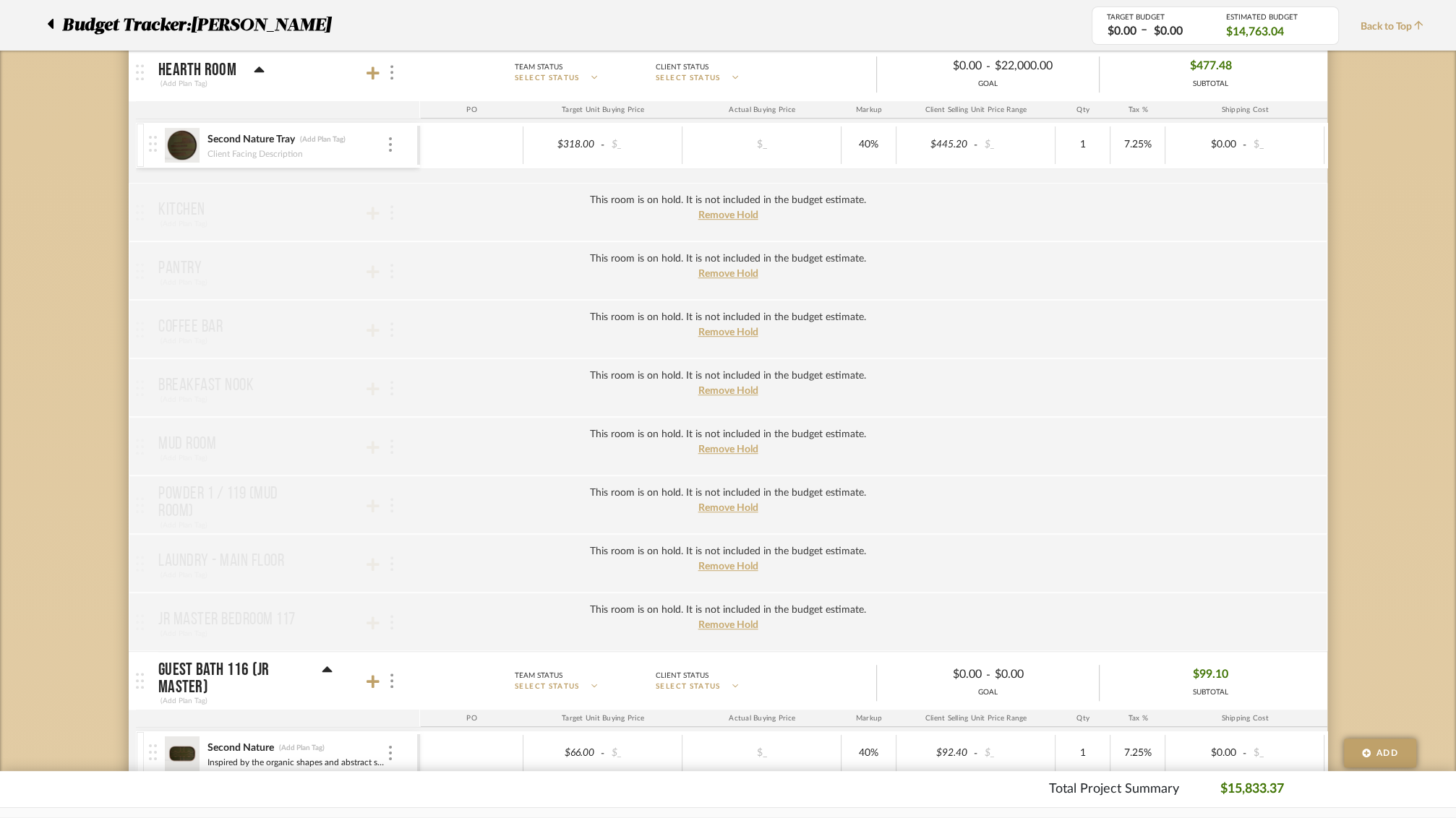
scroll to position [779, 0]
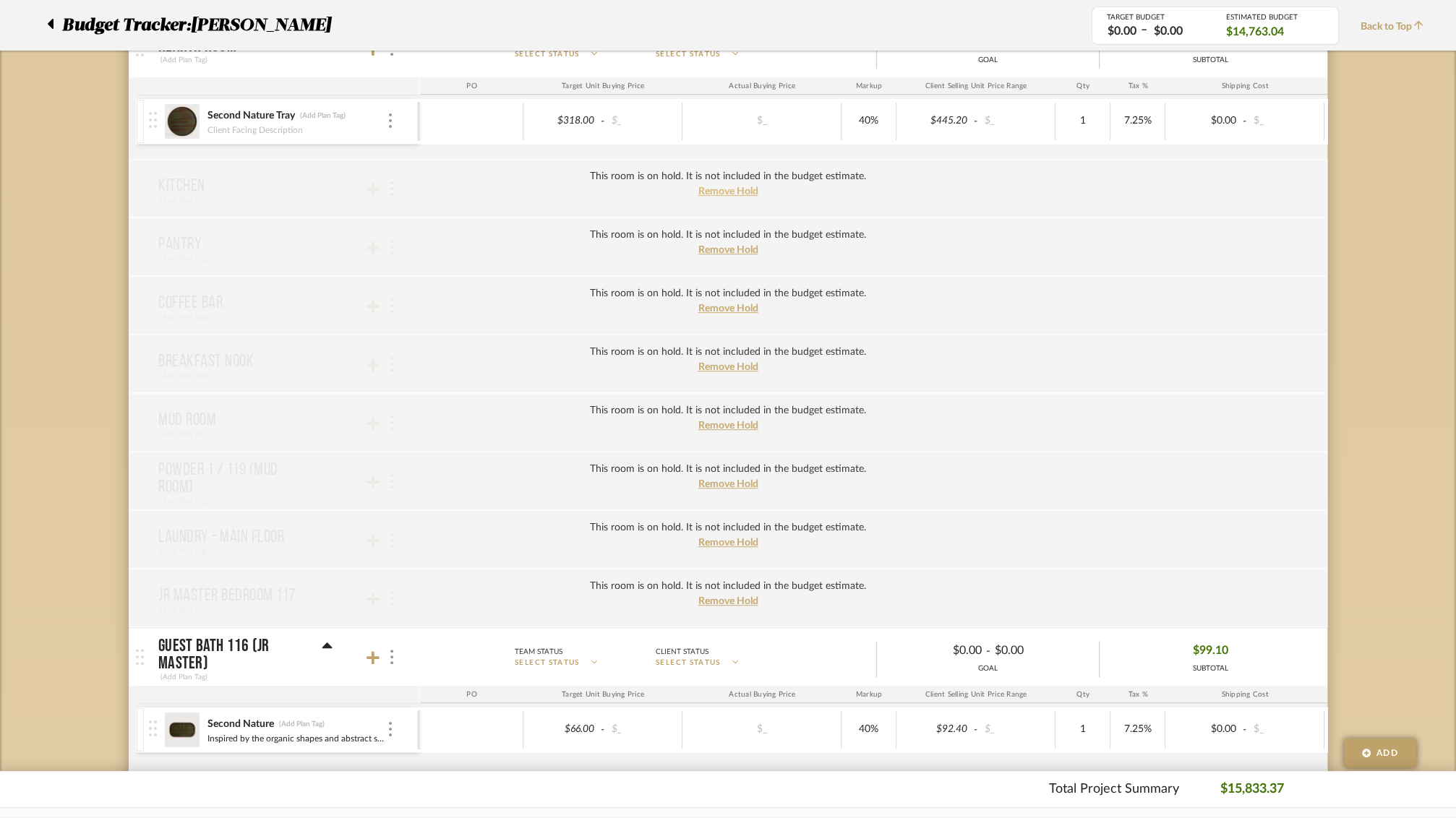
click at [735, 189] on span "Remove Hold" at bounding box center [728, 191] width 60 height 10
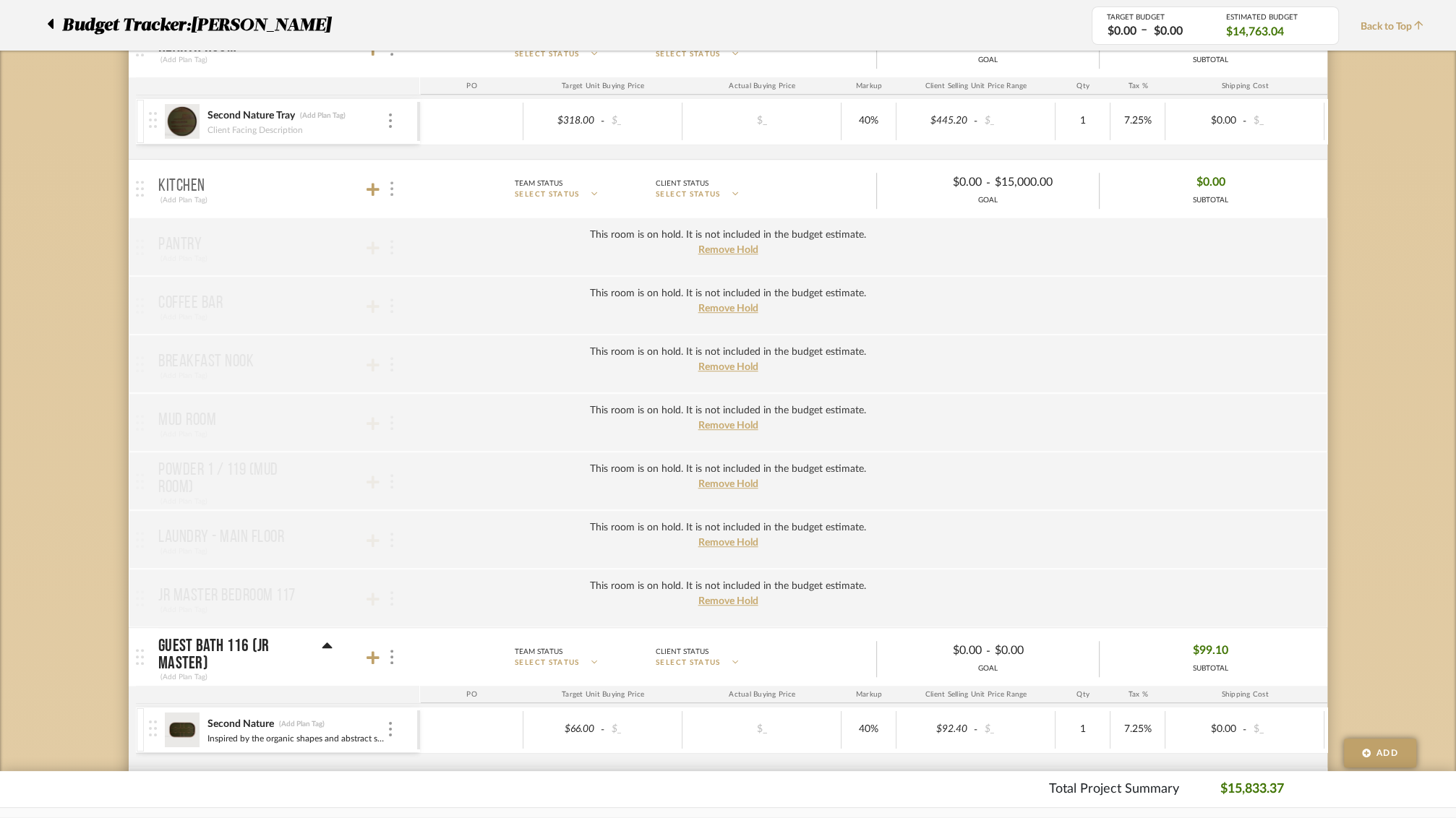
click at [390, 179] on div at bounding box center [391, 189] width 15 height 20
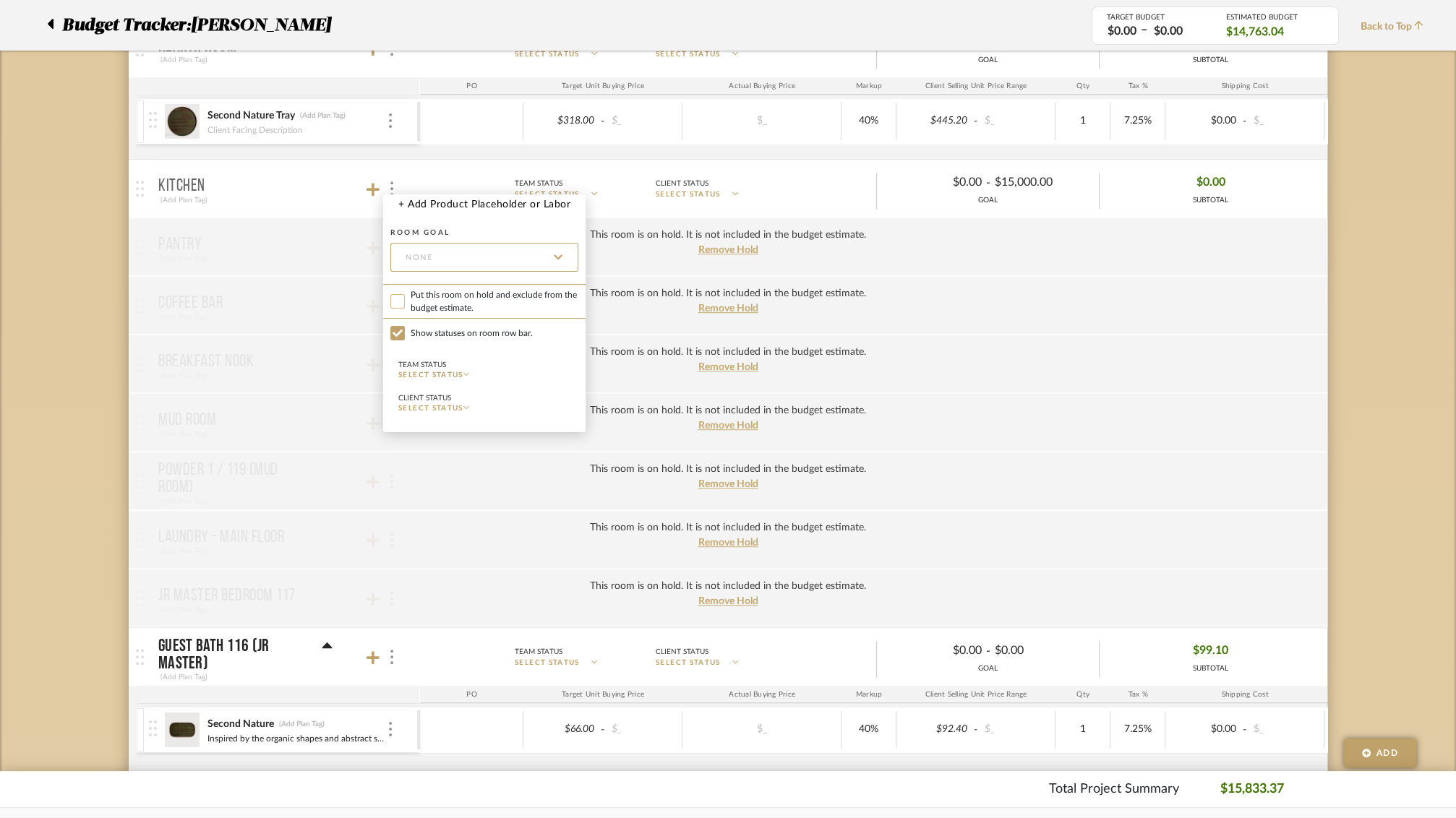
click at [397, 302] on input "Put this room on hold and exclude from the budget estimate." at bounding box center [397, 301] width 15 height 15
checkbox input "true"
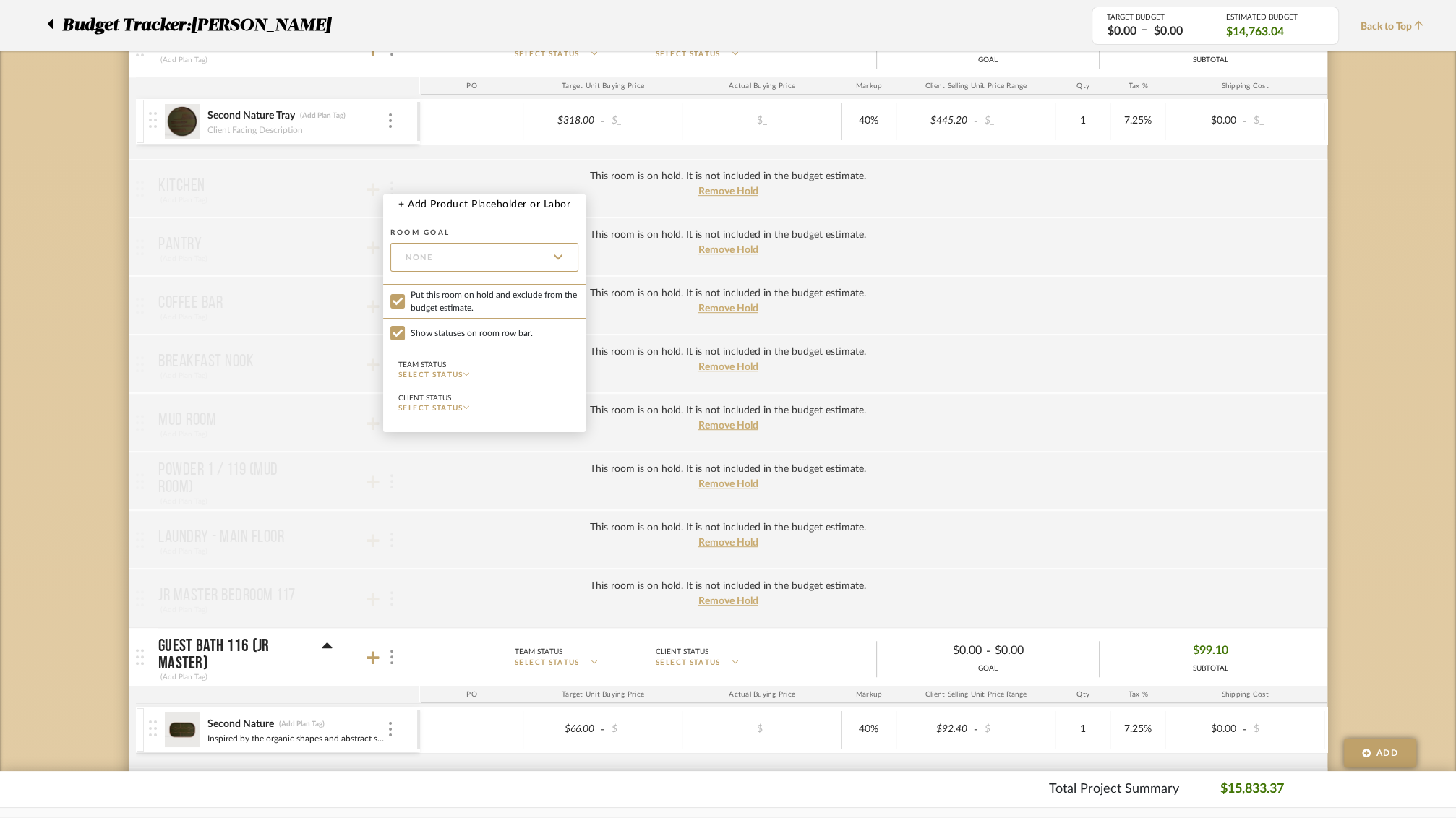
click at [323, 373] on div at bounding box center [728, 409] width 1456 height 818
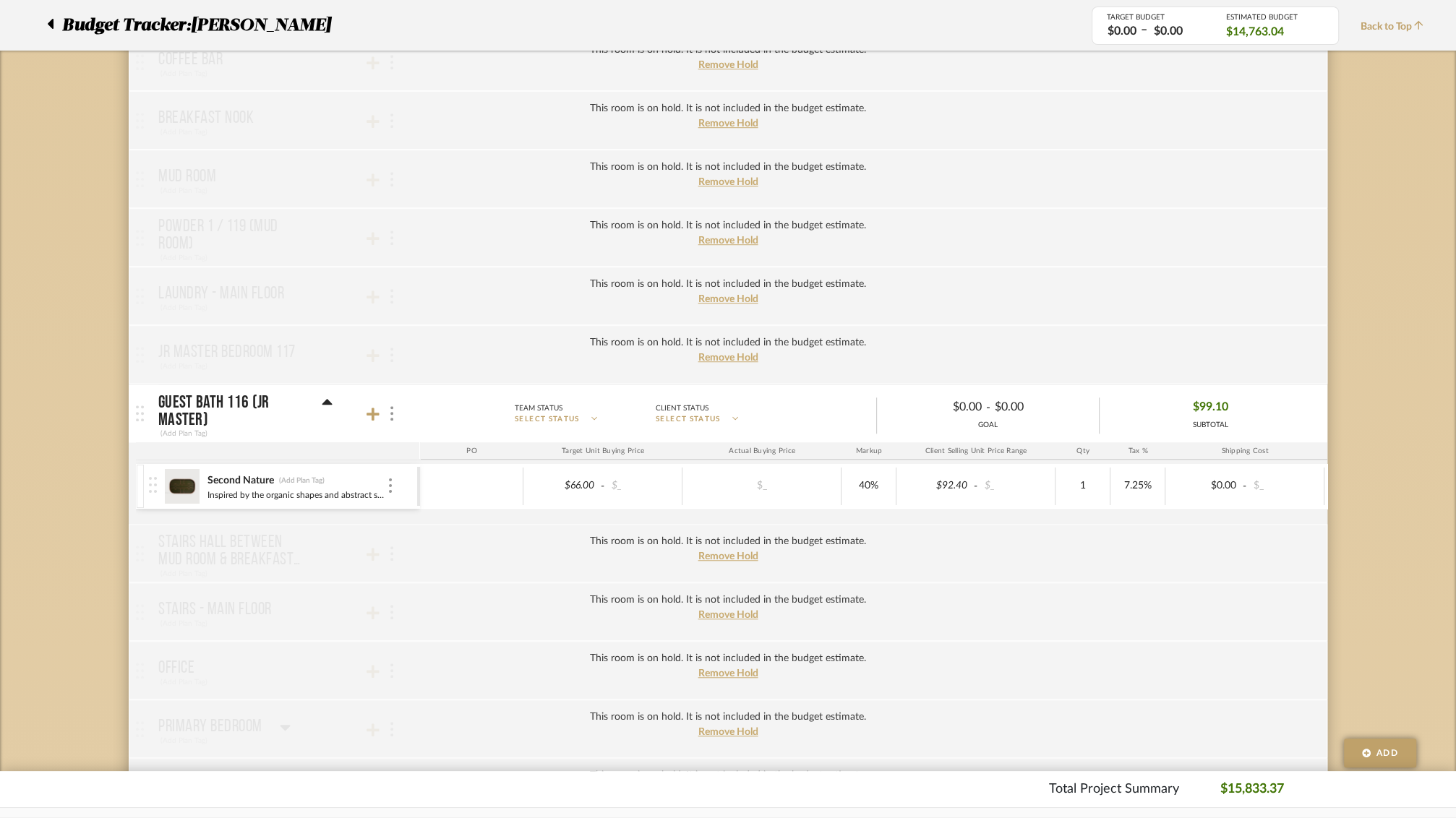
scroll to position [1051, 0]
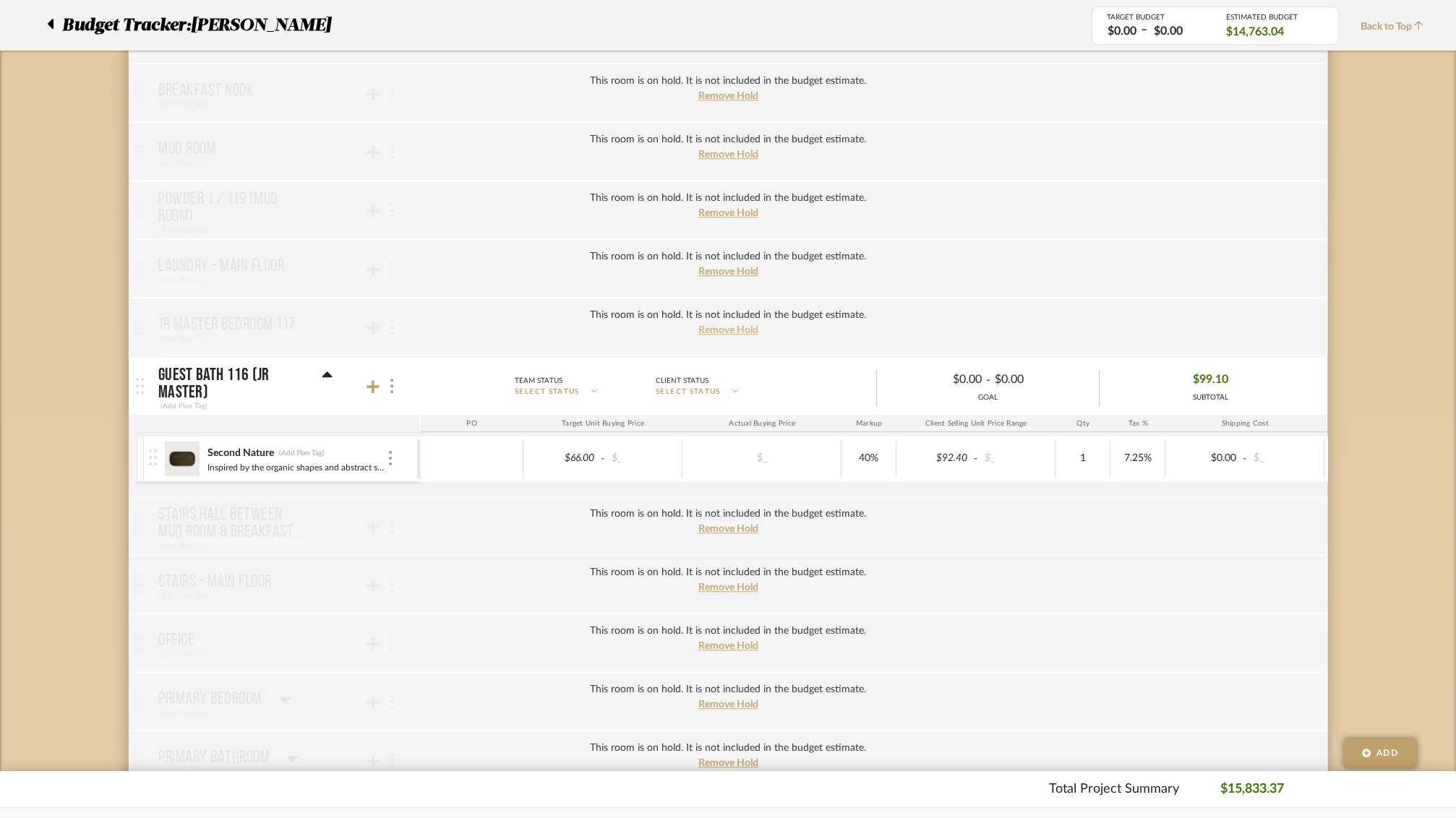
click at [724, 325] on span "Remove Hold" at bounding box center [728, 330] width 60 height 10
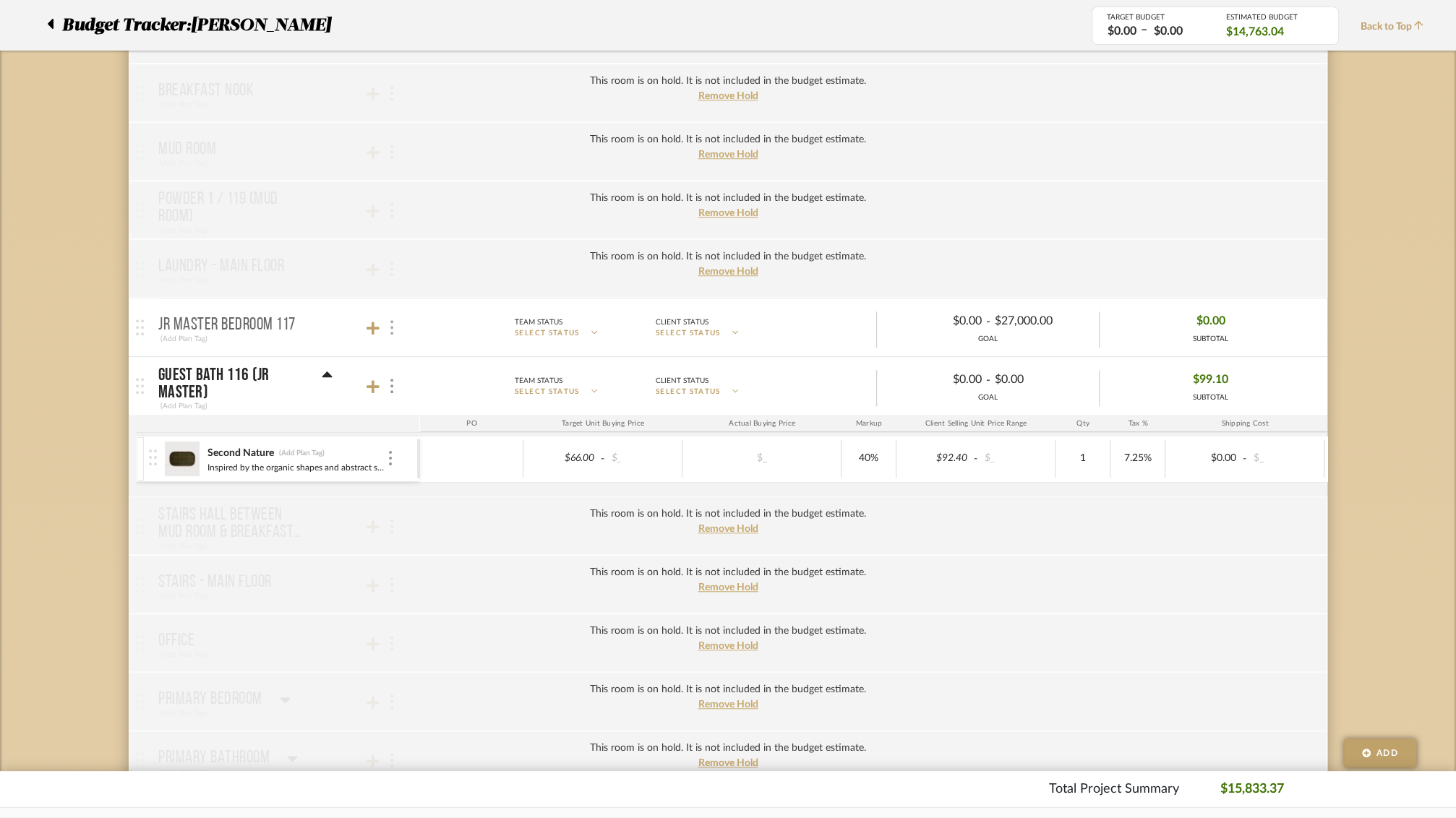
click at [392, 320] on img at bounding box center [392, 327] width 3 height 15
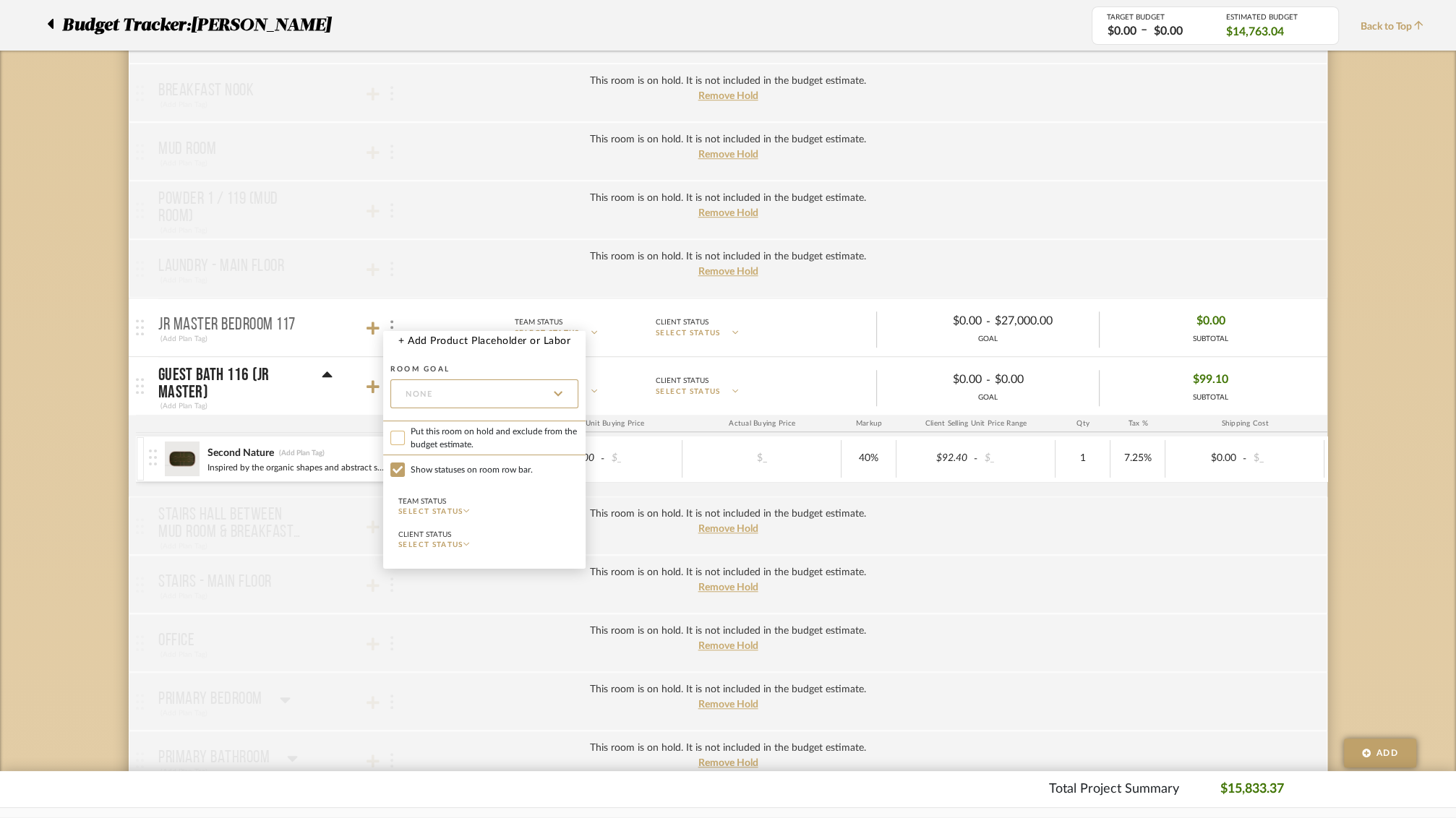
click at [397, 440] on input "Put this room on hold and exclude from the budget estimate." at bounding box center [397, 438] width 15 height 15
checkbox input "true"
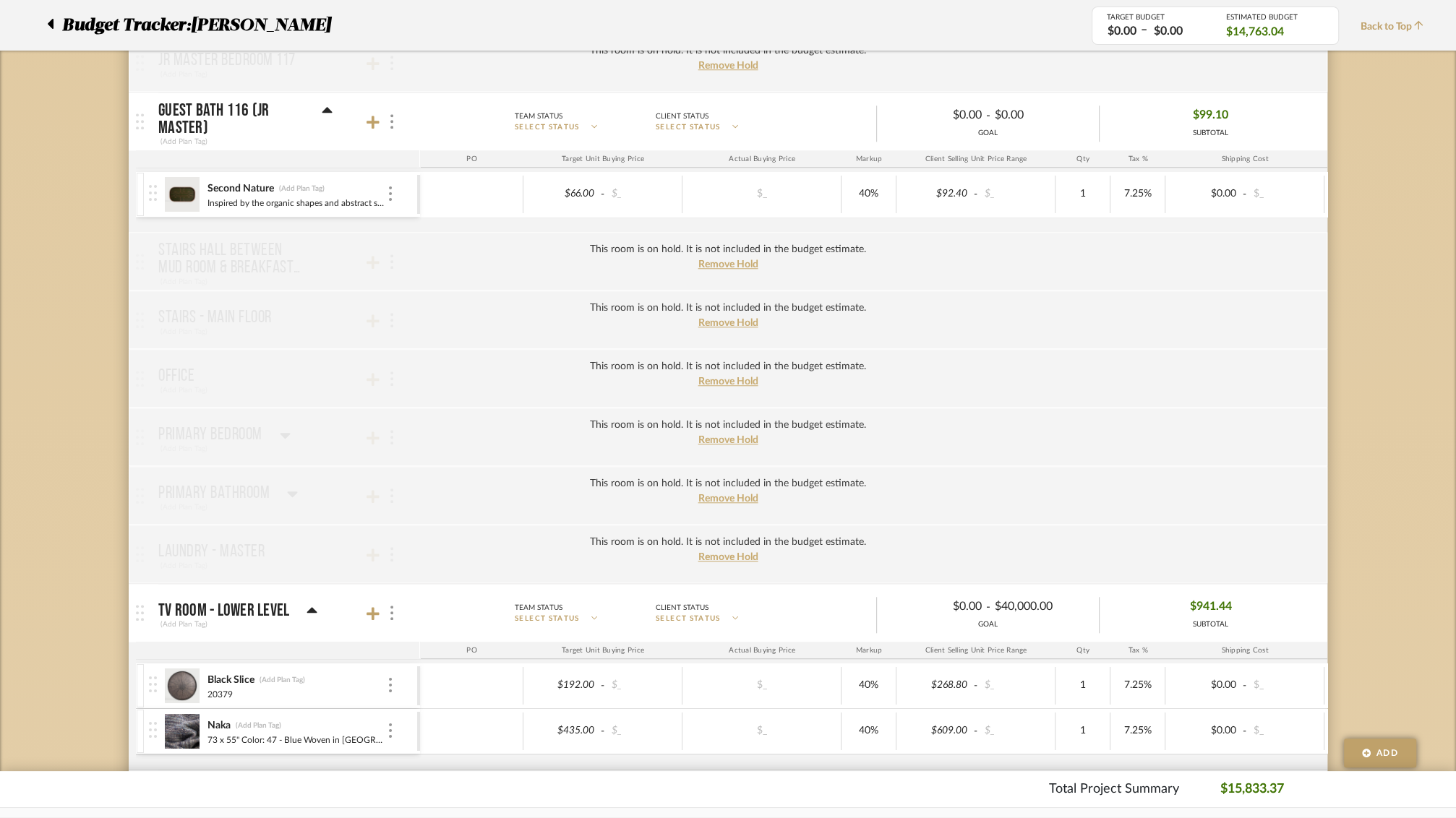
scroll to position [1315, 0]
click at [709, 261] on span "Remove Hold" at bounding box center [728, 263] width 60 height 10
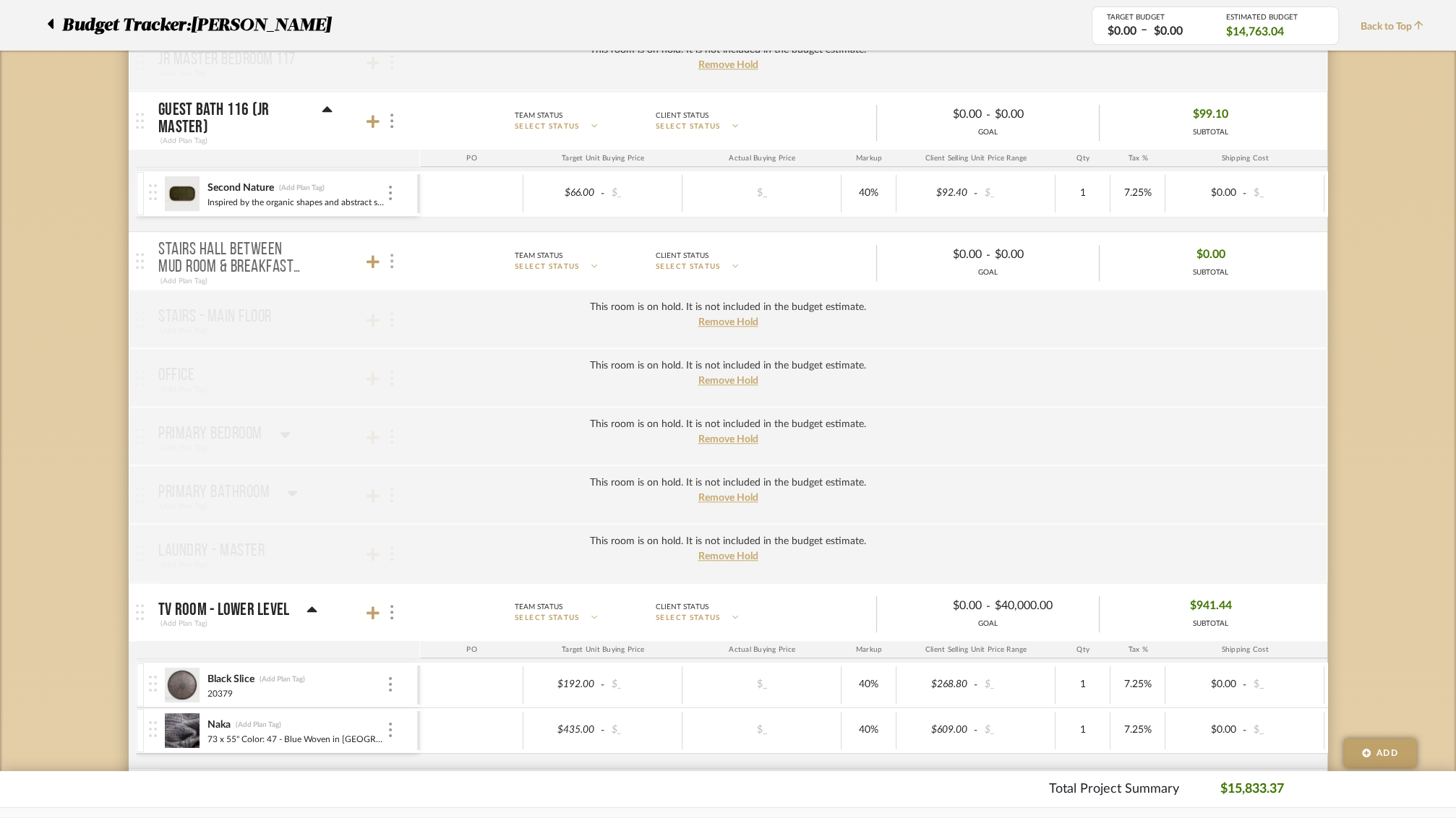
click at [397, 252] on div at bounding box center [391, 262] width 15 height 20
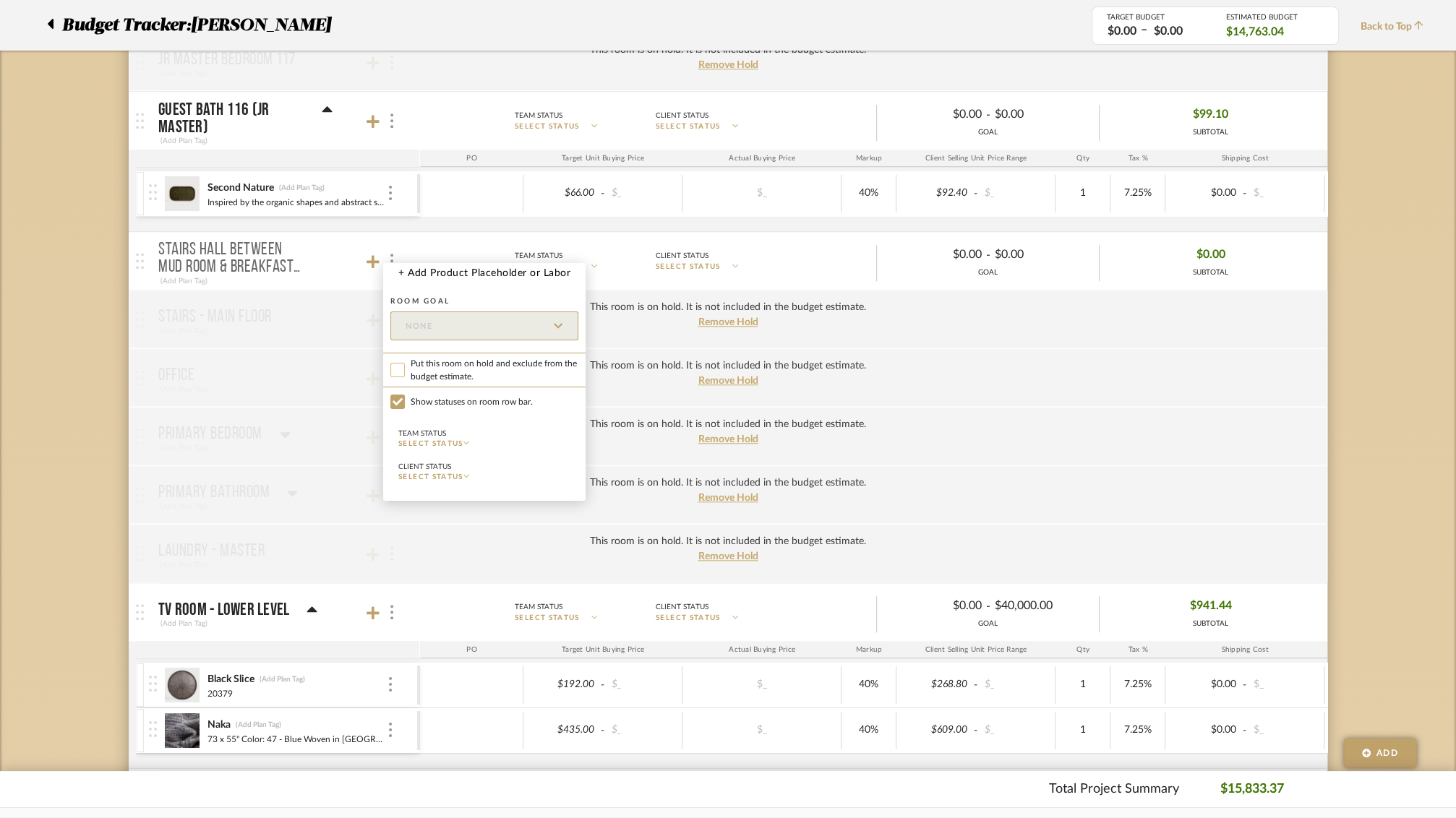
click at [399, 368] on input "Put this room on hold and exclude from the budget estimate." at bounding box center [397, 370] width 15 height 15
checkbox input "true"
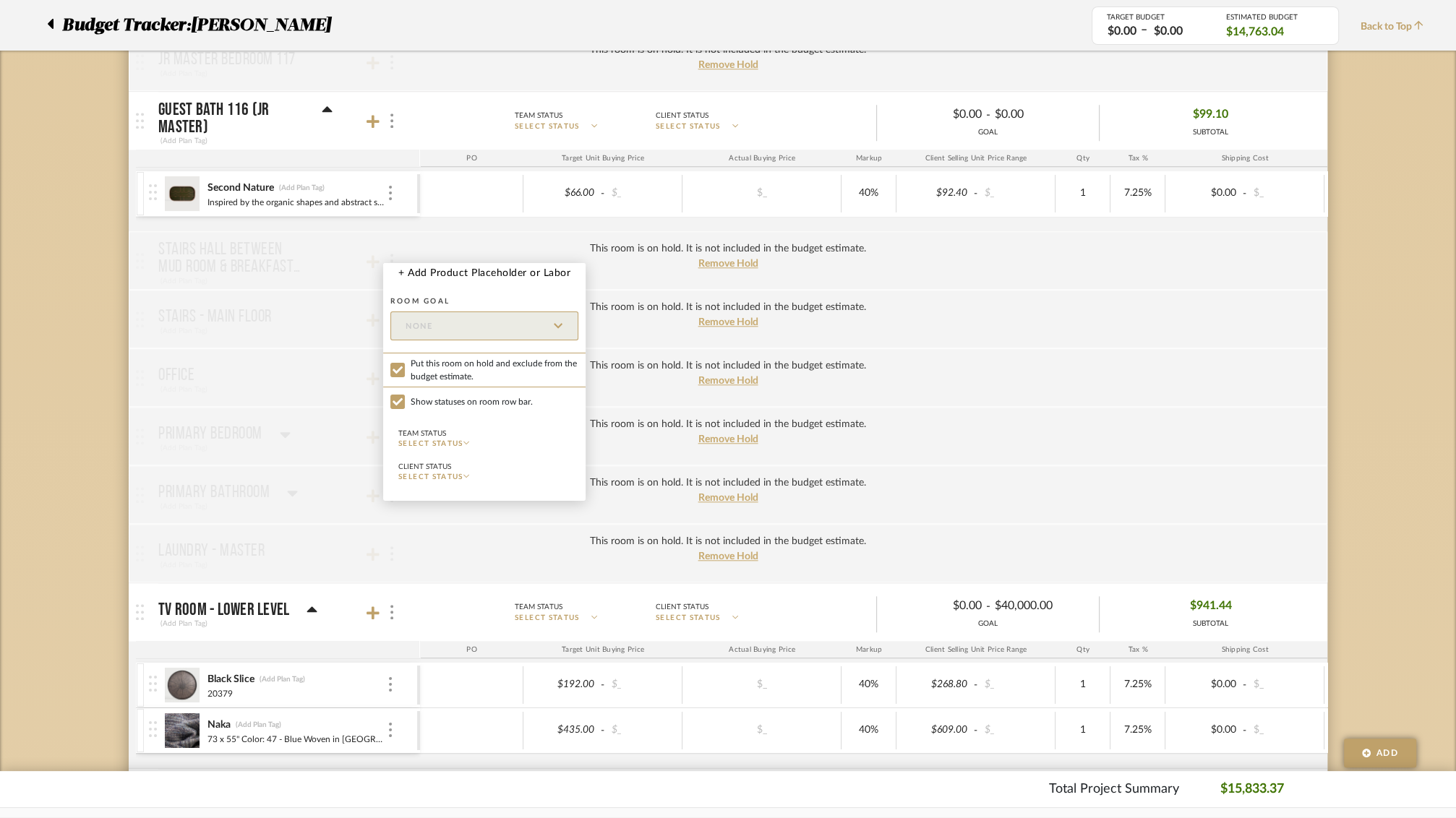
click at [303, 419] on div at bounding box center [728, 409] width 1456 height 818
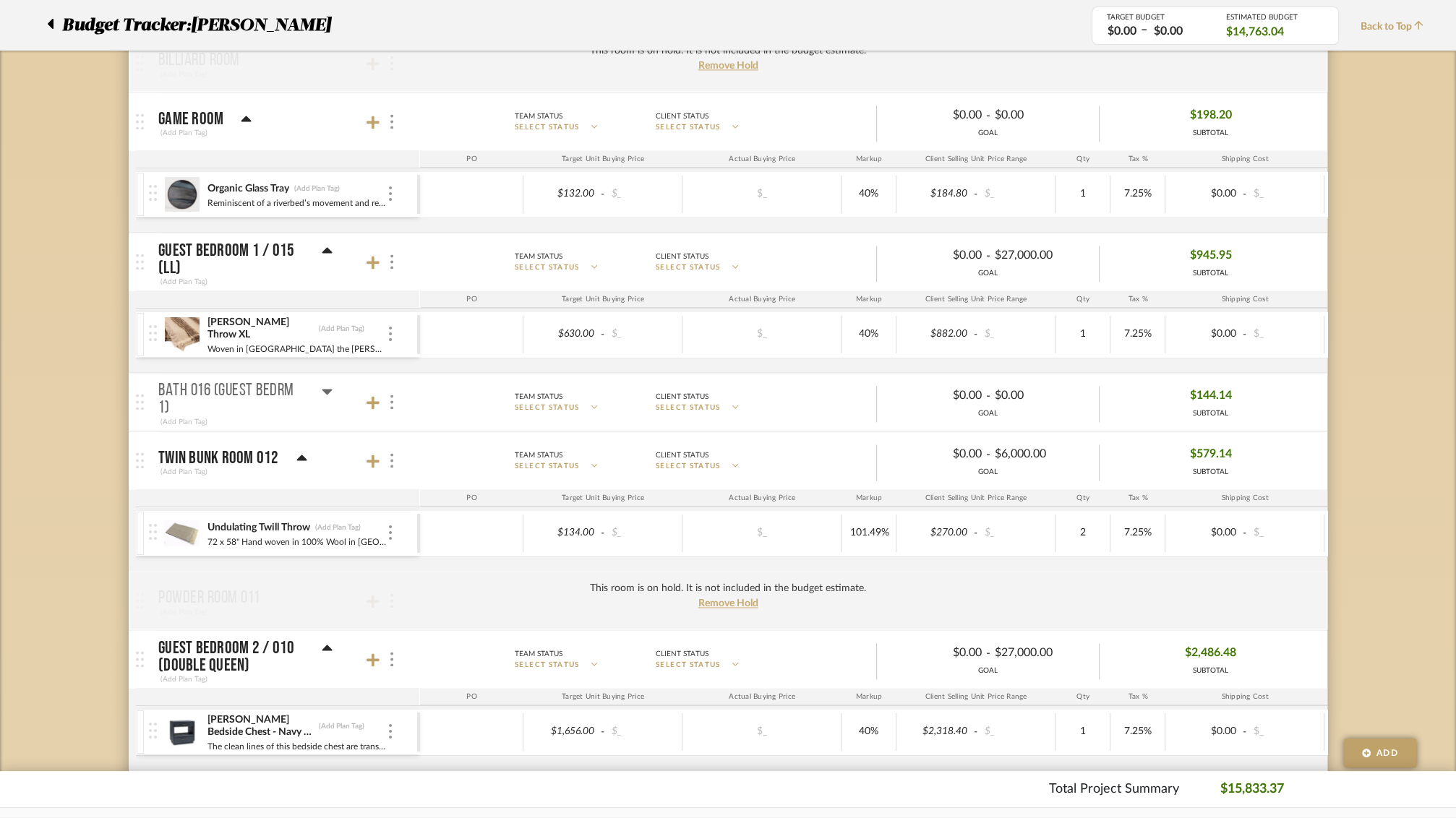
scroll to position [2258, 0]
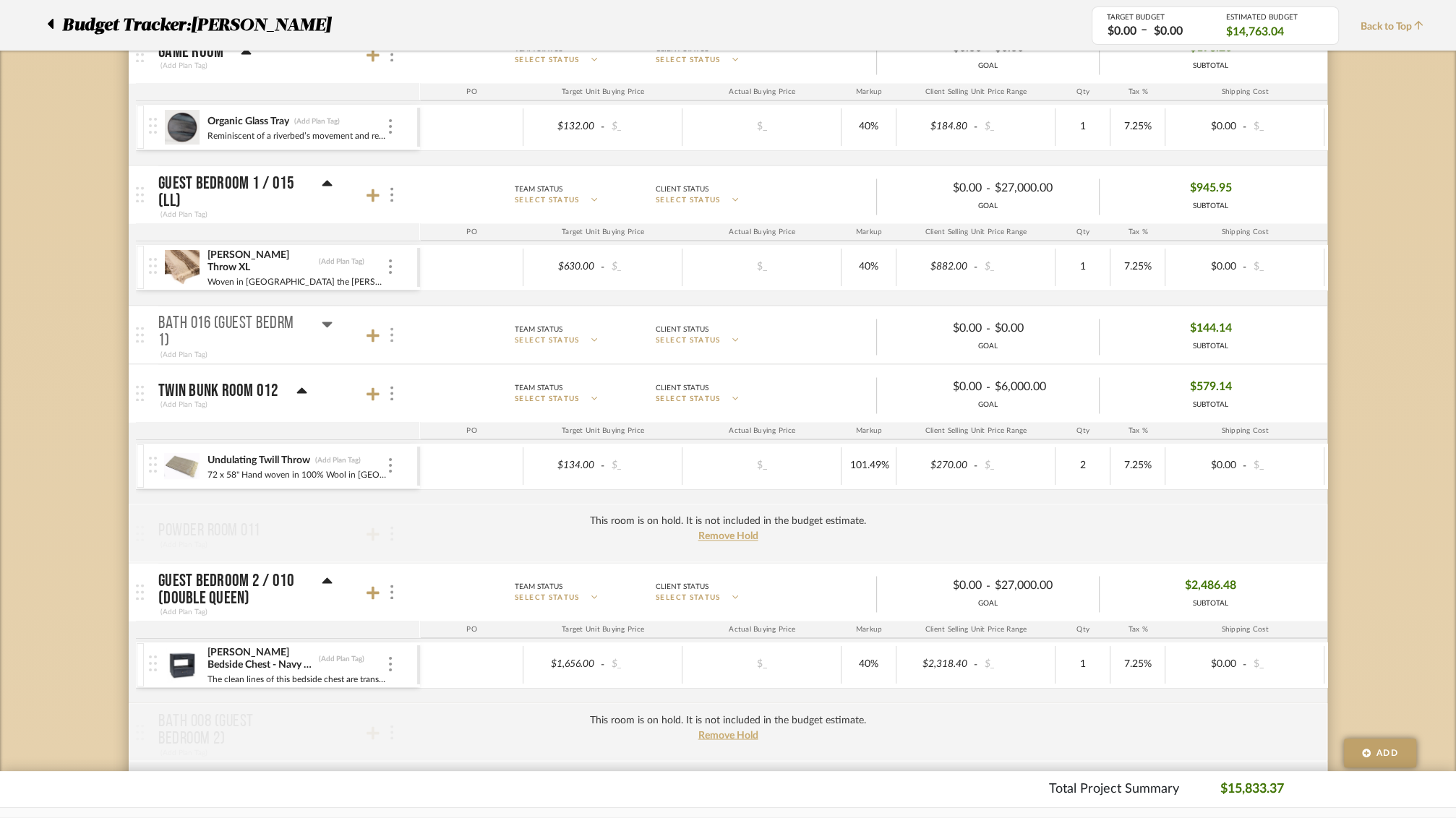
click at [396, 325] on div at bounding box center [391, 335] width 15 height 20
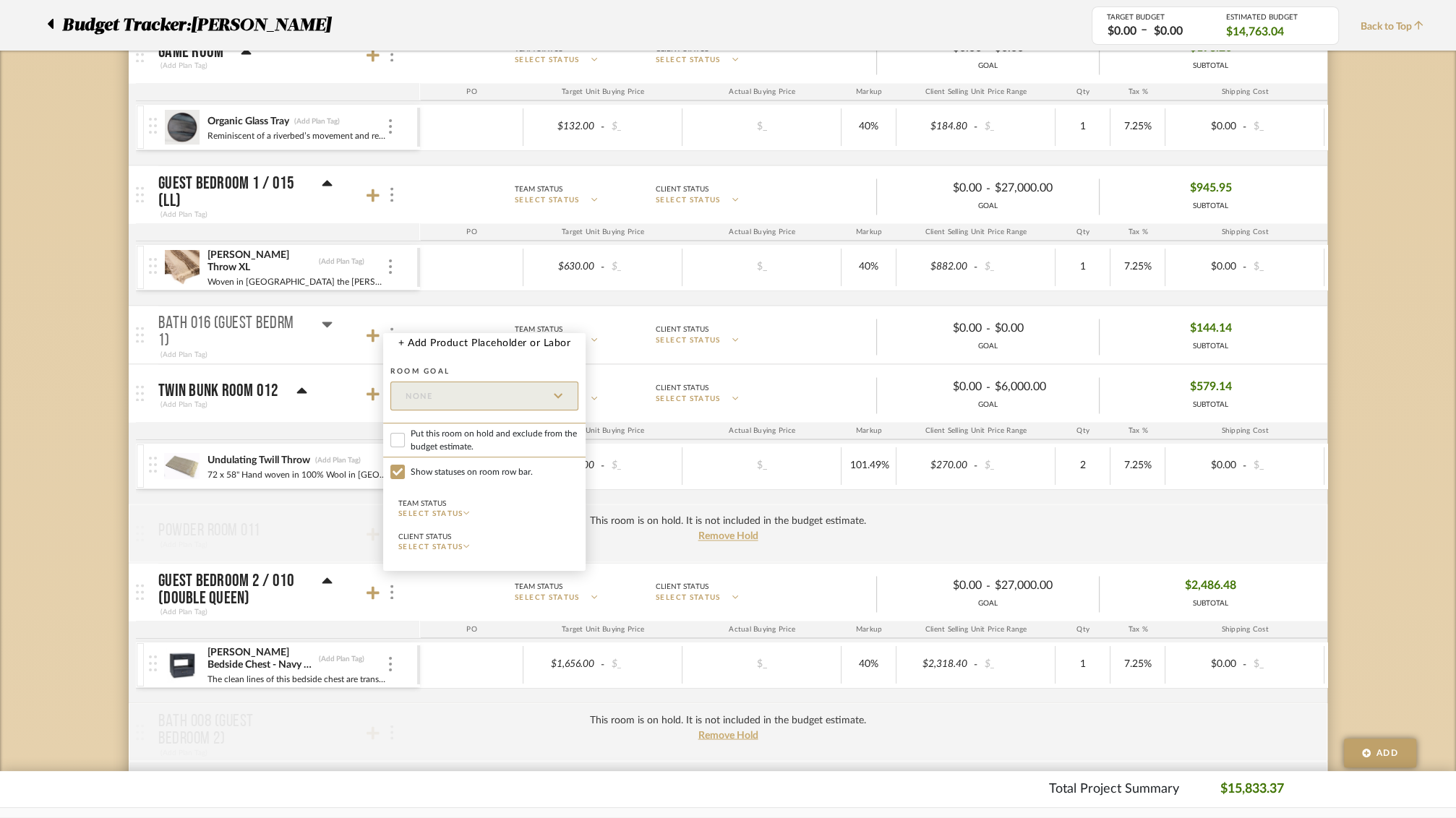
click at [332, 345] on div at bounding box center [728, 409] width 1456 height 818
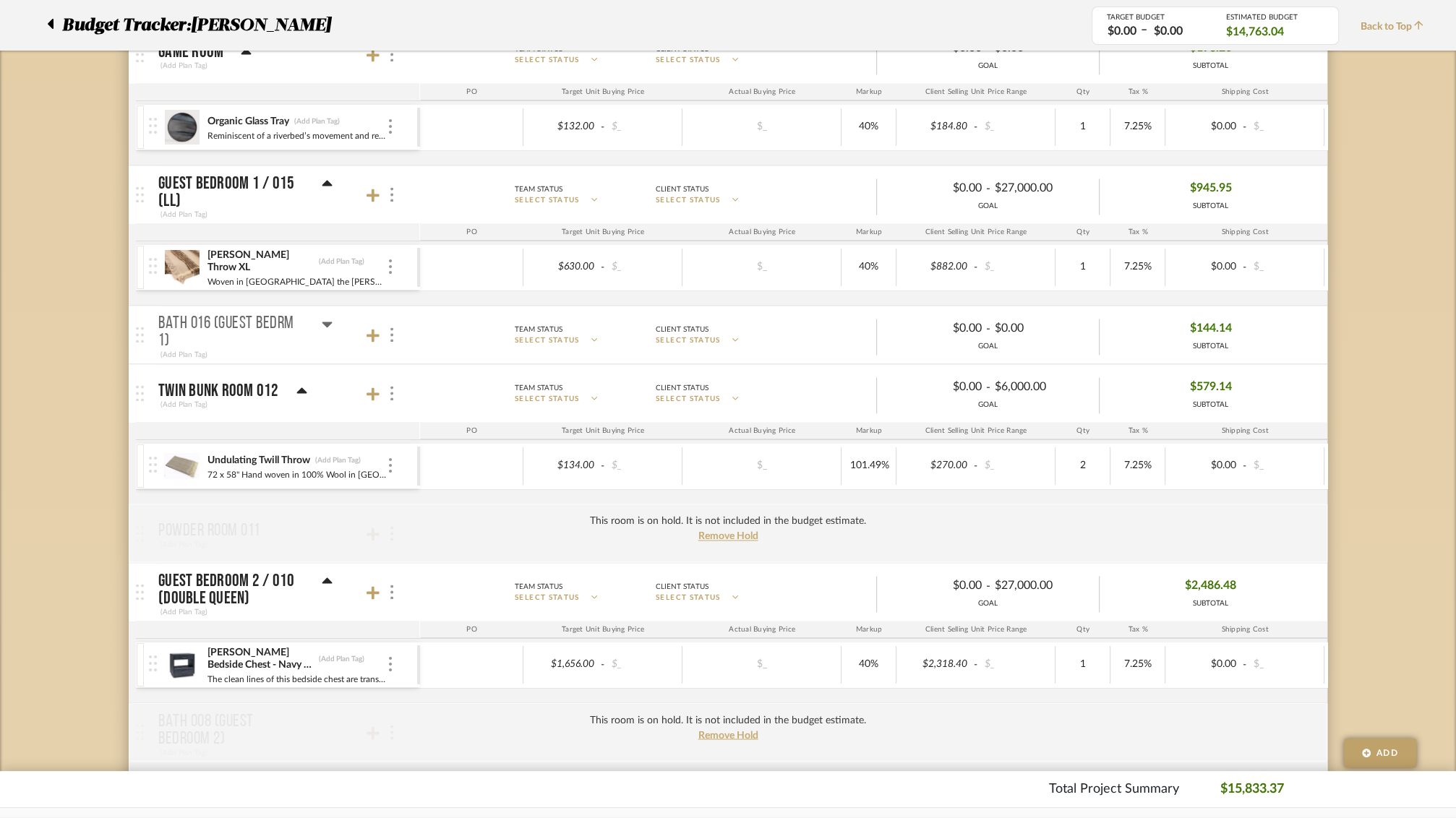
click at [273, 315] on p "Bath 016 (Guest Bedrm 1)" at bounding box center [231, 332] width 146 height 34
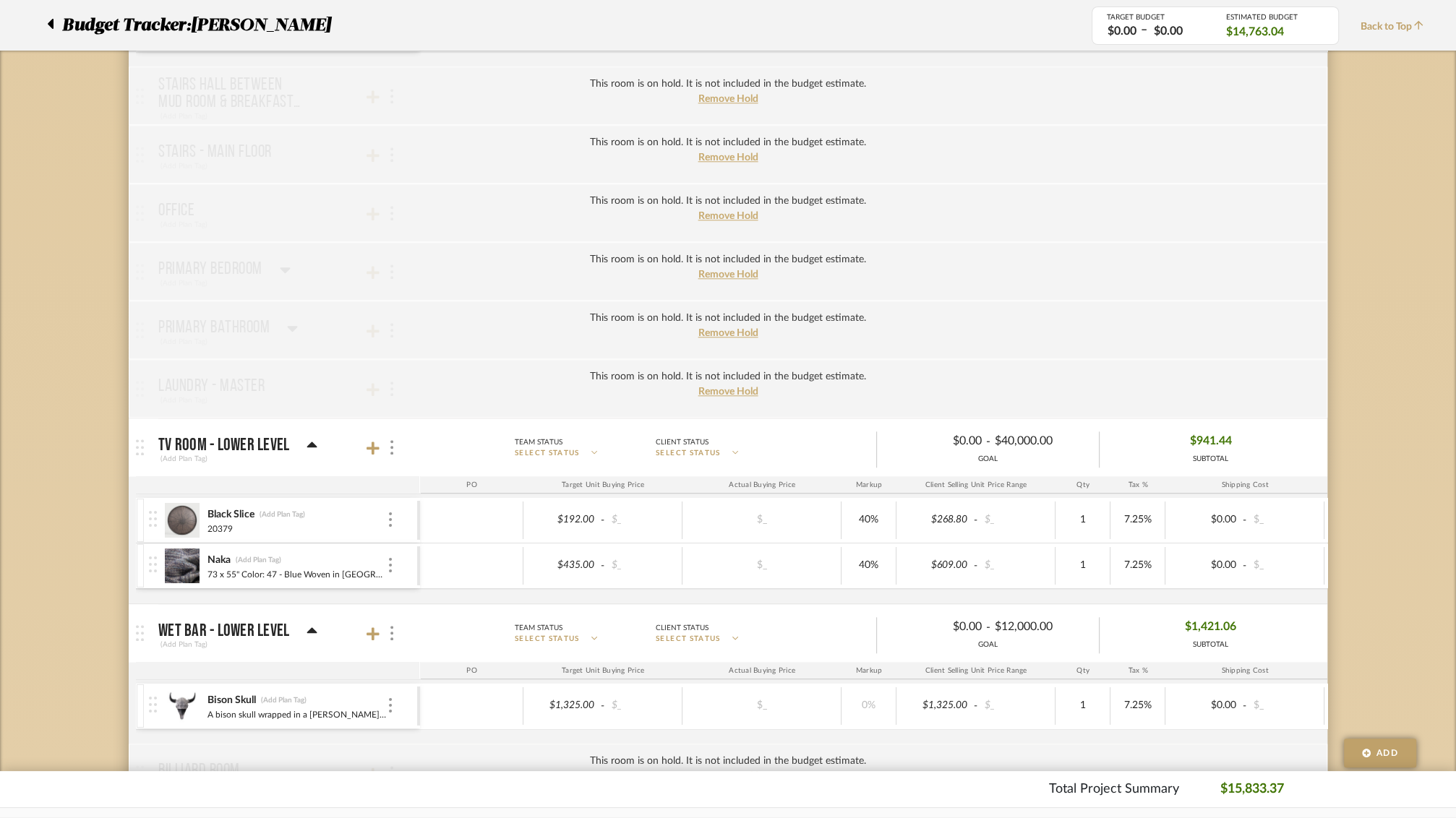
scroll to position [1460, 0]
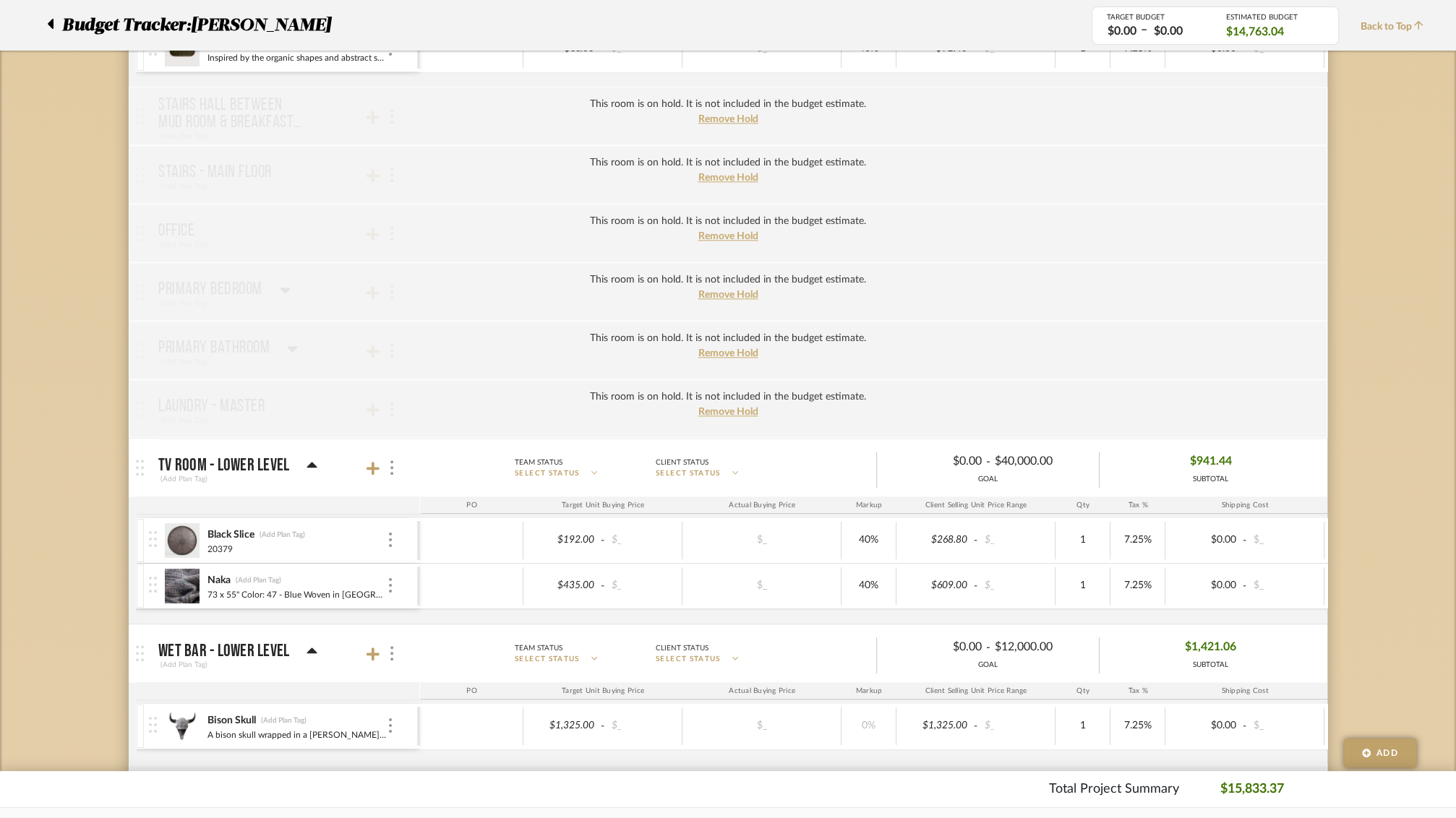
click at [233, 348] on div "This room is on hold. It is not included in the budget estimate. Remove Hold" at bounding box center [728, 350] width 1198 height 59
click at [746, 348] on span "Remove Hold" at bounding box center [728, 353] width 60 height 10
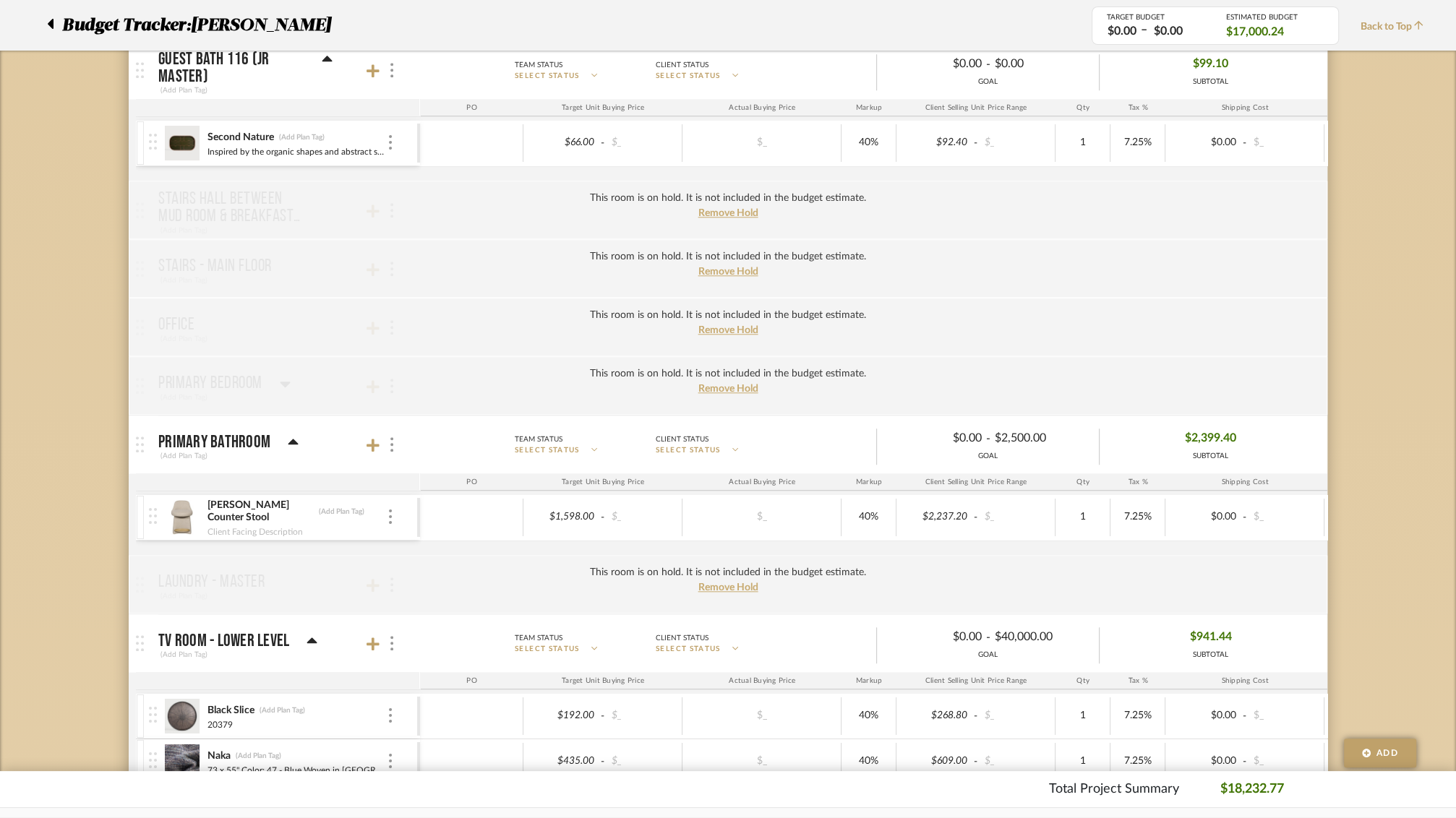
scroll to position [1225, 0]
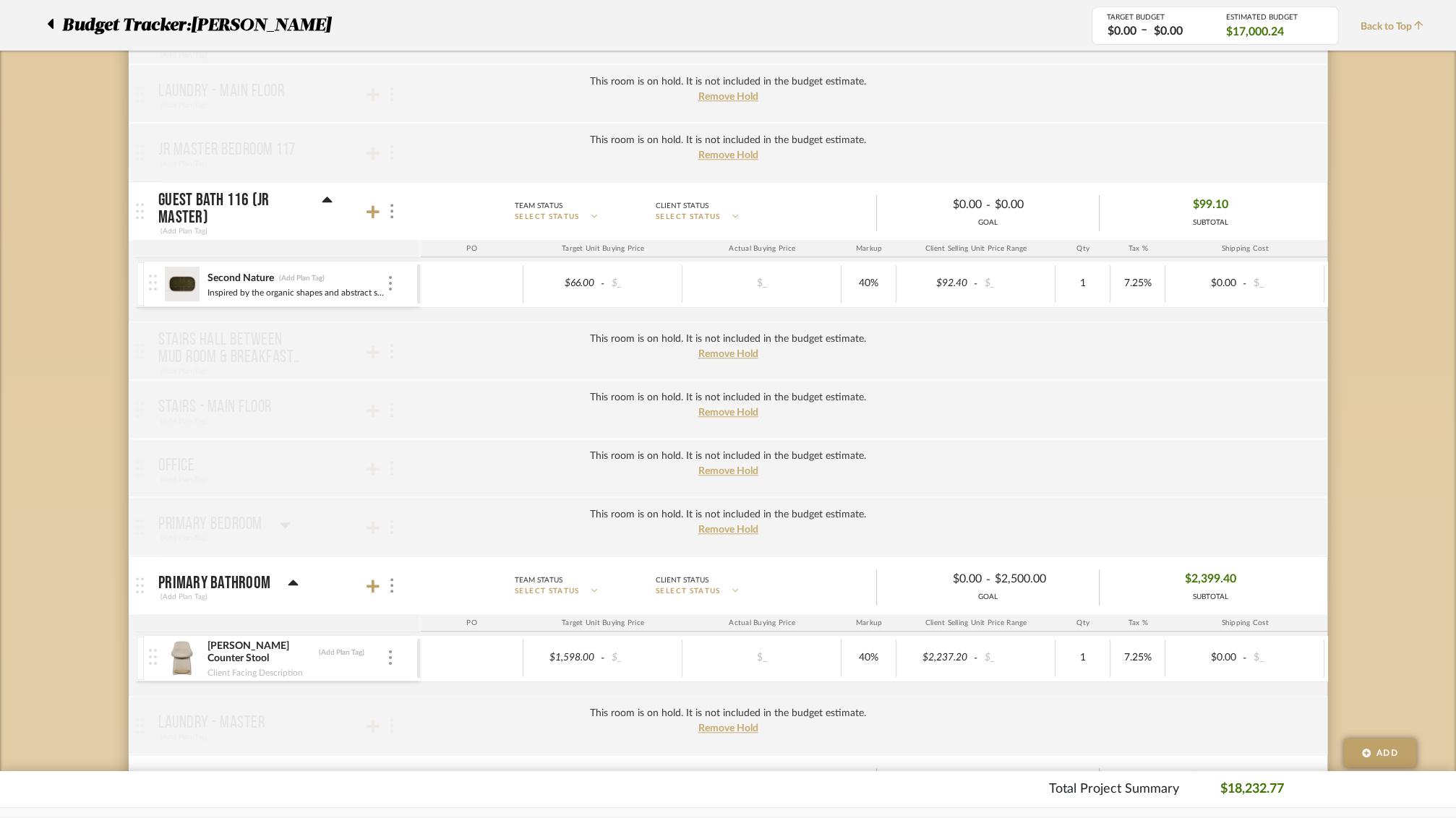
click at [162, 426] on div "This room is on hold. It is not included in the budget estimate. Remove Hold" at bounding box center [728, 409] width 1198 height 59
click at [709, 525] on span "Remove Hold" at bounding box center [728, 530] width 60 height 10
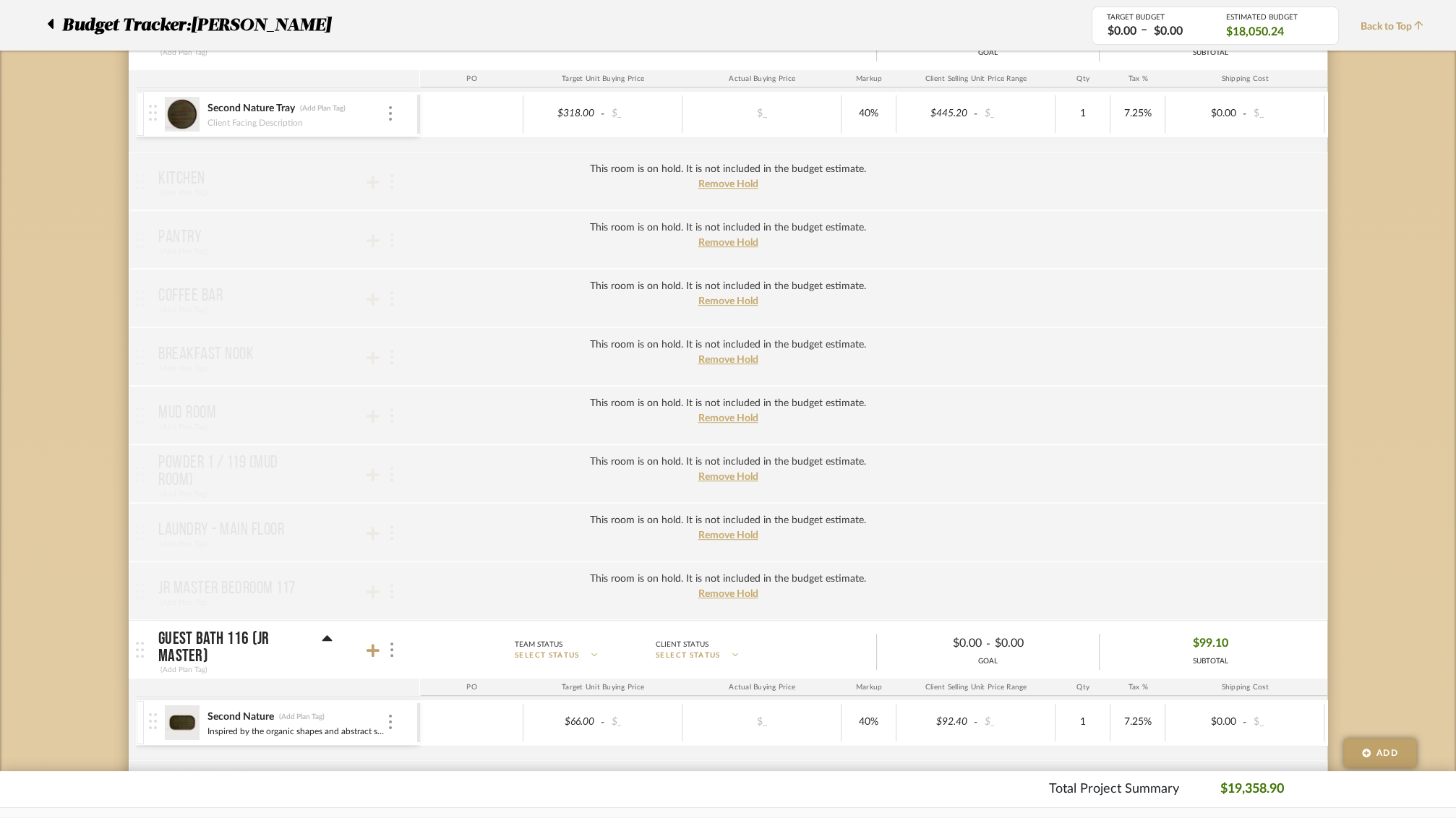
scroll to position [0, 0]
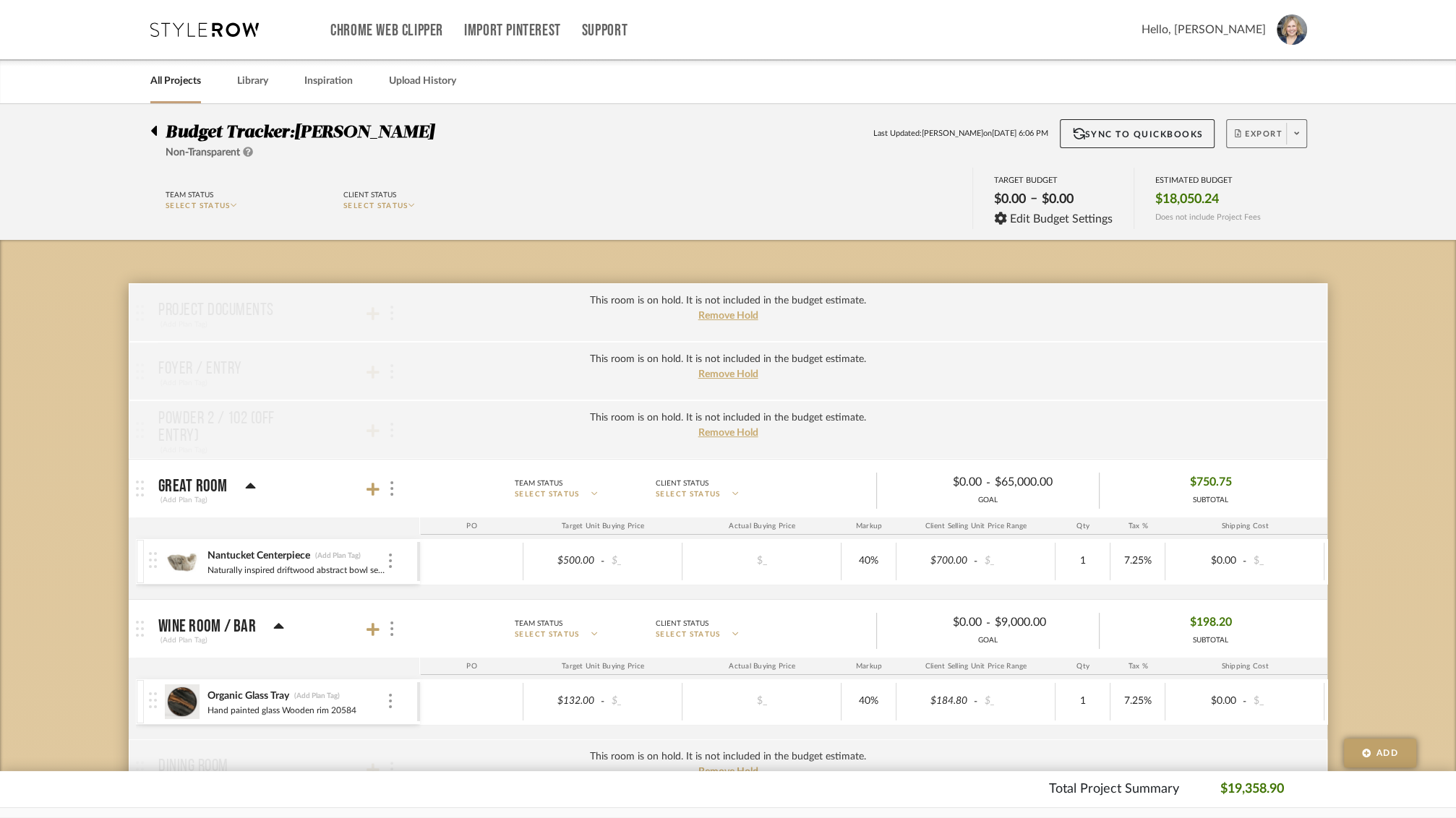
click at [1284, 128] on button "Export" at bounding box center [1266, 134] width 81 height 29
click at [1267, 178] on span "Export PDF" at bounding box center [1292, 174] width 109 height 12
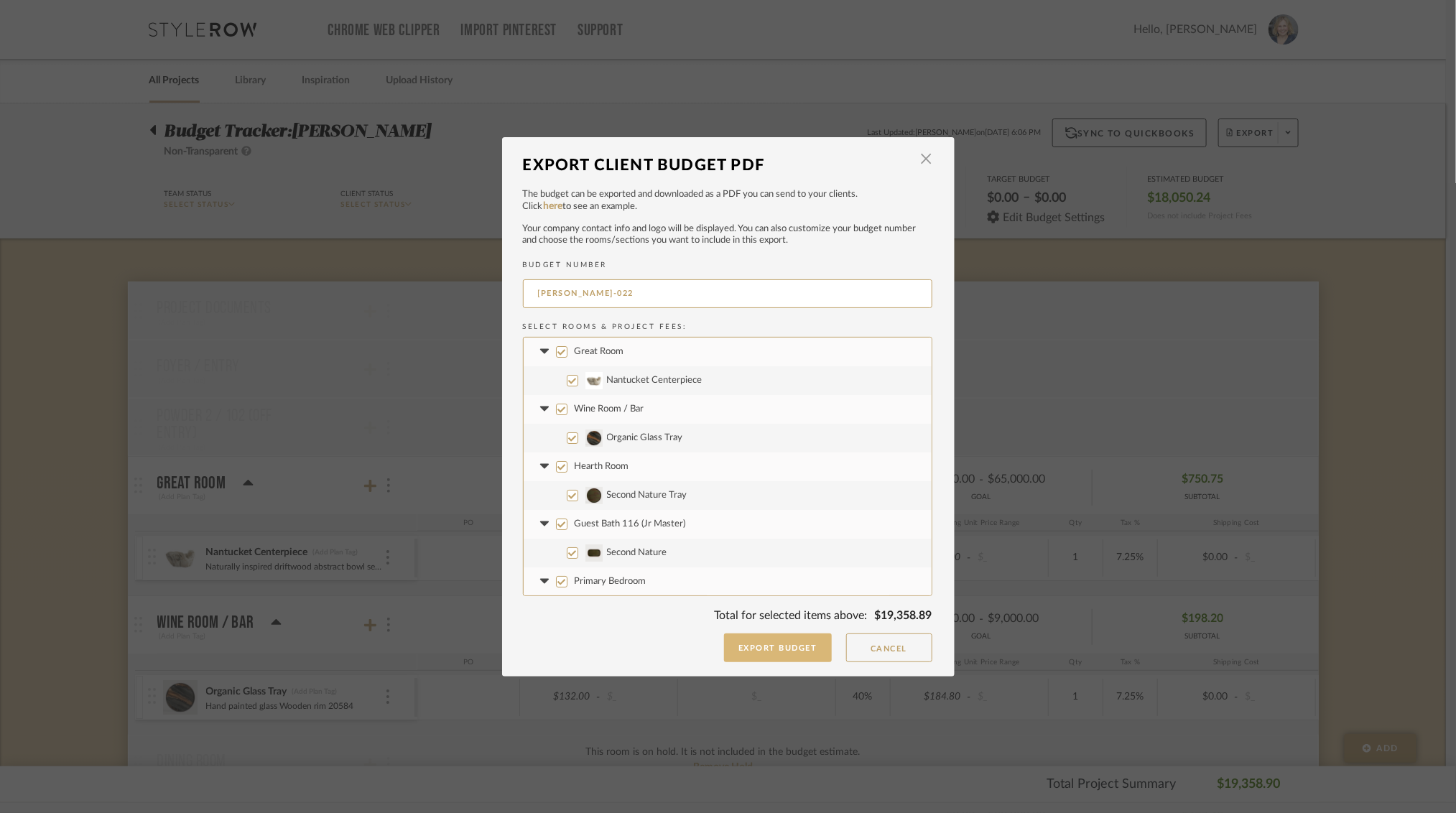
click at [778, 645] on button "Export Budget" at bounding box center [778, 648] width 108 height 29
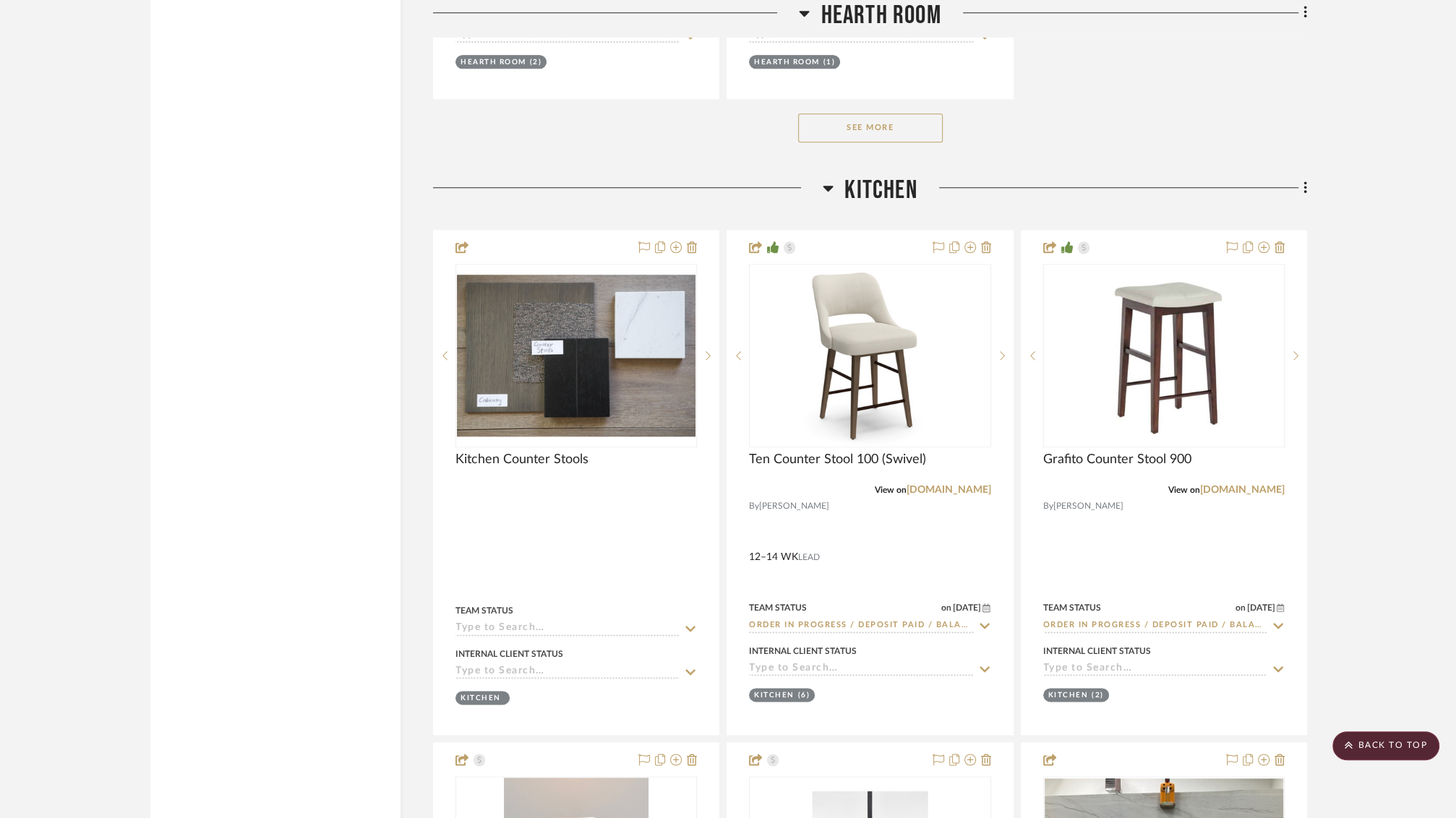
scroll to position [7380, 0]
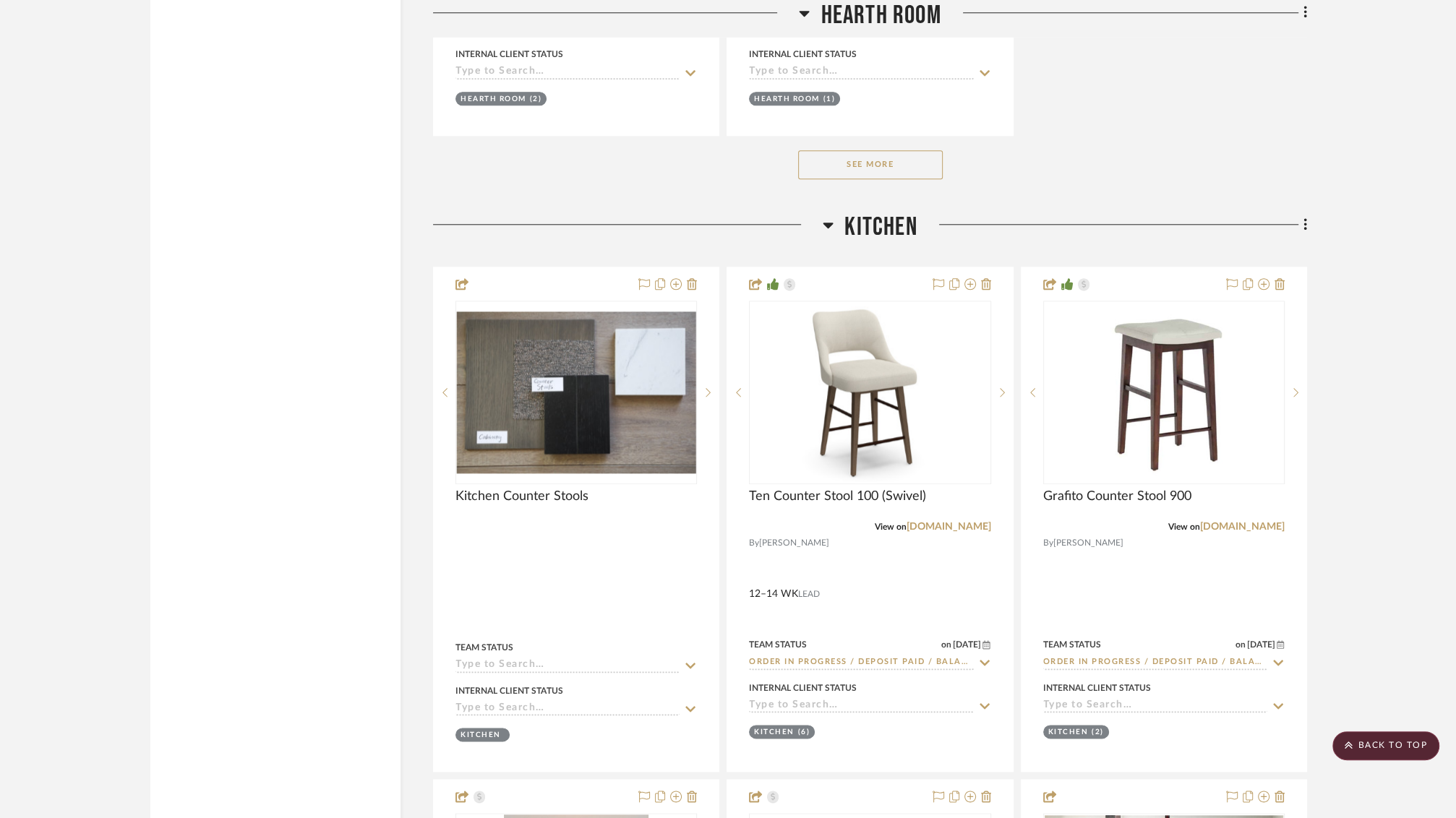
click at [823, 220] on icon at bounding box center [828, 224] width 11 height 18
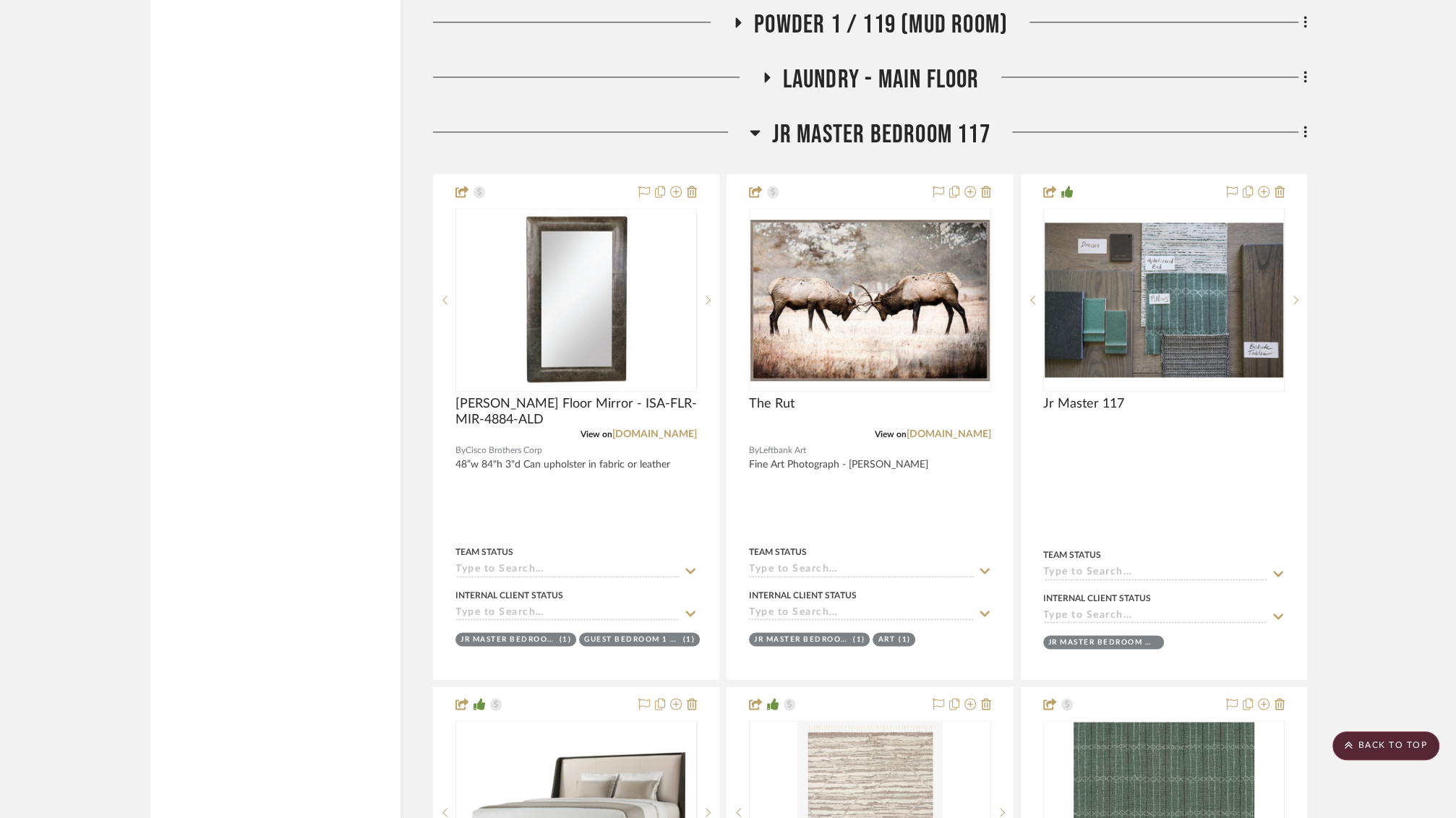
scroll to position [7953, 0]
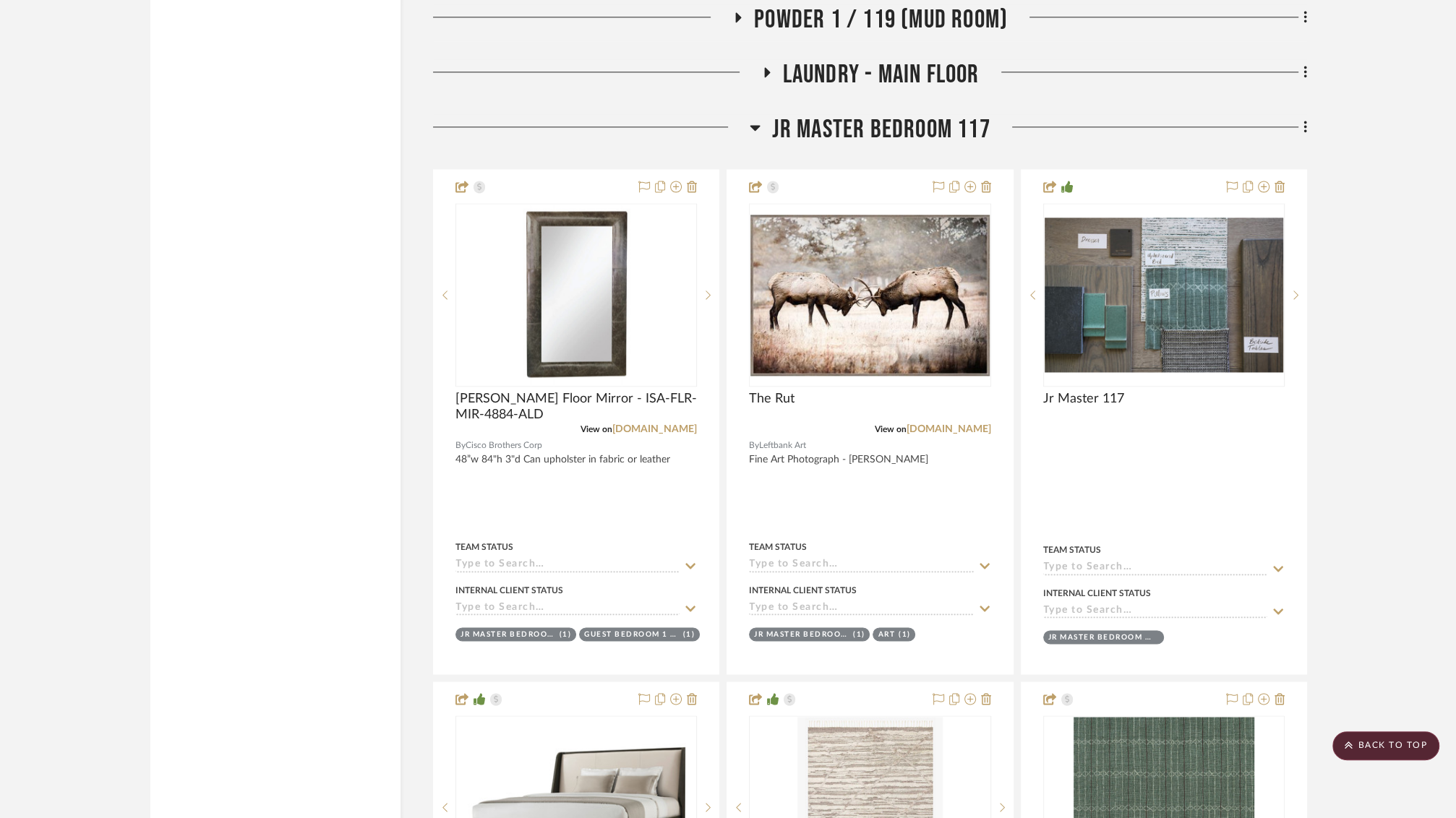
click at [758, 119] on icon at bounding box center [755, 127] width 11 height 18
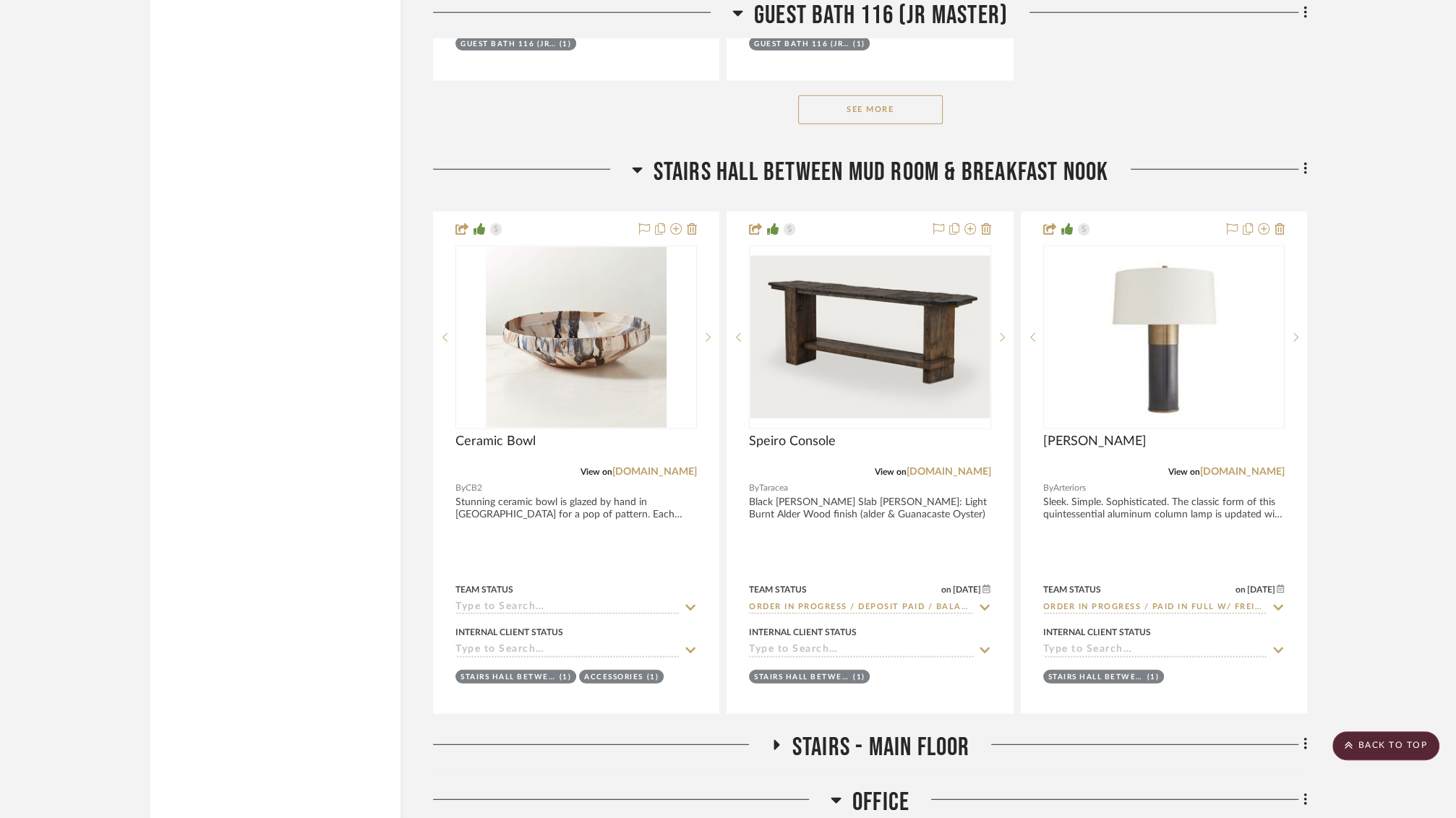
scroll to position [9625, 0]
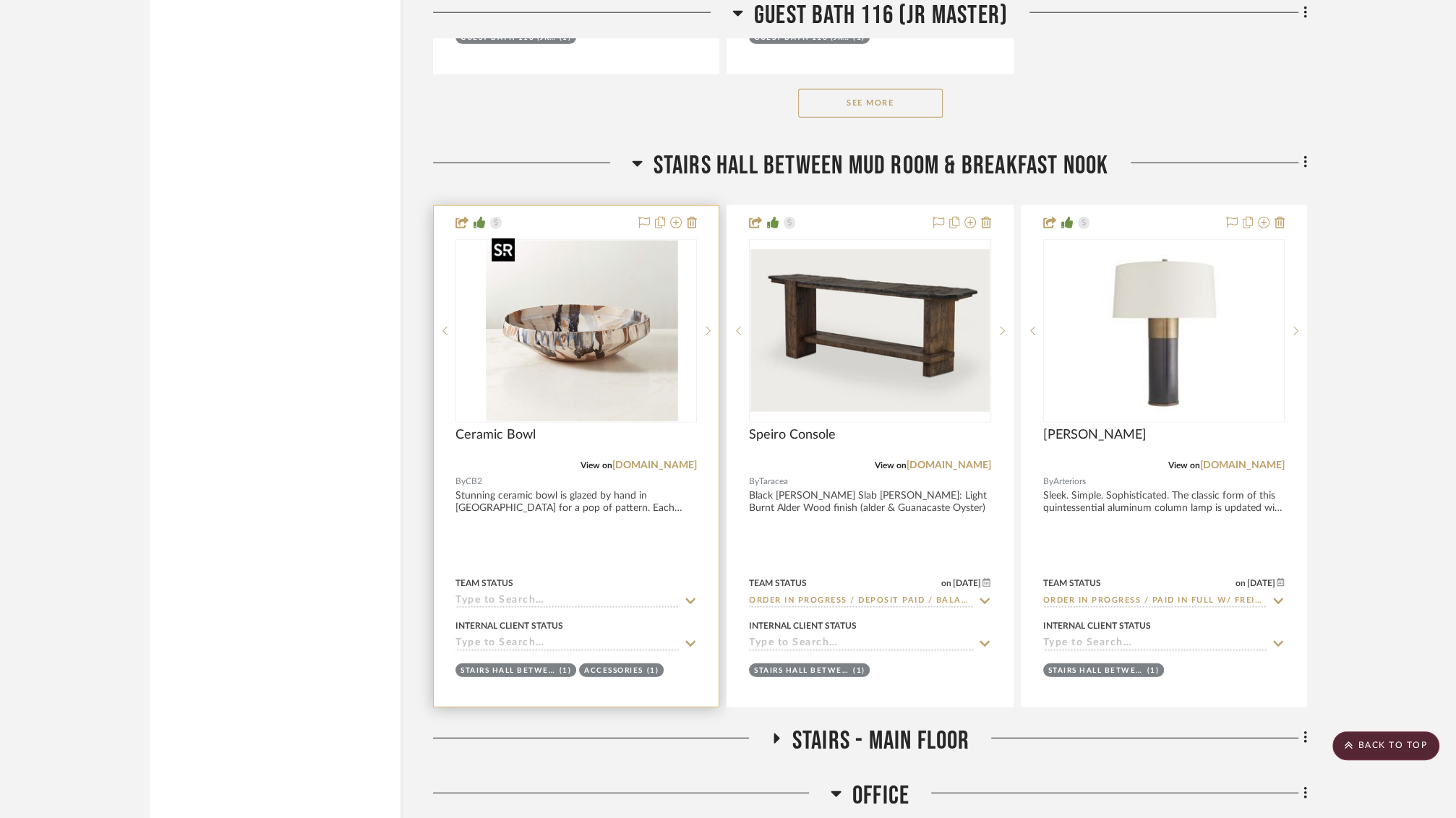
click at [528, 339] on div at bounding box center [576, 331] width 242 height 184
click at [601, 331] on img "0" at bounding box center [576, 331] width 181 height 181
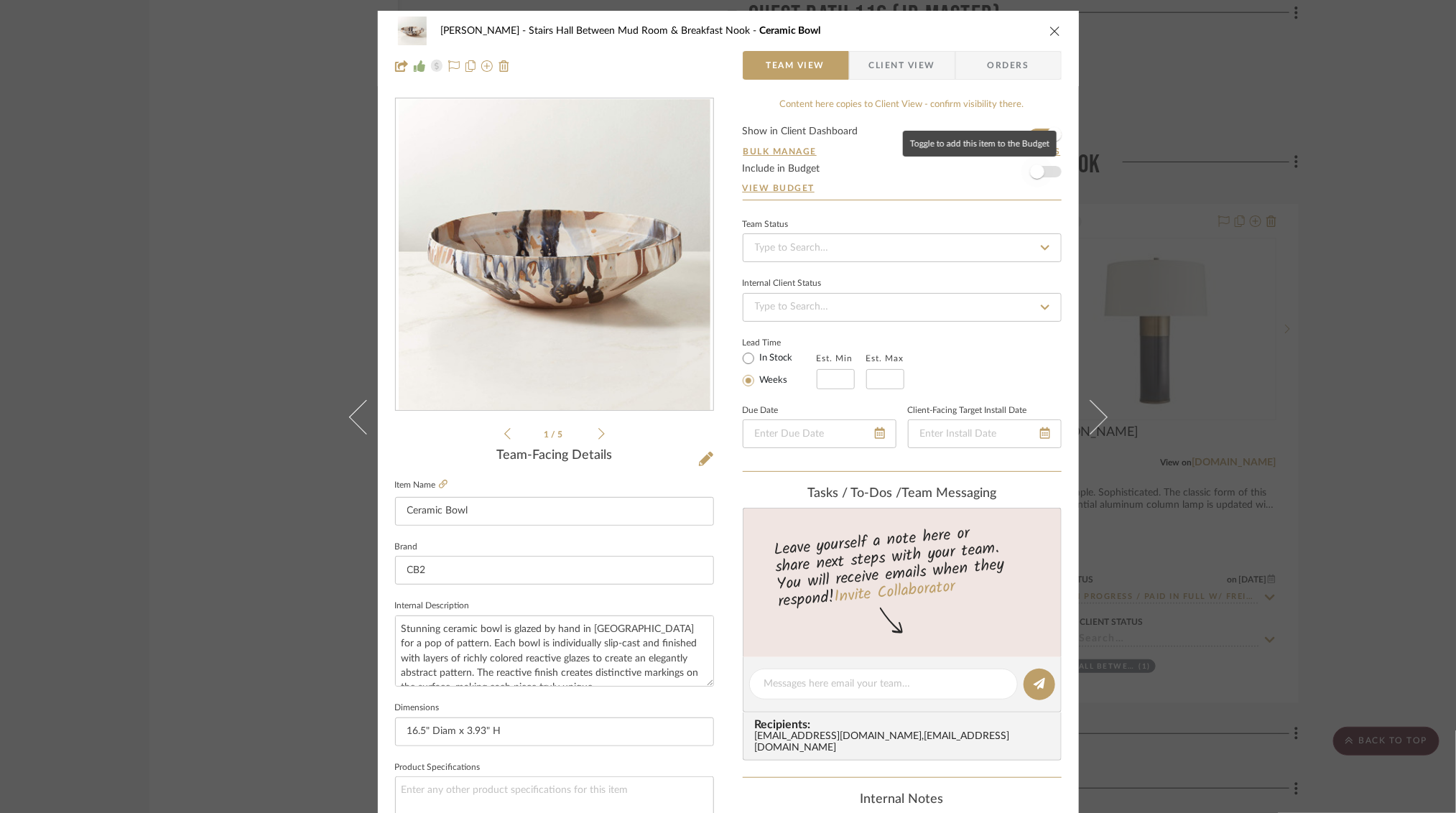
click at [1036, 171] on span "button" at bounding box center [1037, 171] width 14 height 14
click at [1312, 221] on div "[PERSON_NAME] Stairs Hall Between Mud Room & Breakfast Nook Ceramic Bowl Team V…" at bounding box center [728, 406] width 1456 height 813
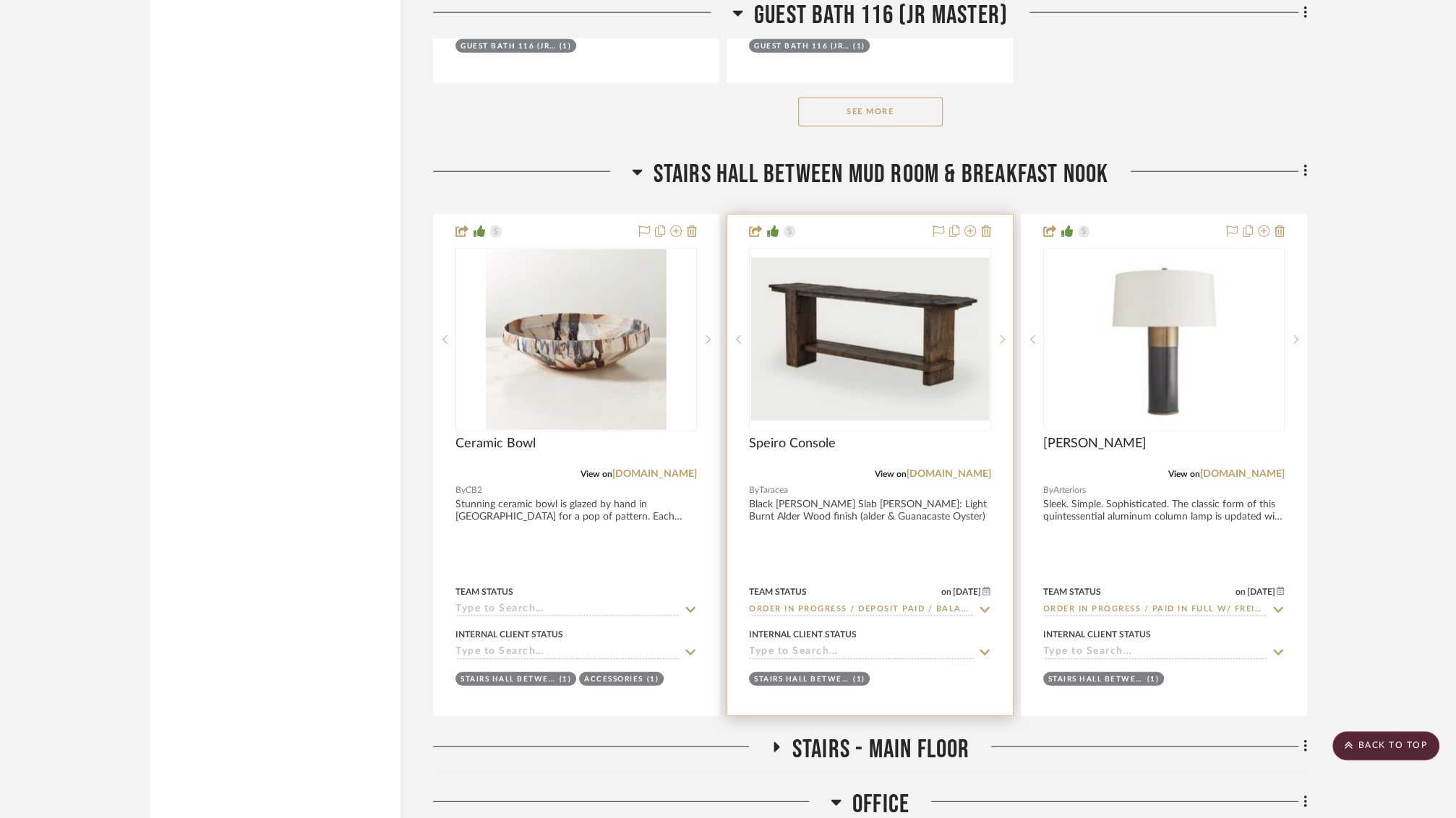
scroll to position [9593, 0]
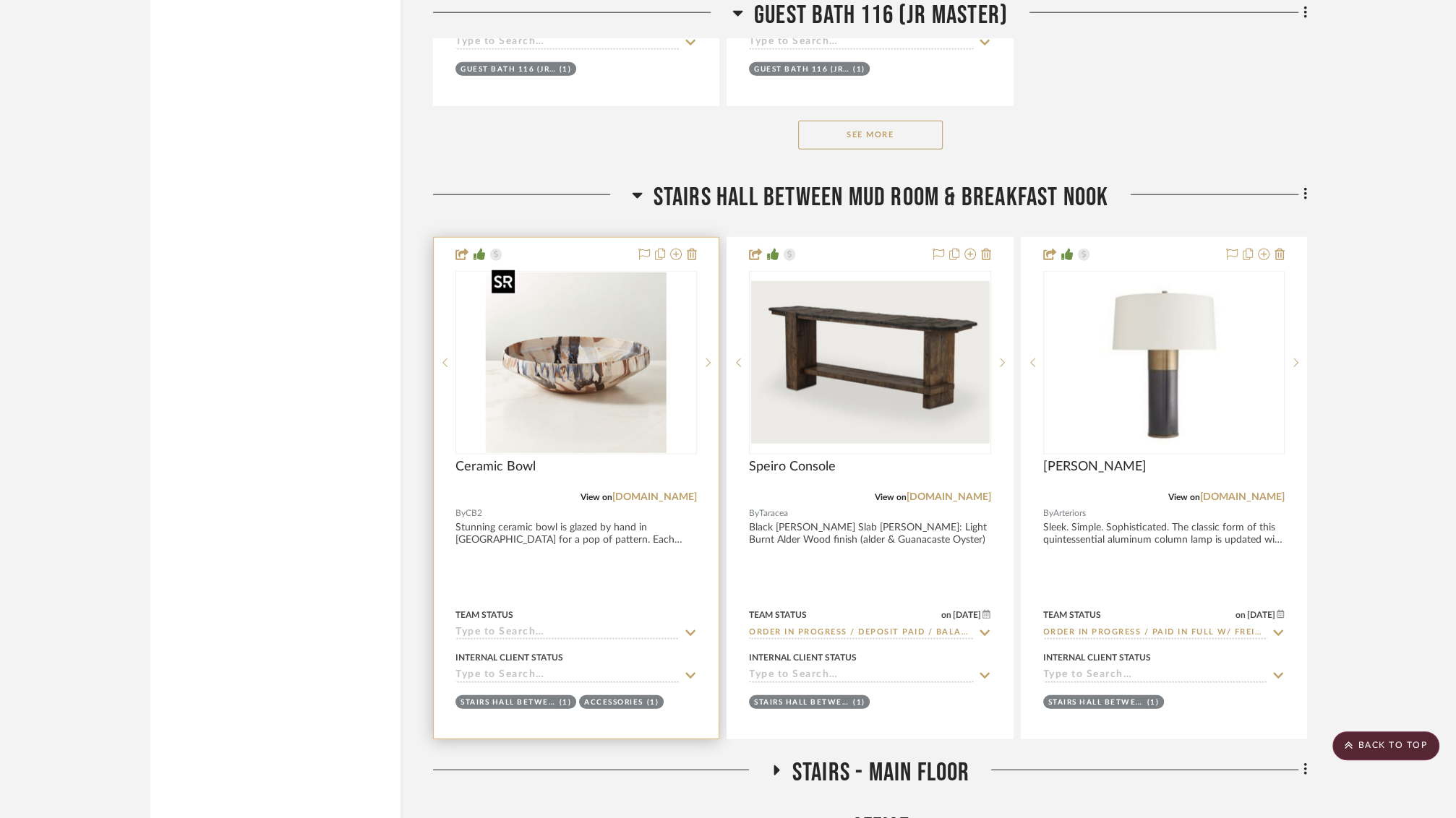
click at [631, 295] on img "0" at bounding box center [576, 363] width 181 height 181
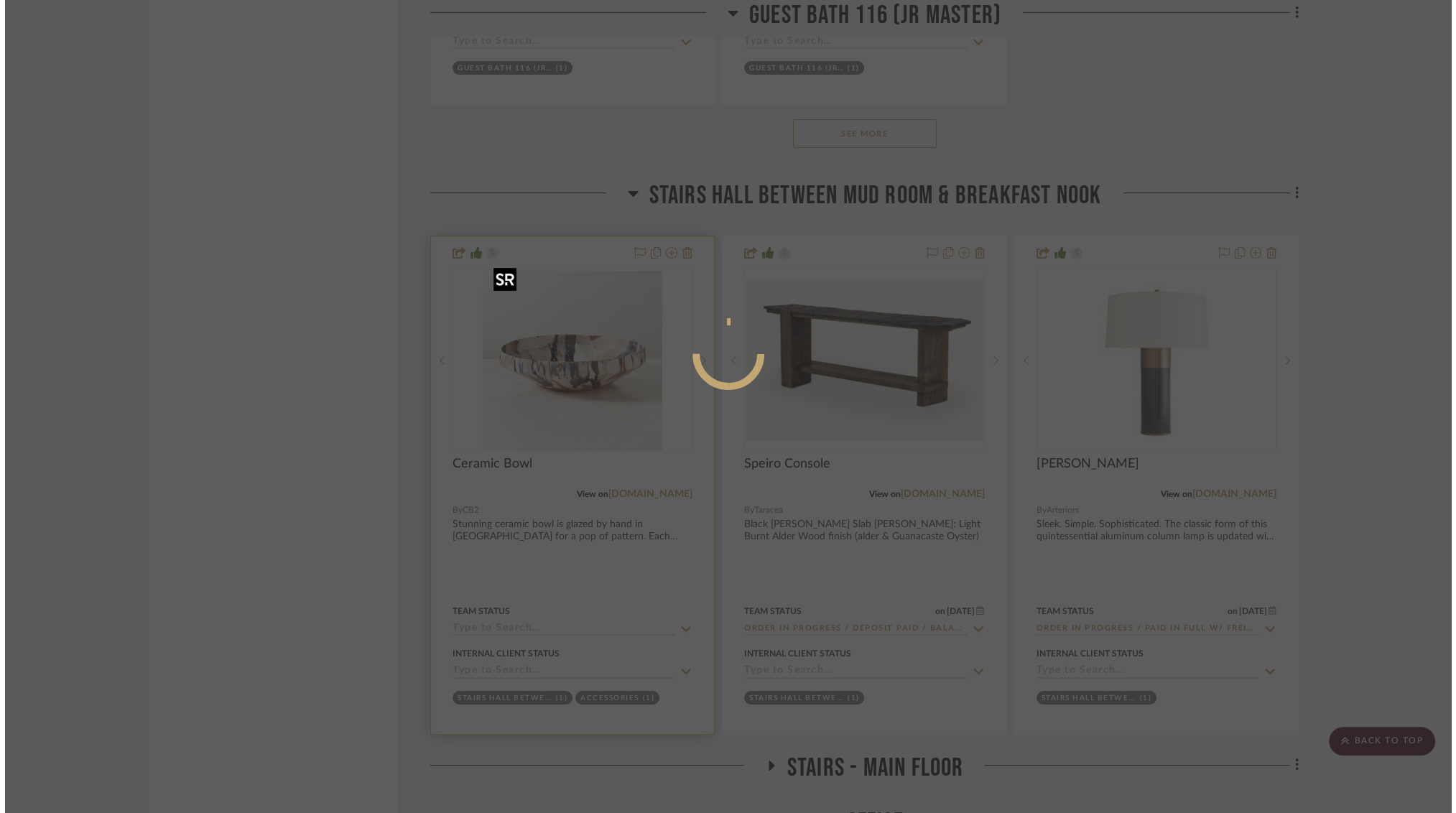
scroll to position [0, 0]
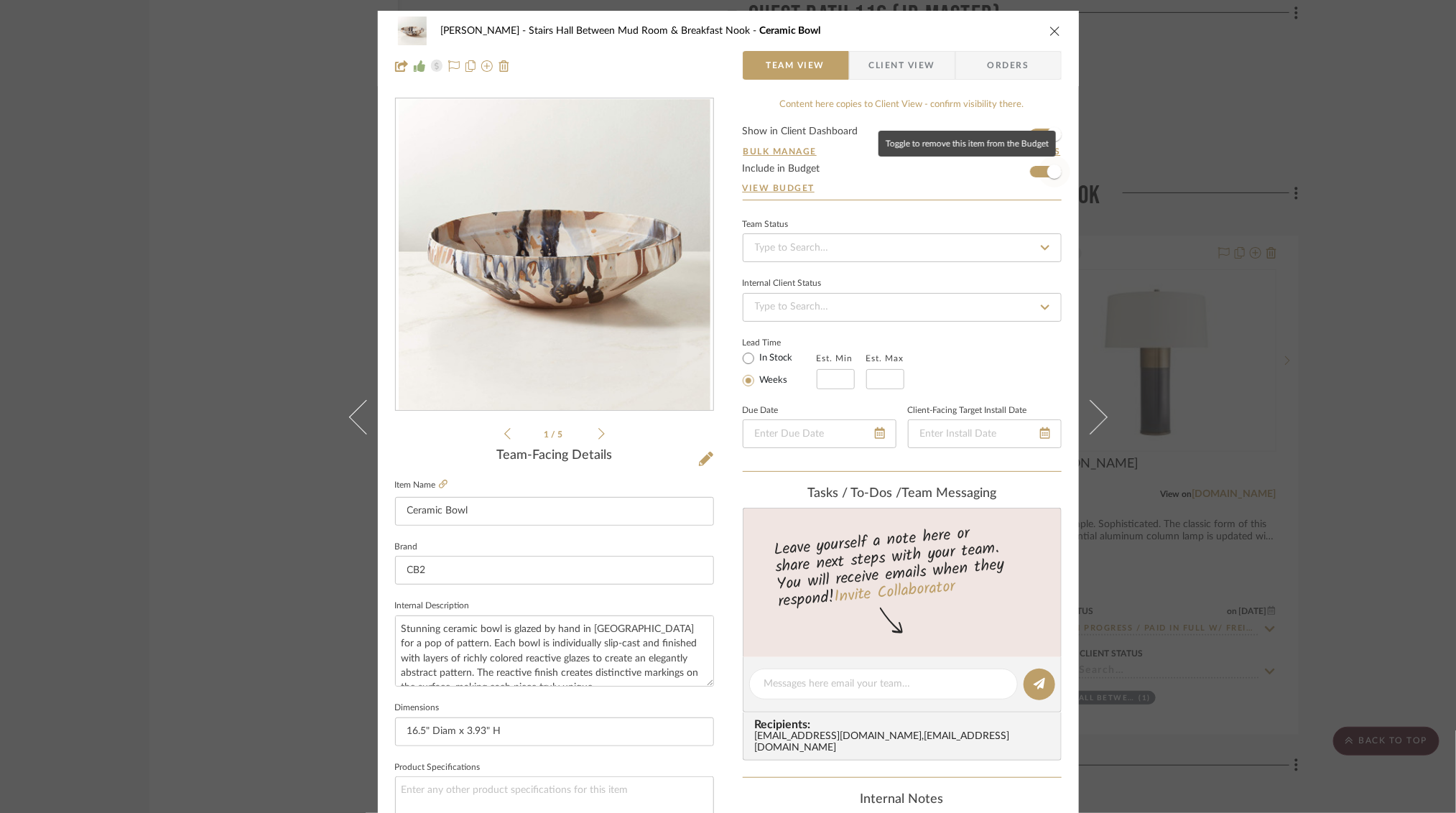
click at [1052, 170] on span "button" at bounding box center [1054, 171] width 14 height 14
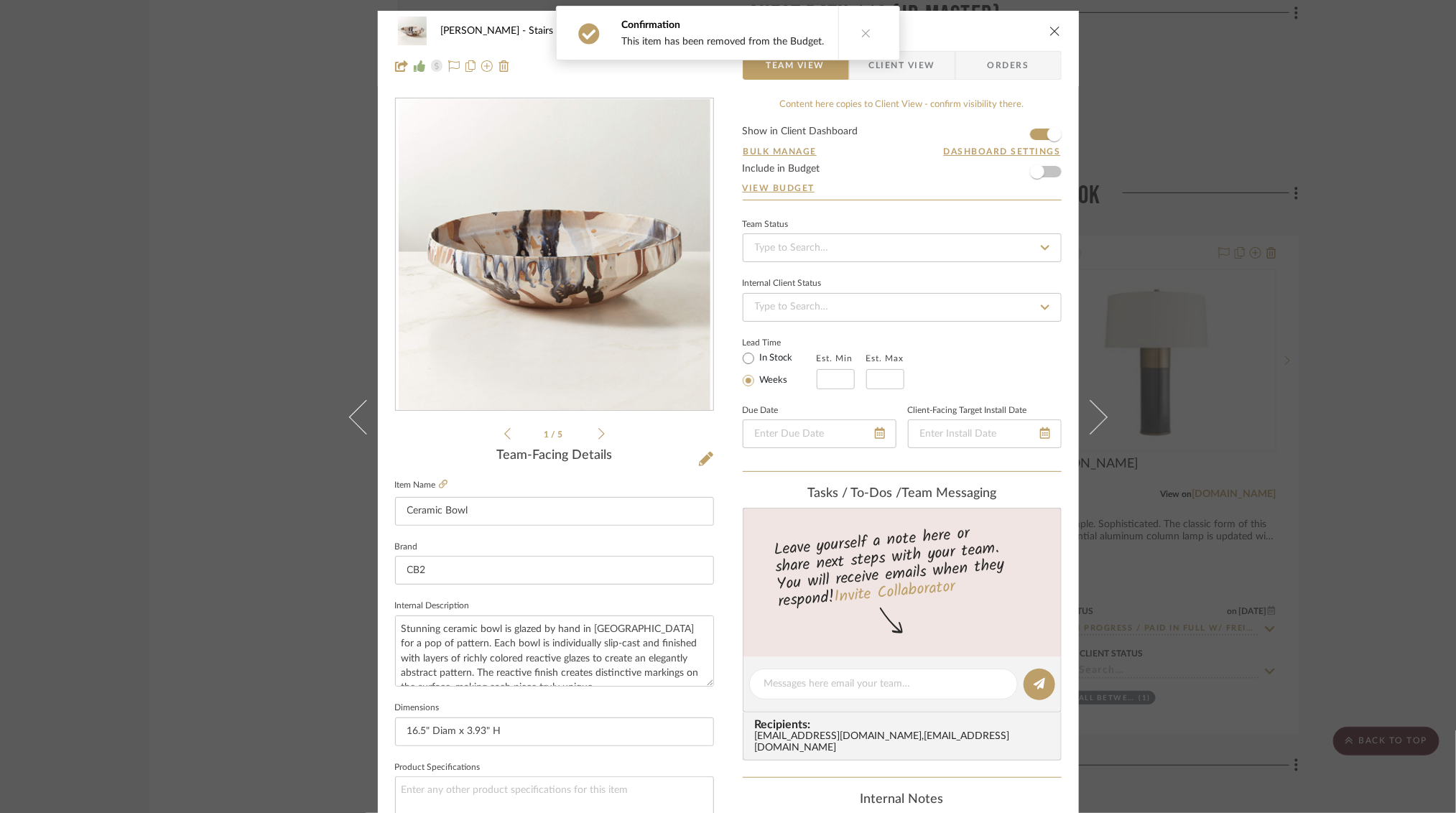
click at [1251, 105] on div "[PERSON_NAME] Stairs Hall Between Mud Room & Breakfast Nook Ceramic Bowl Team V…" at bounding box center [728, 406] width 1456 height 813
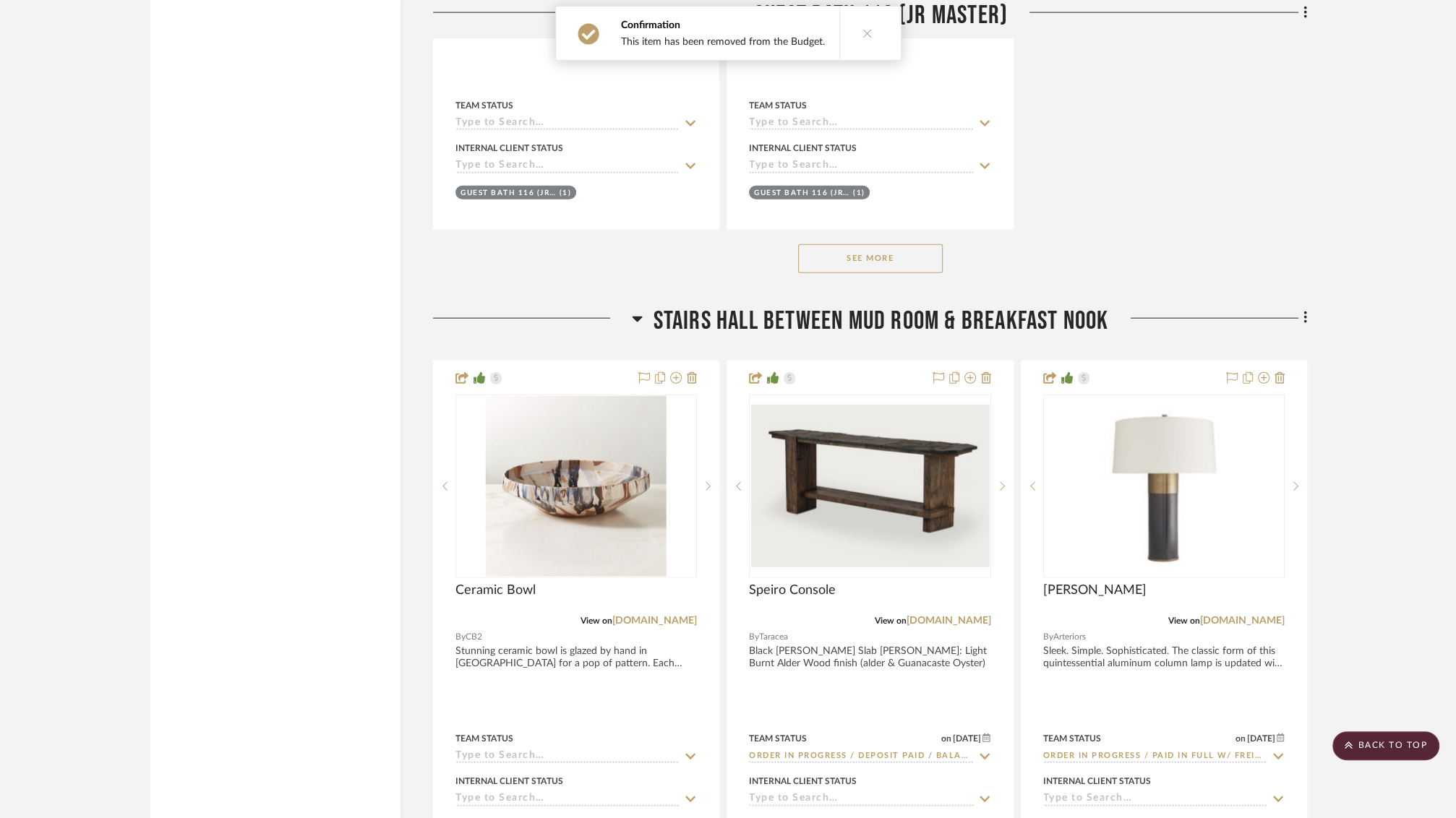
scroll to position [9416, 0]
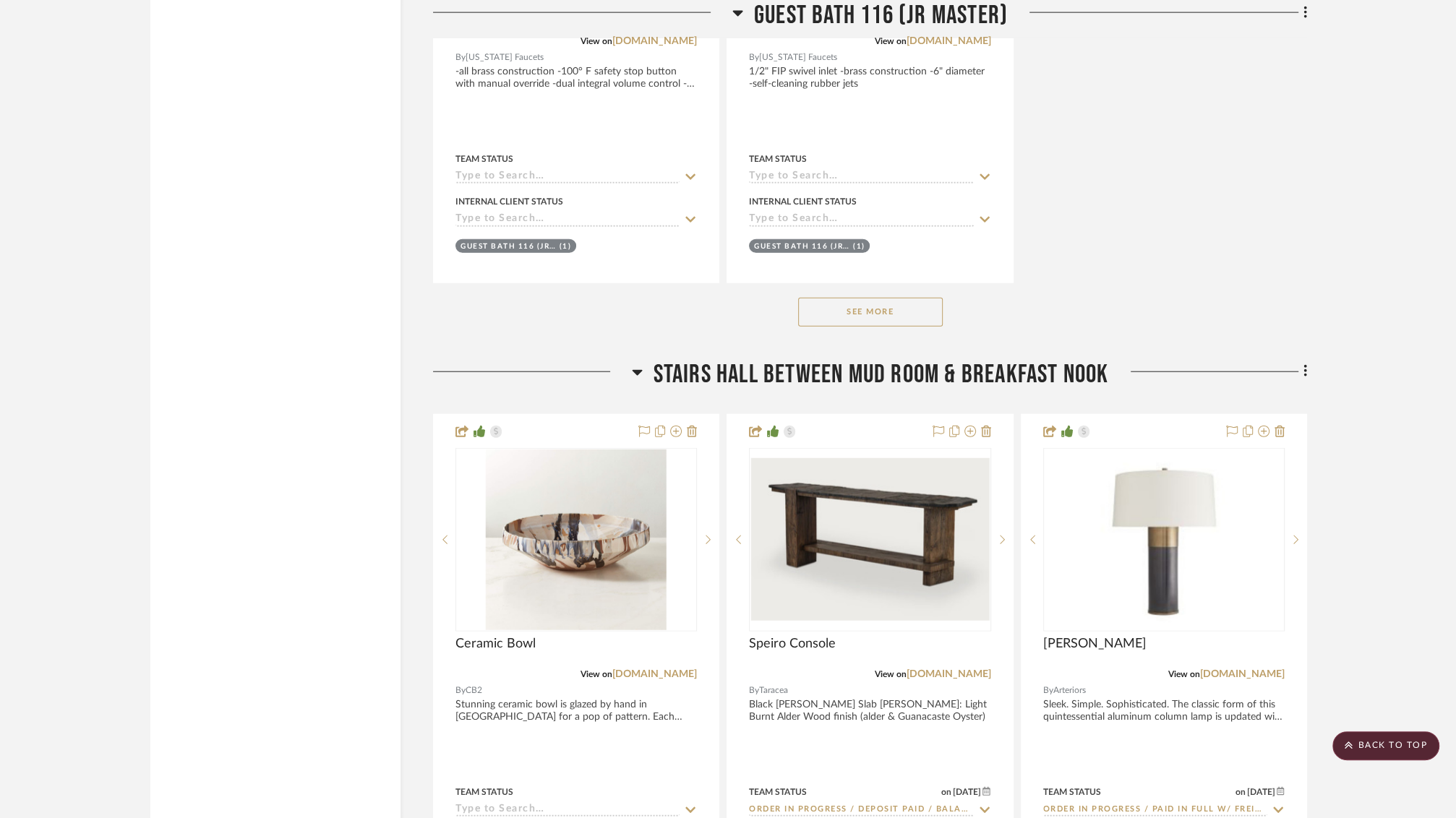
click at [636, 363] on icon at bounding box center [637, 372] width 11 height 18
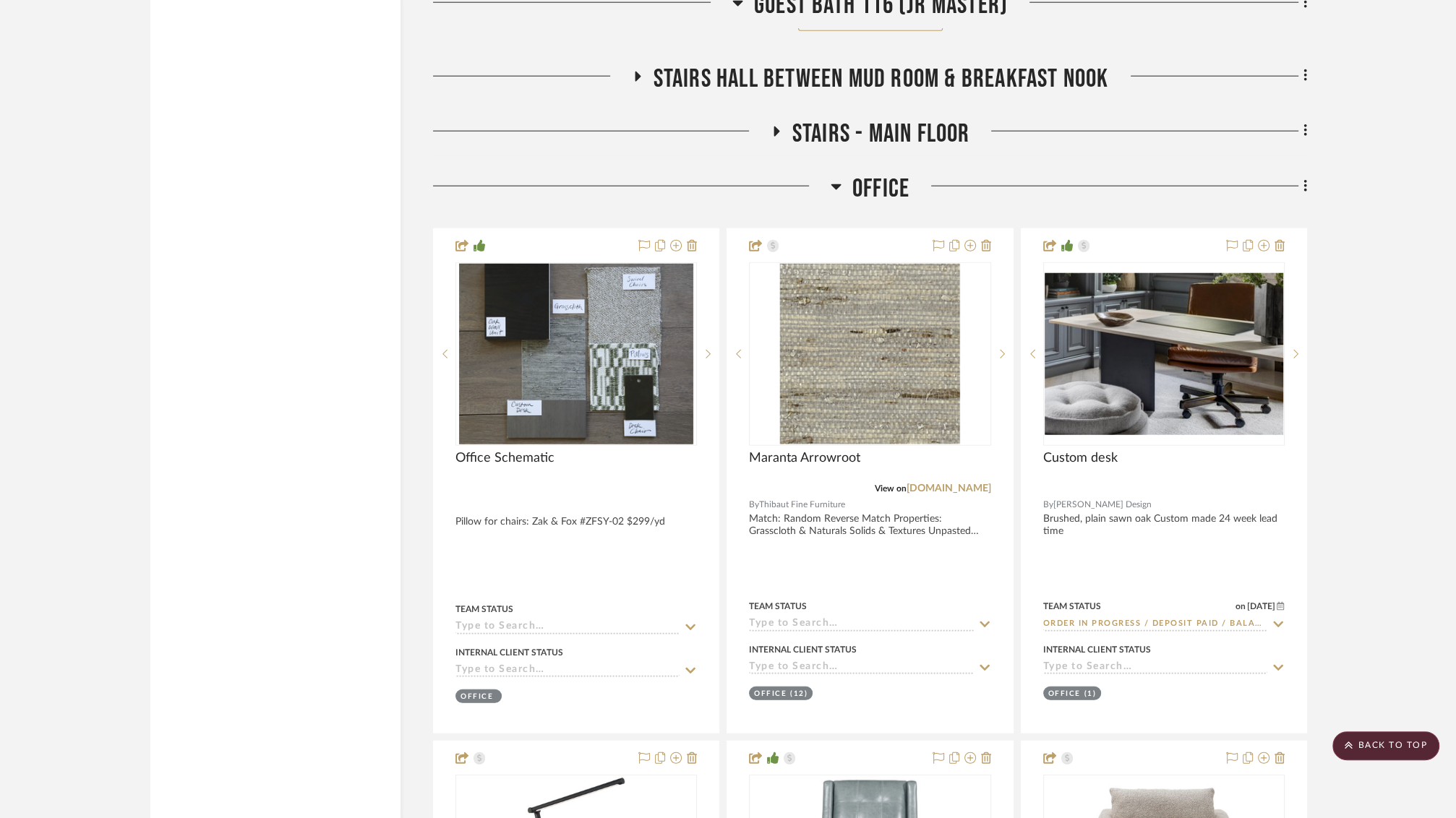
scroll to position [9770, 0]
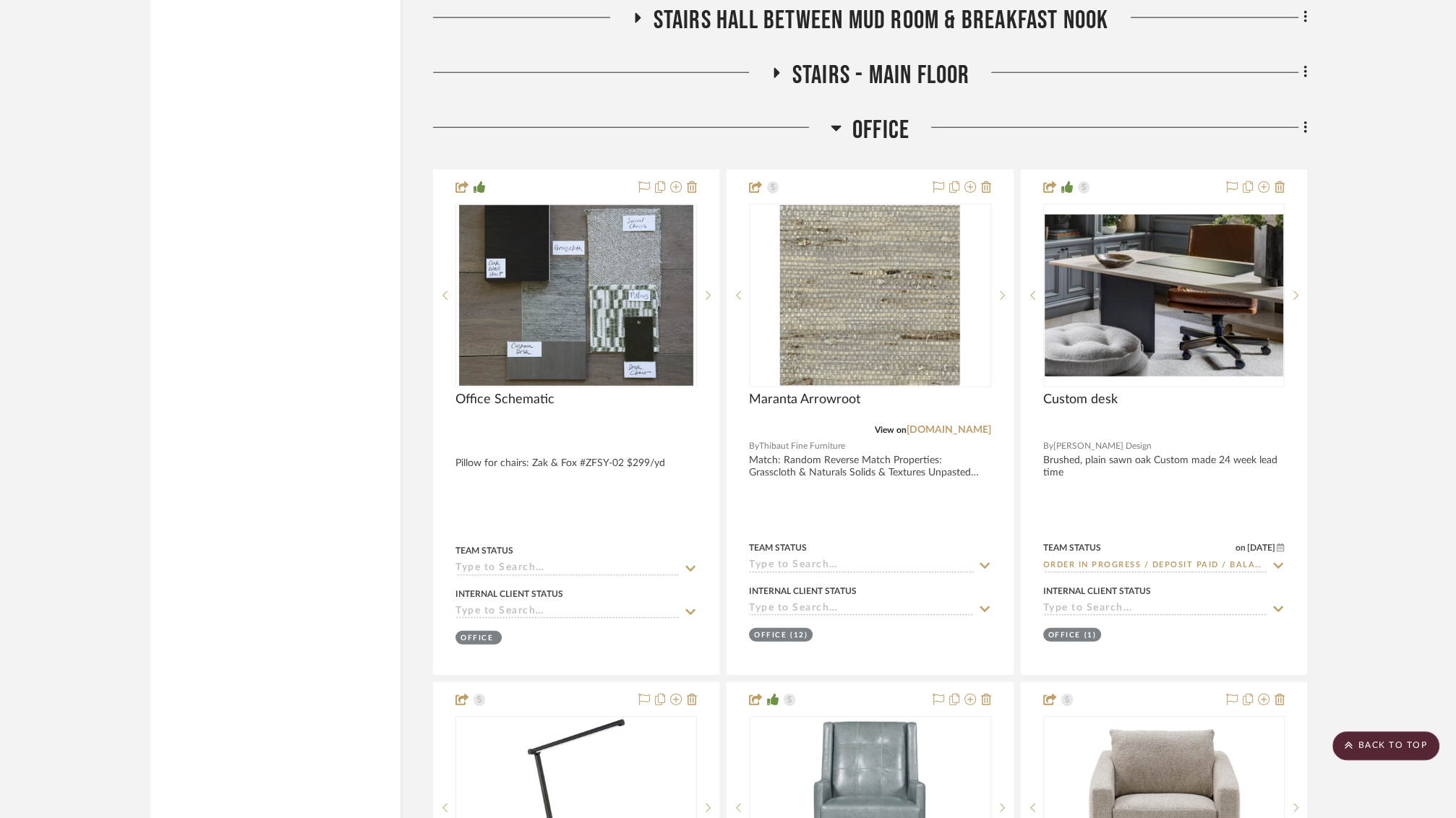
click at [838, 119] on icon at bounding box center [835, 128] width 11 height 18
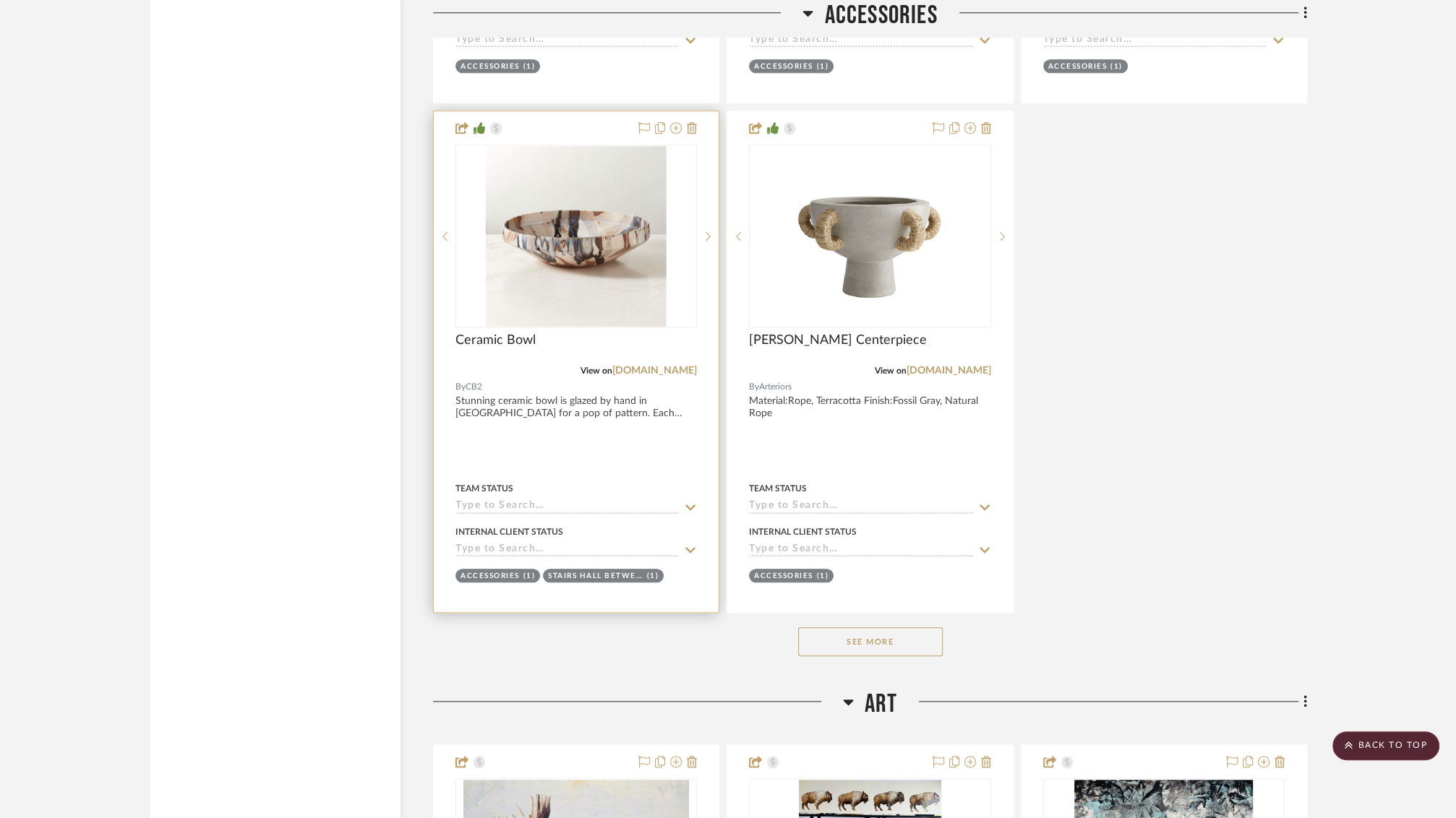
scroll to position [30531, 0]
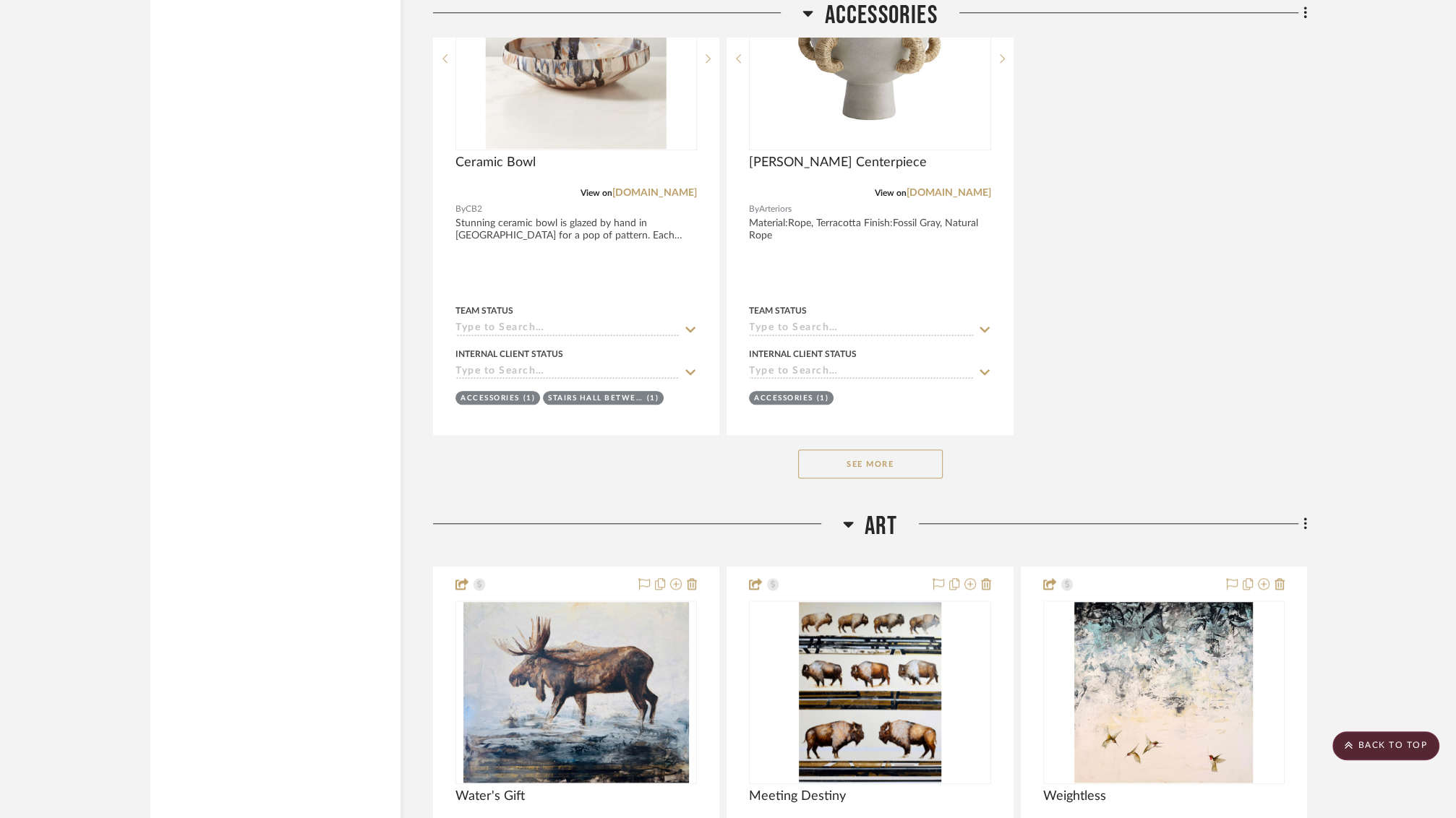
click at [884, 450] on button "See More" at bounding box center [870, 464] width 145 height 29
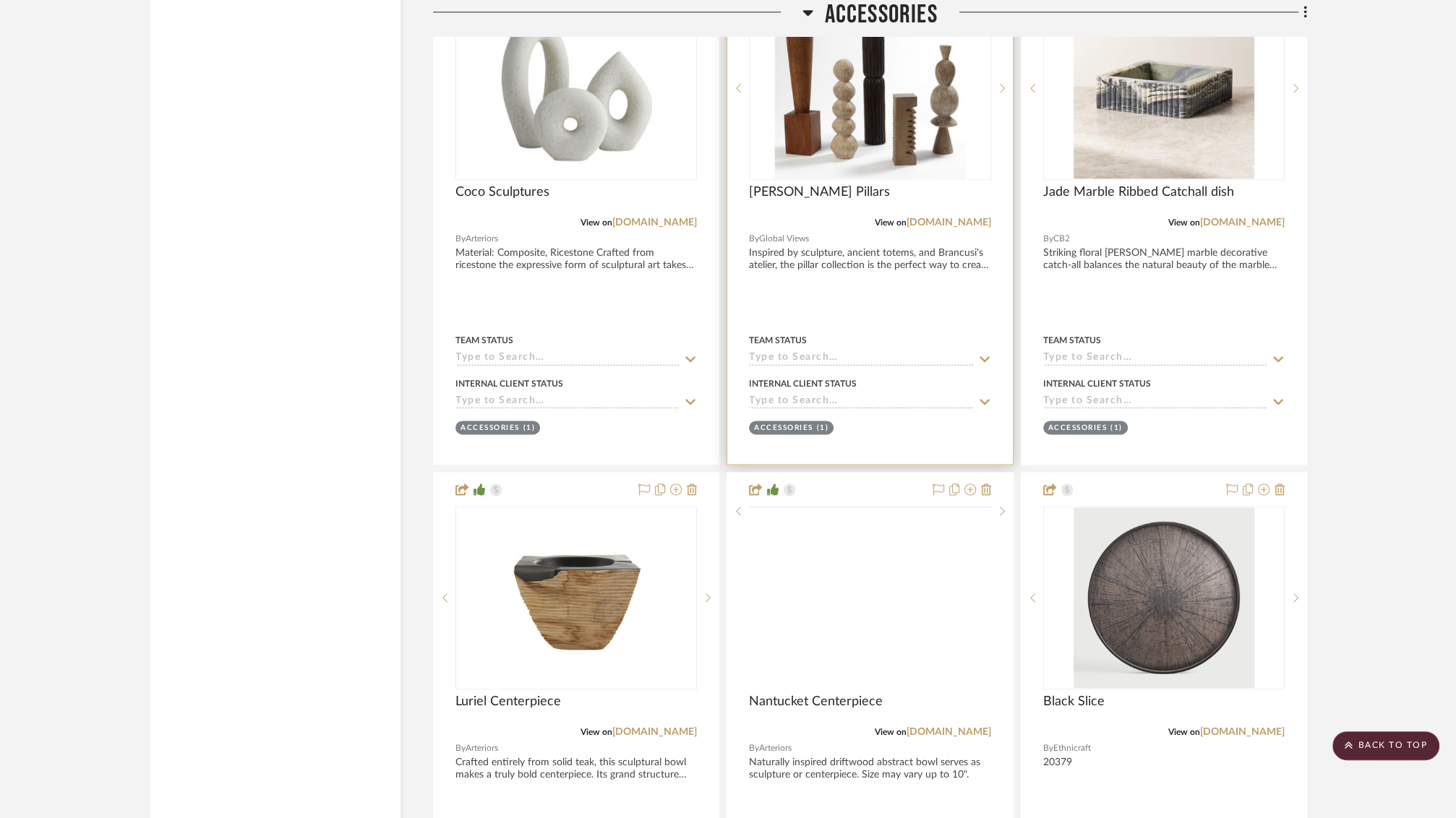
scroll to position [31047, 0]
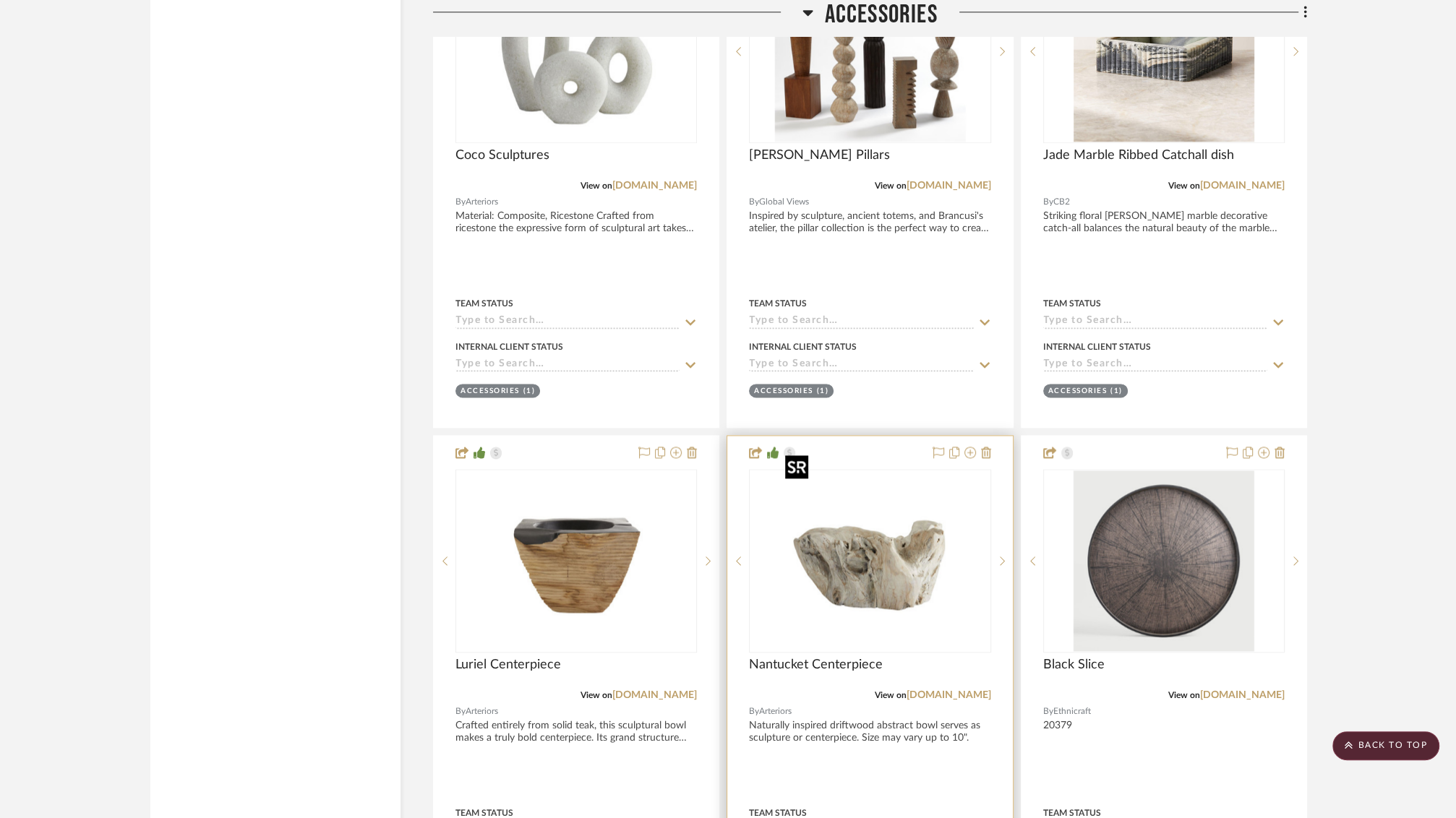
click at [910, 532] on img "0" at bounding box center [869, 561] width 181 height 181
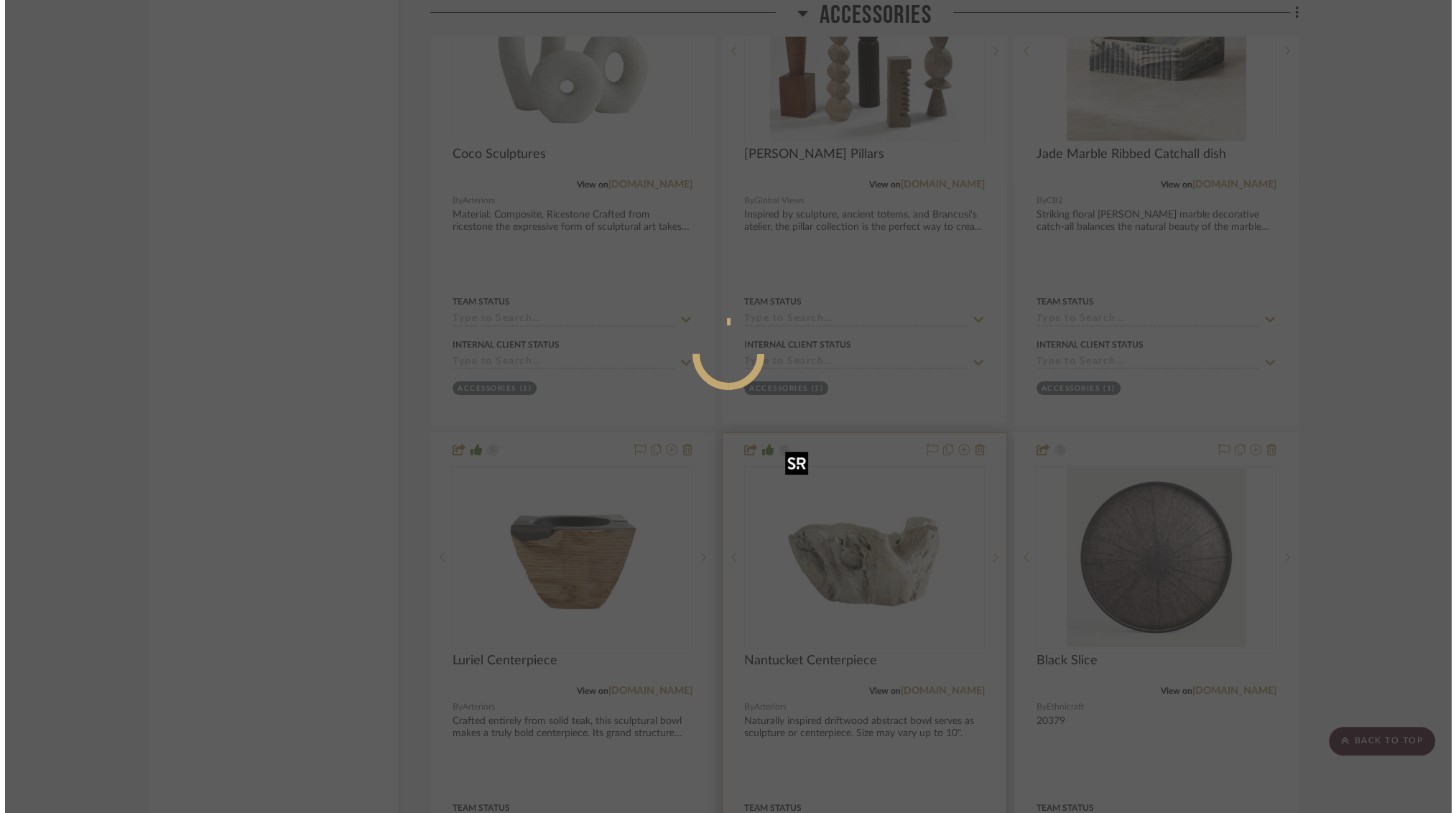
scroll to position [0, 0]
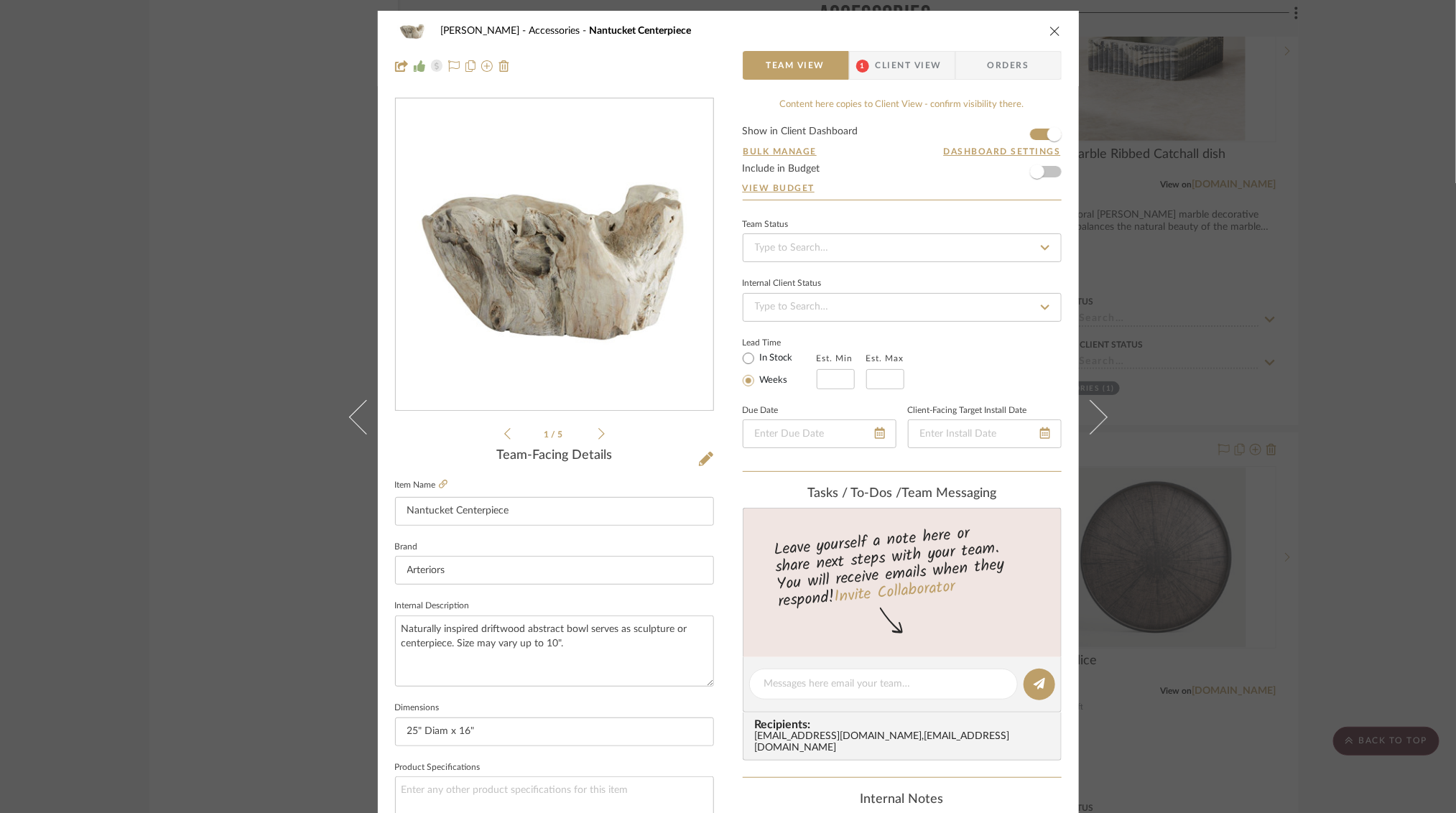
click at [1366, 279] on div "[PERSON_NAME] Accessories Nantucket Centerpiece Team View 1 Client View Orders …" at bounding box center [728, 406] width 1456 height 813
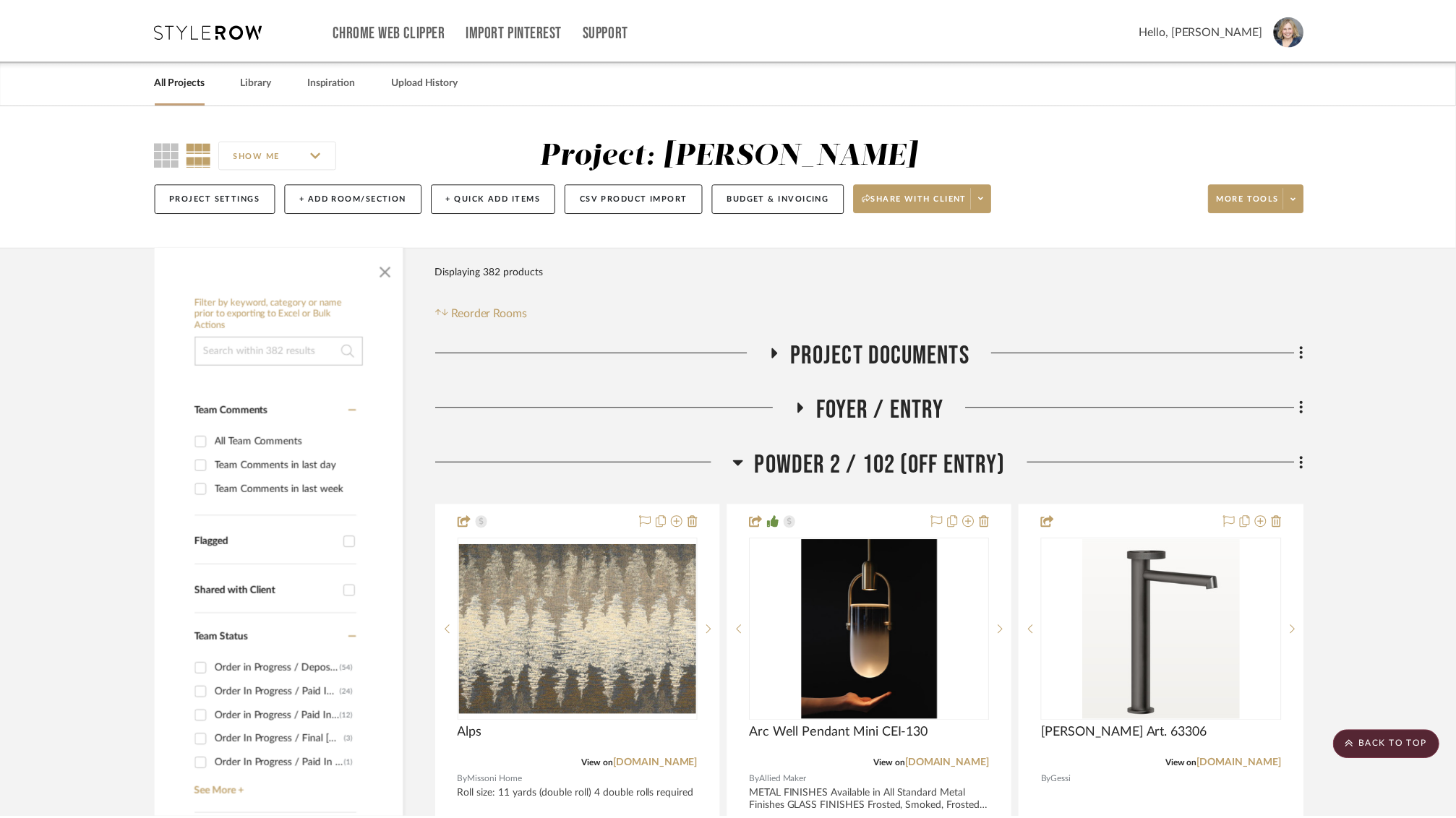
scroll to position [31047, 0]
